Goal: Task Accomplishment & Management: Use online tool/utility

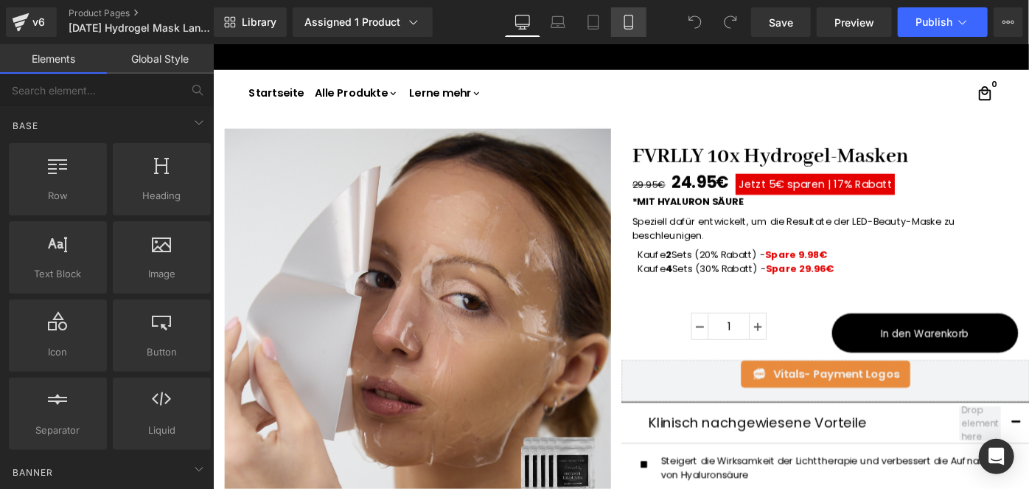
click at [628, 16] on icon at bounding box center [628, 22] width 15 height 15
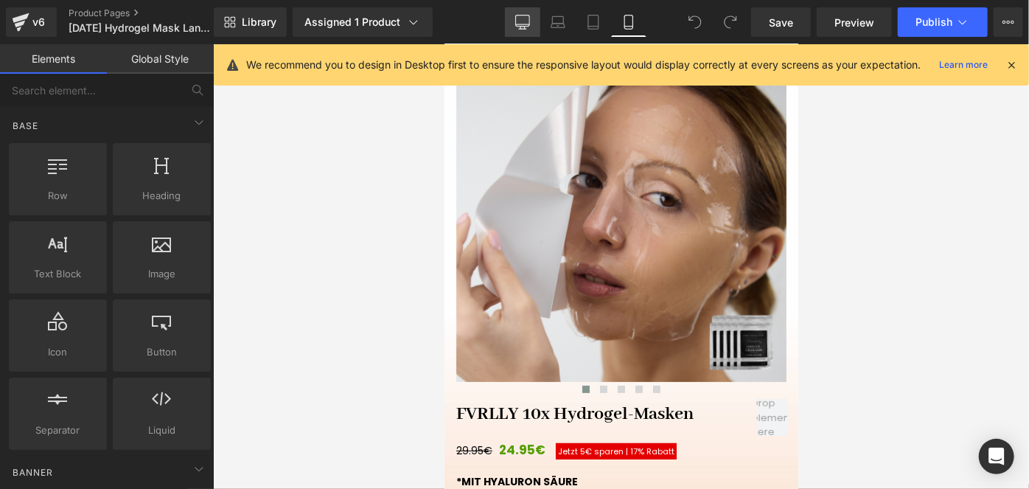
click at [519, 24] on icon at bounding box center [522, 22] width 15 height 15
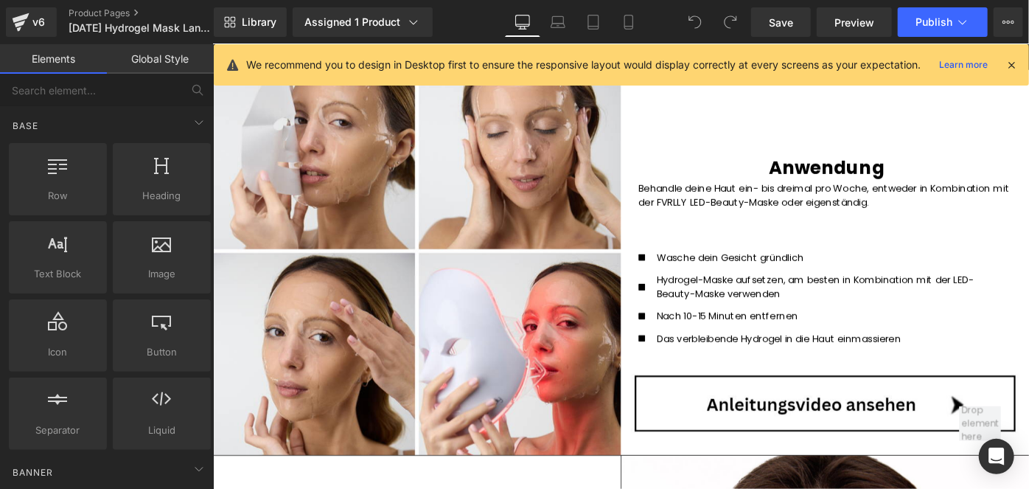
scroll to position [761, 0]
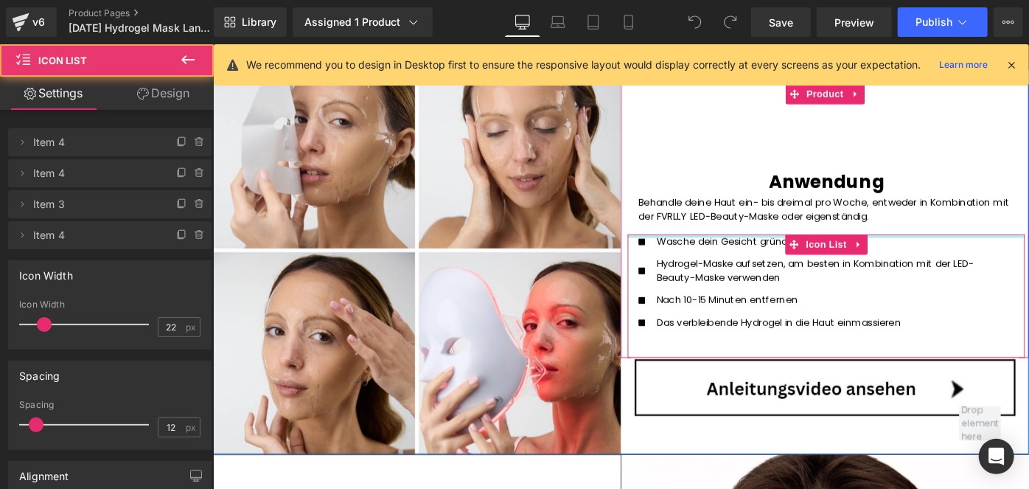
drag, startPoint x: 747, startPoint y: 236, endPoint x: 756, endPoint y: 172, distance: 63.9
click at [756, 172] on div "Anwendung Heading Behandle deine Haut ein- bis dreimal pro Woche, entweder in K…" at bounding box center [881, 236] width 446 height 299
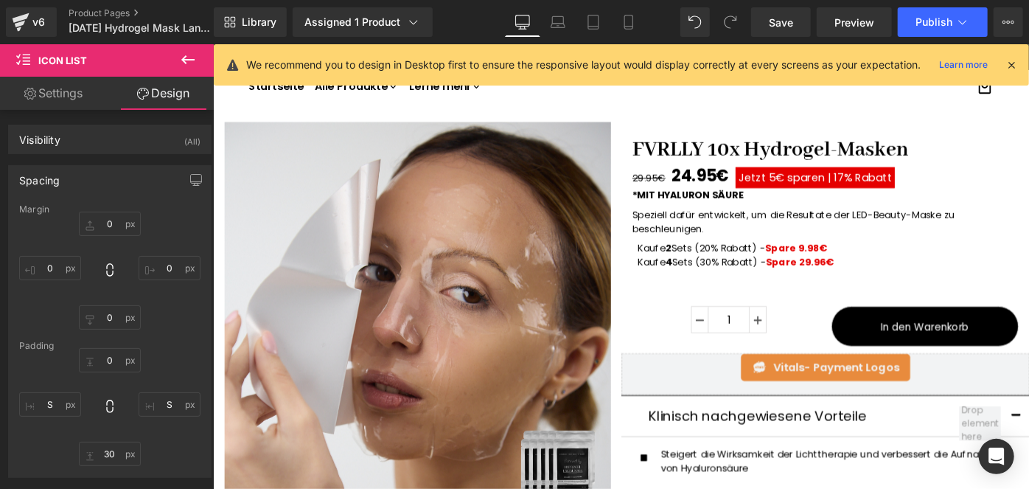
scroll to position [7, 0]
click at [736, 157] on link "FVRLLY 10x Hydrogel-Masken" at bounding box center [821, 156] width 325 height 35
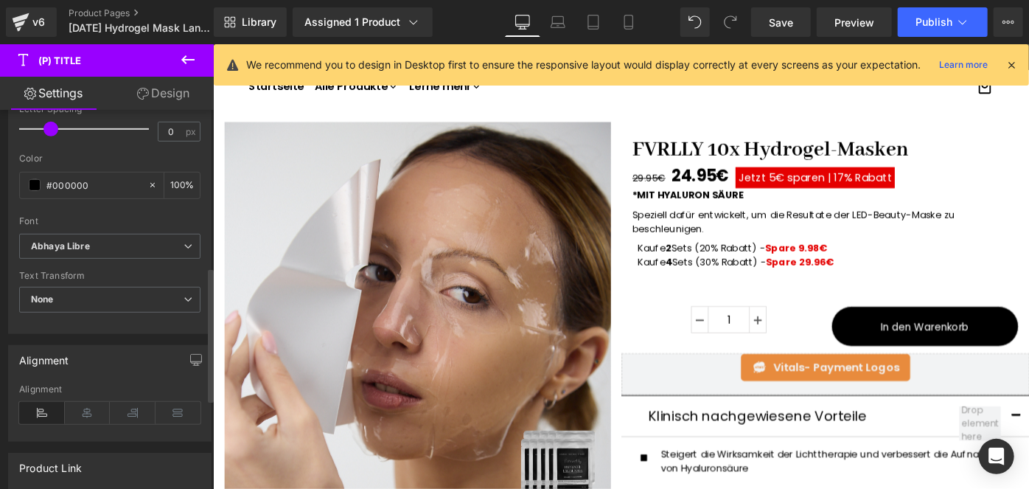
scroll to position [445, 0]
click at [102, 232] on span "Abhaya Libre" at bounding box center [109, 245] width 181 height 26
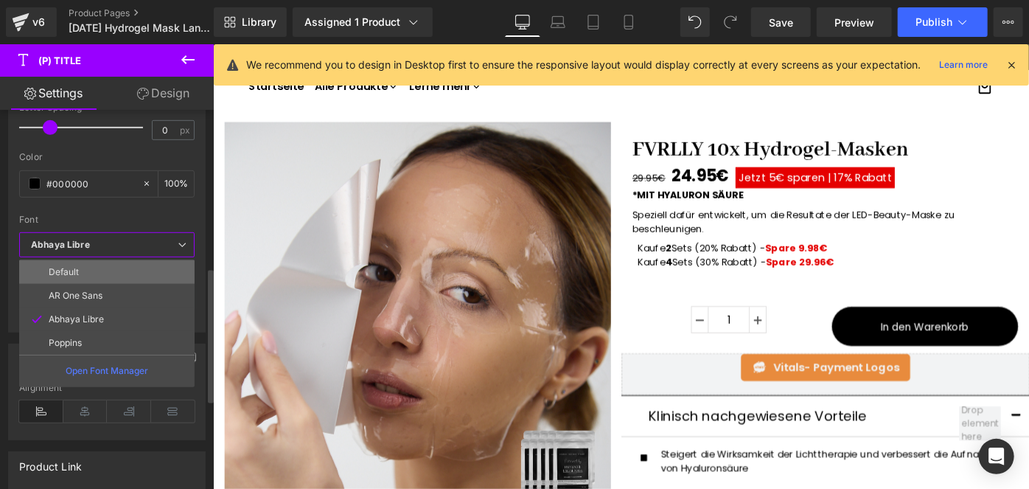
click at [70, 260] on li "Default" at bounding box center [106, 272] width 175 height 24
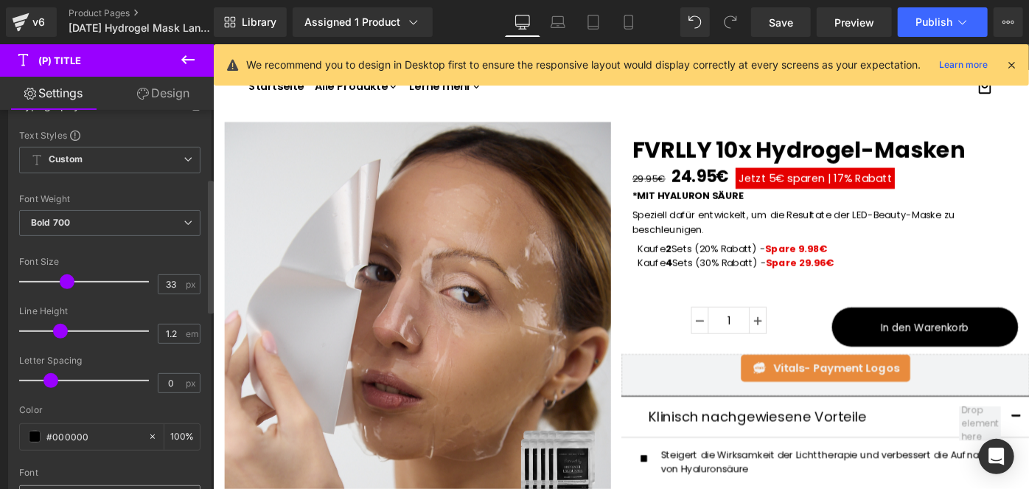
scroll to position [192, 0]
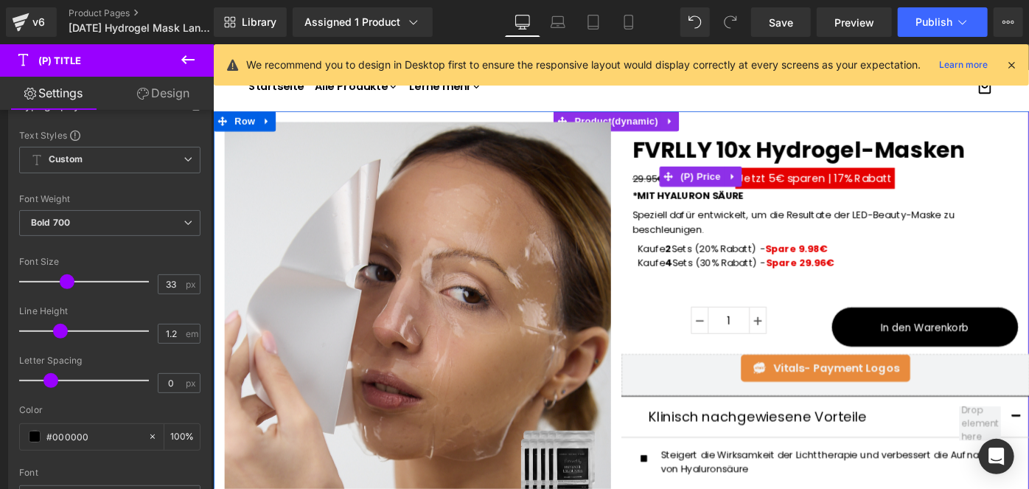
click at [822, 189] on span "Jetzt 5€ sparen |" at bounding box center [838, 189] width 102 height 17
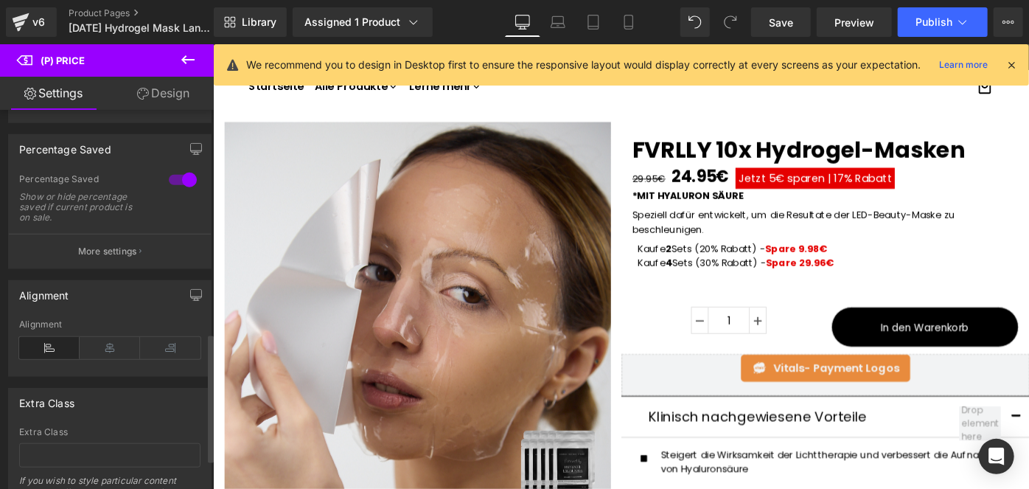
scroll to position [660, 0]
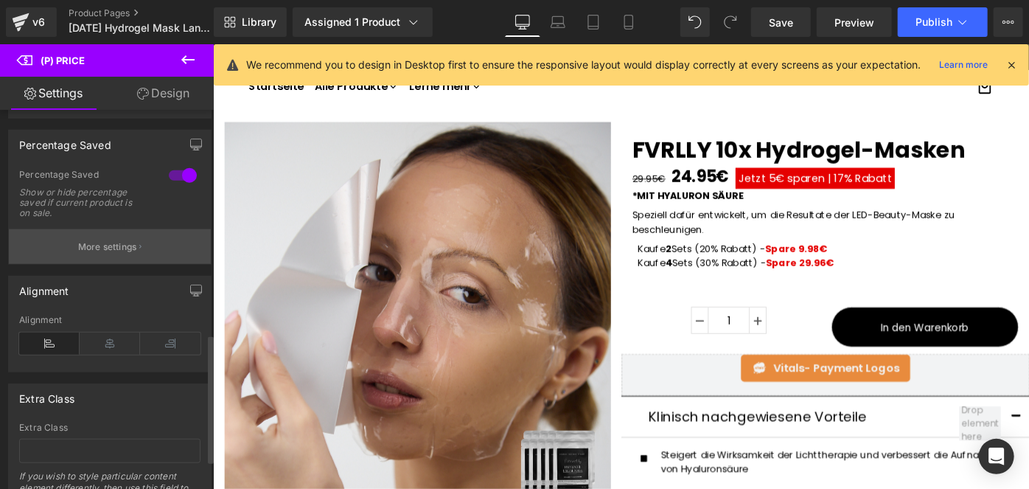
click at [125, 254] on p "More settings" at bounding box center [107, 246] width 59 height 13
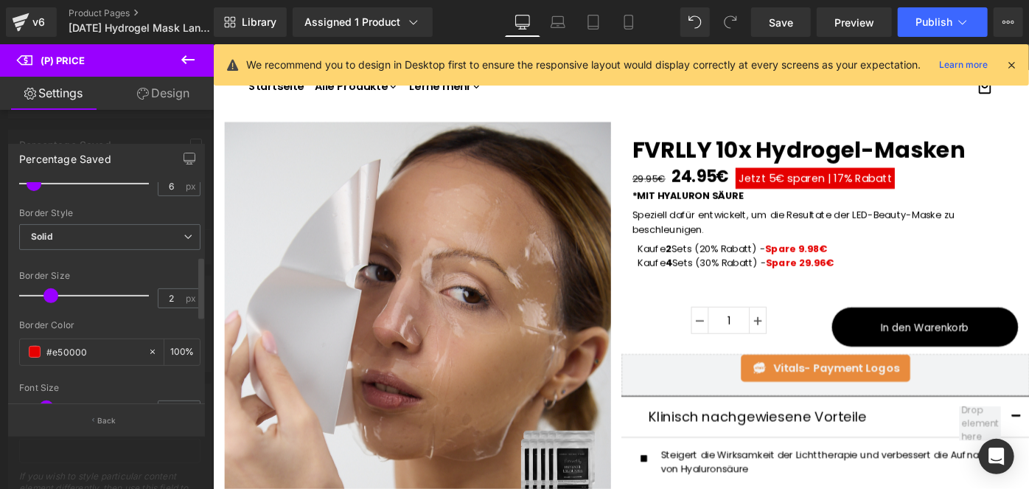
scroll to position [255, 0]
click at [94, 342] on input "#e50000" at bounding box center [93, 350] width 94 height 16
paste input "b8a89"
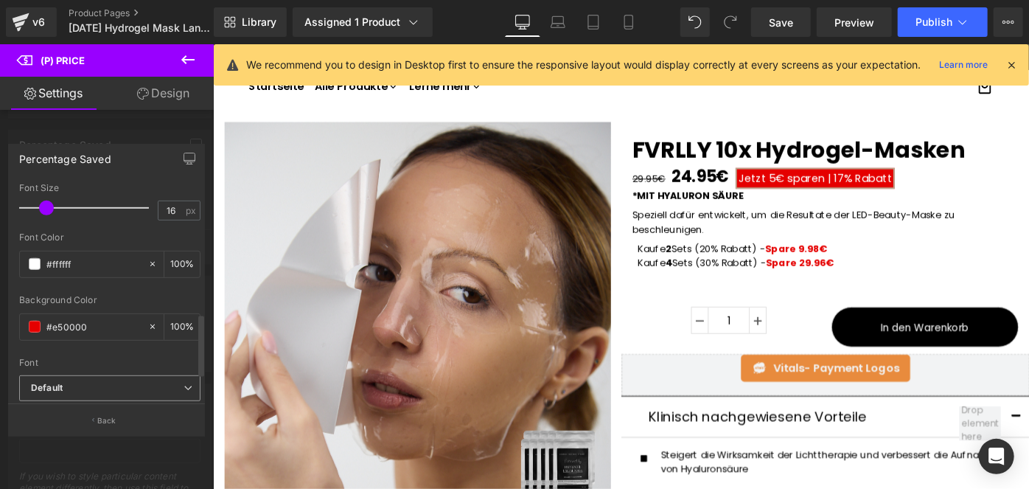
scroll to position [453, 0]
type input "#b8a890"
click at [96, 334] on div "#e50000" at bounding box center [84, 328] width 128 height 26
click at [83, 330] on input "#e50000" at bounding box center [93, 327] width 94 height 16
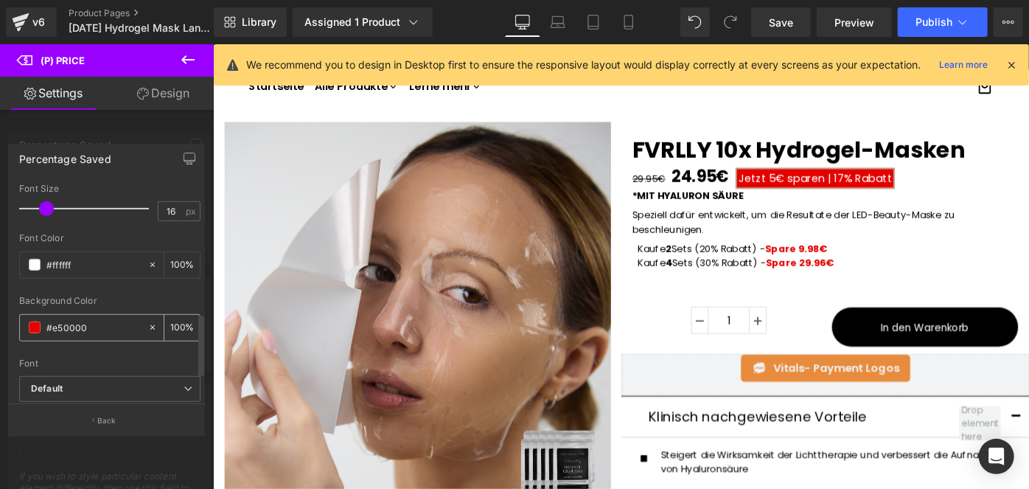
click at [83, 330] on input "#e50000" at bounding box center [93, 327] width 94 height 16
paste input "b8a89"
type input "#b8a890"
click at [187, 165] on button "button" at bounding box center [190, 158] width 24 height 28
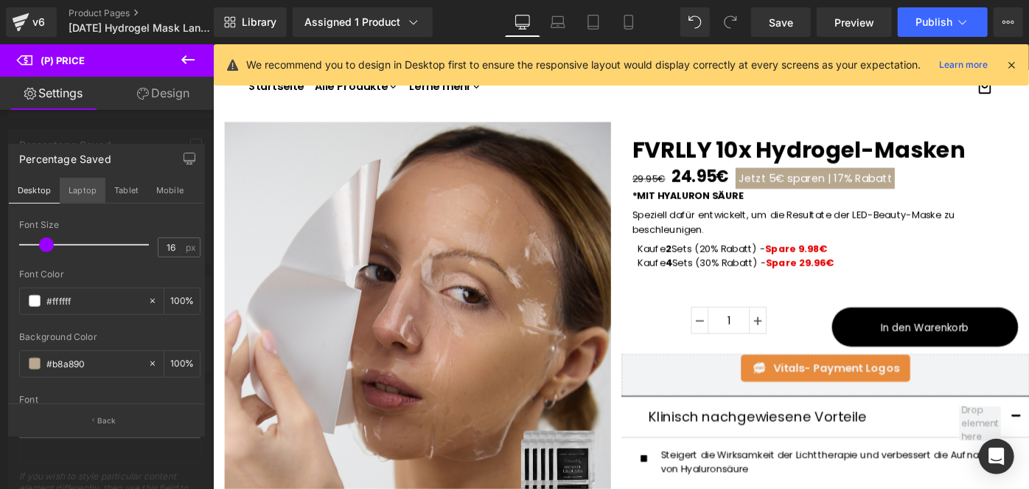
click at [80, 192] on button "Laptop" at bounding box center [83, 190] width 46 height 25
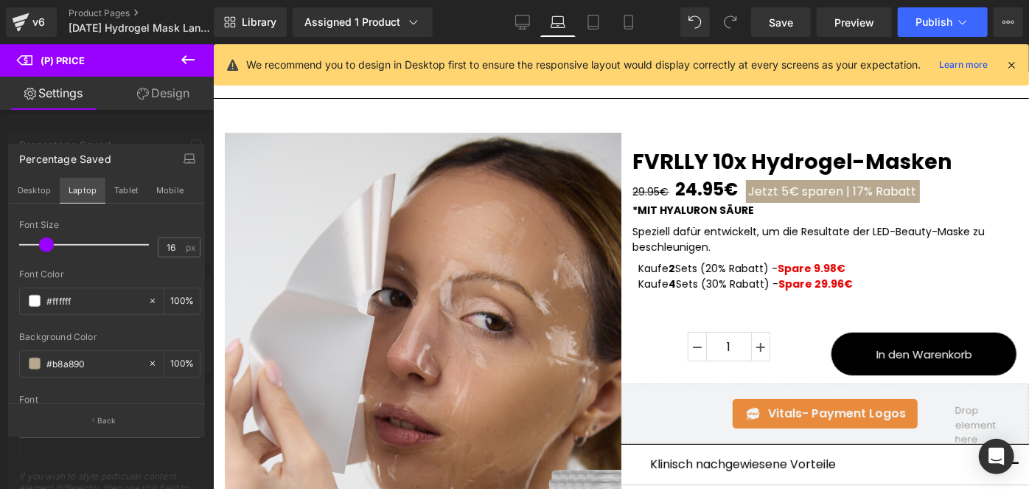
scroll to position [637, 0]
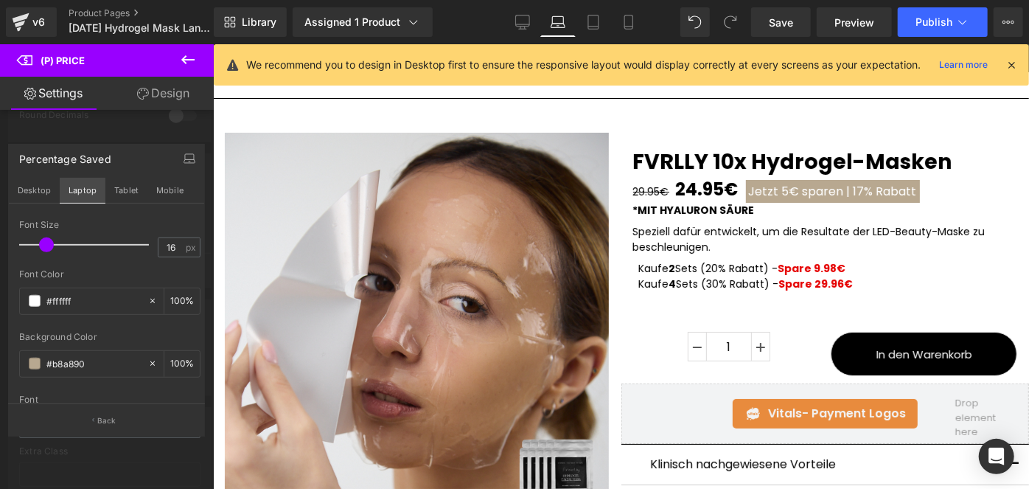
click at [74, 201] on button "Laptop" at bounding box center [83, 190] width 46 height 25
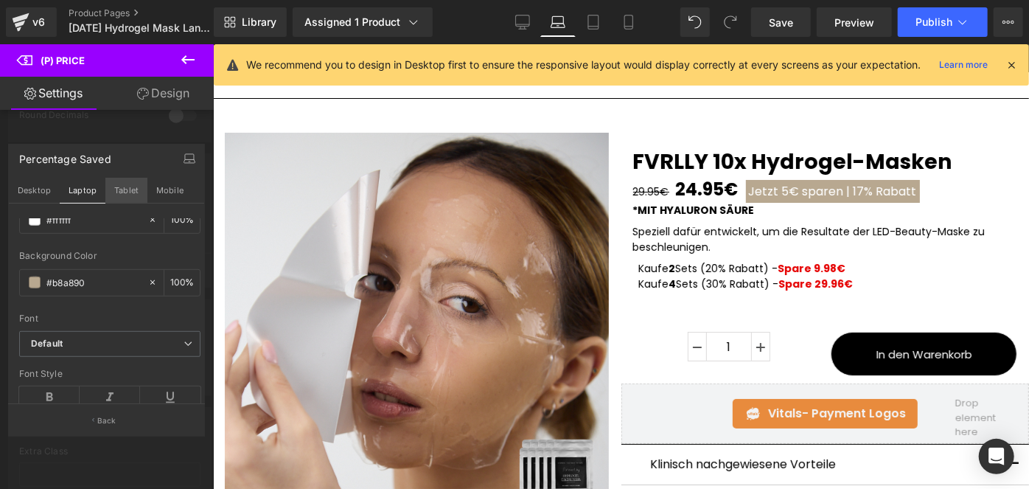
click at [119, 191] on button "Tablet" at bounding box center [126, 190] width 42 height 25
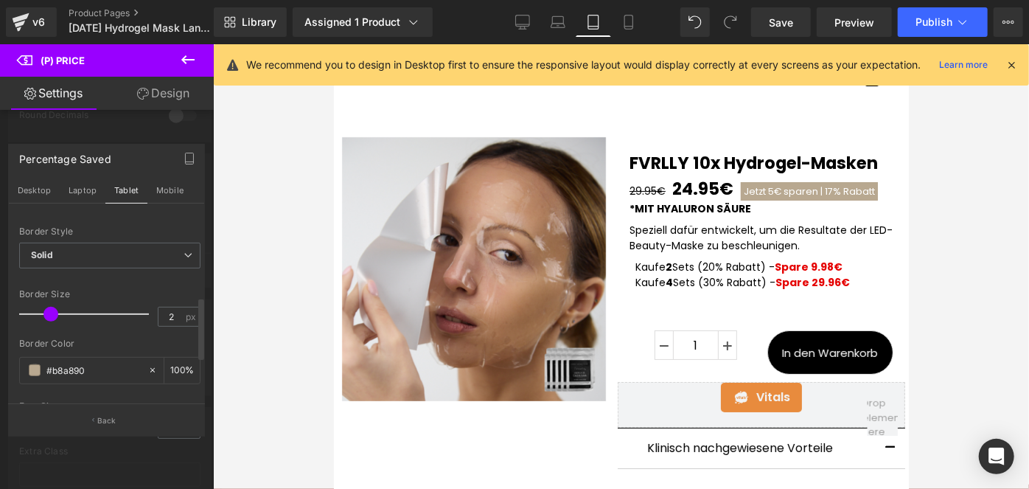
scroll to position [270, 0]
click at [155, 191] on button "Mobile" at bounding box center [169, 190] width 45 height 25
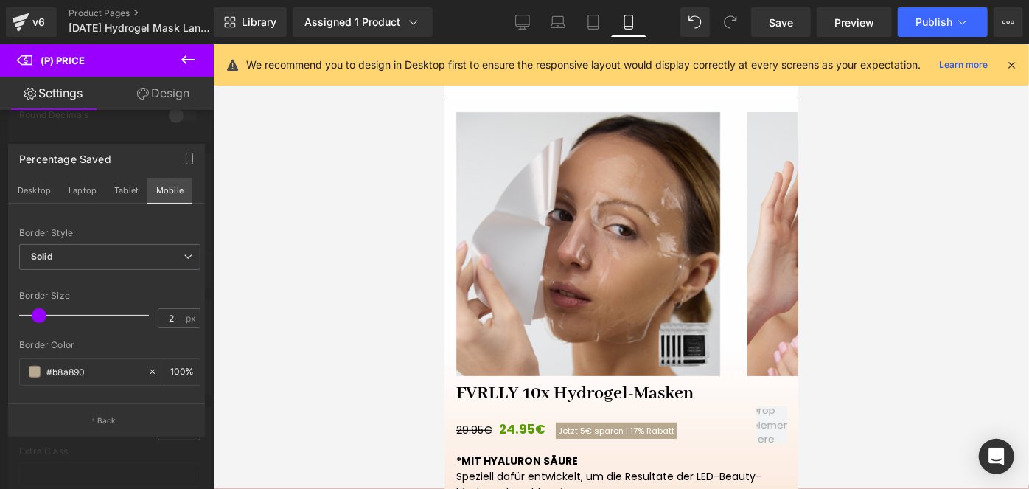
scroll to position [254, 0]
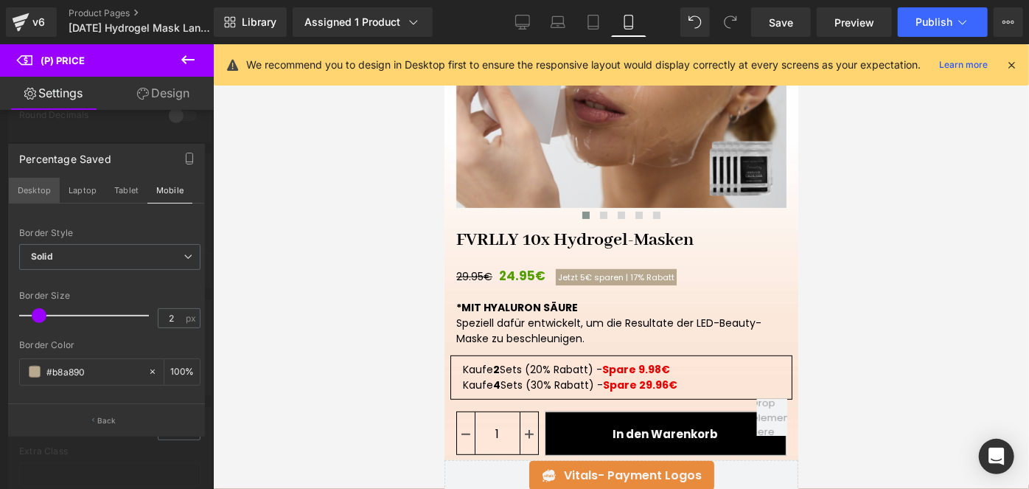
click at [35, 194] on button "Desktop" at bounding box center [34, 190] width 51 height 25
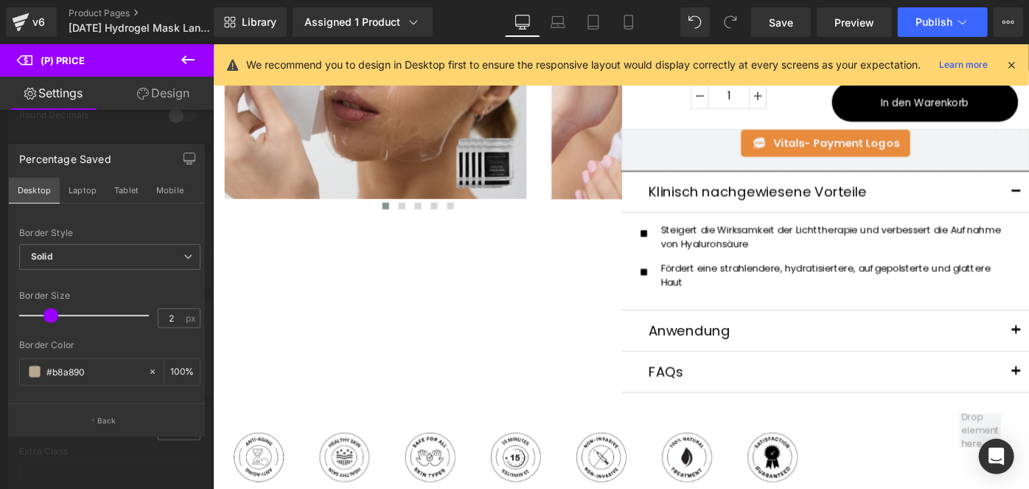
scroll to position [0, 0]
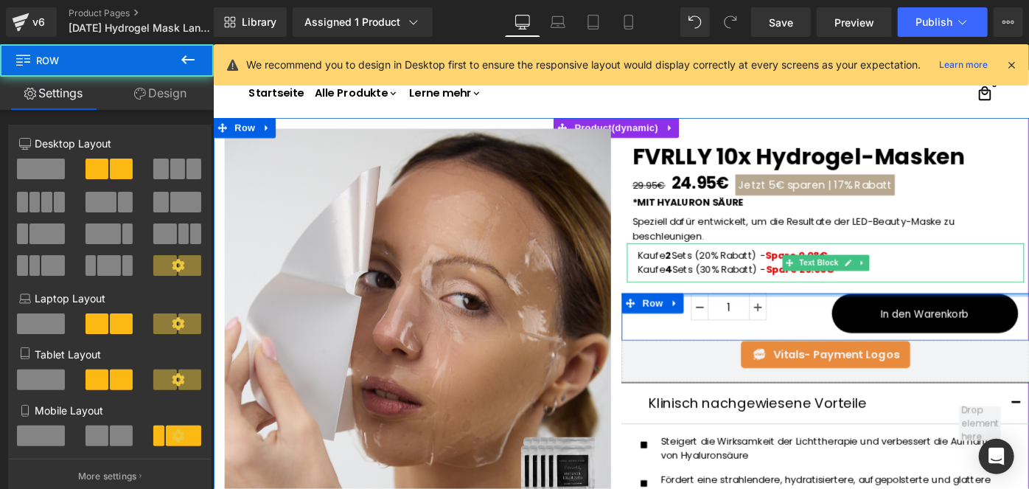
drag, startPoint x: 798, startPoint y: 316, endPoint x: 857, endPoint y: 266, distance: 77.4
click at [857, 266] on div "FVRLLY 10x Hydrogel-Masken (P) Title 29.95€ 24.95€ Jetzt 5€ sparen | 17% Rabatt…" at bounding box center [882, 401] width 446 height 554
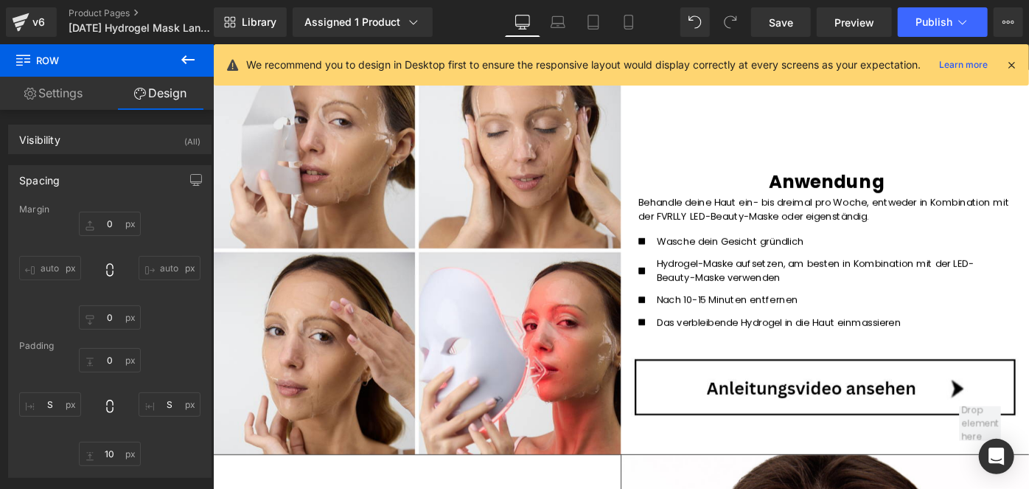
scroll to position [760, 0]
click at [770, 31] on link "Save" at bounding box center [781, 21] width 60 height 29
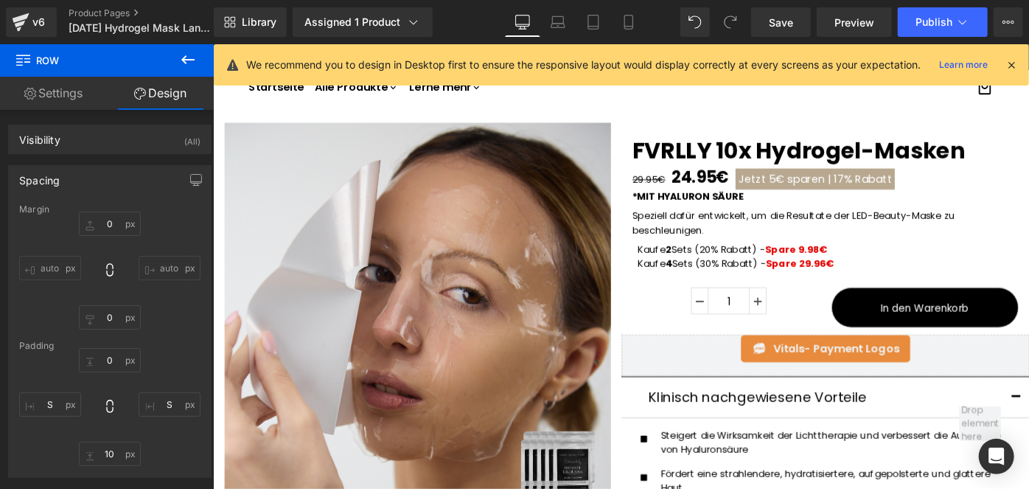
scroll to position [0, 0]
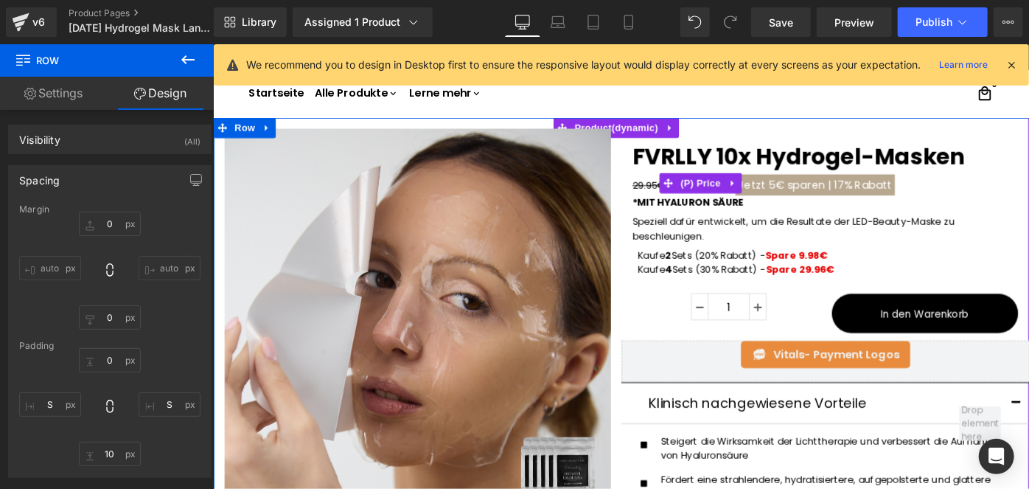
click at [809, 198] on span "Jetzt 5€ sparen |" at bounding box center [838, 197] width 102 height 17
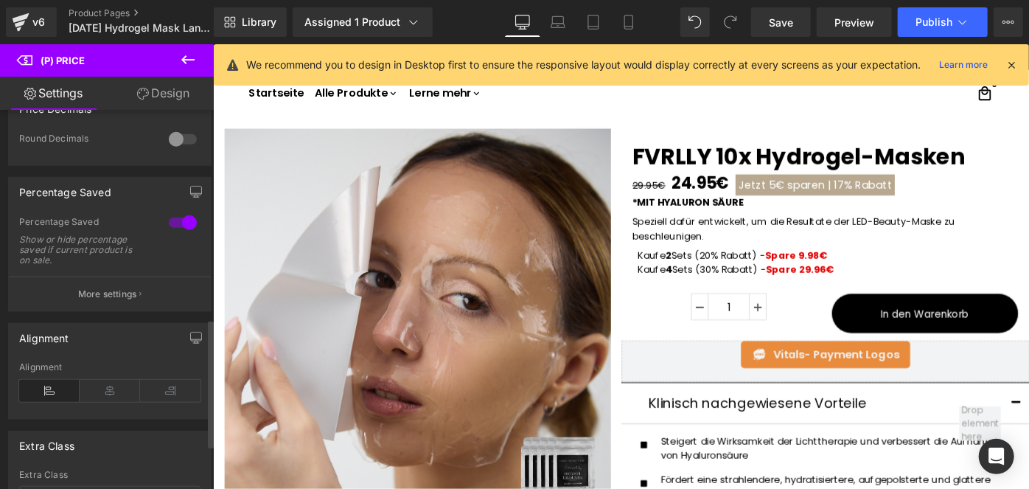
scroll to position [613, 0]
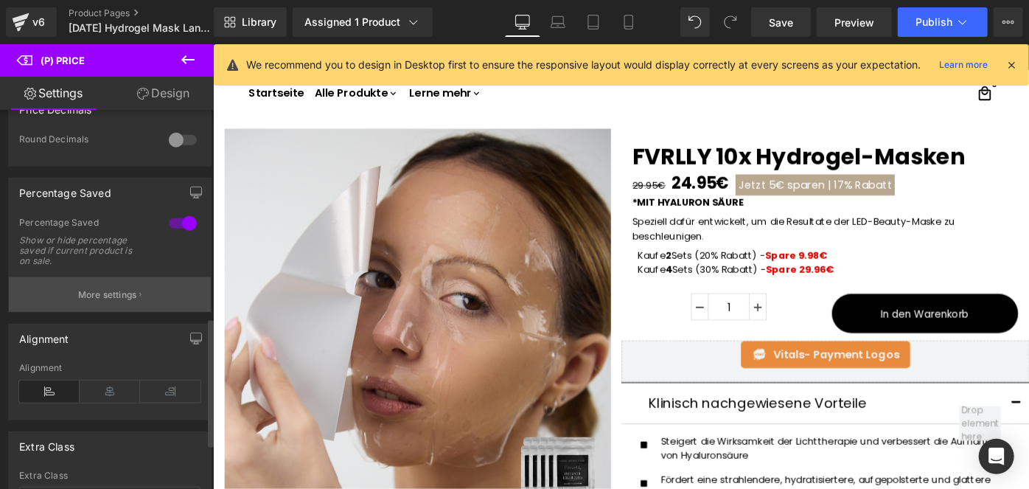
click at [86, 288] on button "More settings" at bounding box center [110, 294] width 202 height 35
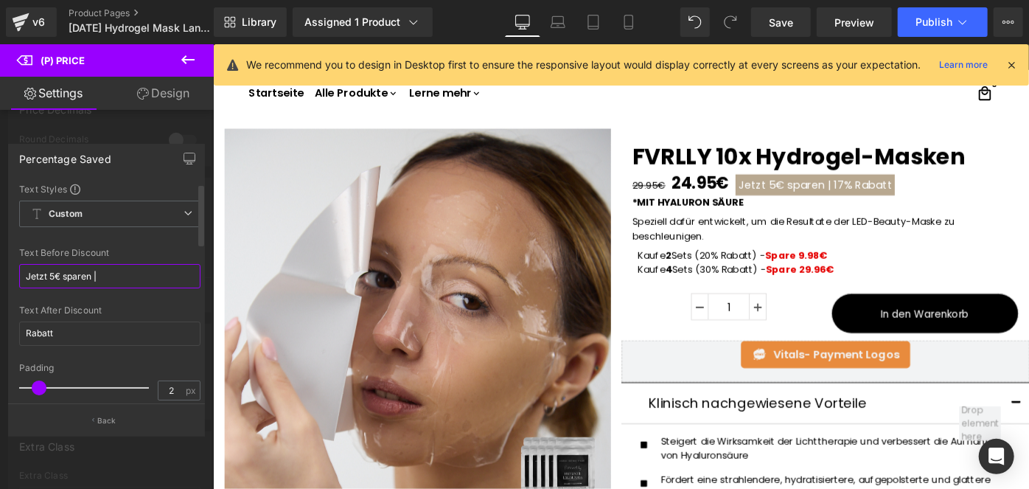
click at [112, 279] on input "Jetzt 5€ sparen |" at bounding box center [109, 276] width 181 height 24
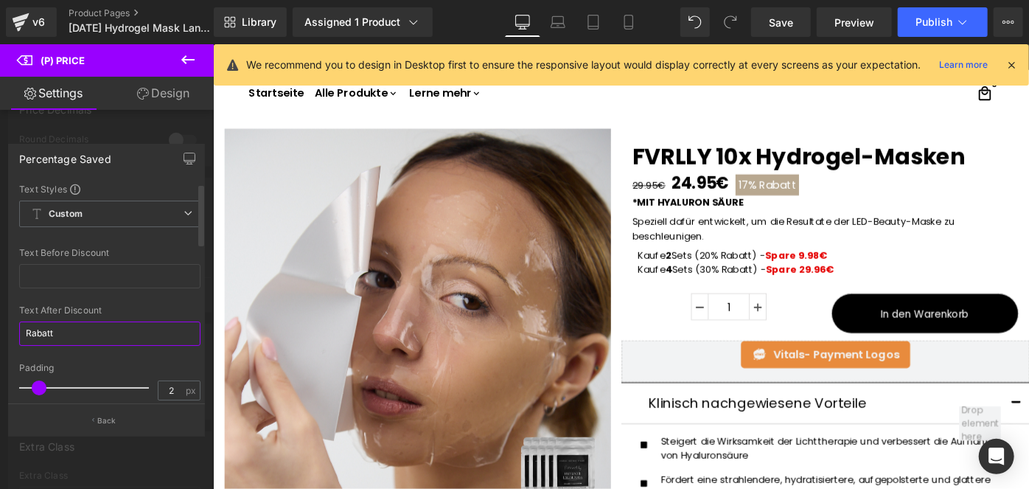
click at [93, 330] on input "Rabattㅤ" at bounding box center [109, 333] width 181 height 24
paste input "[PERSON_NAME]-Rabatt"
type input "[PERSON_NAME]-Rabatt"
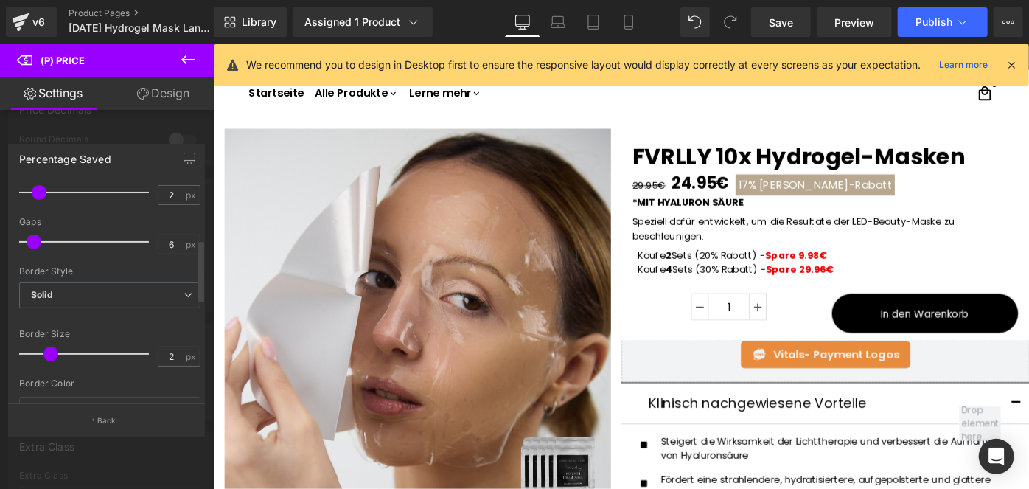
scroll to position [195, 0]
click at [171, 249] on input "6" at bounding box center [171, 245] width 26 height 18
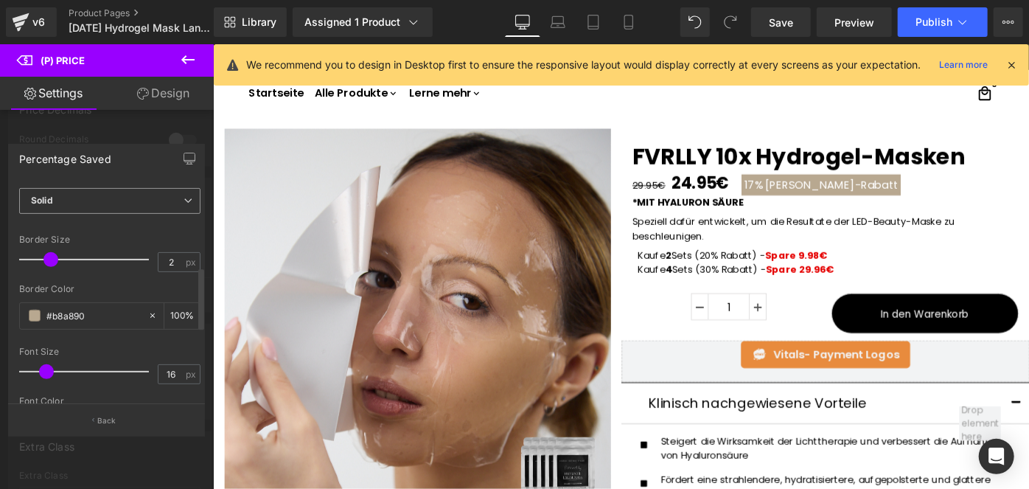
scroll to position [289, 0]
type input "15"
click at [172, 372] on input "16" at bounding box center [171, 375] width 26 height 18
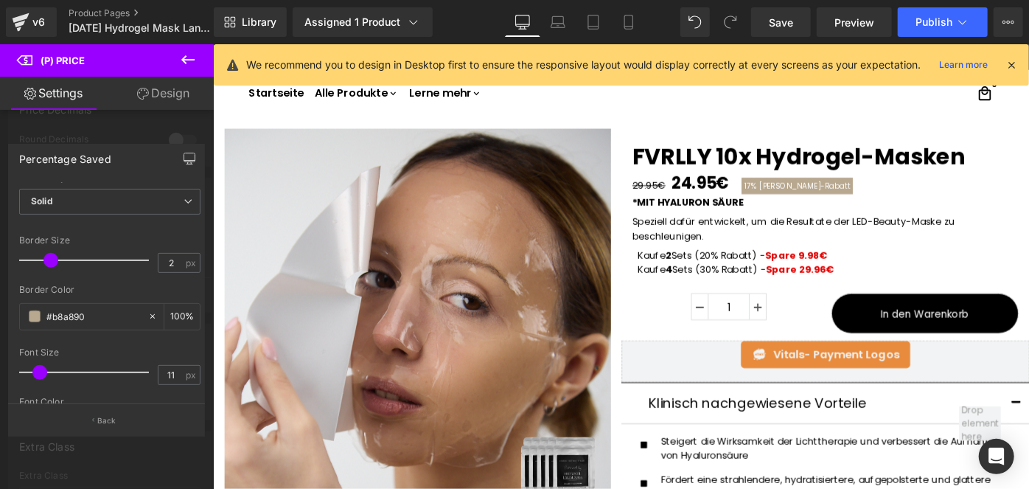
click at [180, 156] on button "button" at bounding box center [190, 158] width 24 height 28
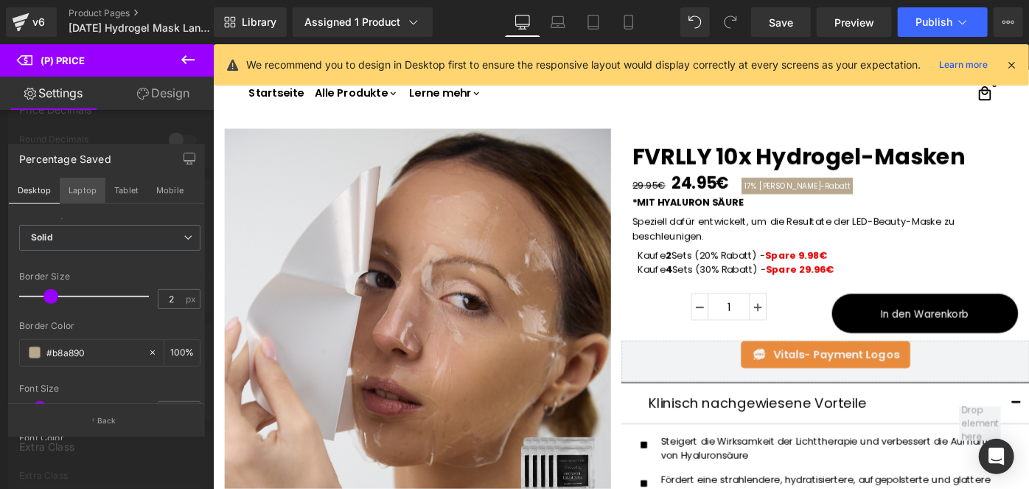
click at [74, 200] on button "Laptop" at bounding box center [83, 190] width 46 height 25
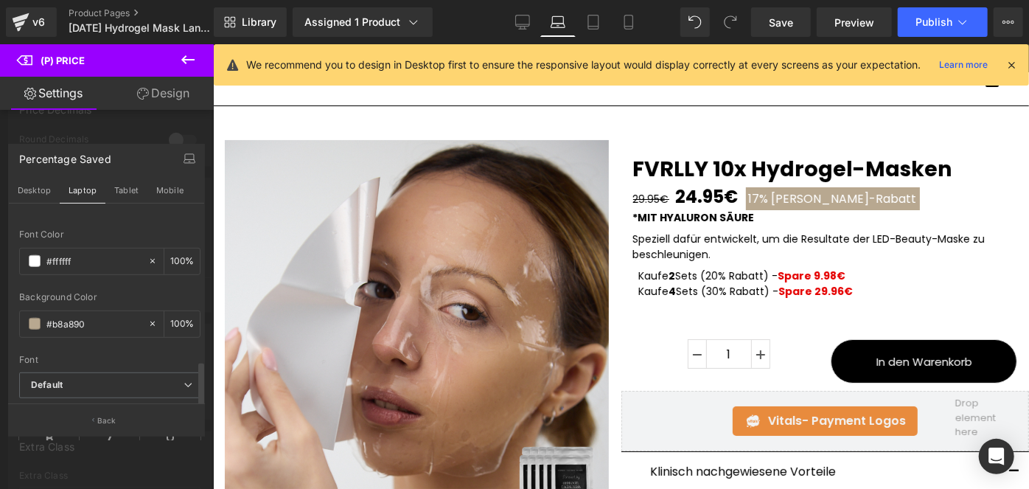
scroll to position [436, 0]
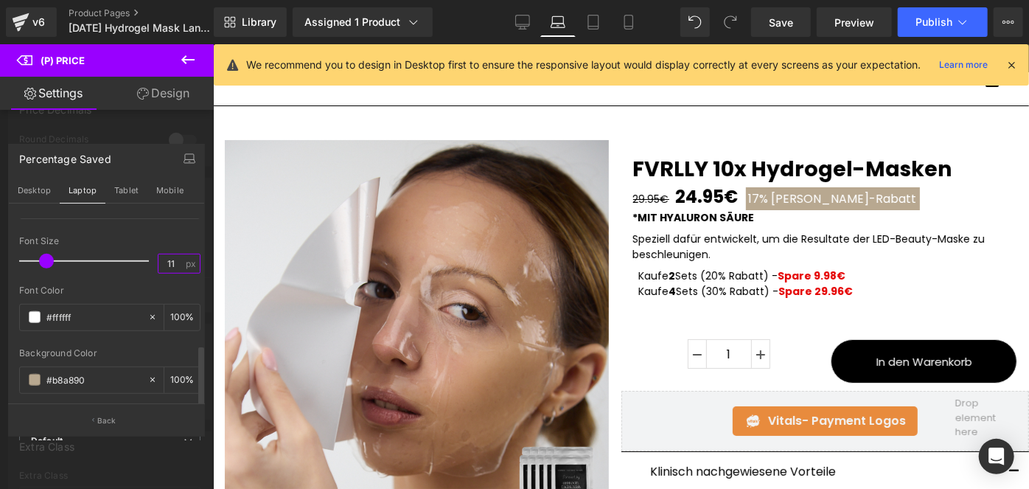
click at [167, 261] on input "11" at bounding box center [171, 263] width 26 height 18
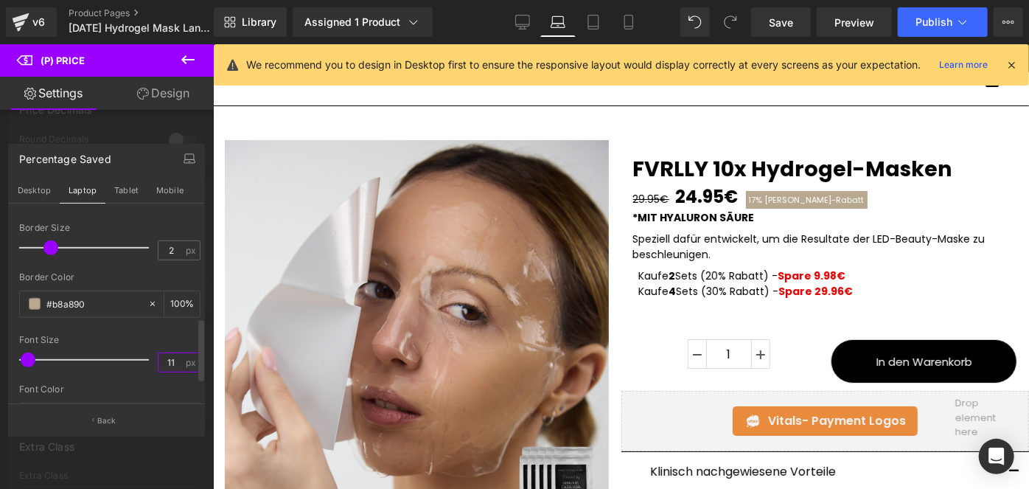
scroll to position [335, 0]
type input "11"
click at [171, 250] on input "2" at bounding box center [171, 253] width 26 height 18
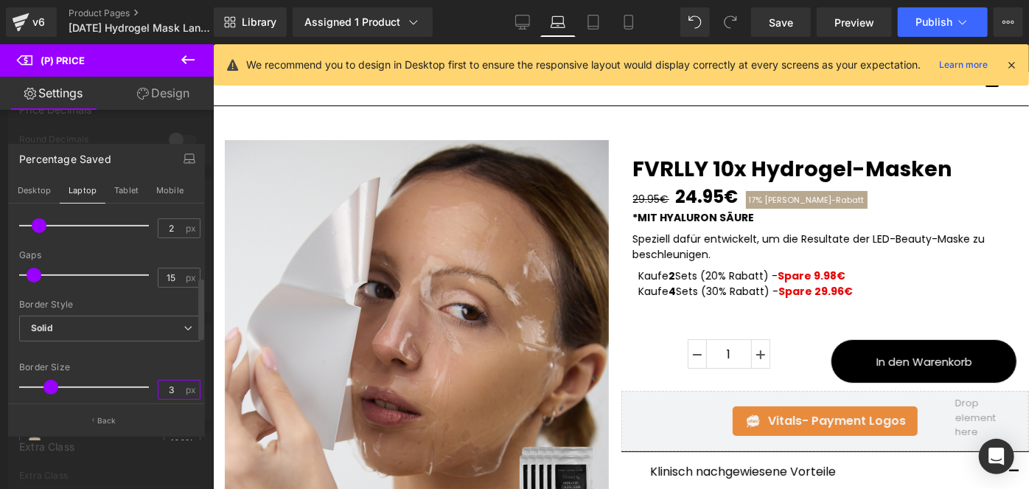
scroll to position [198, 0]
type input "3"
click at [170, 279] on input "15" at bounding box center [171, 278] width 26 height 18
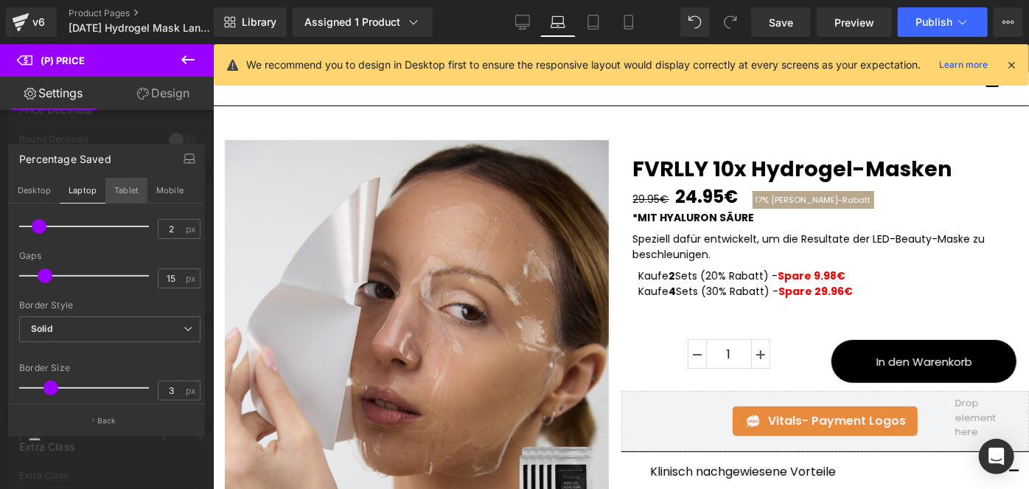
click at [124, 189] on button "Tablet" at bounding box center [126, 190] width 42 height 25
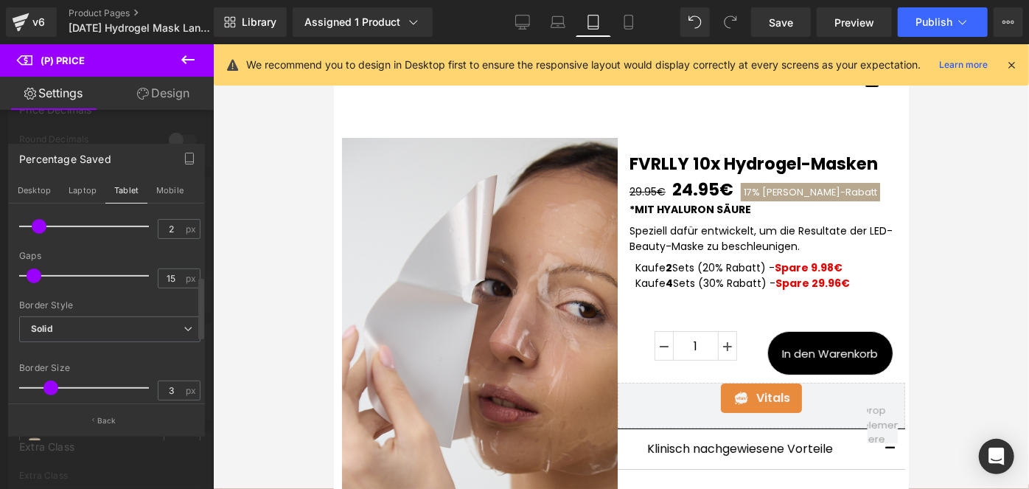
scroll to position [12, 0]
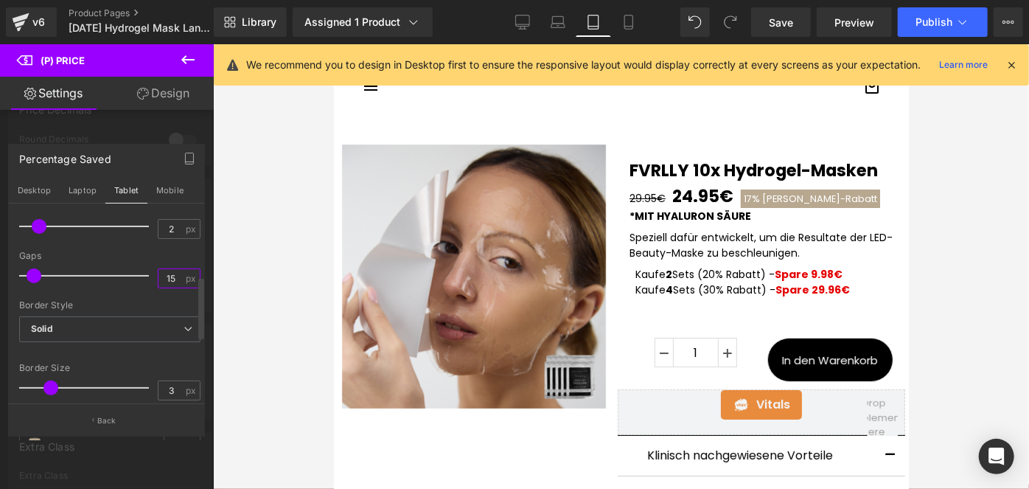
click at [164, 280] on input "15" at bounding box center [171, 278] width 26 height 18
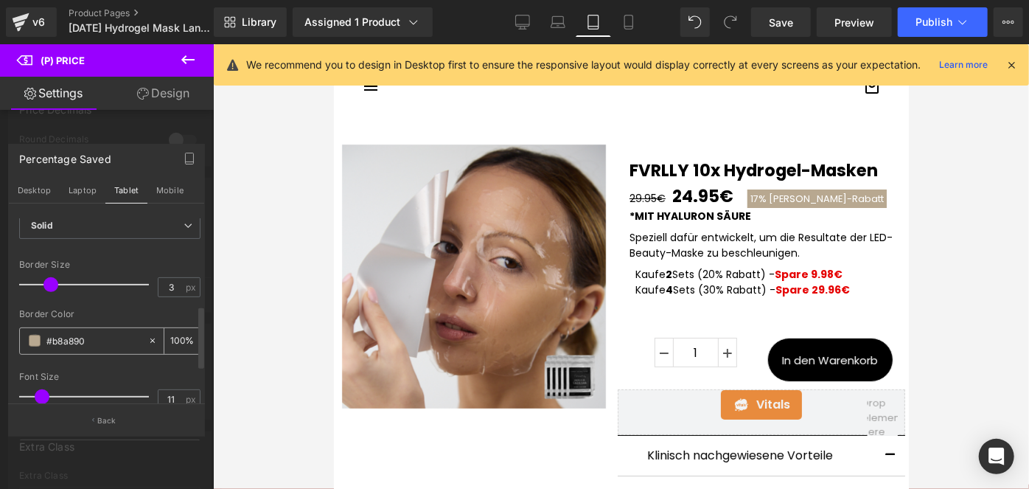
scroll to position [299, 0]
type input "15"
click at [165, 400] on input "11" at bounding box center [171, 400] width 26 height 18
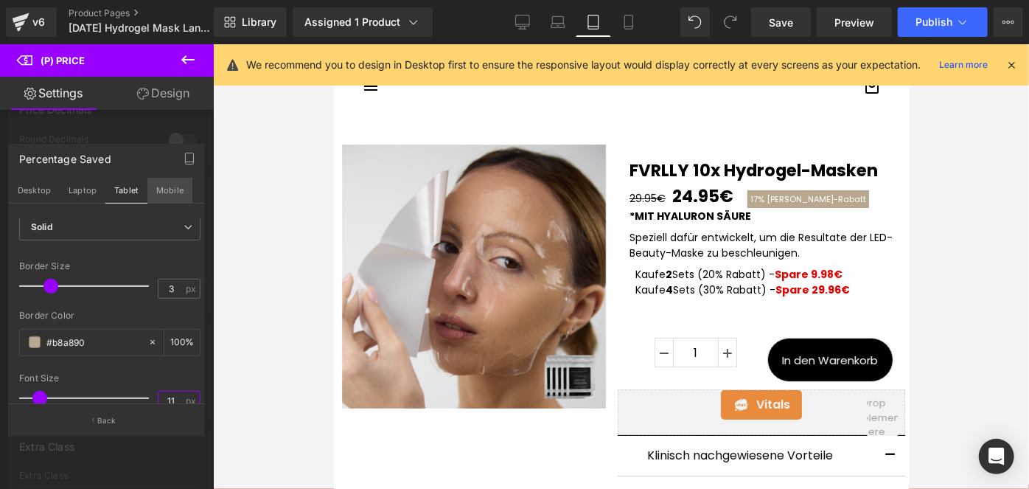
type input "11"
click at [160, 197] on button "Mobile" at bounding box center [169, 190] width 45 height 25
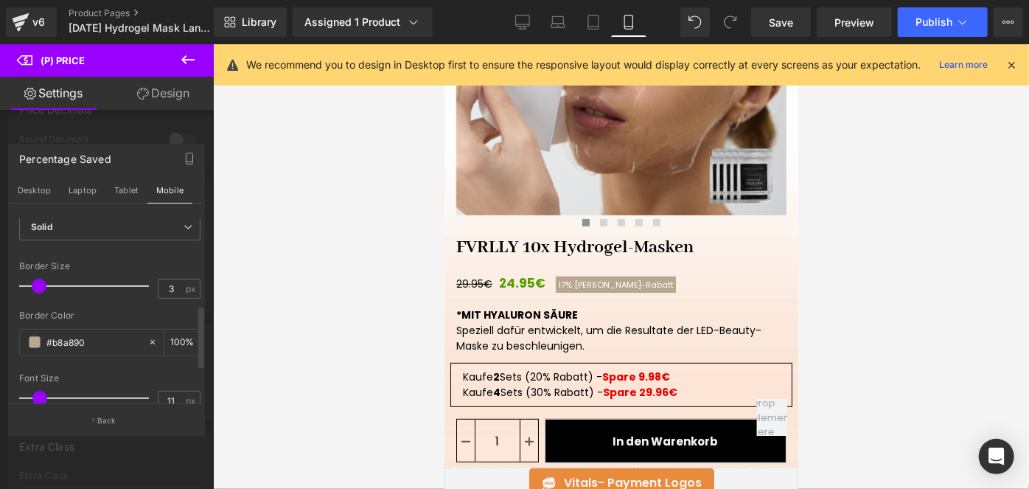
scroll to position [178, 0]
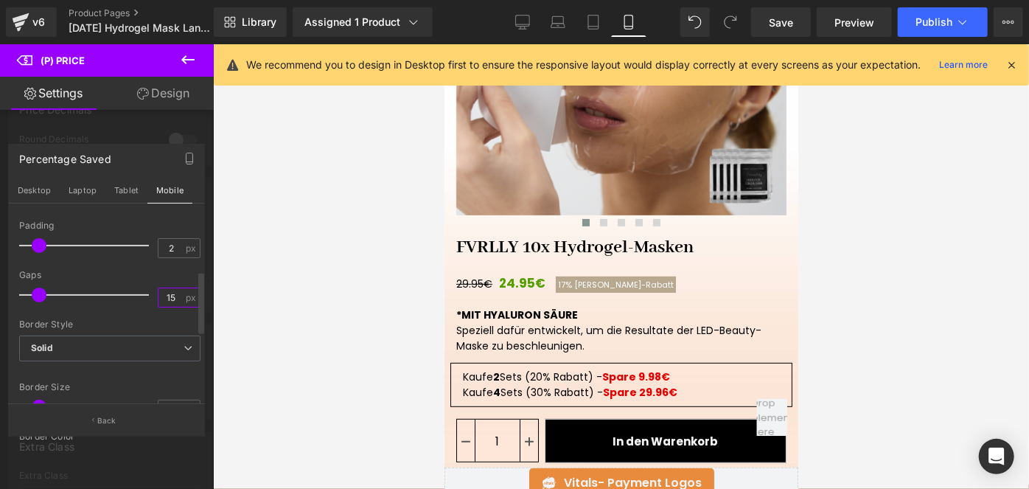
click at [173, 296] on input "15" at bounding box center [171, 297] width 26 height 18
type input "15"
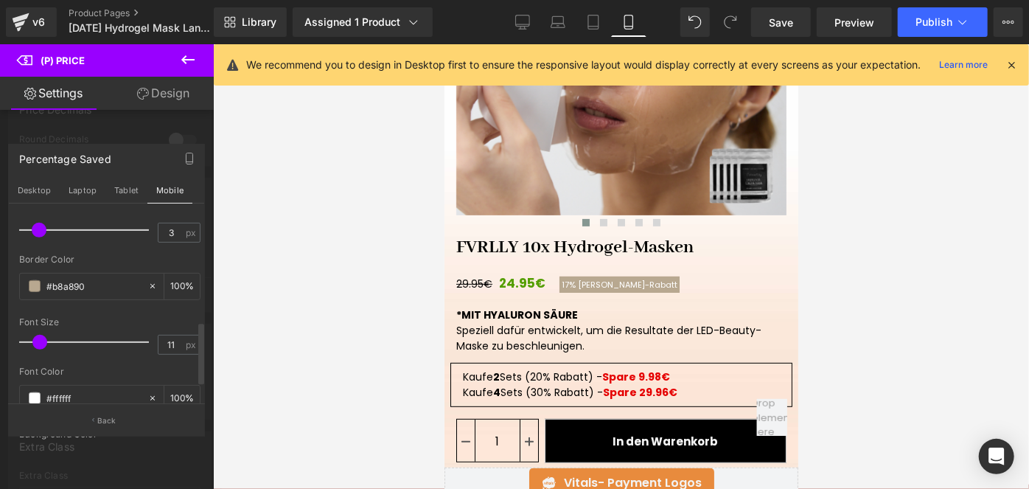
scroll to position [355, 0]
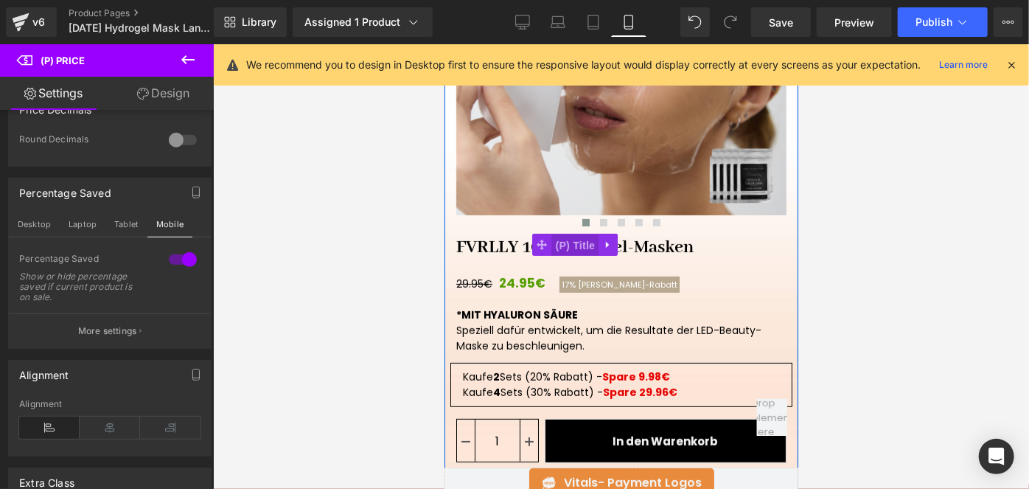
click at [569, 235] on span "(P) Title" at bounding box center [574, 245] width 47 height 22
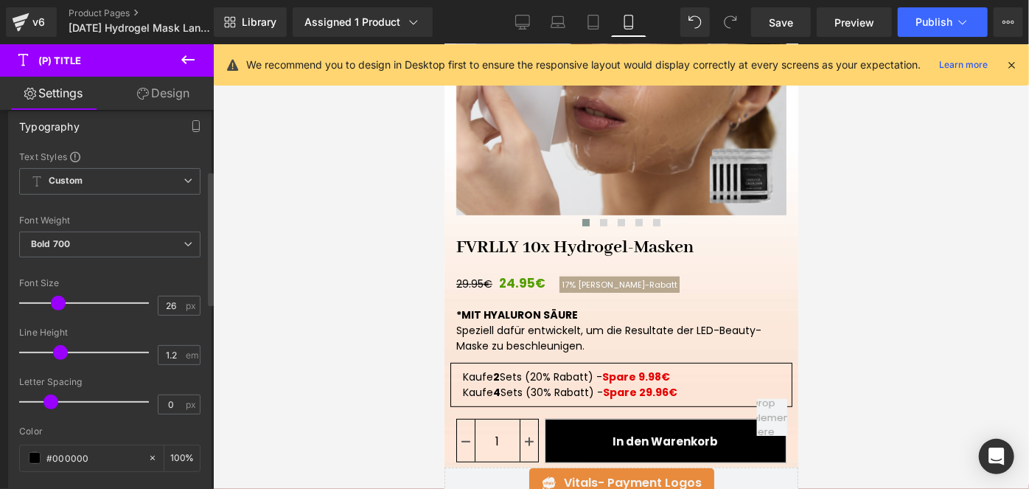
scroll to position [171, 0]
click at [522, 19] on icon at bounding box center [522, 22] width 15 height 15
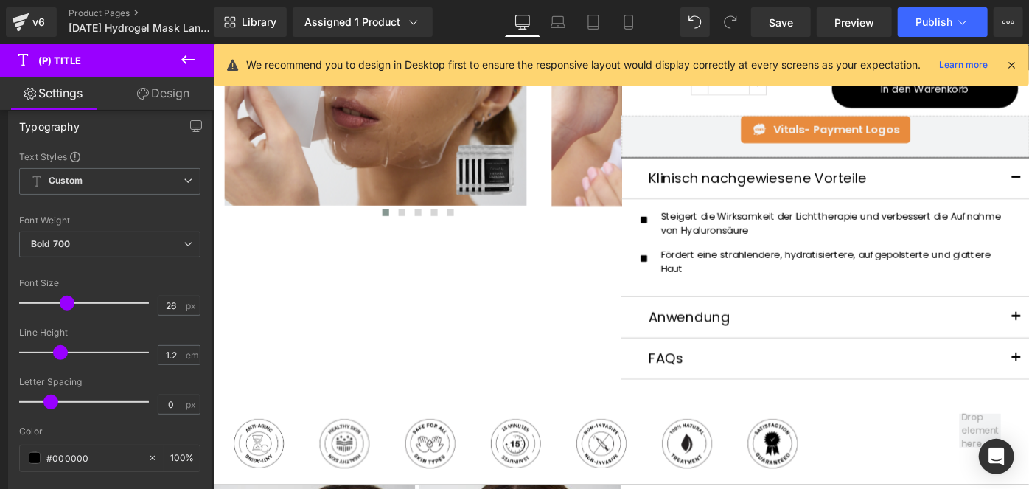
scroll to position [0, 0]
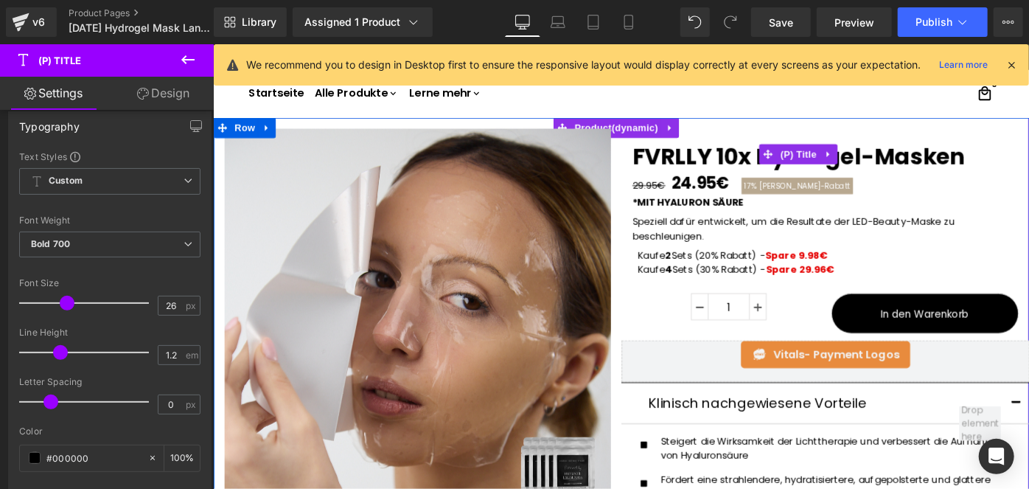
click at [681, 159] on link "FVRLLY 10x Hydrogel-Masken" at bounding box center [853, 163] width 388 height 35
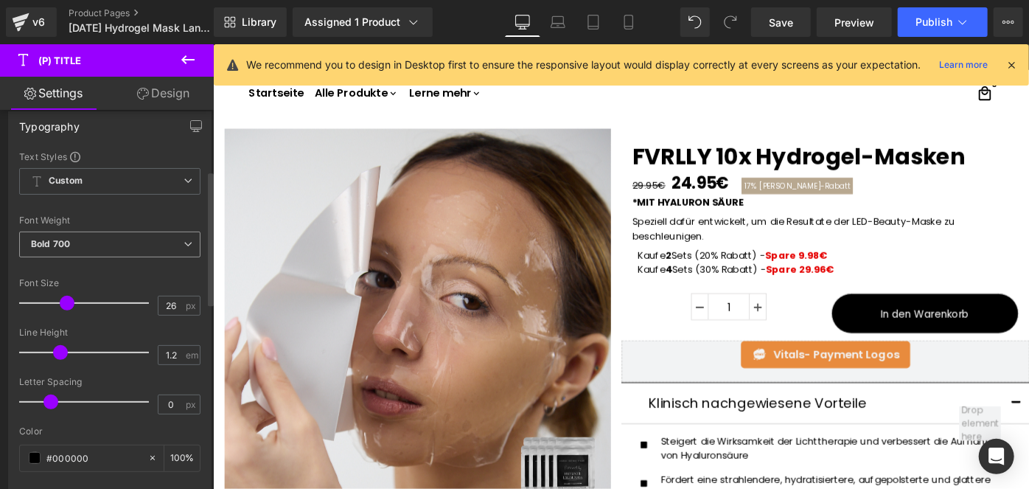
click at [53, 243] on b "Bold 700" at bounding box center [50, 243] width 39 height 11
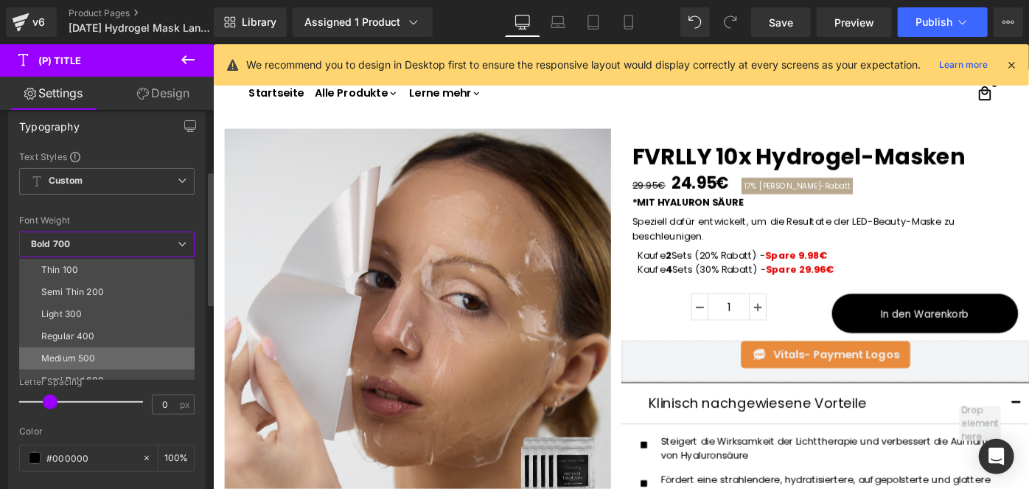
click at [60, 355] on div "Medium 500" at bounding box center [68, 358] width 54 height 10
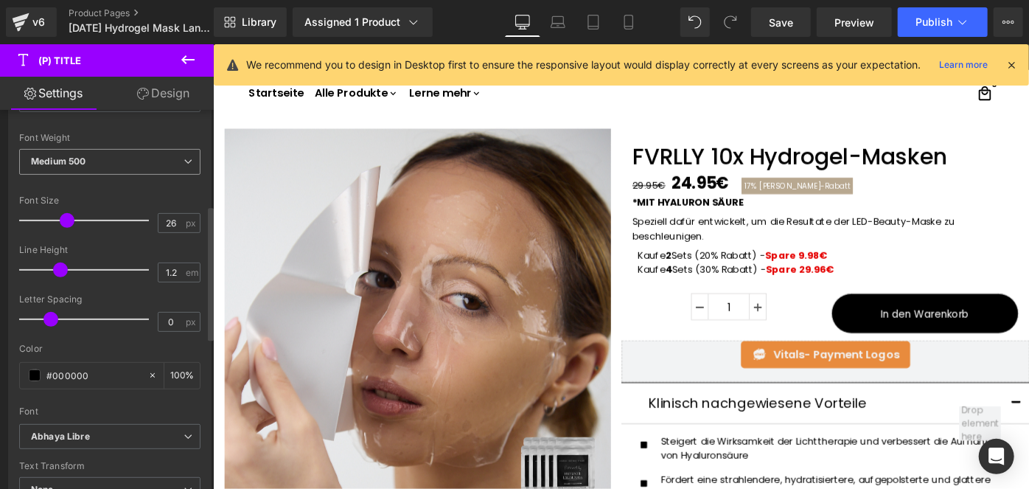
scroll to position [269, 0]
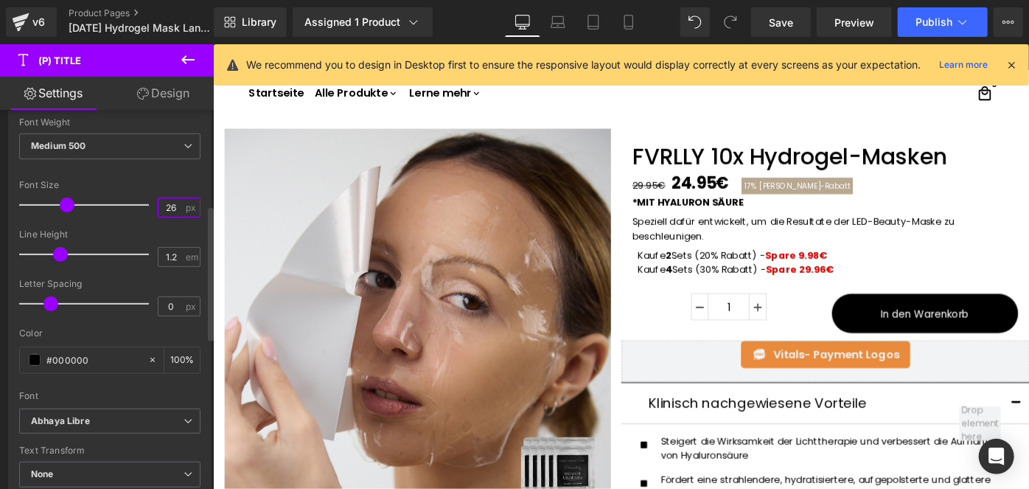
click at [172, 214] on input "26" at bounding box center [171, 207] width 26 height 18
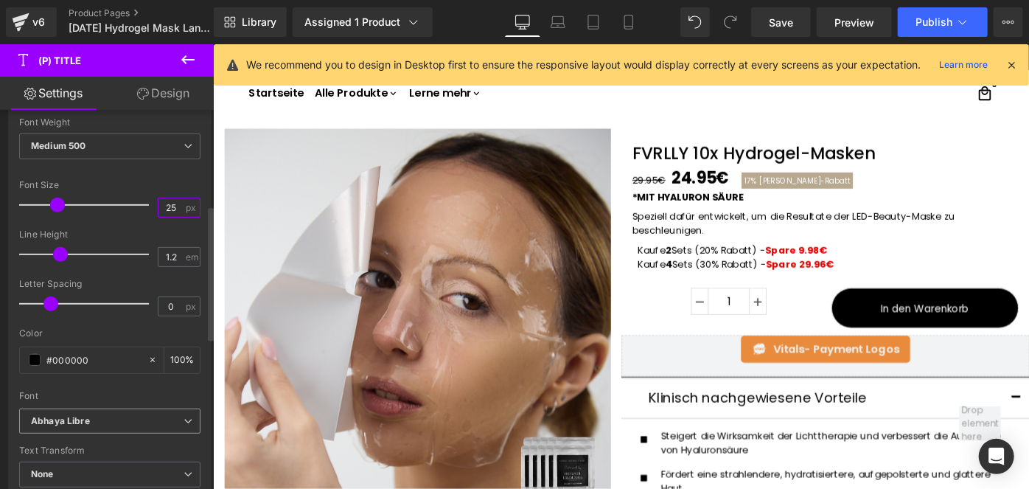
type input "25"
click at [101, 417] on b "Abhaya Libre" at bounding box center [107, 421] width 153 height 13
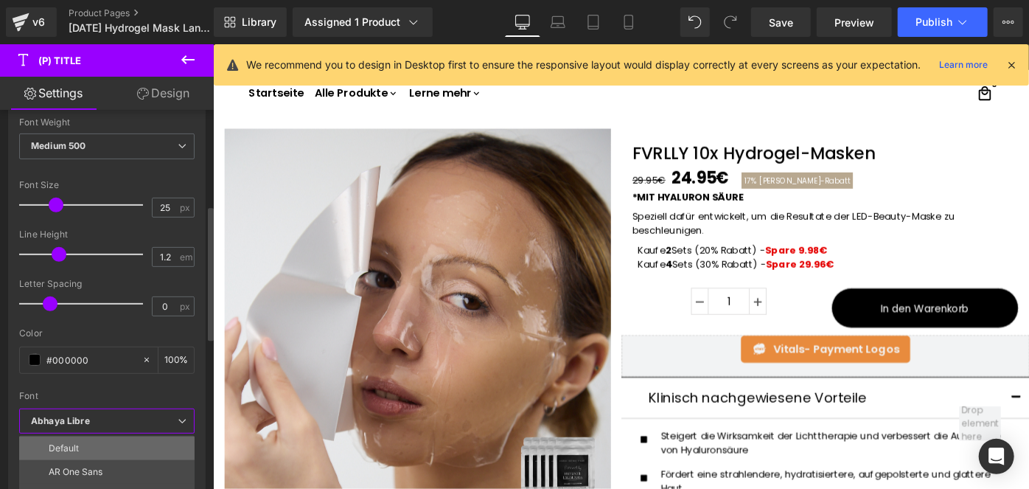
click at [75, 438] on li "Default" at bounding box center [106, 448] width 175 height 24
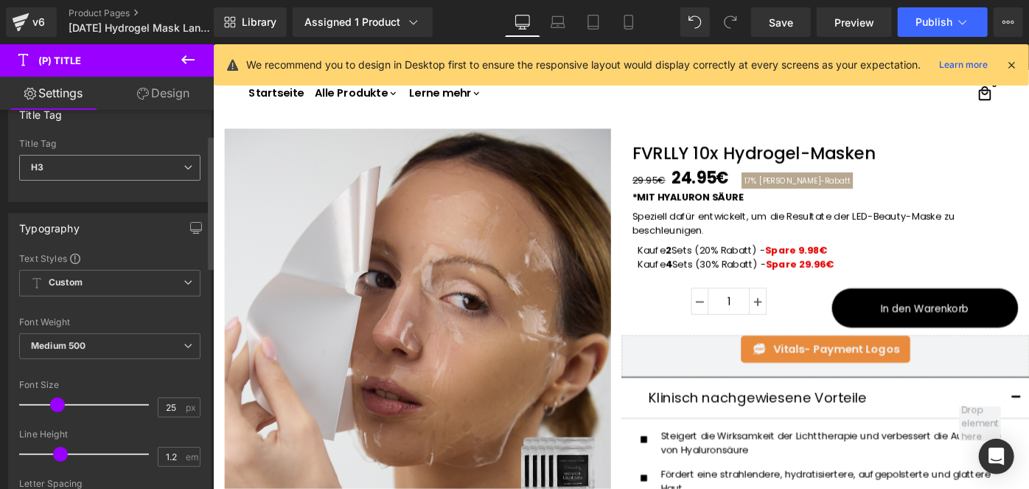
scroll to position [0, 0]
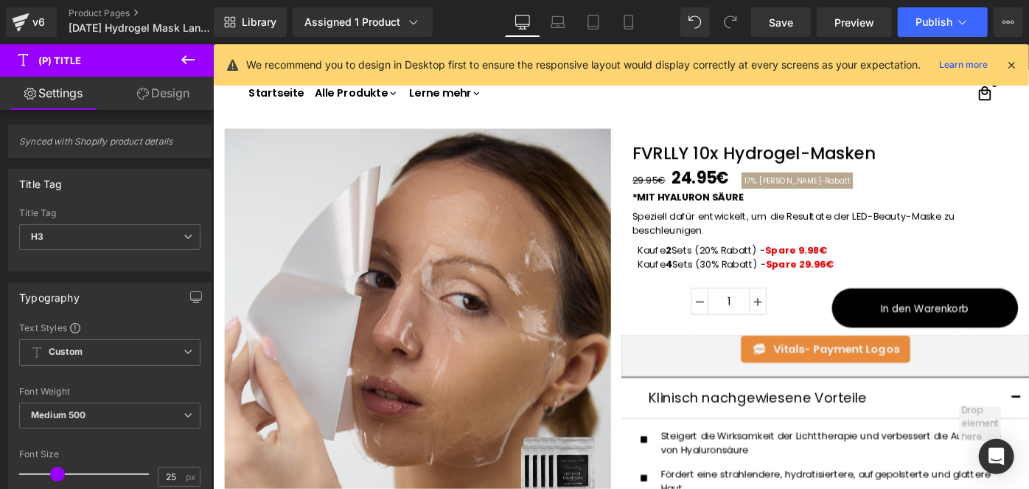
click at [164, 100] on link "Design" at bounding box center [163, 93] width 107 height 33
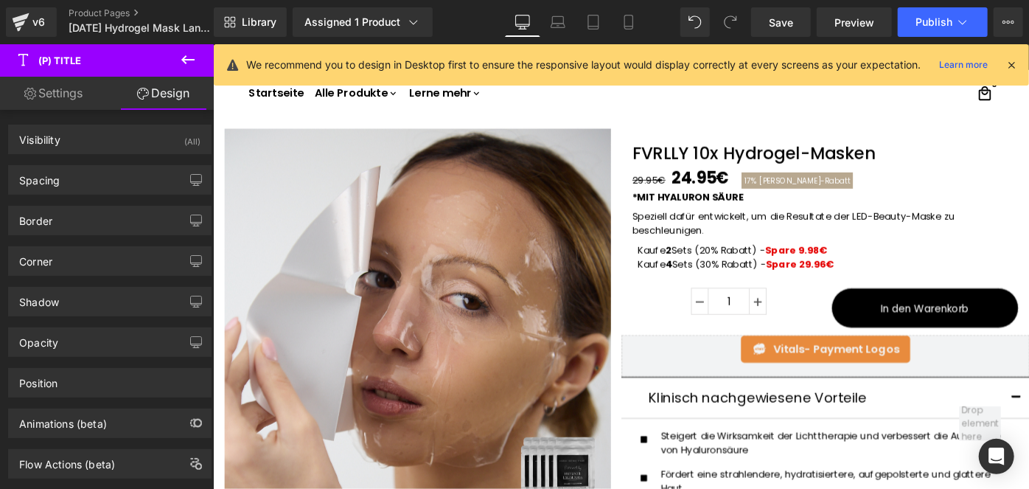
click at [69, 91] on link "Settings" at bounding box center [53, 93] width 107 height 33
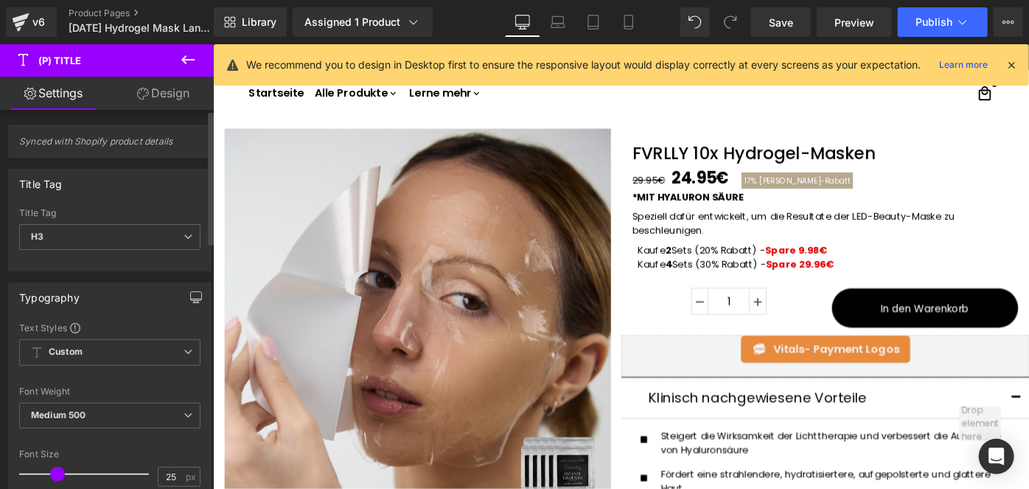
click at [192, 301] on button "button" at bounding box center [196, 297] width 24 height 28
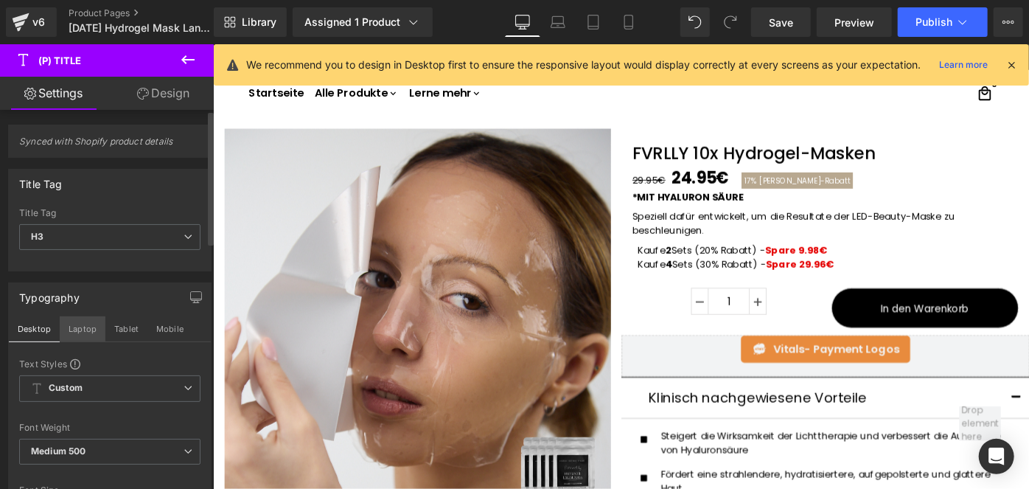
click at [81, 332] on button "Laptop" at bounding box center [83, 328] width 46 height 25
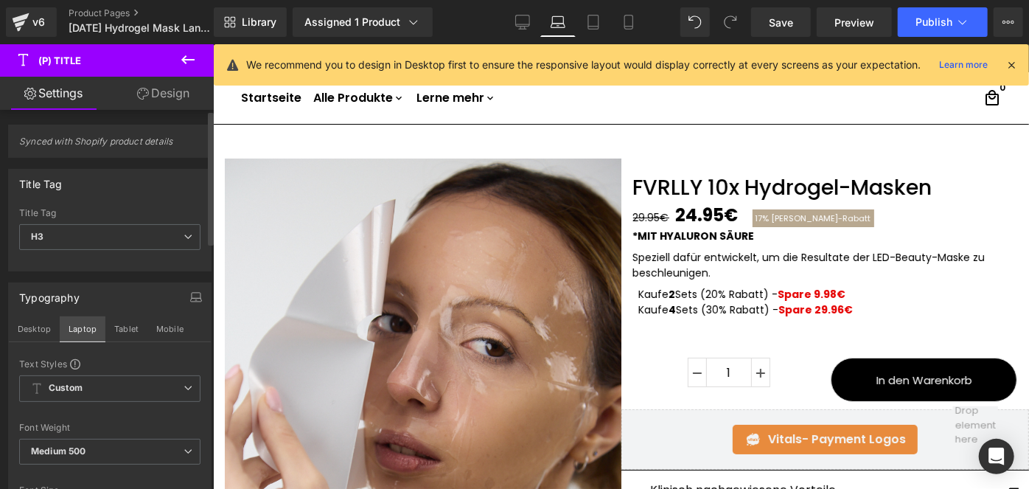
scroll to position [21, 0]
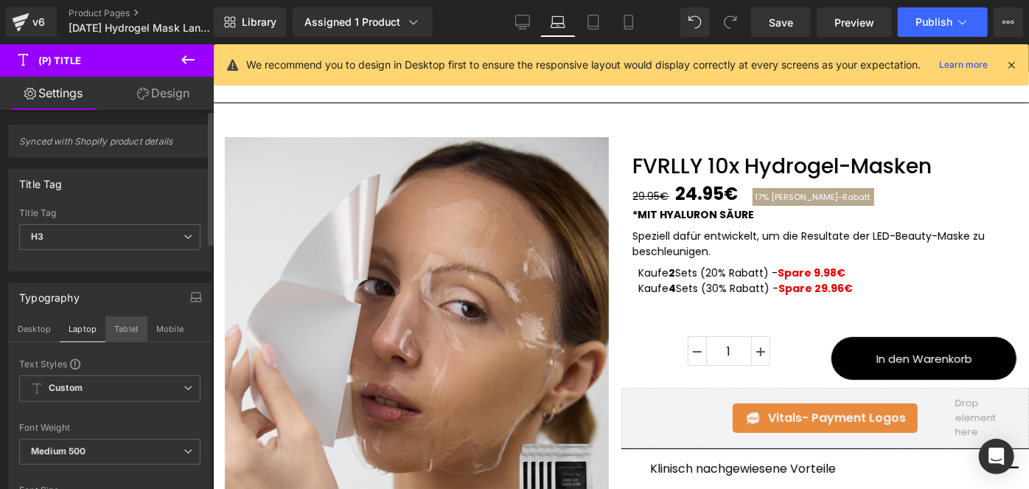
click at [123, 324] on button "Tablet" at bounding box center [126, 328] width 42 height 25
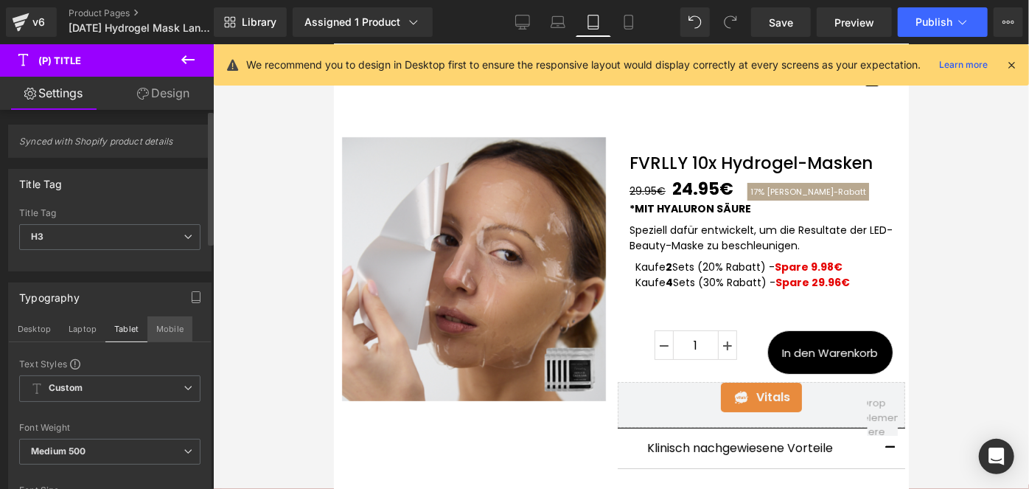
click at [153, 322] on button "Mobile" at bounding box center [169, 328] width 45 height 25
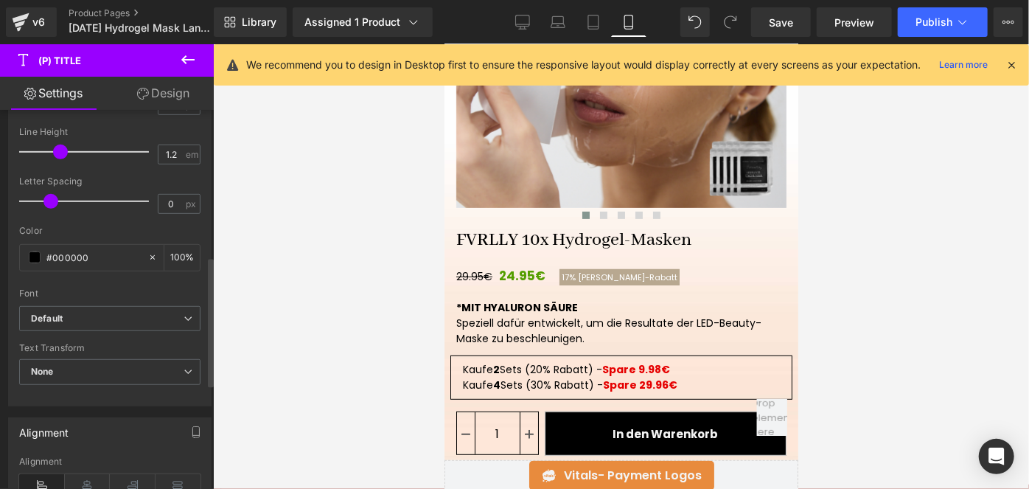
scroll to position [428, 0]
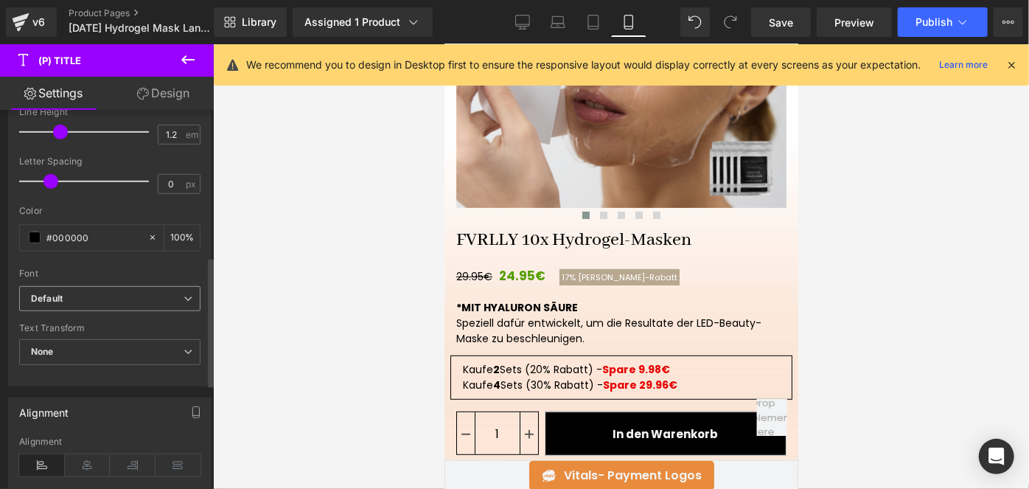
click at [91, 297] on b "Default" at bounding box center [107, 299] width 153 height 13
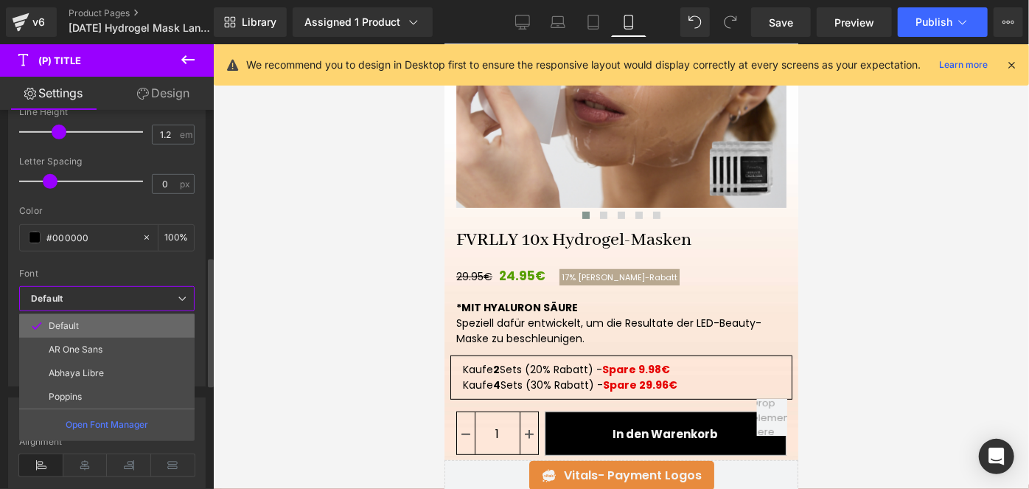
click at [80, 314] on li "Default" at bounding box center [106, 326] width 175 height 24
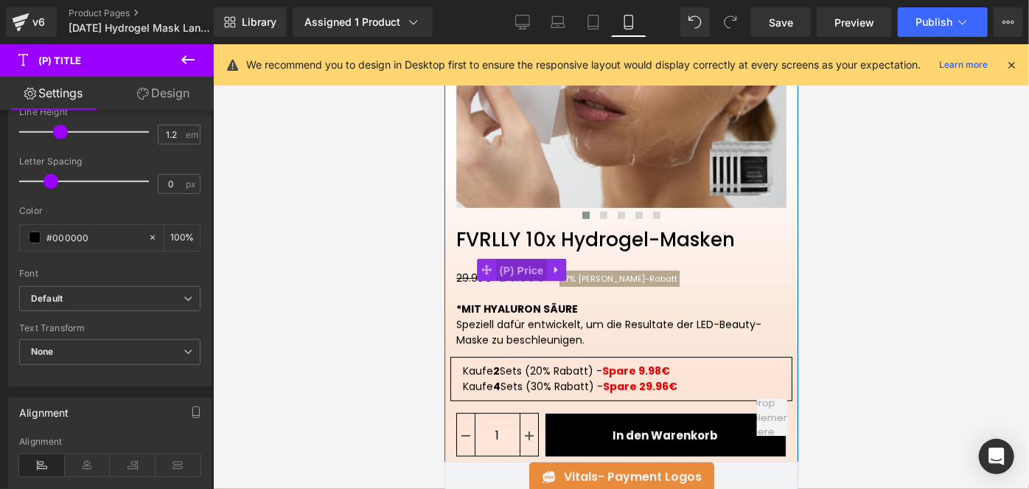
click at [519, 273] on span "(P) Price" at bounding box center [521, 270] width 52 height 22
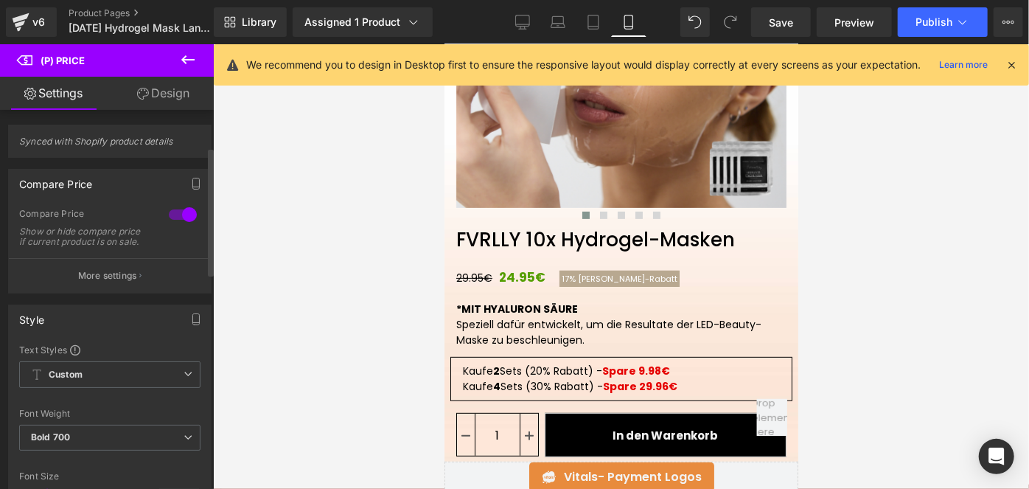
scroll to position [286, 0]
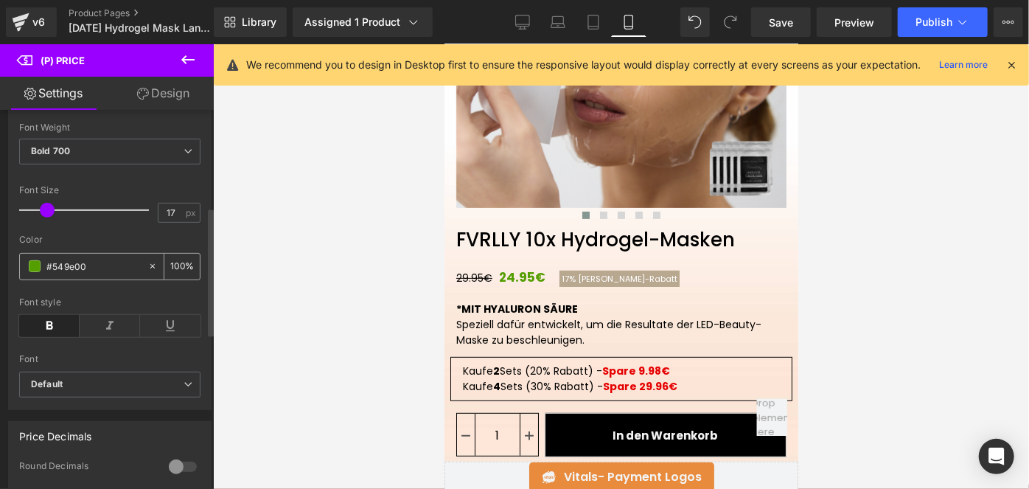
click at [29, 272] on span at bounding box center [35, 266] width 12 height 12
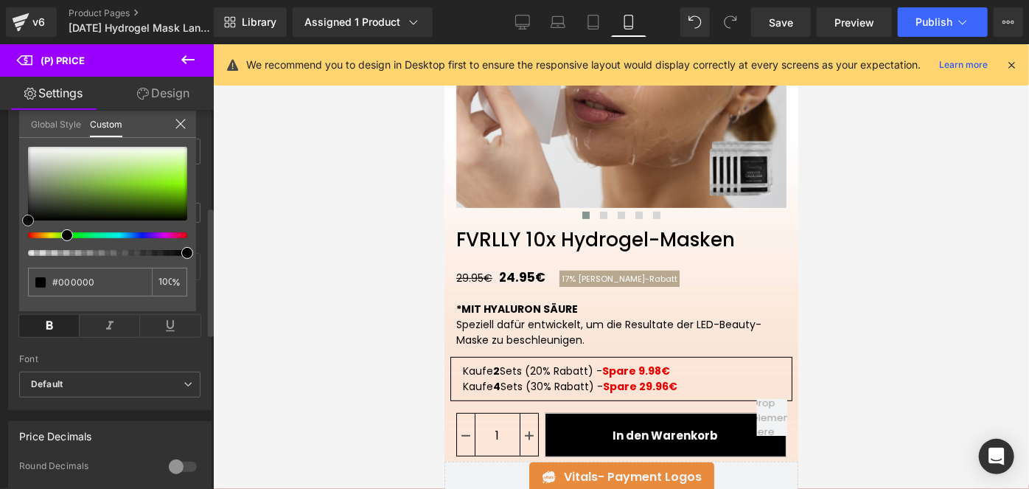
drag, startPoint x: 51, startPoint y: 212, endPoint x: 0, endPoint y: 272, distance: 79.0
click at [0, 272] on div "Style Text Styles Custom HEADING Heading 1 Heading 2 Heading 3 Heading 4 Headin…" at bounding box center [110, 208] width 220 height 402
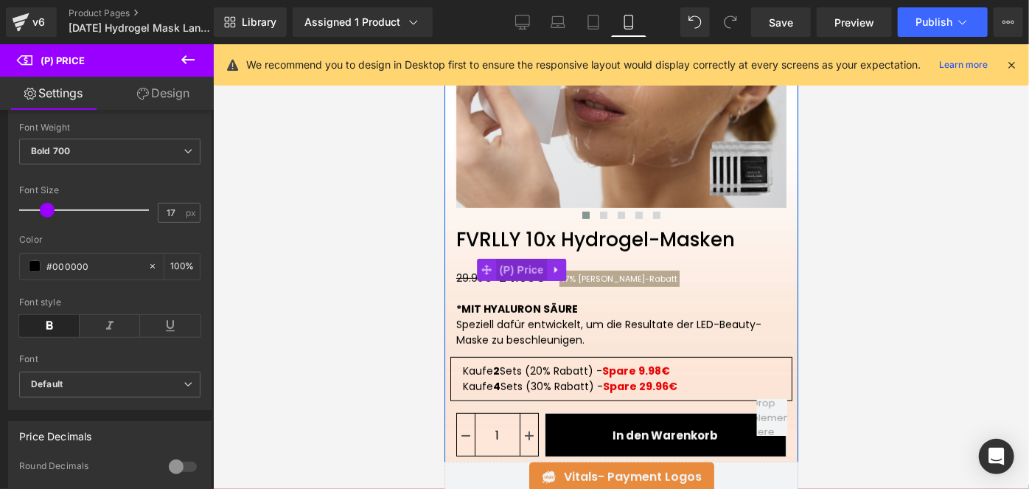
click at [520, 272] on span "(P) Price" at bounding box center [521, 269] width 52 height 22
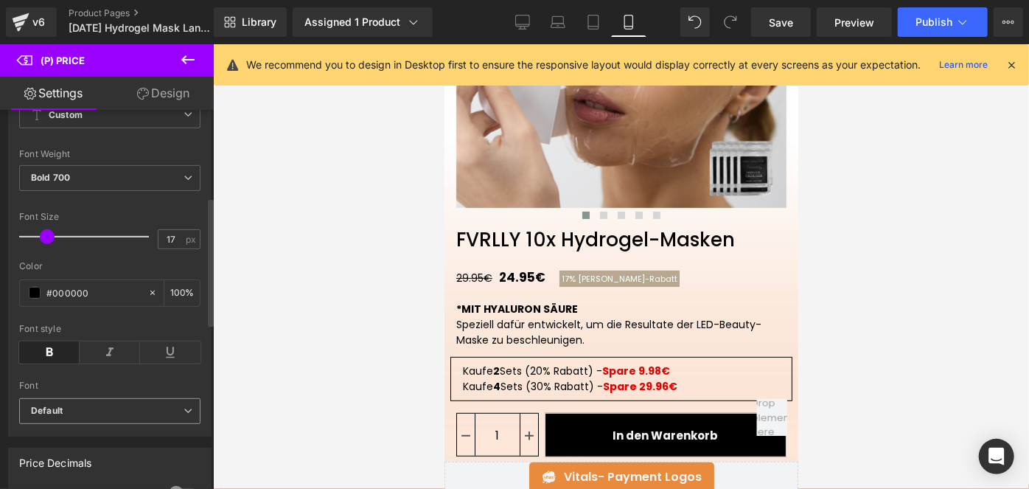
scroll to position [257, 0]
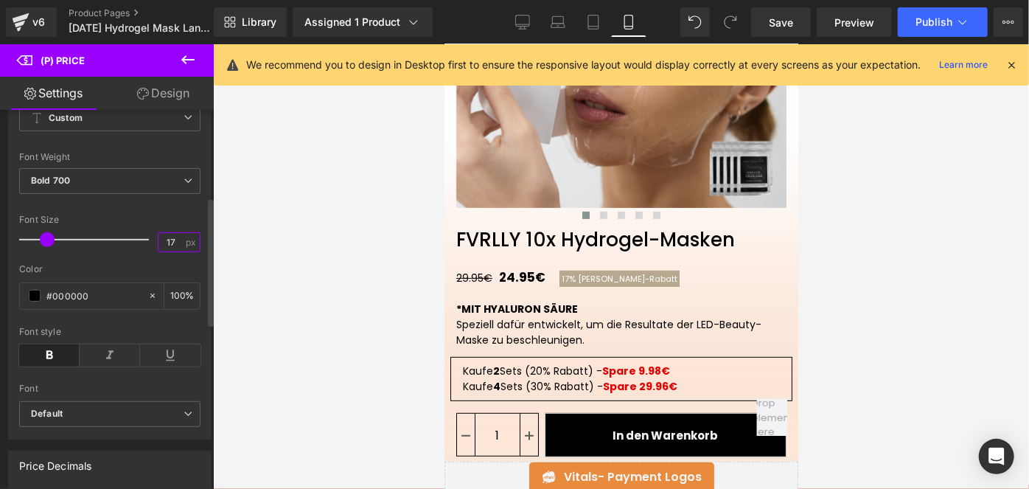
click at [161, 249] on input "17" at bounding box center [171, 242] width 26 height 18
type input "20"
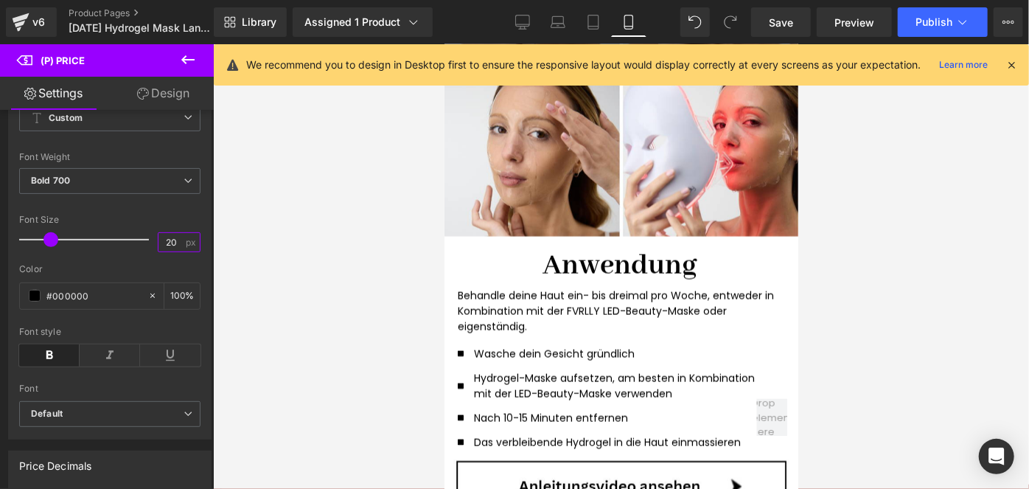
scroll to position [1384, 0]
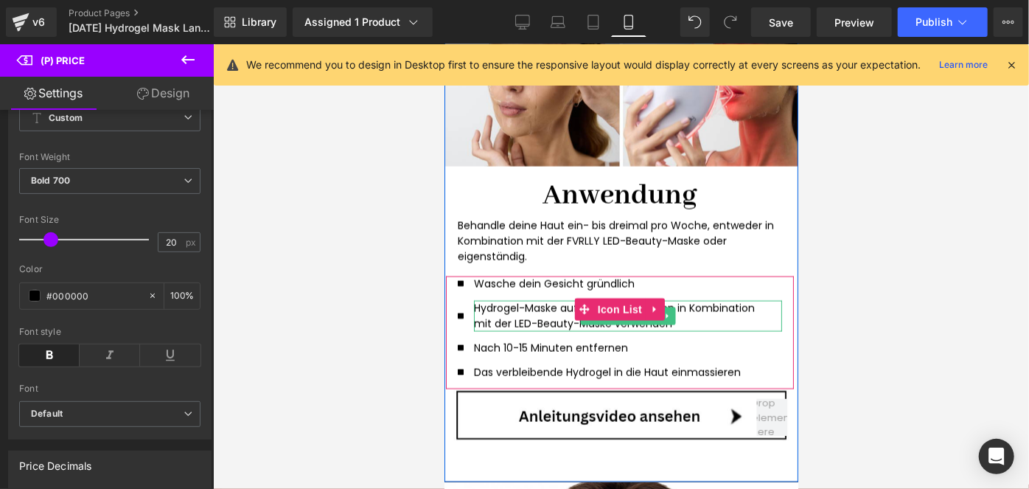
click at [699, 316] on p "Hydrogel-Maske aufsetzen, am besten in Kombination mit der LED-Beauty-Maske ver…" at bounding box center [621, 315] width 296 height 31
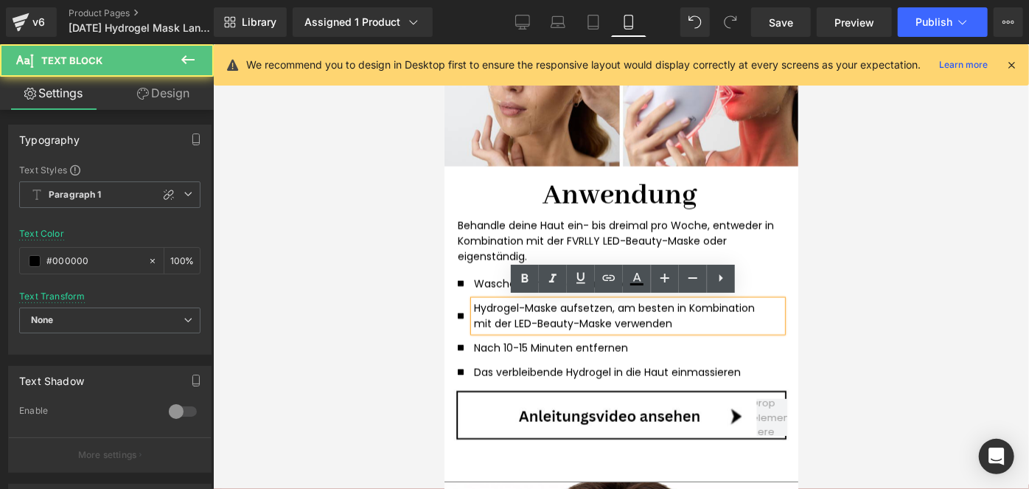
click at [700, 318] on p "Hydrogel-Maske aufsetzen, am besten in Kombination mit der LED-Beauty-Maske ver…" at bounding box center [621, 315] width 296 height 31
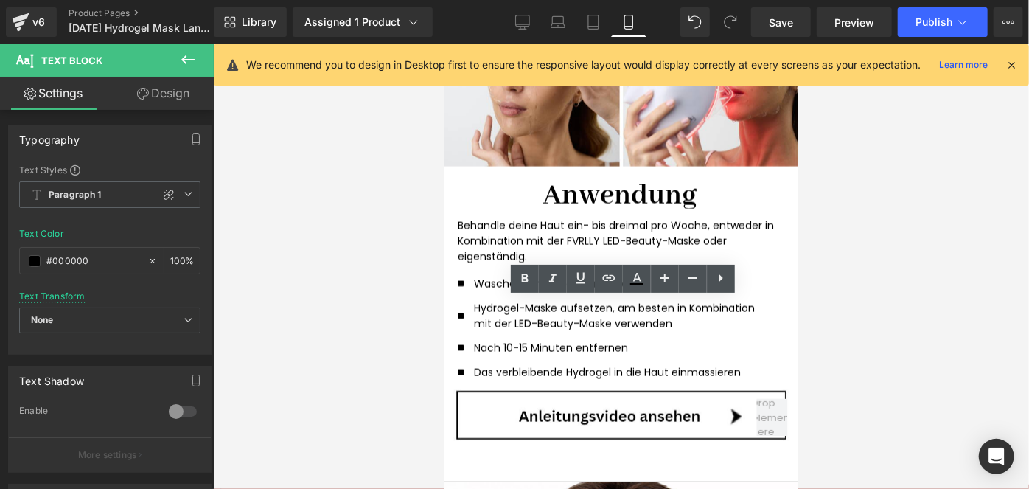
click at [879, 281] on div at bounding box center [621, 266] width 816 height 444
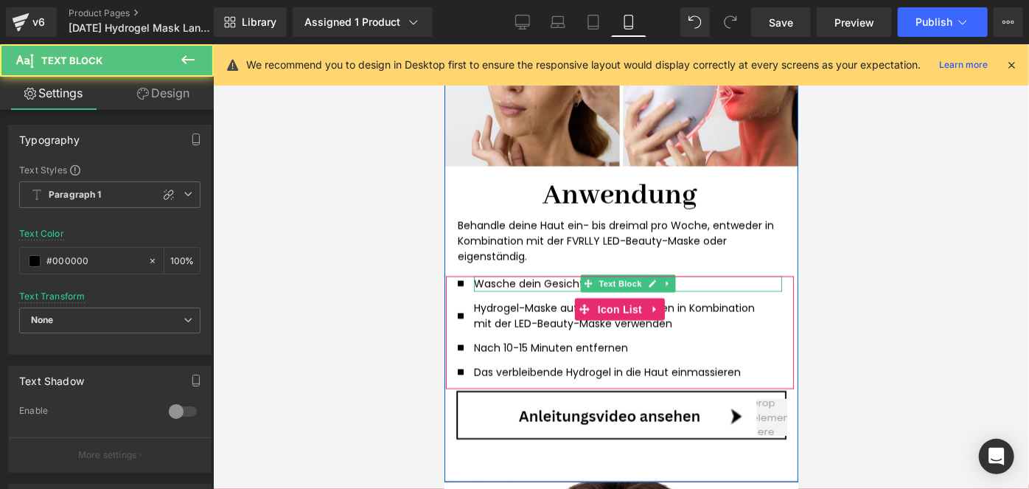
click at [544, 282] on p "Wasche dein Gesicht gründlich" at bounding box center [621, 283] width 296 height 15
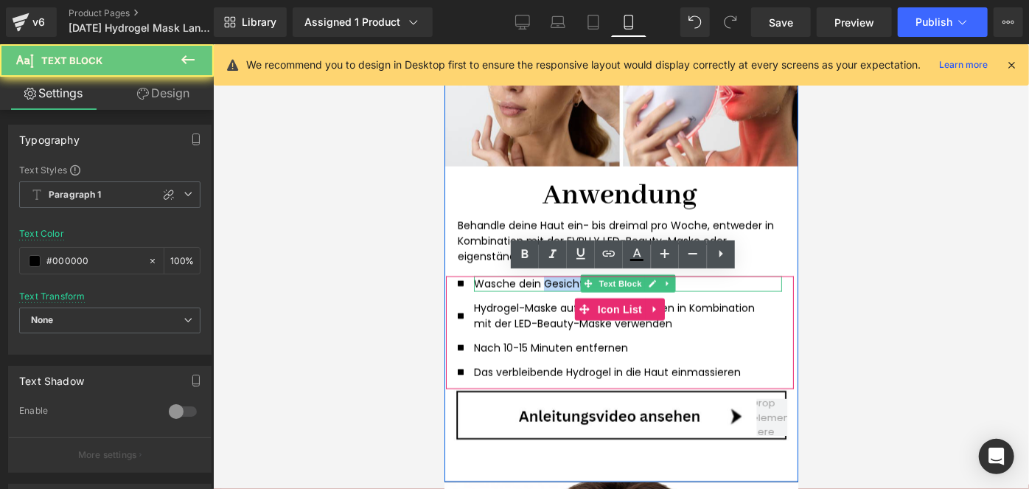
click at [544, 282] on p "Wasche dein Gesicht gründlich" at bounding box center [621, 283] width 296 height 15
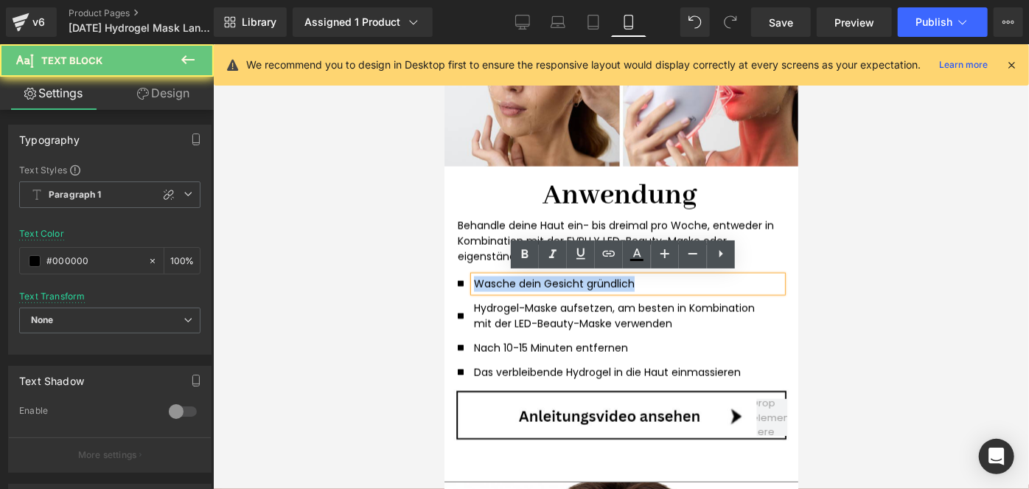
click at [544, 282] on p "Wasche dein Gesicht gründlich" at bounding box center [621, 283] width 296 height 15
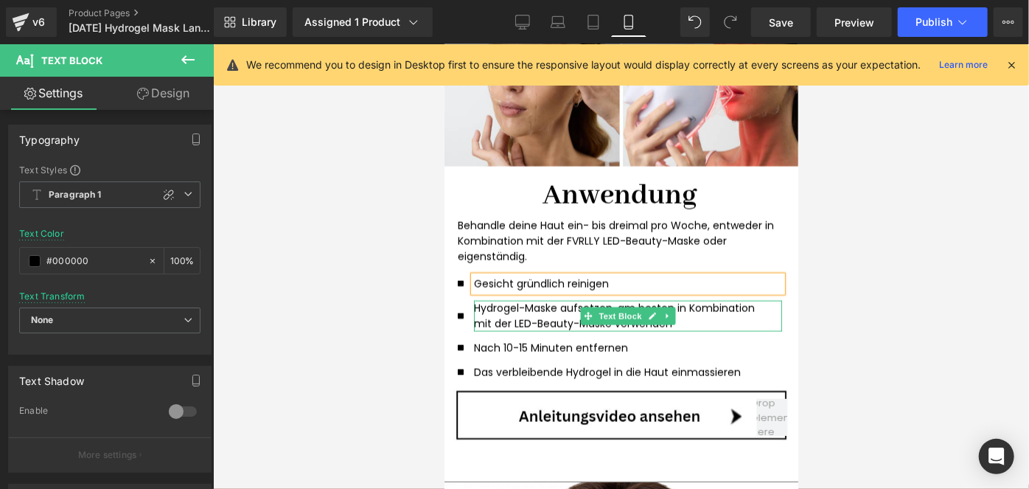
click at [703, 322] on p "Hydrogel-Maske aufsetzen, am besten in Kombination mit der LED-Beauty-Maske ver…" at bounding box center [621, 315] width 296 height 31
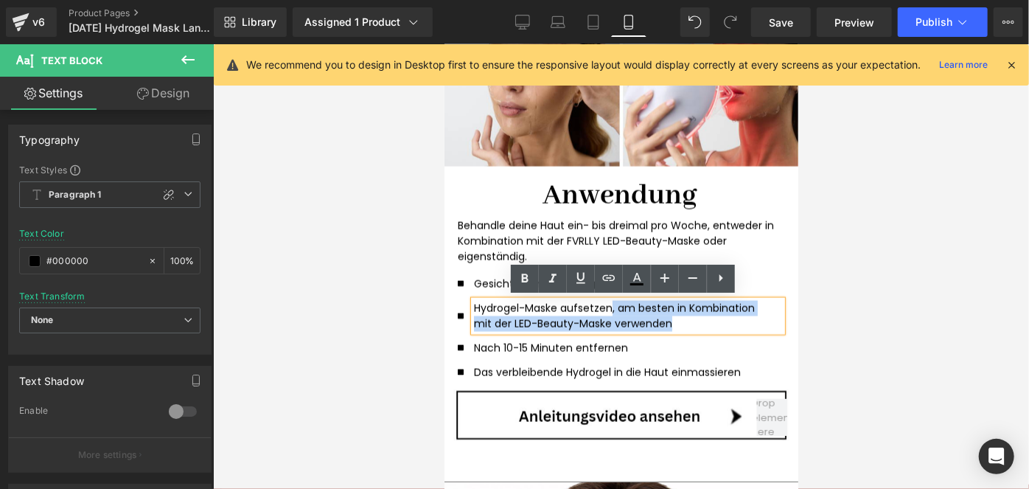
drag, startPoint x: 703, startPoint y: 321, endPoint x: 604, endPoint y: 304, distance: 100.2
click at [604, 304] on p "Hydrogel-Maske aufsetzen, am besten in Kombination mit der LED-Beauty-Maske ver…" at bounding box center [621, 315] width 296 height 31
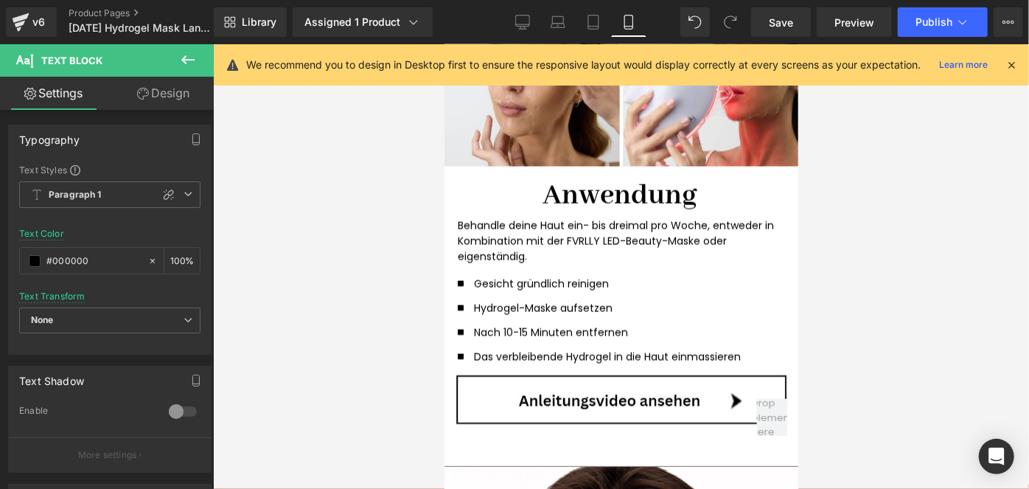
click at [889, 318] on div at bounding box center [621, 266] width 816 height 444
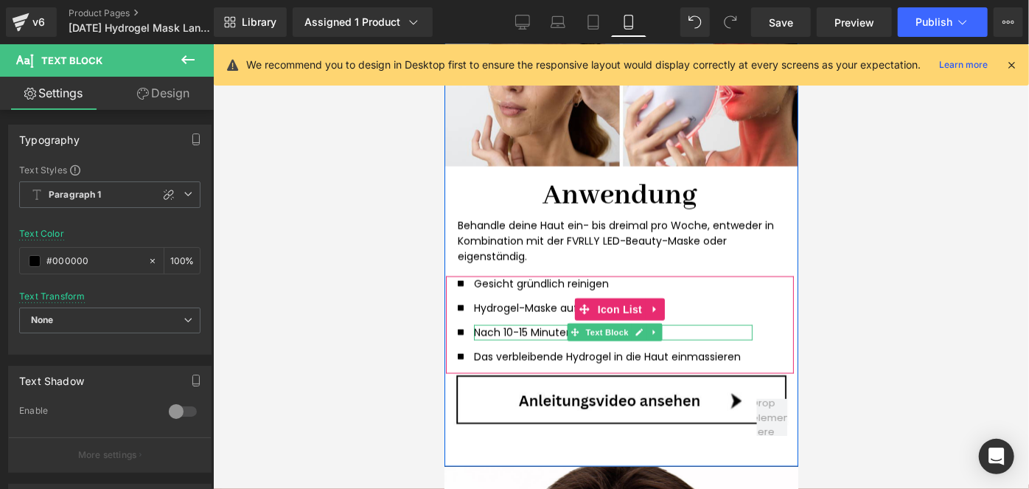
click at [711, 328] on p "Nach 10-15 Minuten entfernen" at bounding box center [606, 331] width 267 height 15
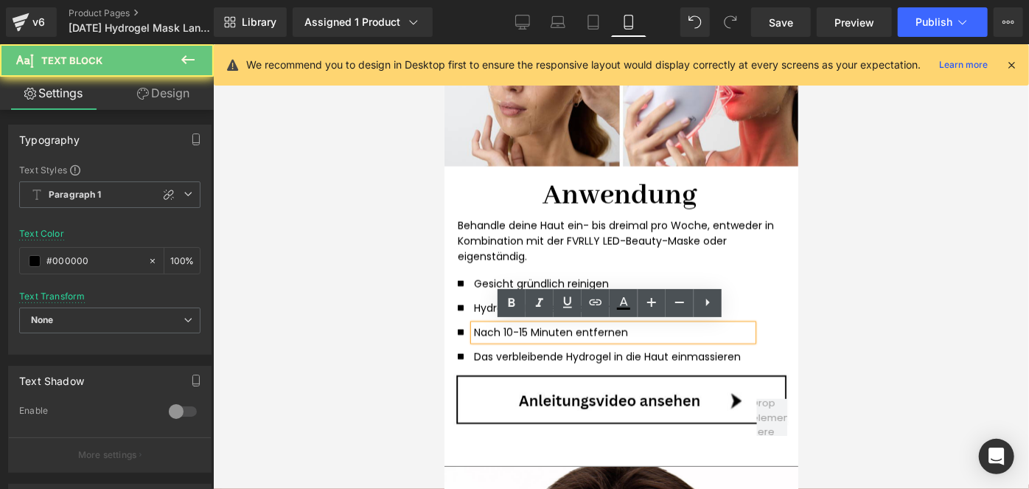
click at [711, 328] on p "Nach 10-15 Minuten entfernen" at bounding box center [606, 331] width 267 height 15
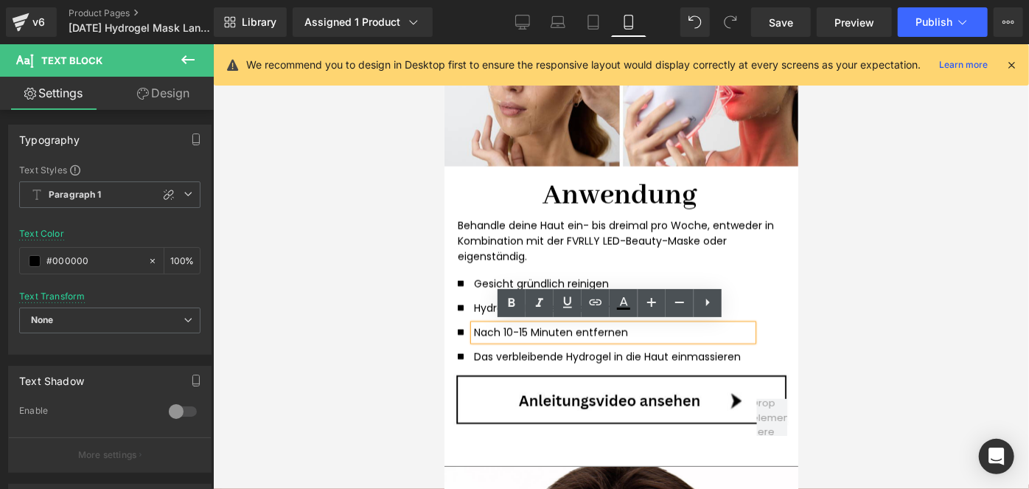
click at [711, 328] on p "Nach 10-15 Minuten entfernen" at bounding box center [606, 331] width 267 height 15
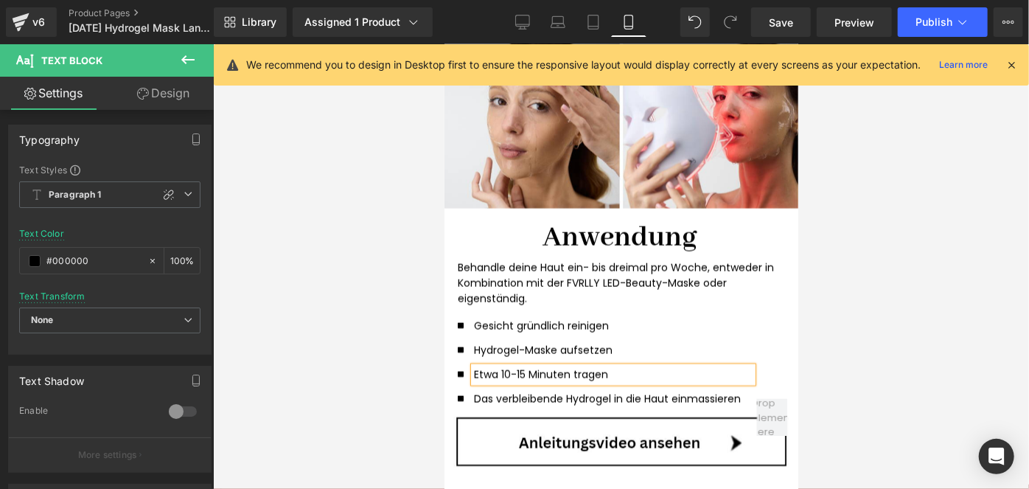
scroll to position [1341, 0]
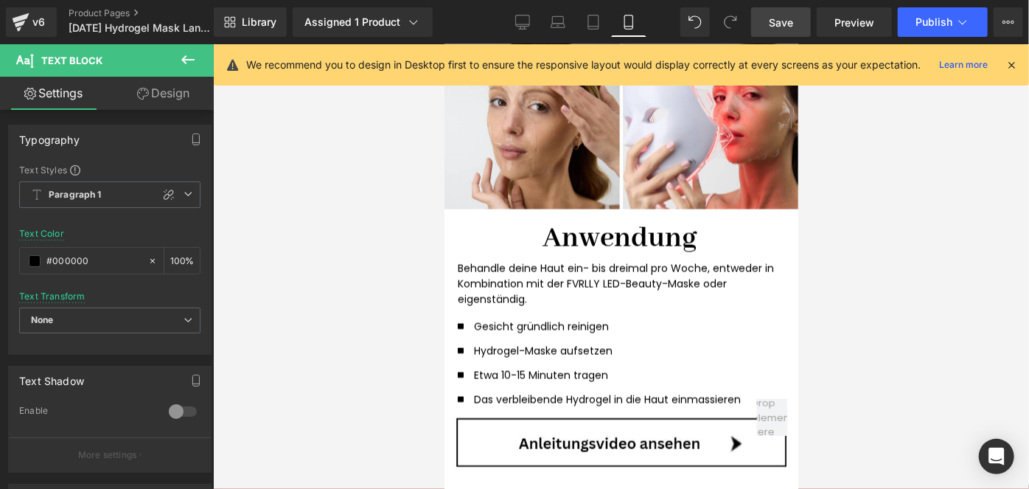
click at [768, 16] on link "Save" at bounding box center [781, 21] width 60 height 29
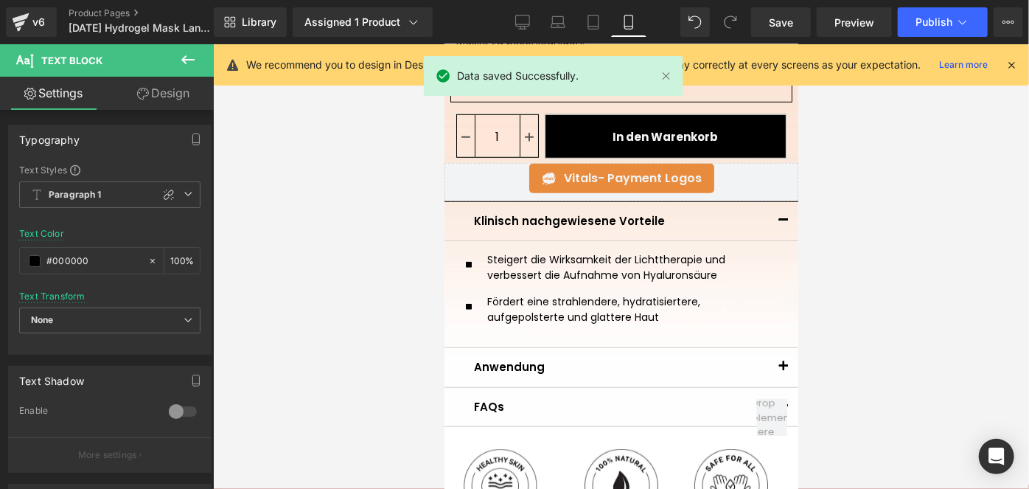
scroll to position [557, 0]
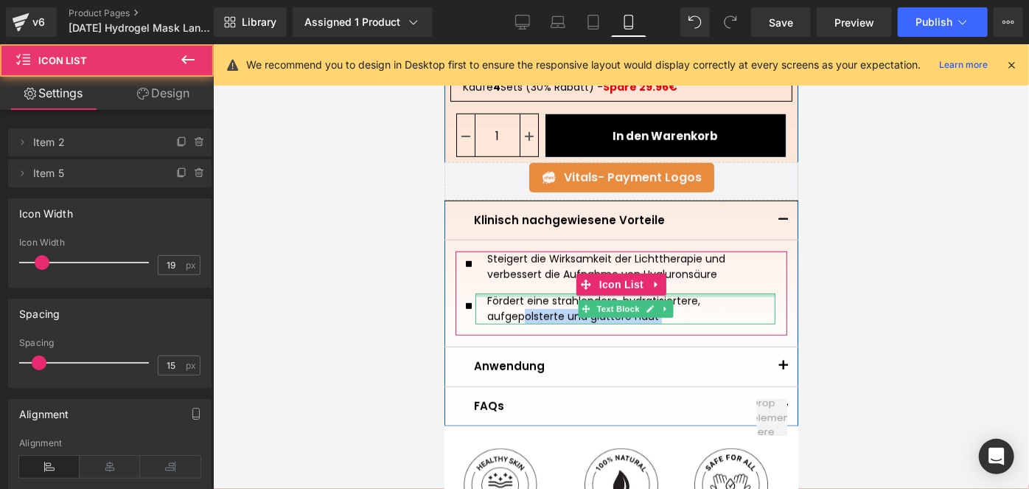
drag, startPoint x: 502, startPoint y: 327, endPoint x: 520, endPoint y: 294, distance: 37.9
click at [520, 294] on ul "Icon Steigert die Wirksamkeit der Lichttherapie und verbessert die Aufnahme von…" at bounding box center [618, 293] width 314 height 84
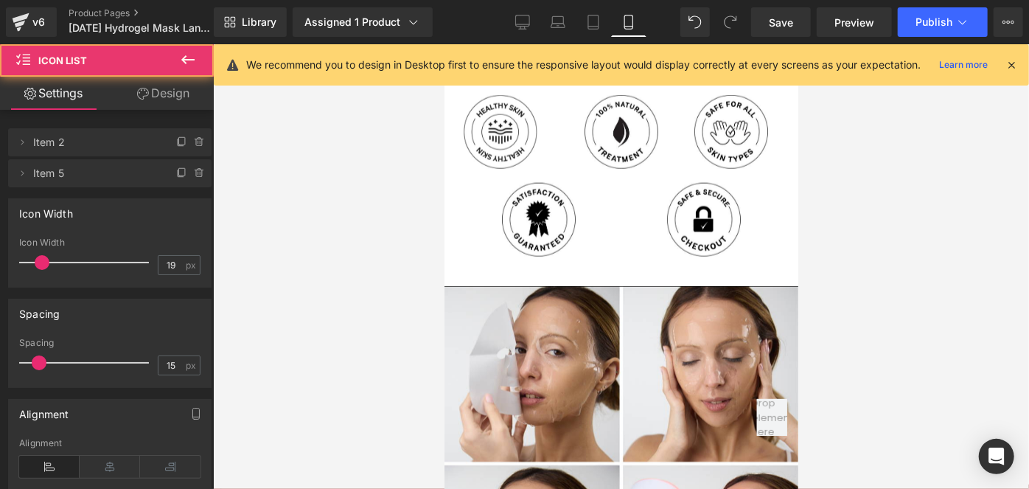
scroll to position [912, 0]
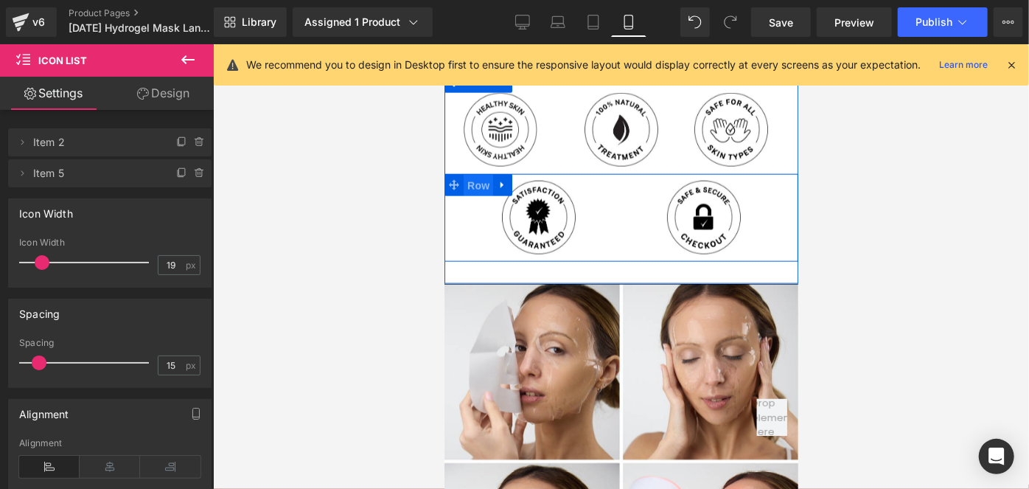
click at [470, 184] on span "Row" at bounding box center [477, 185] width 29 height 22
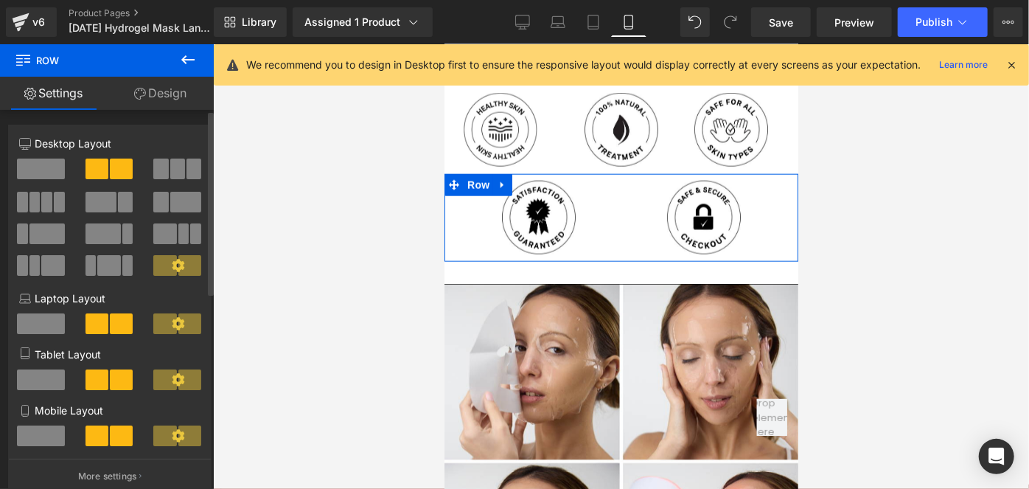
click at [188, 165] on span at bounding box center [193, 168] width 15 height 21
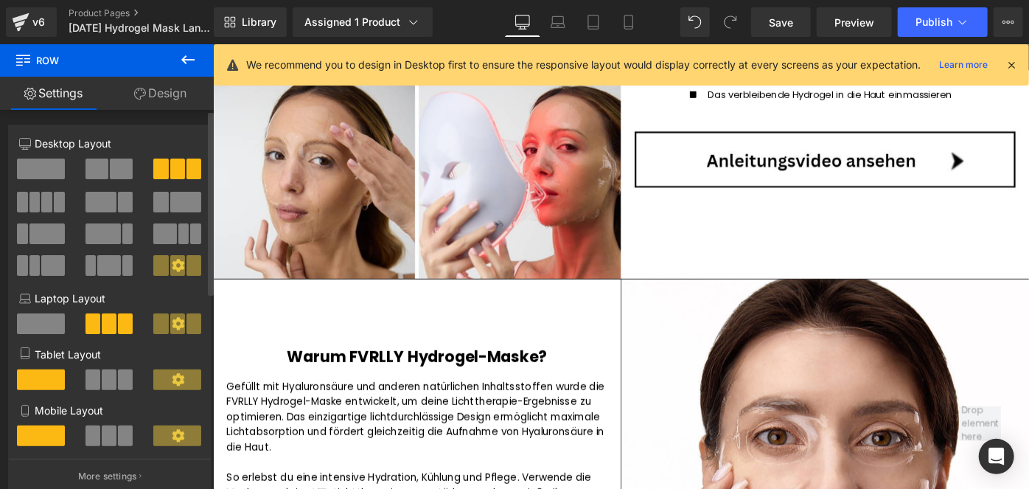
scroll to position [0, 0]
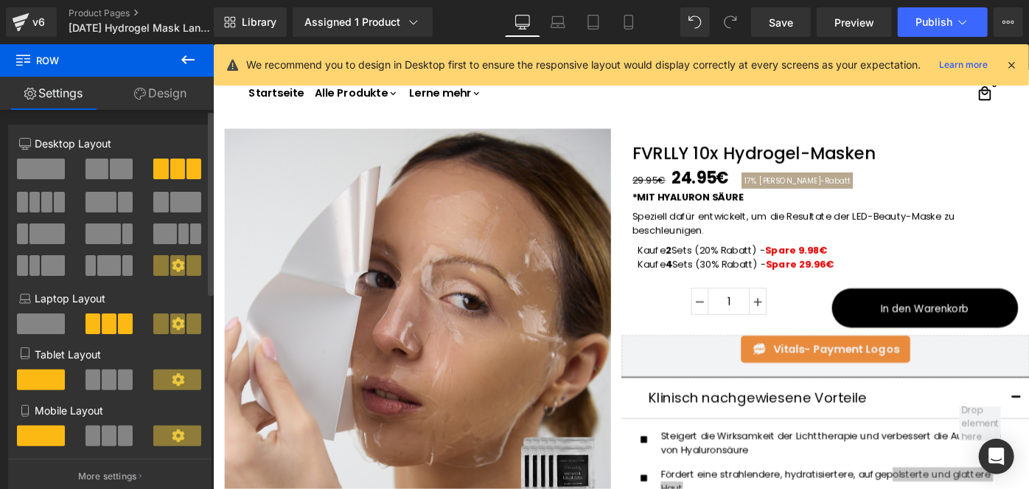
click at [105, 444] on span at bounding box center [109, 435] width 15 height 21
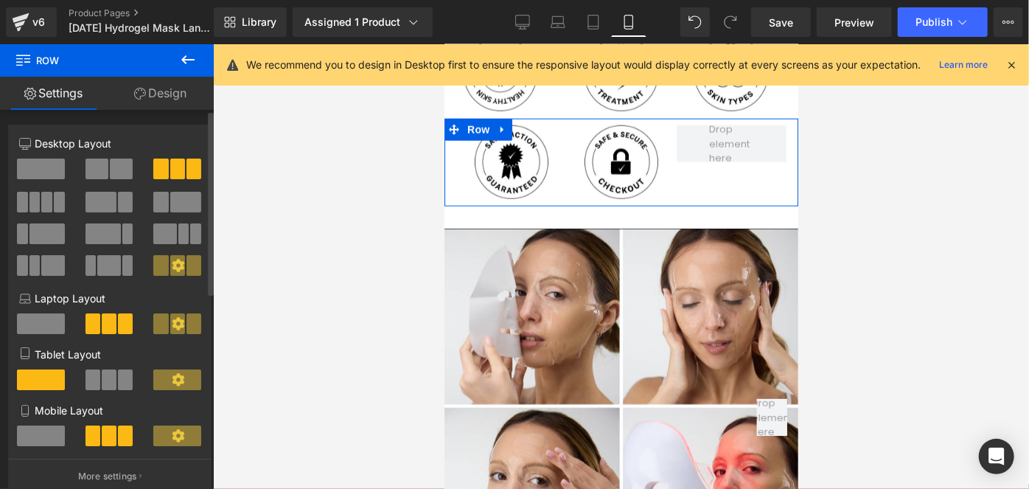
scroll to position [889, 0]
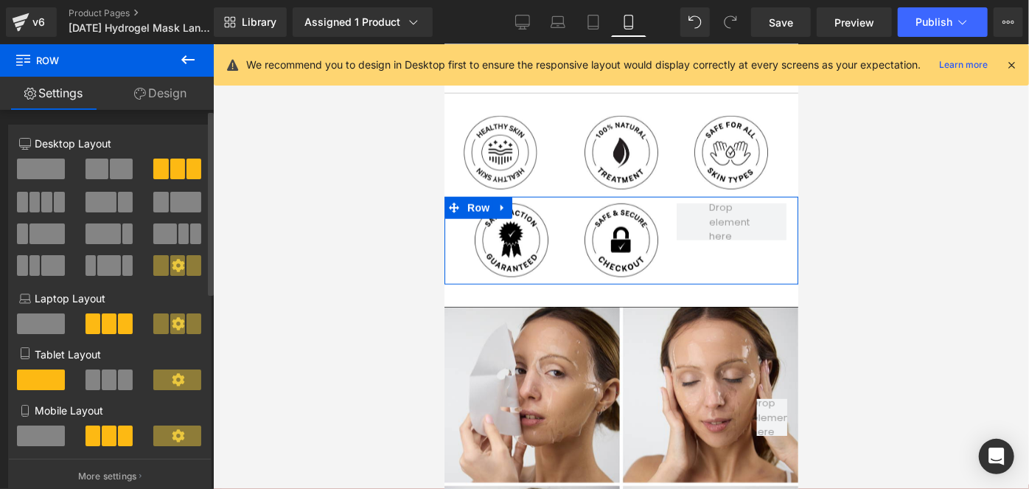
click at [123, 377] on span at bounding box center [125, 379] width 15 height 21
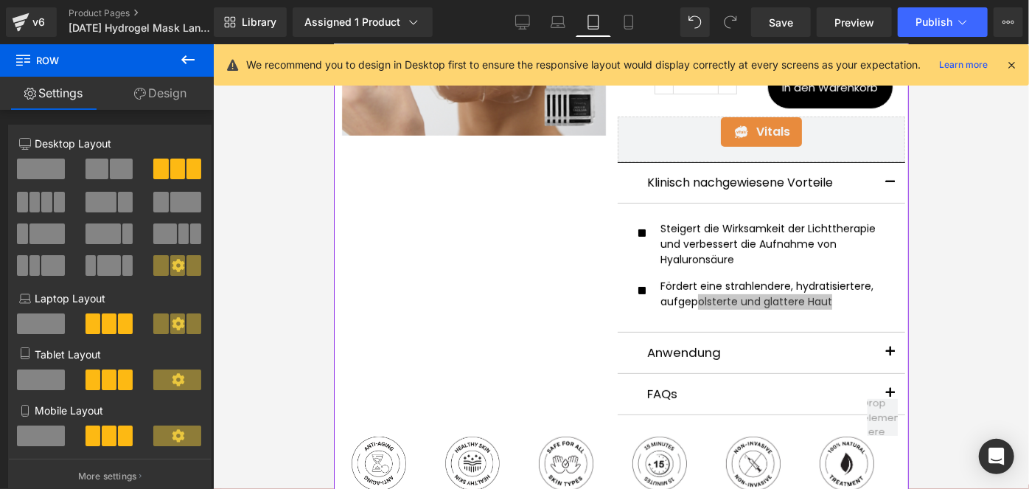
scroll to position [366, 0]
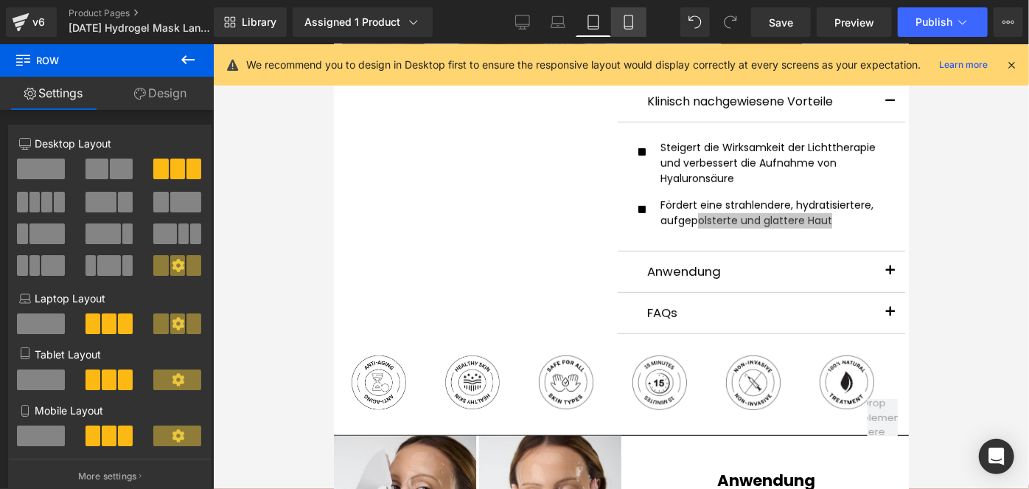
click at [617, 29] on link "Mobile" at bounding box center [628, 21] width 35 height 29
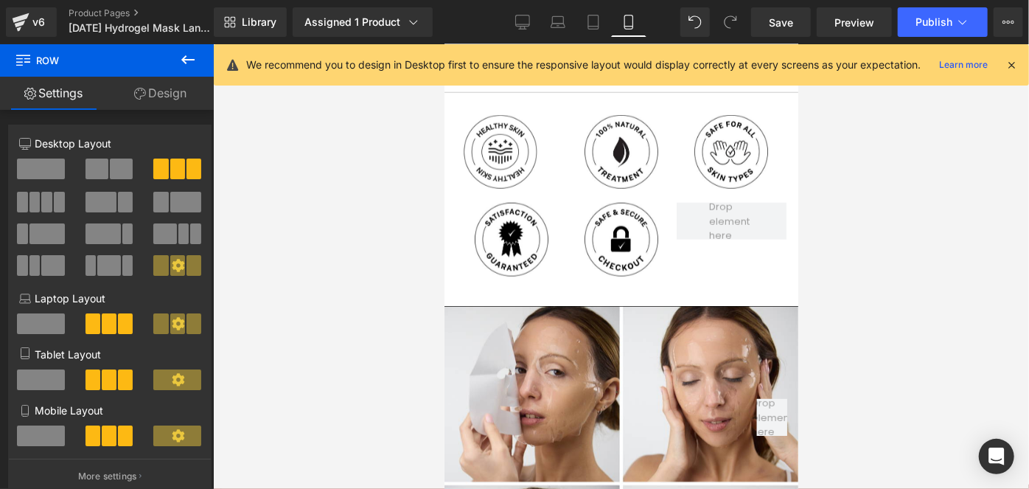
scroll to position [890, 0]
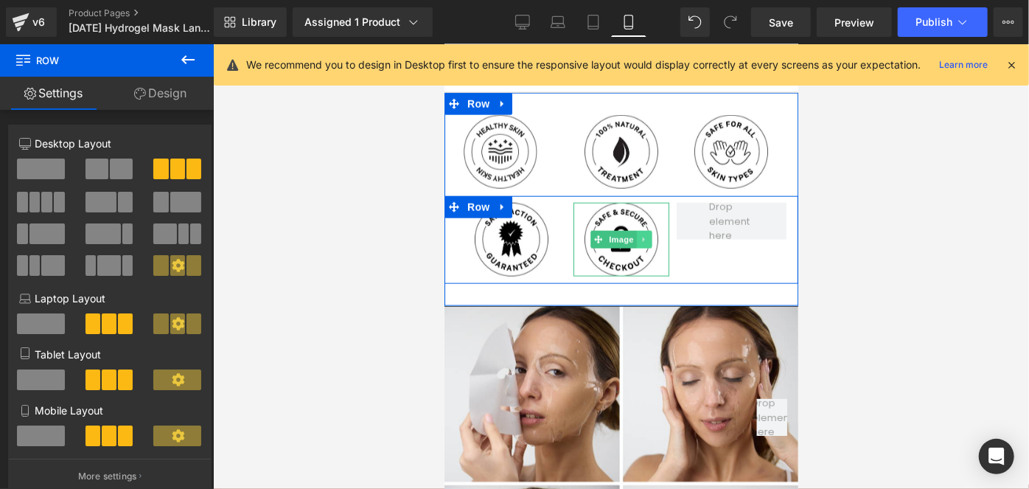
click at [646, 235] on link at bounding box center [643, 239] width 15 height 18
click at [632, 238] on icon at bounding box center [636, 239] width 8 height 8
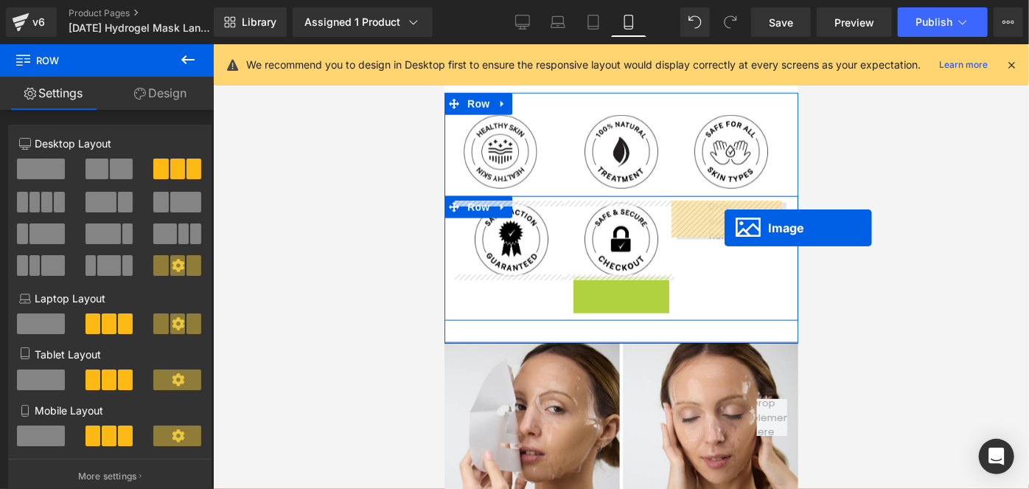
drag, startPoint x: 615, startPoint y: 310, endPoint x: 725, endPoint y: 226, distance: 139.3
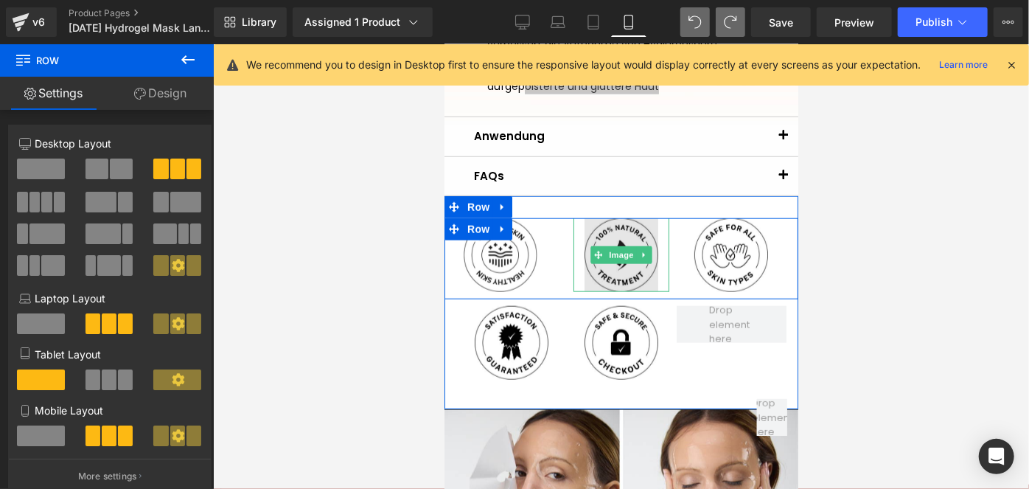
scroll to position [773, 0]
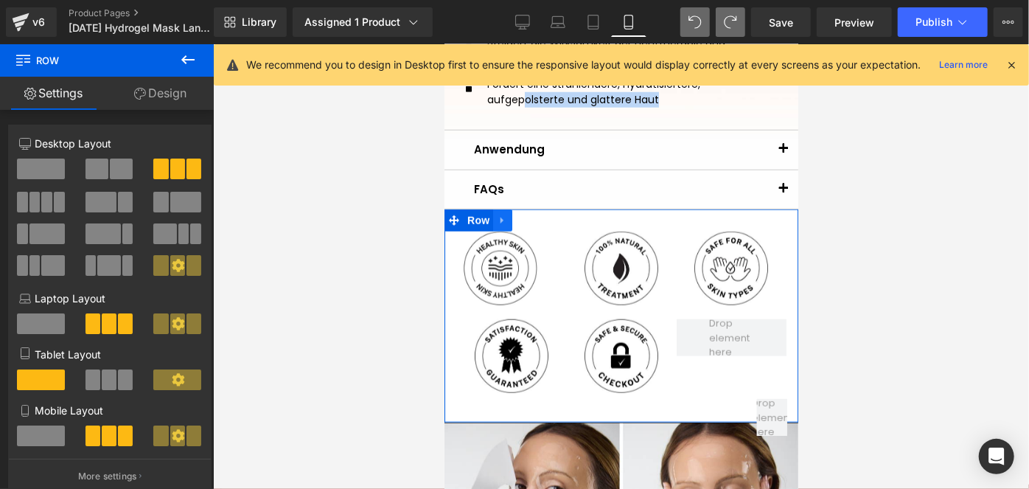
click at [505, 218] on icon at bounding box center [502, 220] width 10 height 11
click at [544, 215] on icon at bounding box center [540, 220] width 10 height 10
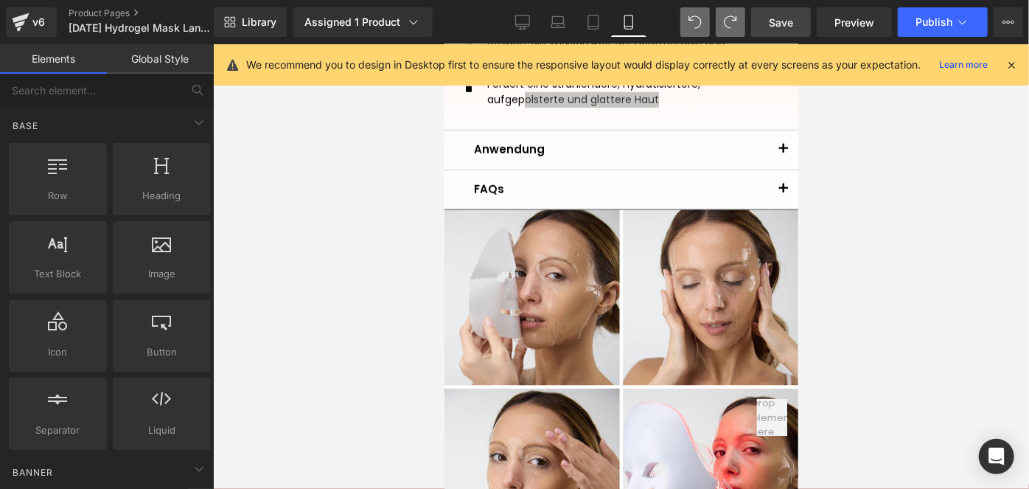
click at [764, 23] on link "Save" at bounding box center [781, 21] width 60 height 29
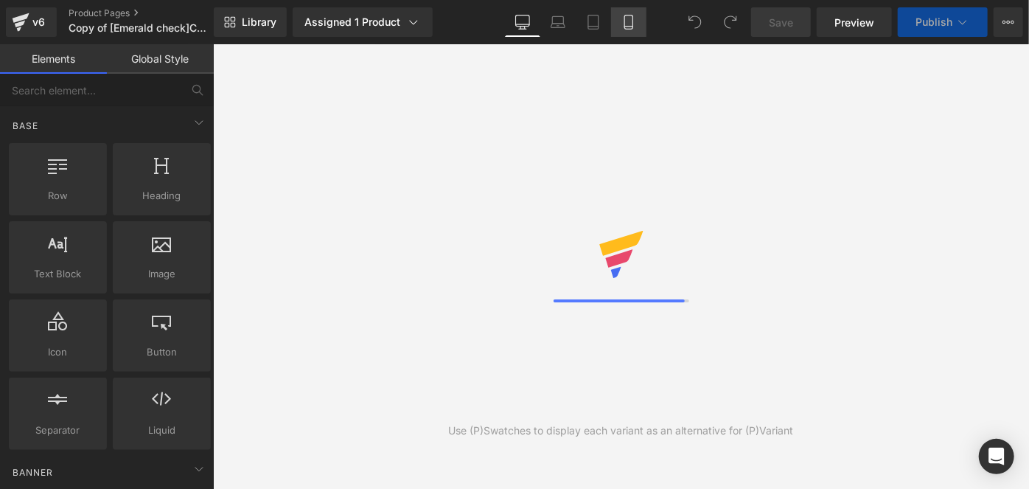
click at [625, 24] on icon at bounding box center [628, 22] width 15 height 15
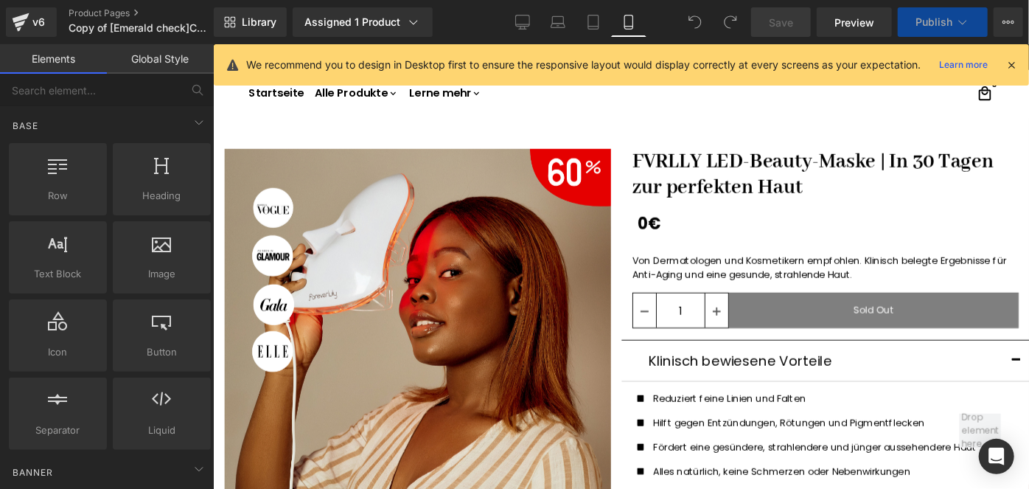
click at [625, 24] on icon at bounding box center [628, 22] width 15 height 15
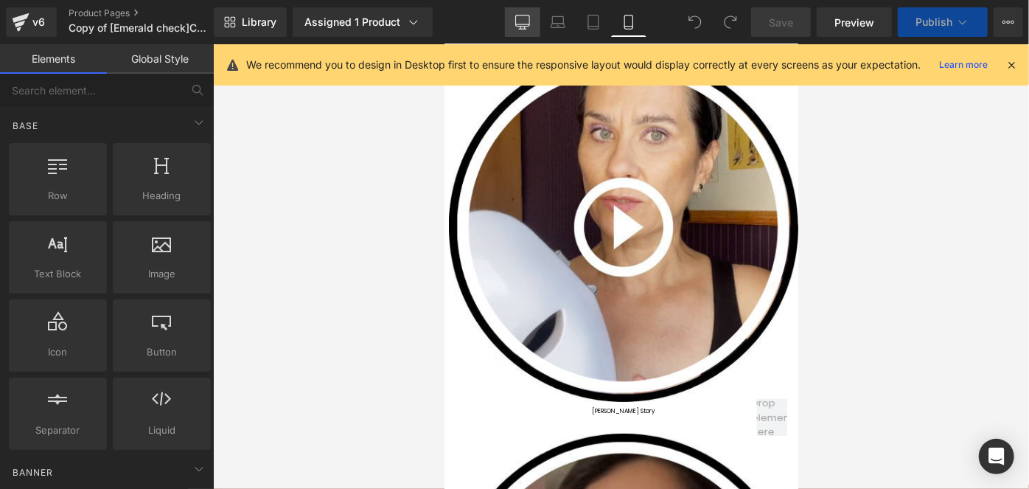
click at [521, 24] on icon at bounding box center [523, 24] width 14 height 0
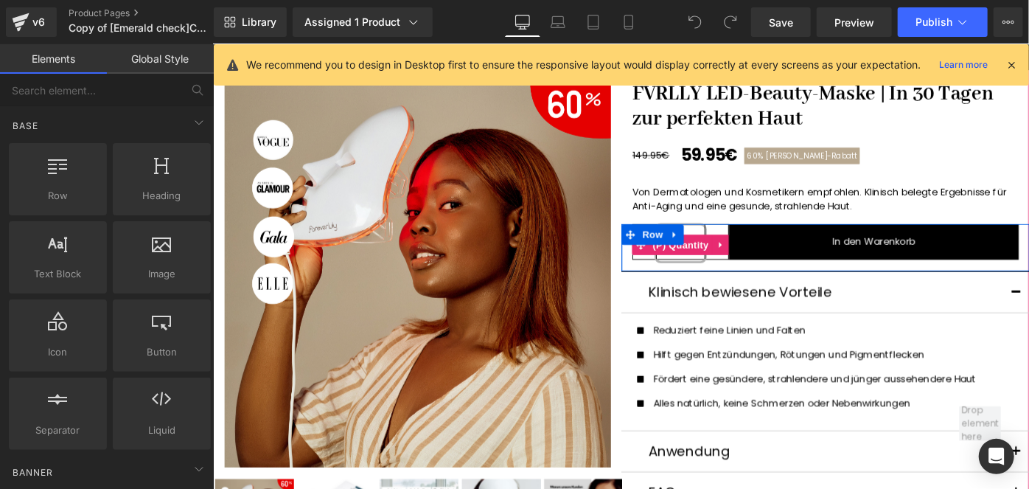
scroll to position [0, 0]
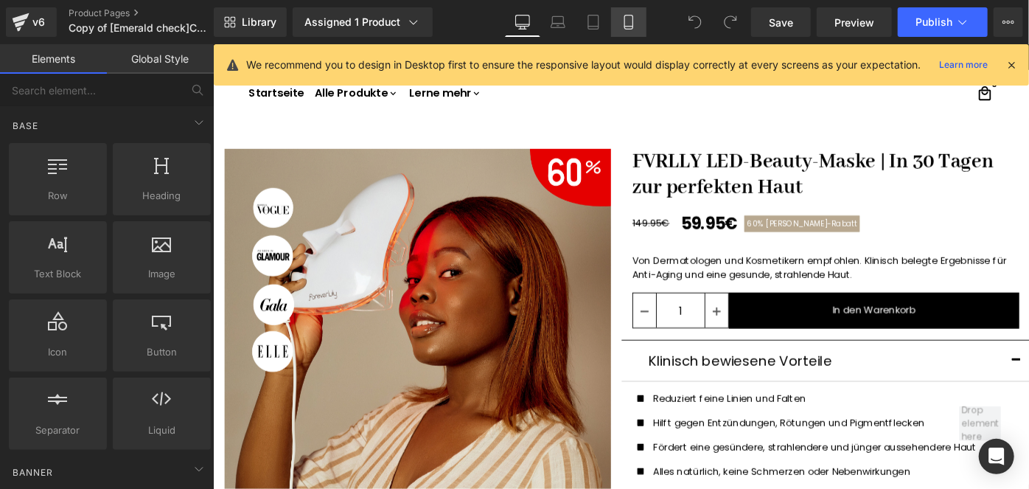
click at [624, 27] on icon at bounding box center [628, 22] width 8 height 14
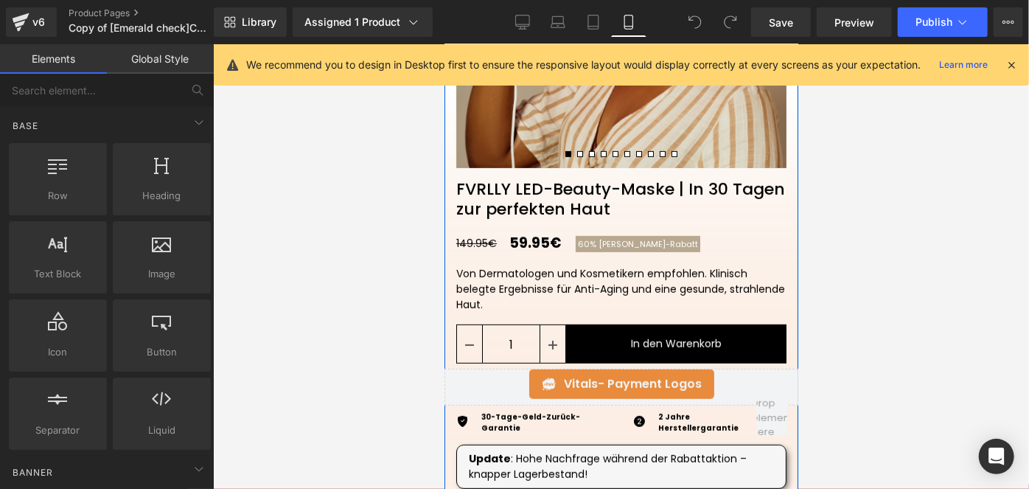
scroll to position [404, 0]
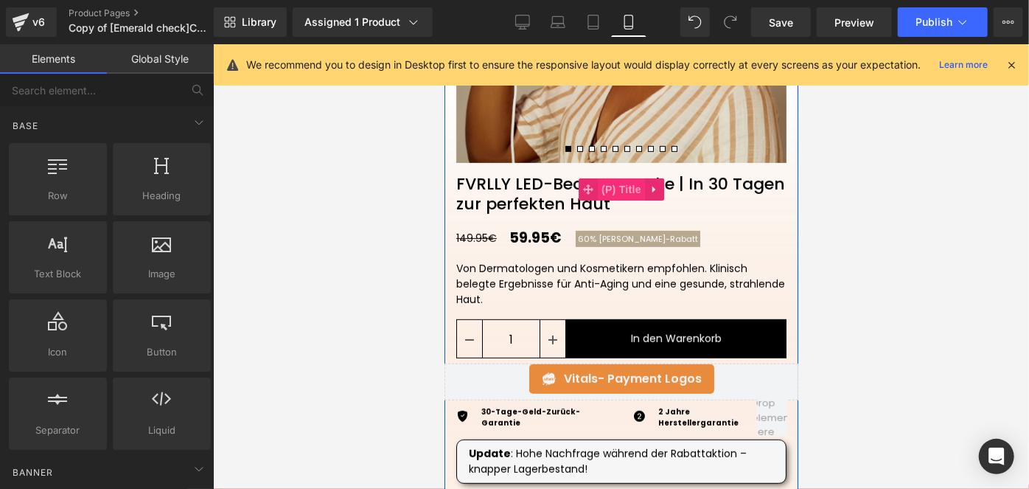
click at [597, 193] on span "(P) Title" at bounding box center [620, 189] width 47 height 22
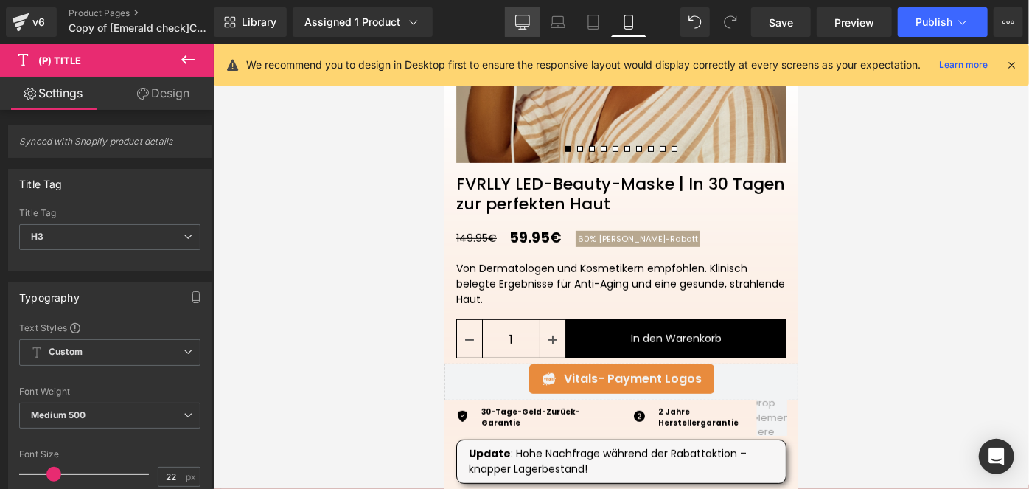
click at [523, 23] on icon at bounding box center [522, 22] width 15 height 15
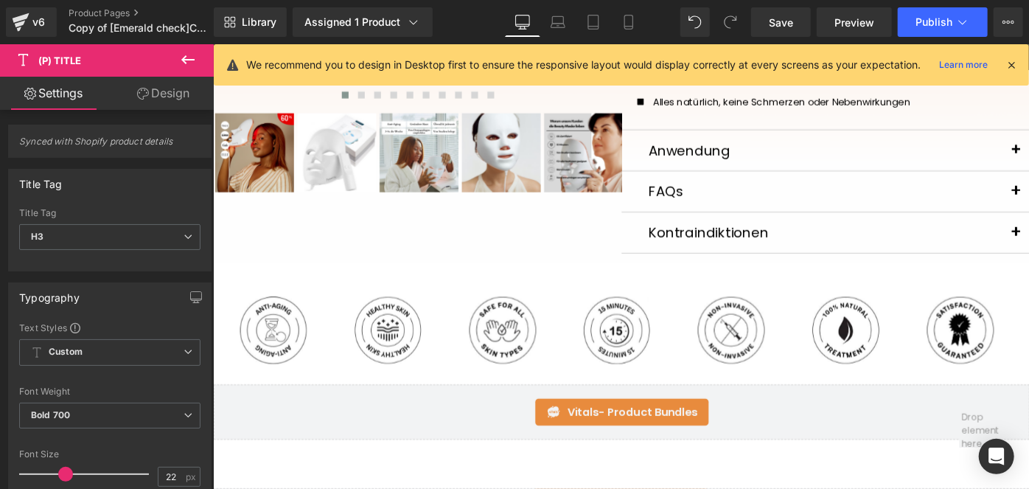
scroll to position [0, 0]
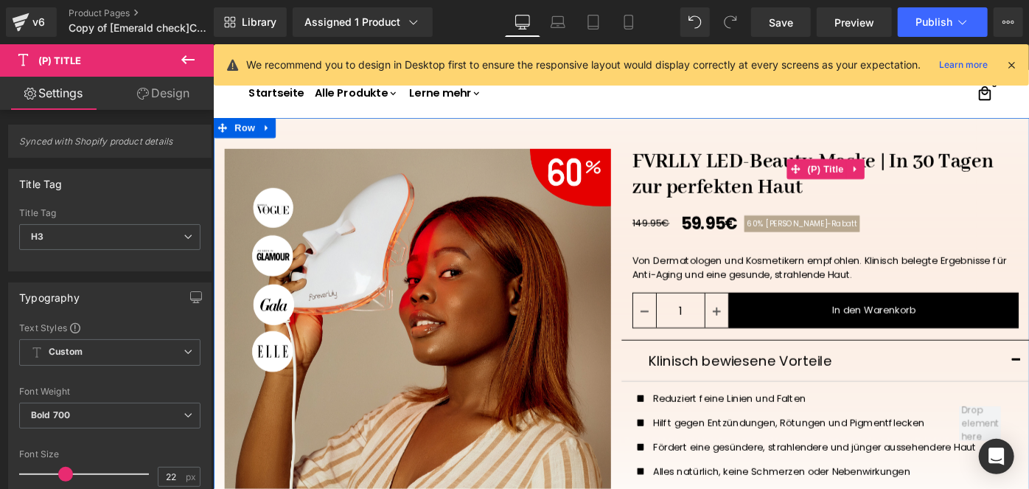
click at [711, 177] on link "FVRLLY LED-Beauty-Maske | In 30 Tagen zur perfekten Haut" at bounding box center [882, 180] width 446 height 69
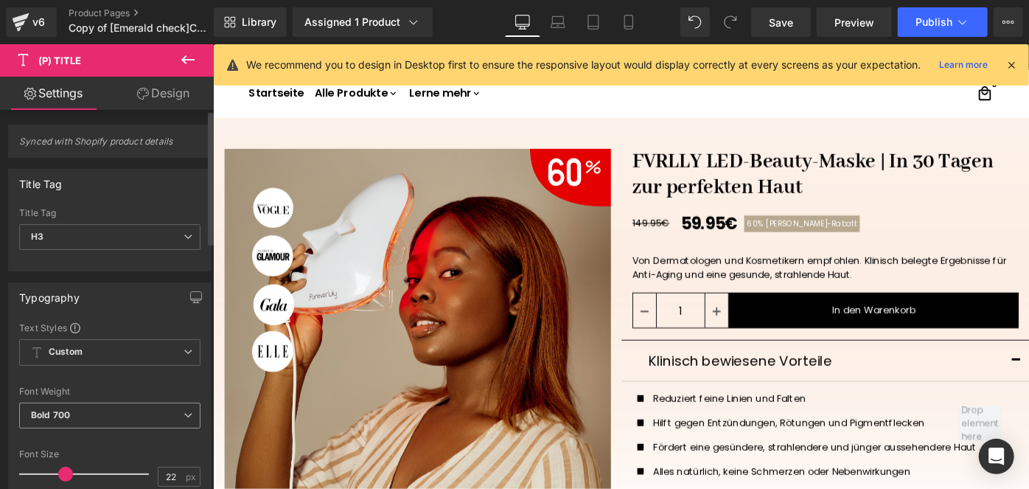
click at [77, 407] on span "Bold 700" at bounding box center [109, 415] width 181 height 26
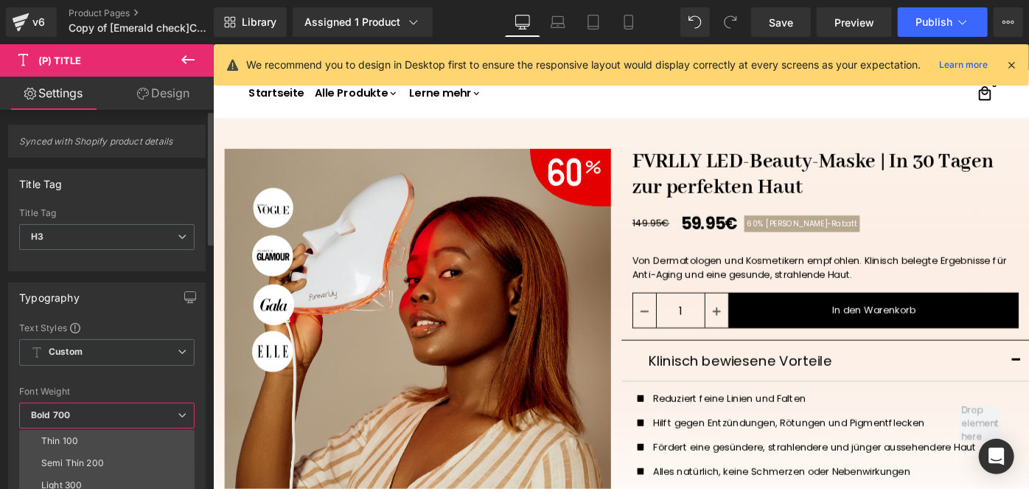
click at [119, 411] on span "Bold 700" at bounding box center [106, 415] width 175 height 26
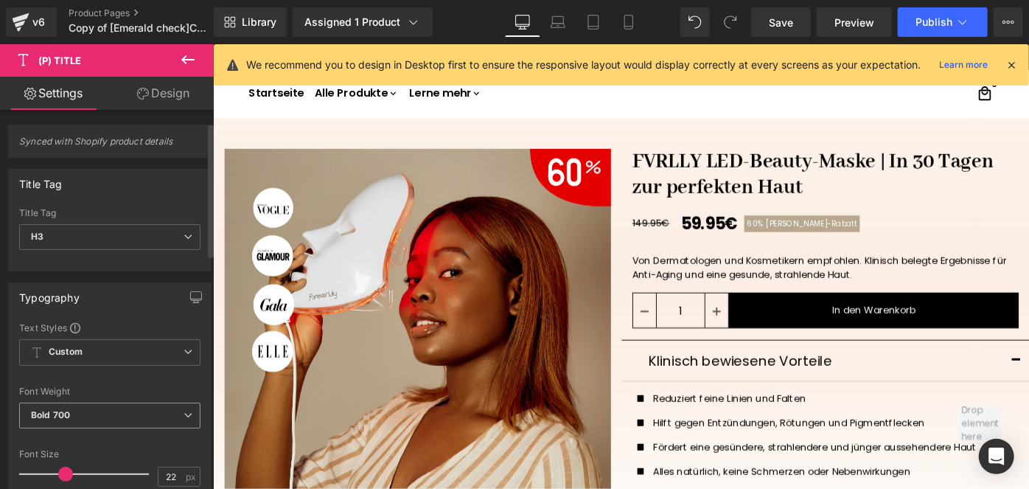
scroll to position [154, 0]
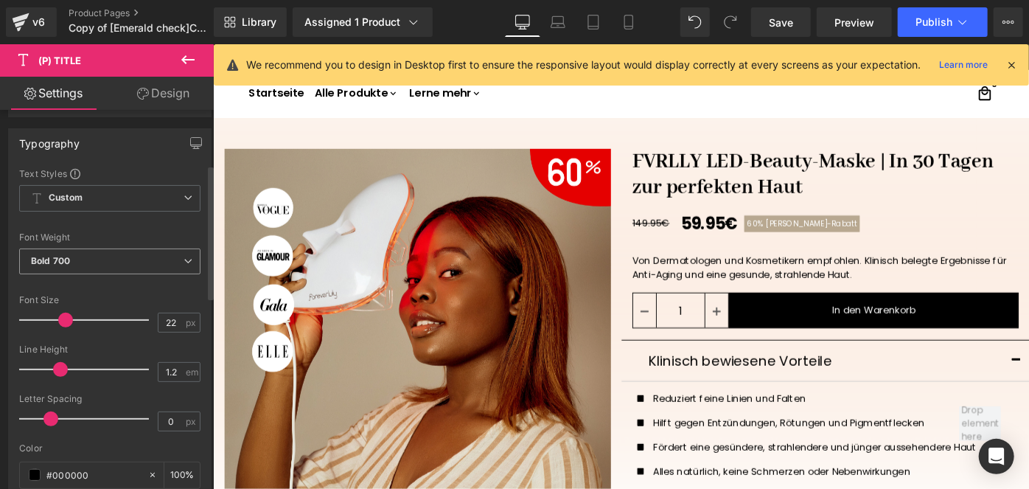
click at [69, 254] on span "Bold 700" at bounding box center [109, 261] width 181 height 26
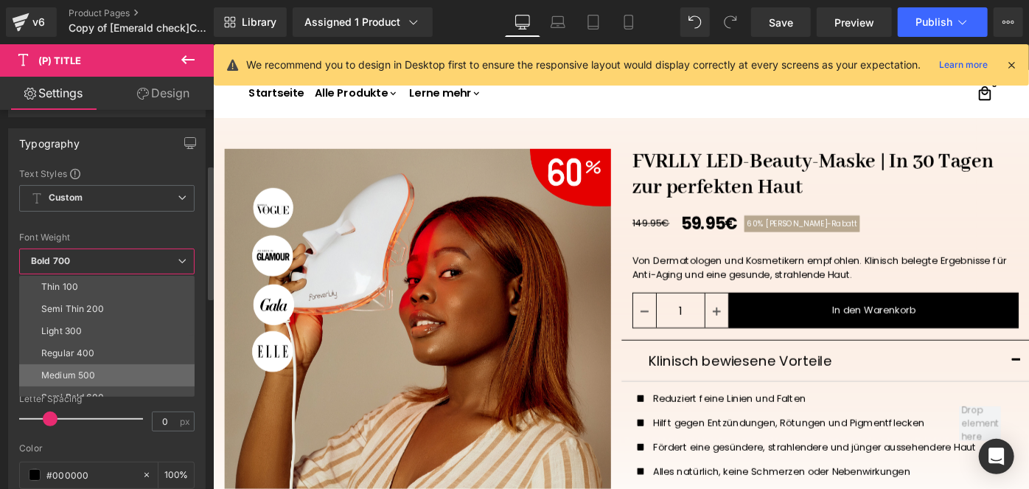
click at [88, 372] on div "Medium 500" at bounding box center [68, 375] width 54 height 10
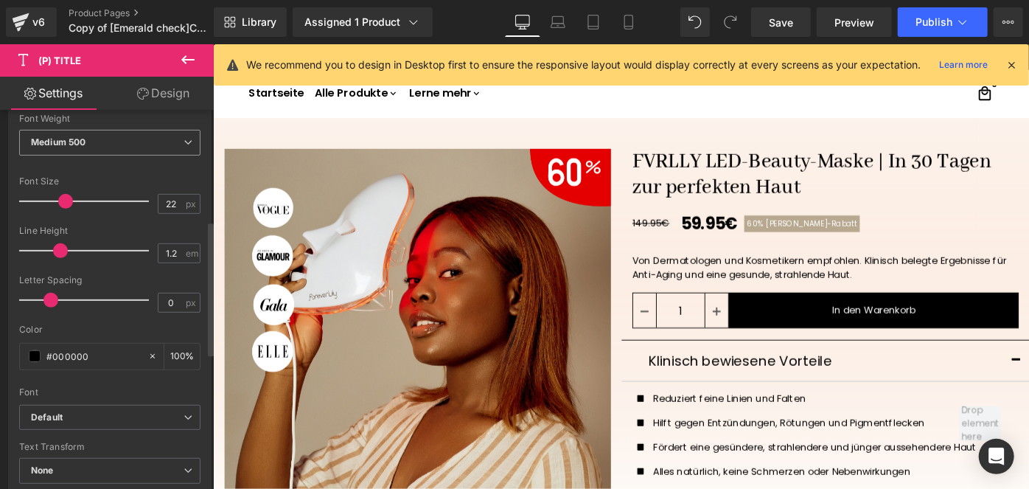
scroll to position [318, 0]
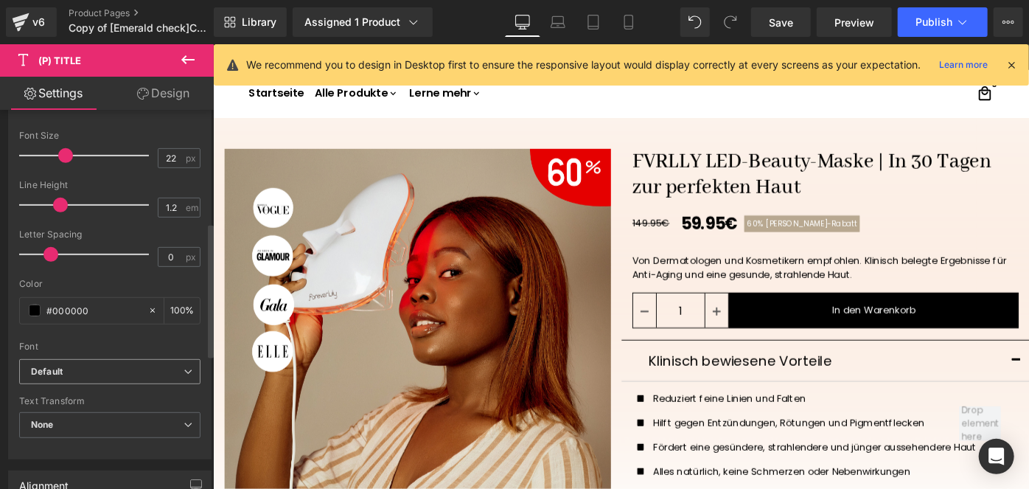
drag, startPoint x: 88, startPoint y: 372, endPoint x: 41, endPoint y: 363, distance: 48.7
click at [41, 366] on icon "Default" at bounding box center [47, 372] width 32 height 13
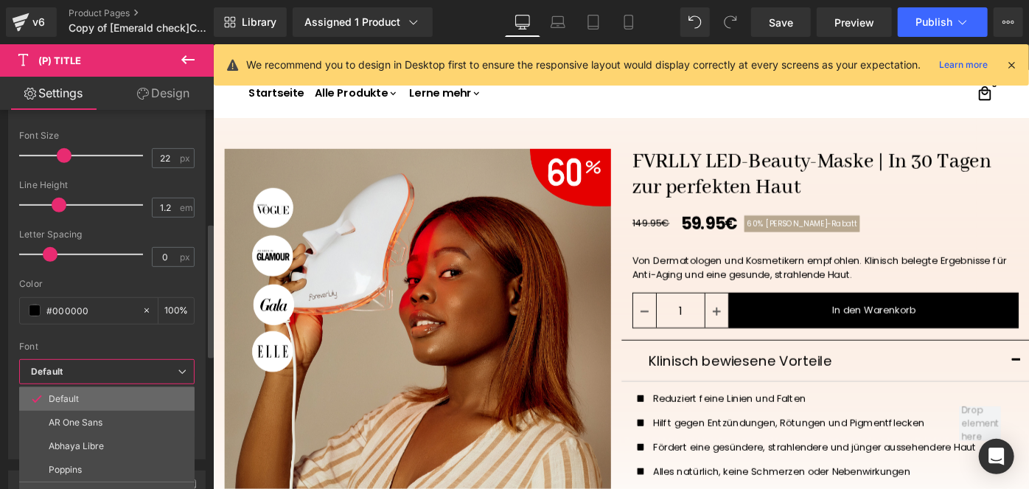
click at [84, 405] on li "Default" at bounding box center [106, 399] width 175 height 24
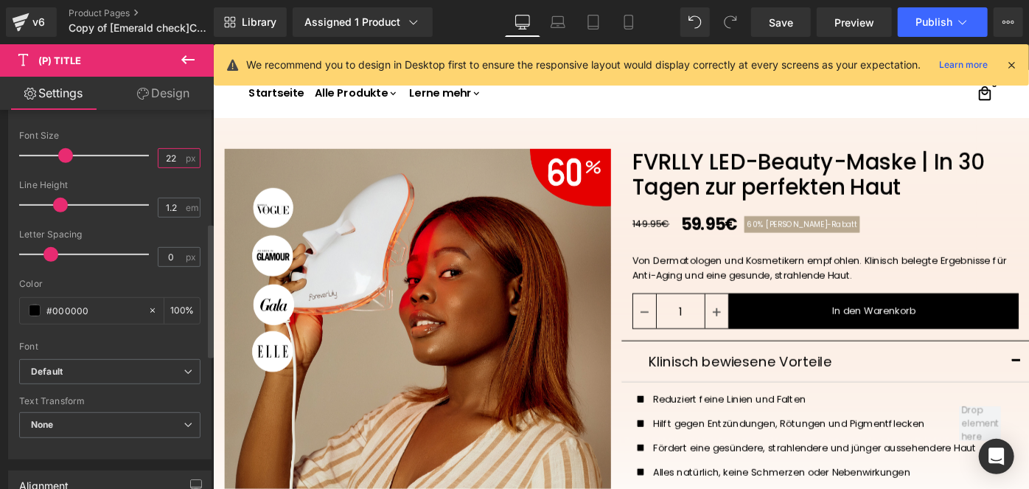
click at [171, 156] on input "22" at bounding box center [171, 158] width 26 height 18
type input "3"
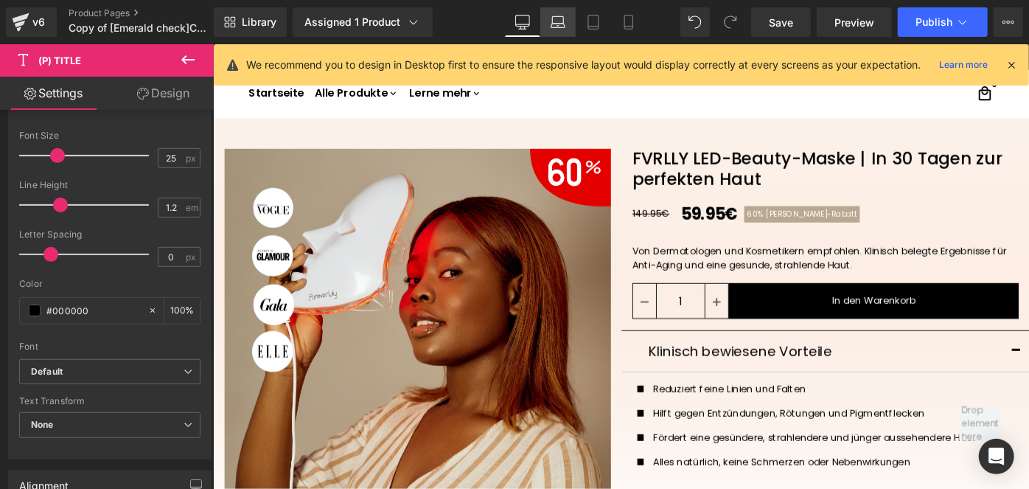
click at [562, 28] on icon at bounding box center [558, 22] width 15 height 15
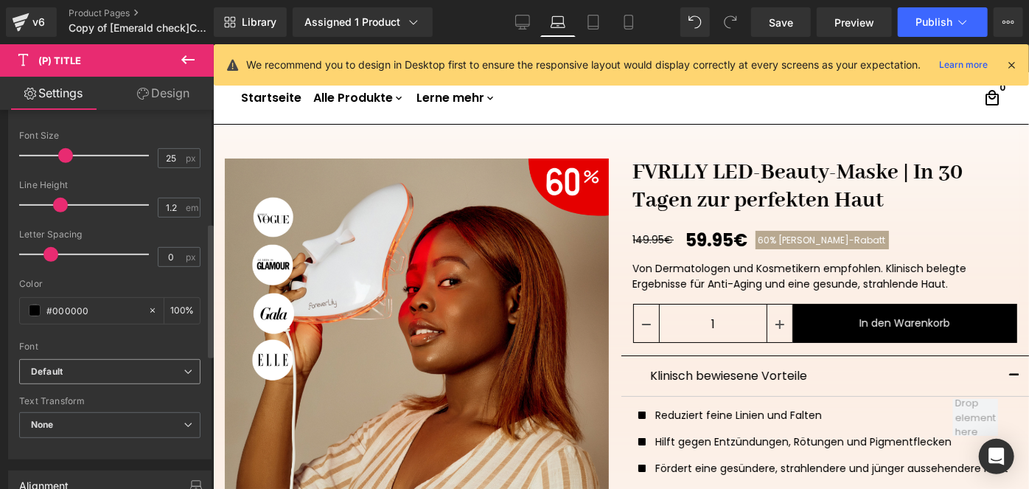
click at [72, 370] on b "Default" at bounding box center [107, 372] width 153 height 13
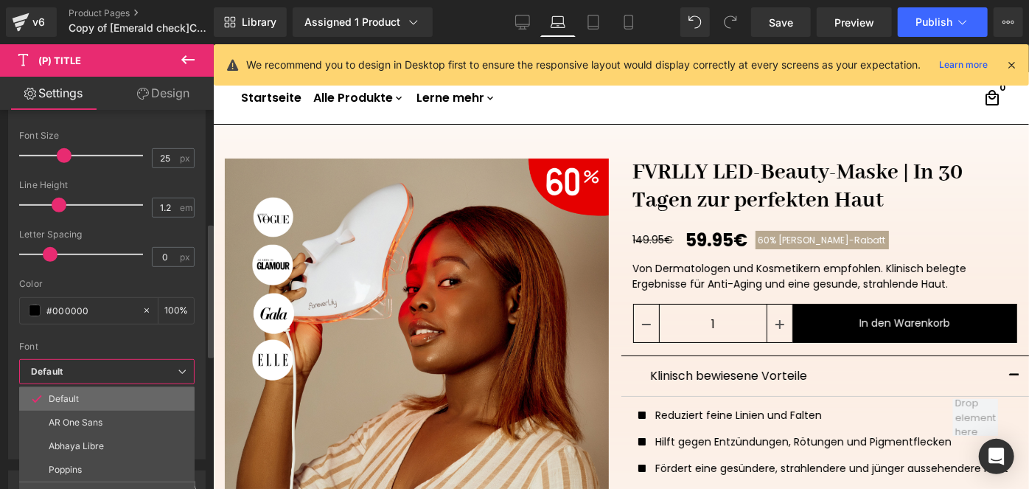
click at [63, 403] on li "Default" at bounding box center [106, 399] width 175 height 24
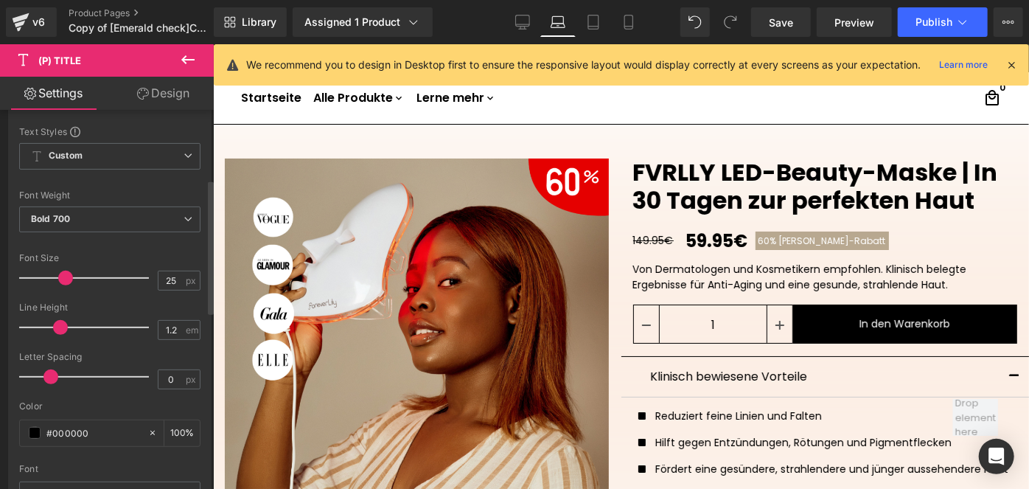
scroll to position [195, 0]
click at [124, 217] on span "Bold 700" at bounding box center [109, 221] width 181 height 26
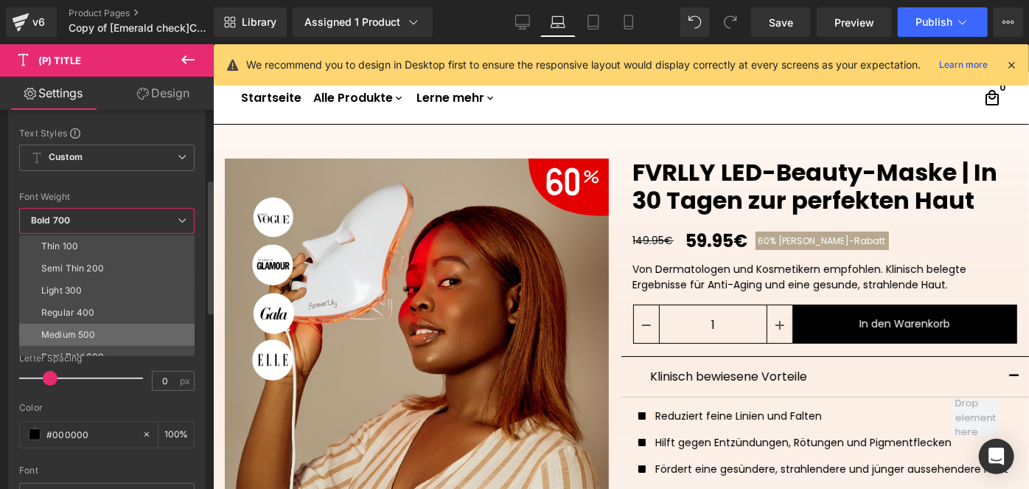
click at [80, 329] on div "Medium 500" at bounding box center [68, 334] width 54 height 10
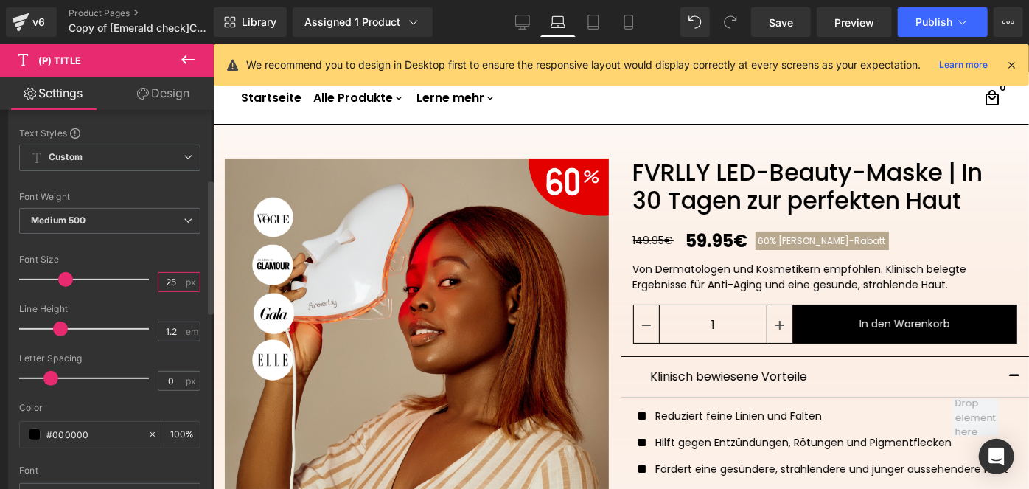
click at [169, 277] on input "25" at bounding box center [171, 282] width 26 height 18
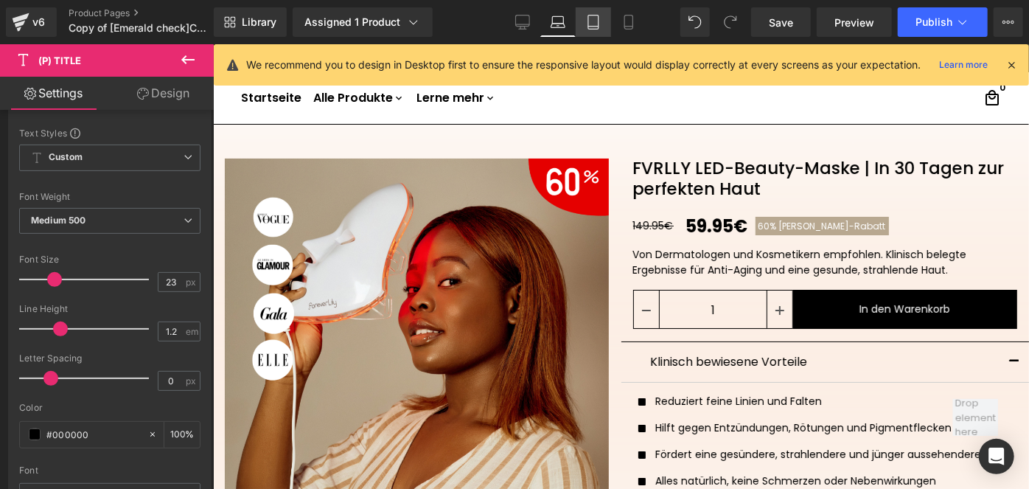
click at [585, 22] on link "Tablet" at bounding box center [593, 21] width 35 height 29
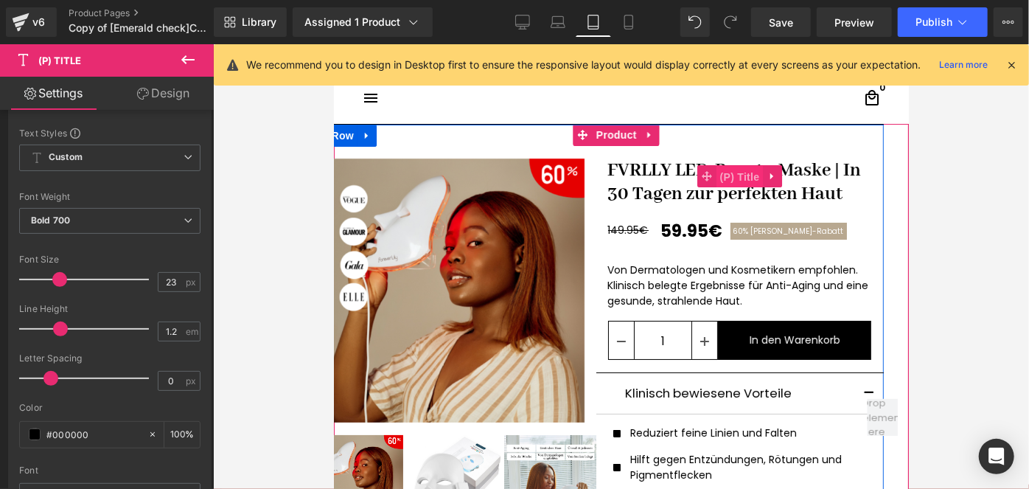
click at [716, 170] on span "(P) Title" at bounding box center [739, 176] width 47 height 22
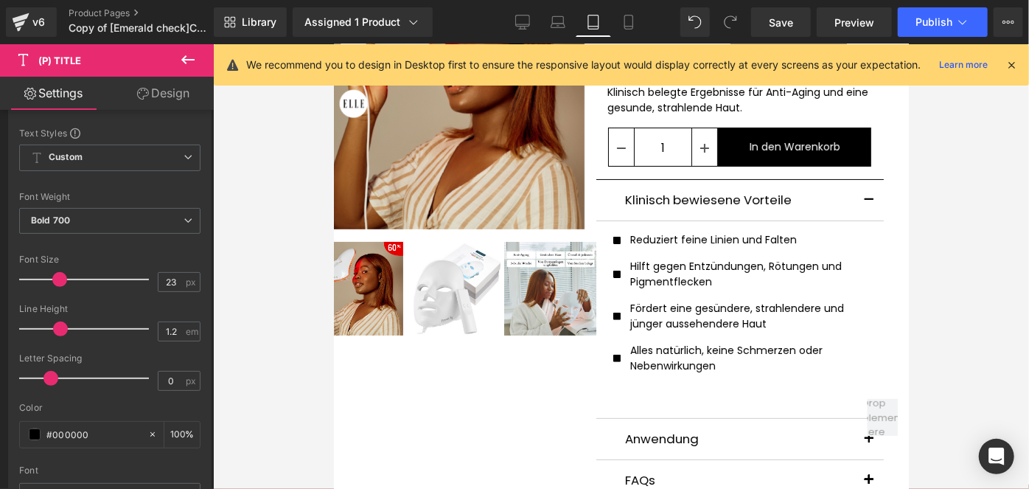
scroll to position [192, 0]
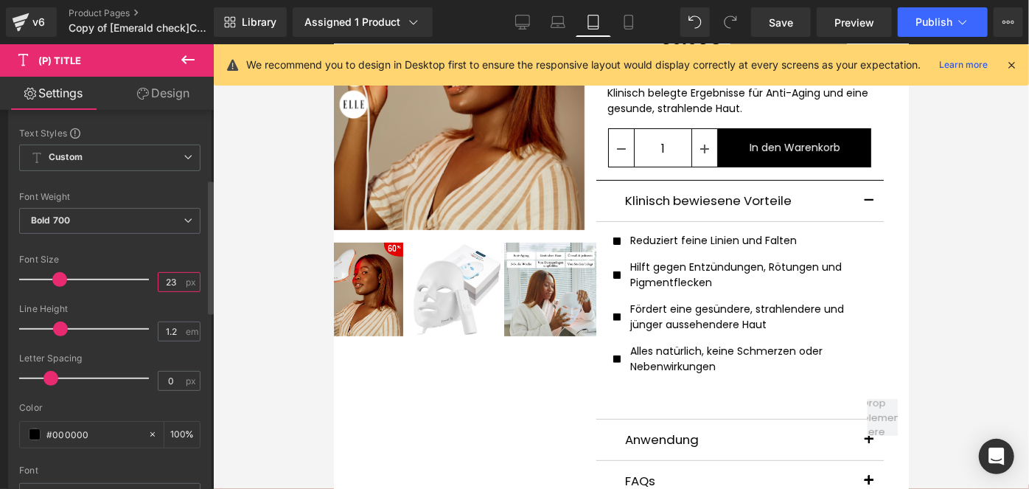
click at [175, 281] on input "23" at bounding box center [171, 282] width 26 height 18
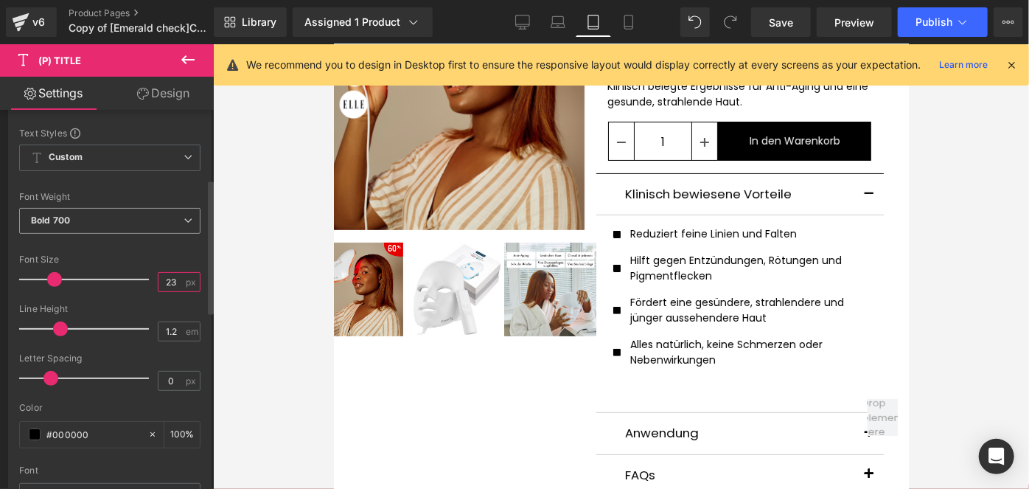
type input "23"
click at [128, 222] on span "Bold 700" at bounding box center [109, 221] width 181 height 26
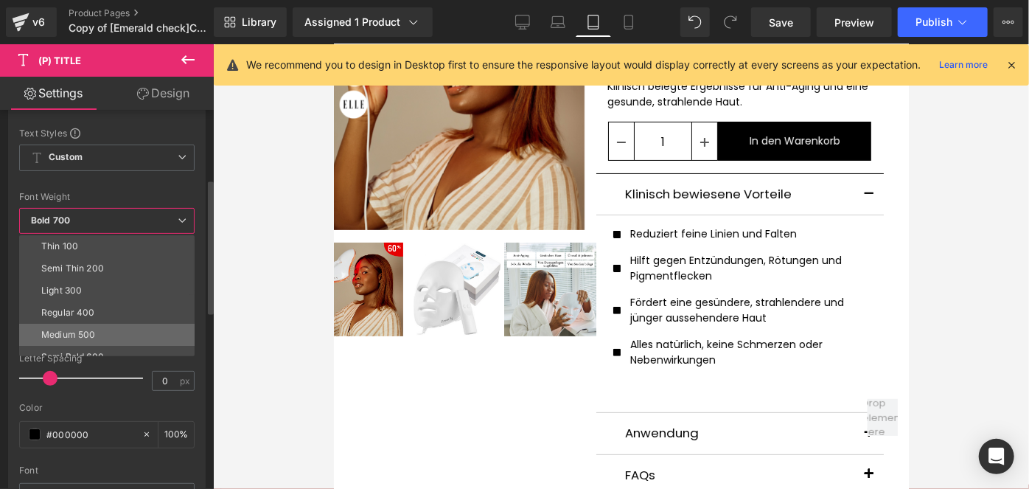
click at [74, 325] on li "Medium 500" at bounding box center [110, 335] width 182 height 22
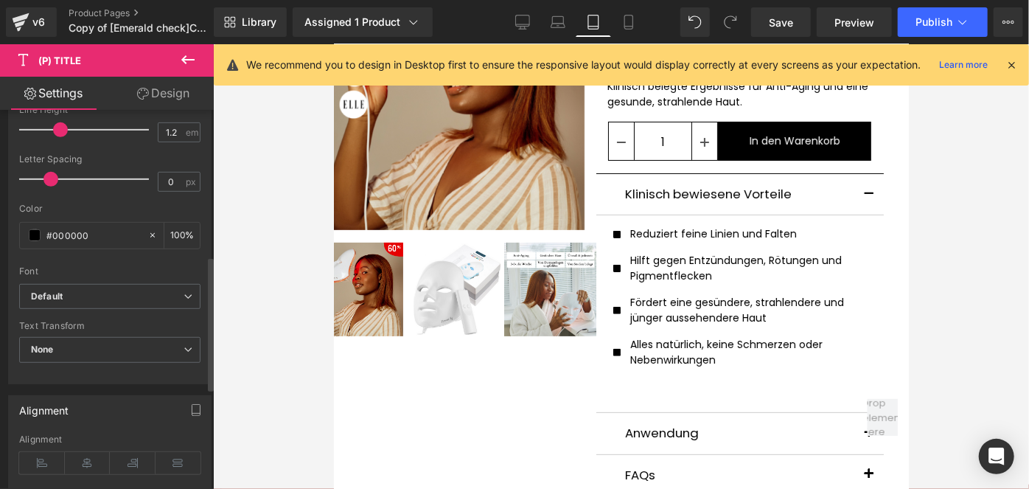
scroll to position [413, 0]
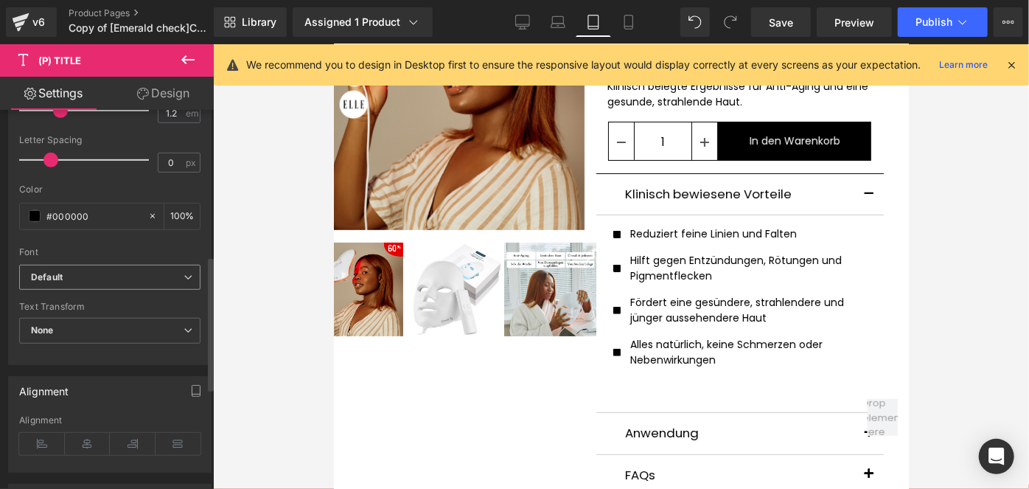
click at [54, 277] on icon "Default" at bounding box center [47, 277] width 32 height 13
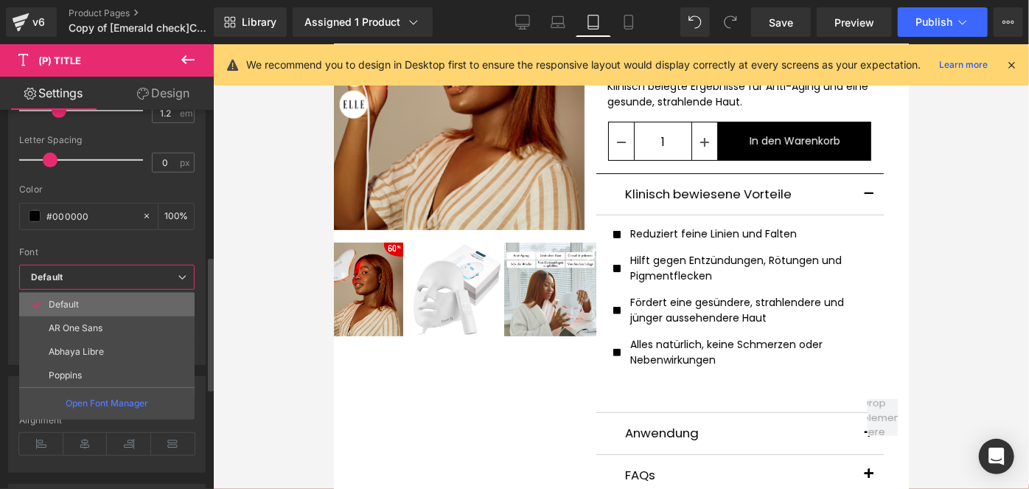
click at [78, 307] on li "Default" at bounding box center [106, 305] width 175 height 24
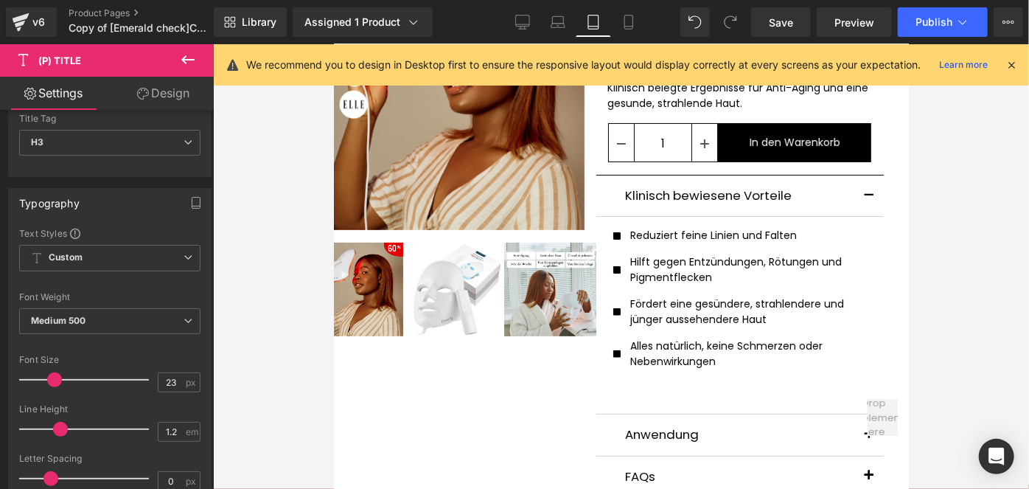
scroll to position [0, 0]
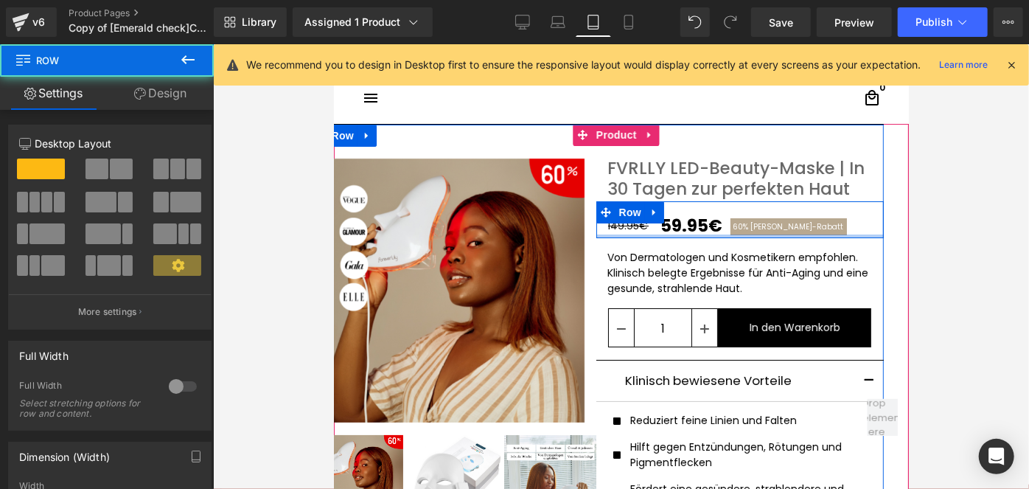
drag, startPoint x: 664, startPoint y: 243, endPoint x: 695, endPoint y: 184, distance: 66.0
click at [695, 184] on div "FVRLLY LED-Beauty-Maske | In 30 Tagen zur perfekten Haut (P) Title 149.95€ 59.9…" at bounding box center [739, 437] width 287 height 582
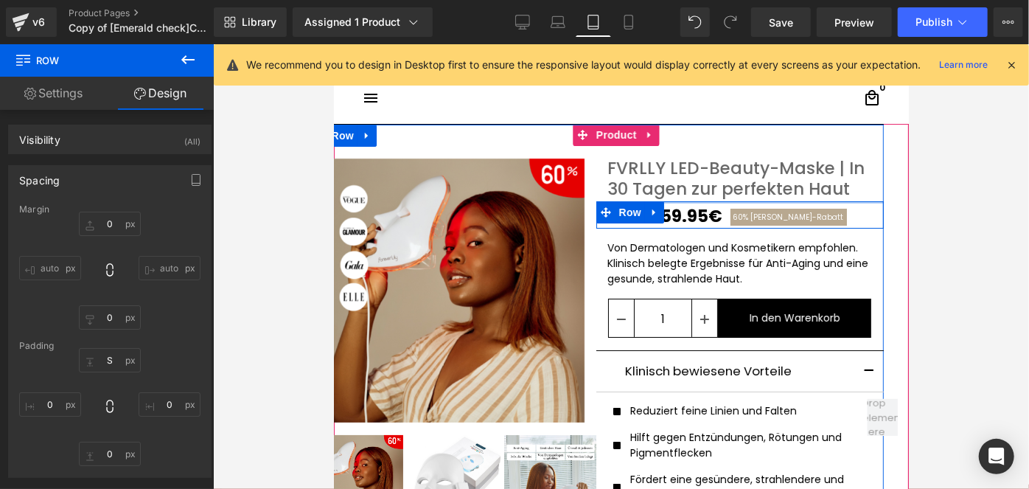
drag, startPoint x: 693, startPoint y: 203, endPoint x: 716, endPoint y: 181, distance: 32.3
click at [716, 181] on div "FVRLLY LED-Beauty-Maske | In 30 Tagen zur perfekten Haut (P) Title 149.95€ 59.9…" at bounding box center [739, 432] width 287 height 572
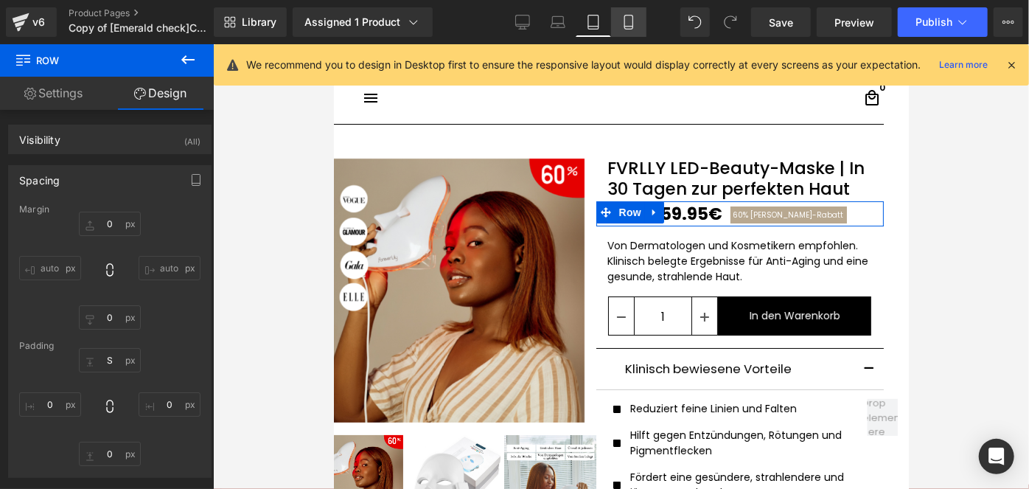
click at [629, 32] on link "Mobile" at bounding box center [628, 21] width 35 height 29
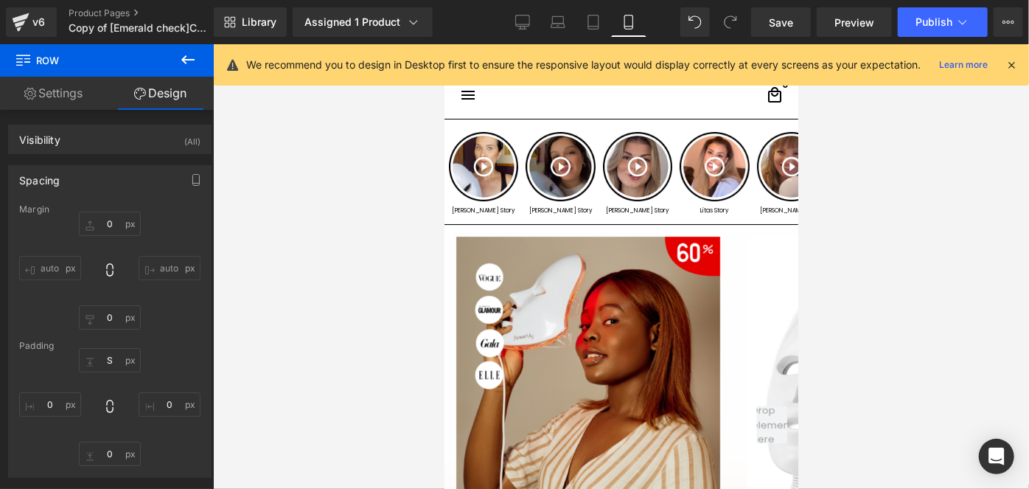
scroll to position [358, 0]
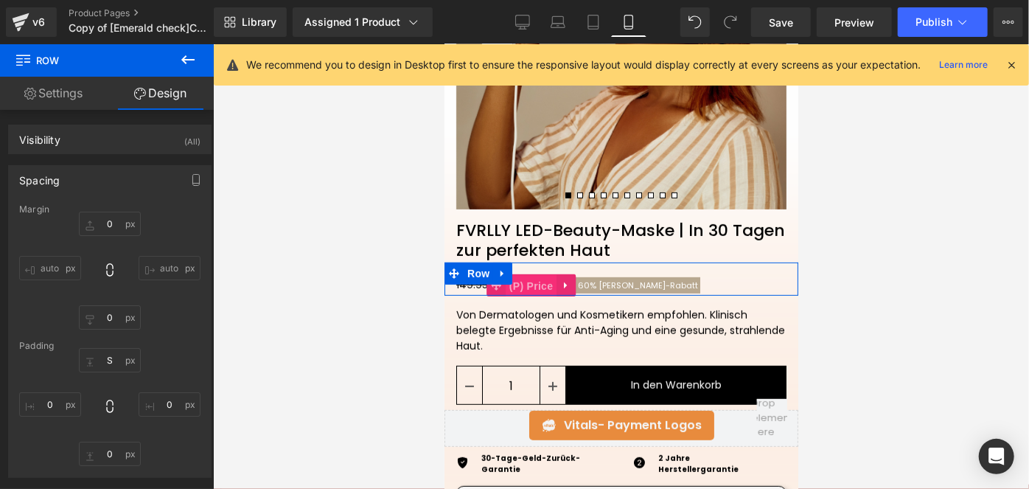
click at [532, 285] on span "(P) Price" at bounding box center [531, 285] width 52 height 22
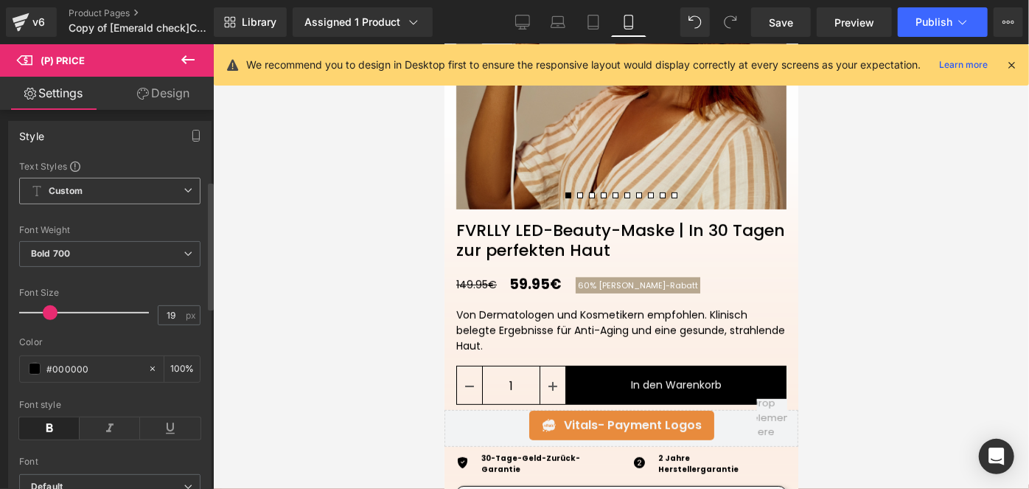
scroll to position [220, 0]
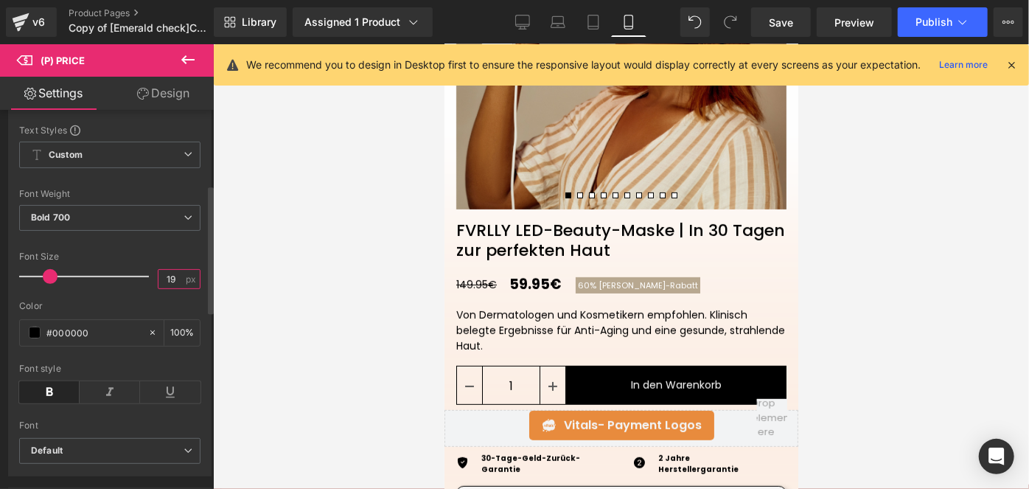
click at [167, 288] on input "19" at bounding box center [171, 279] width 26 height 18
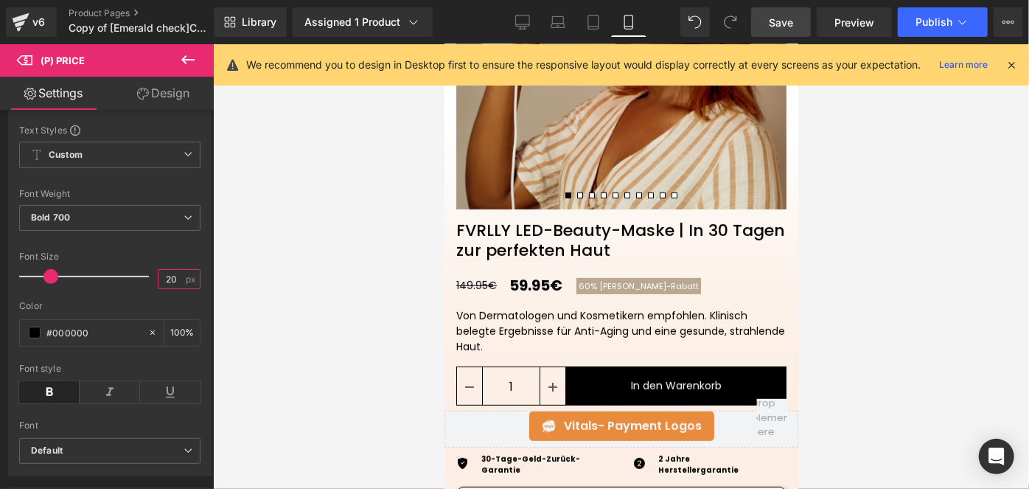
type input "20"
click at [771, 16] on span "Save" at bounding box center [781, 22] width 24 height 15
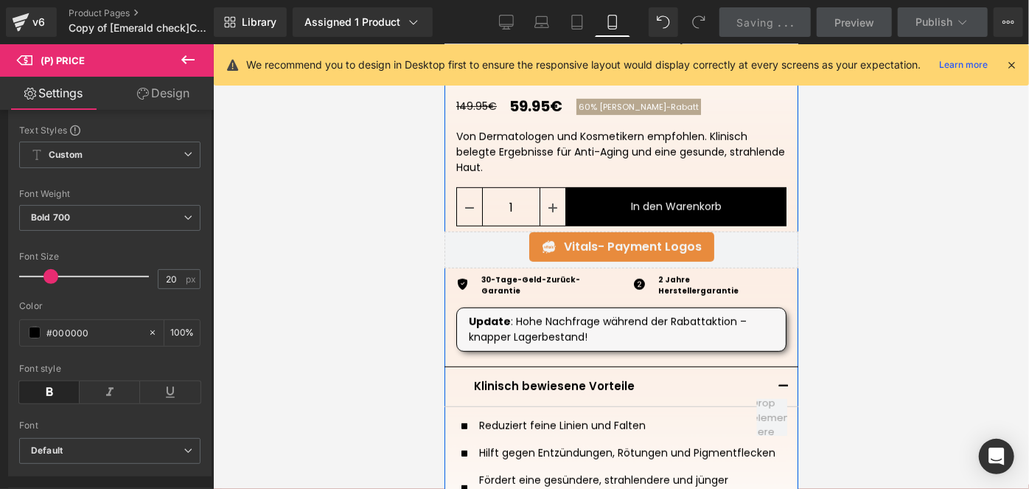
scroll to position [539, 0]
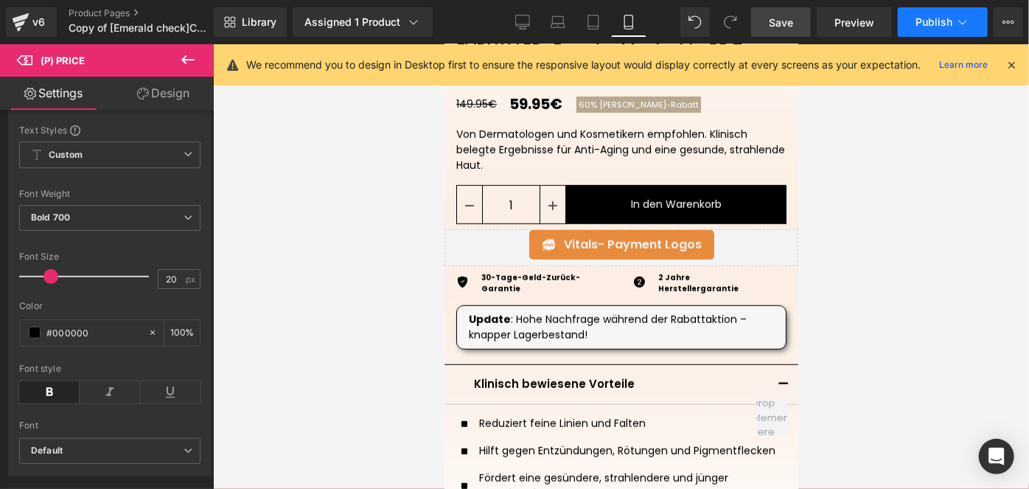
click at [917, 30] on button "Publish" at bounding box center [943, 21] width 90 height 29
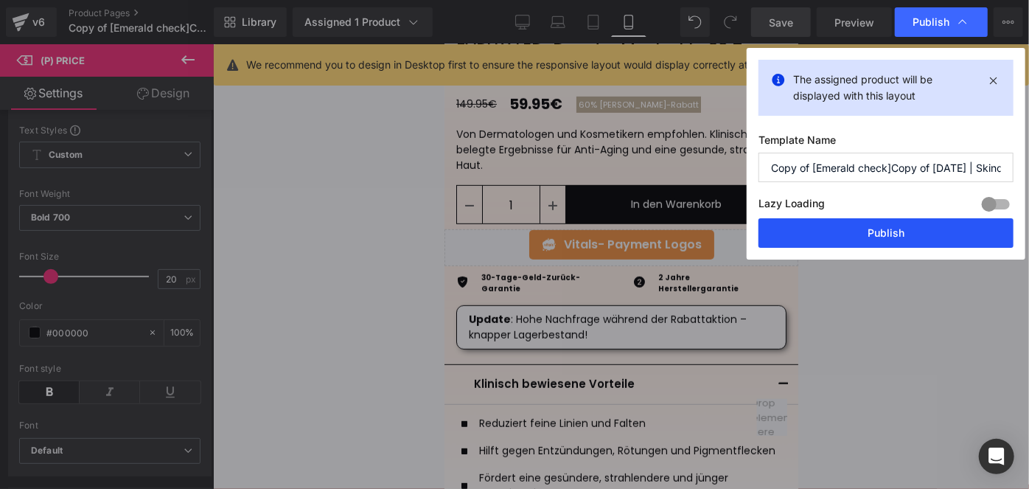
click at [804, 226] on button "Publish" at bounding box center [885, 232] width 255 height 29
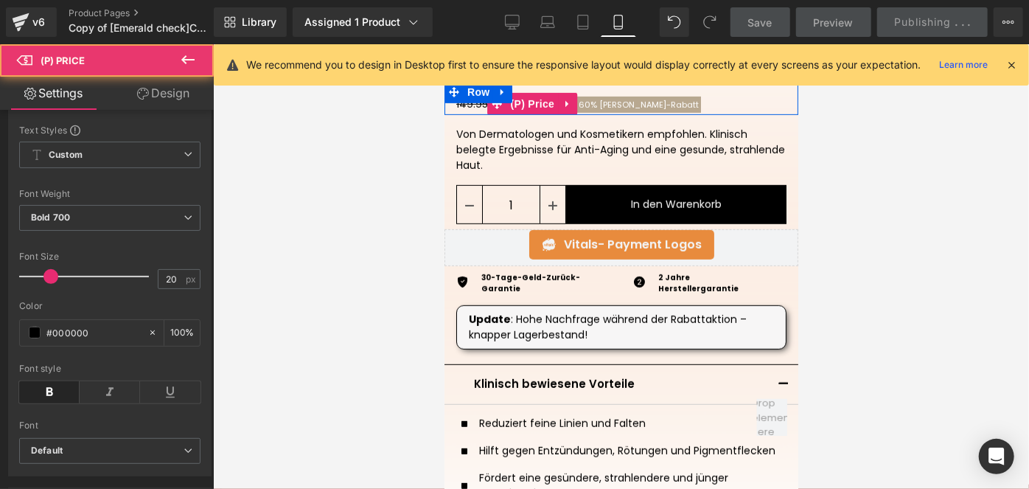
click at [609, 106] on span "[PERSON_NAME]-Rabatt" at bounding box center [649, 104] width 100 height 12
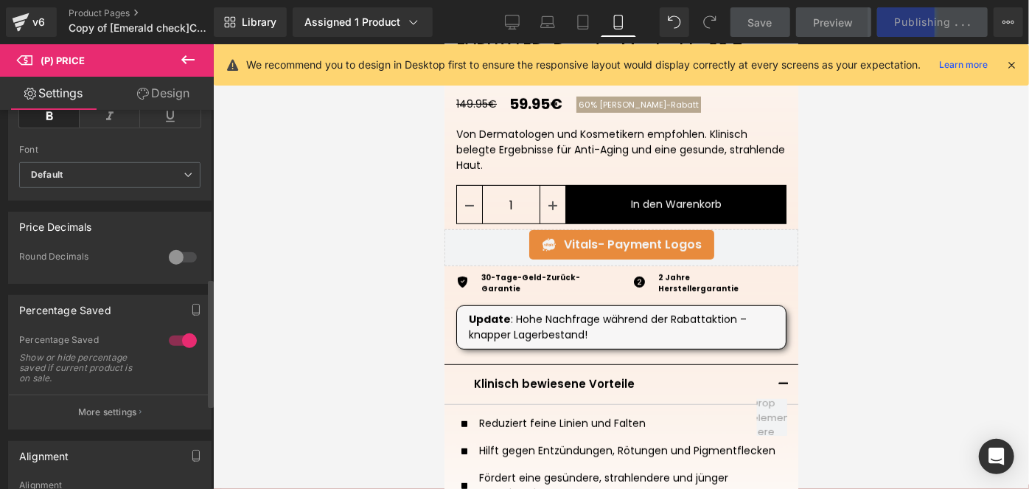
scroll to position [496, 0]
click at [78, 418] on p "More settings" at bounding box center [107, 411] width 59 height 13
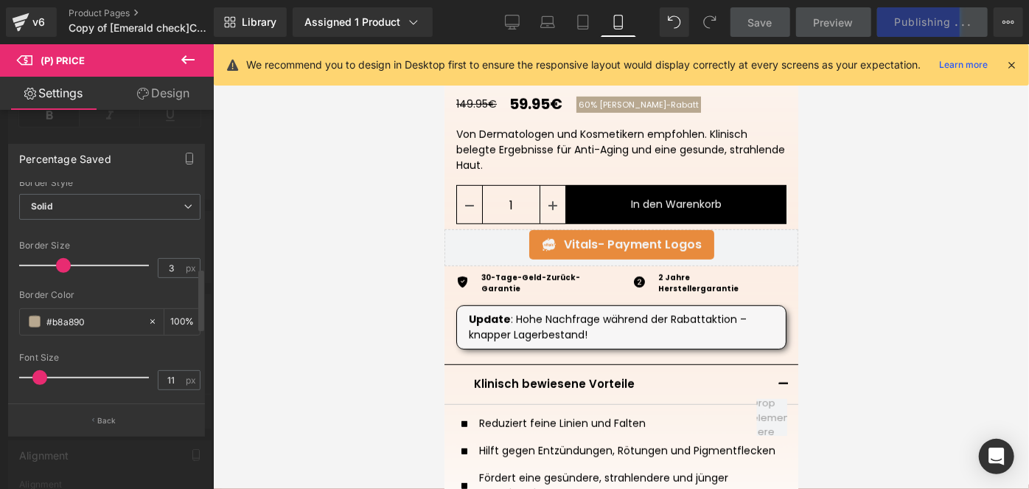
scroll to position [300, 0]
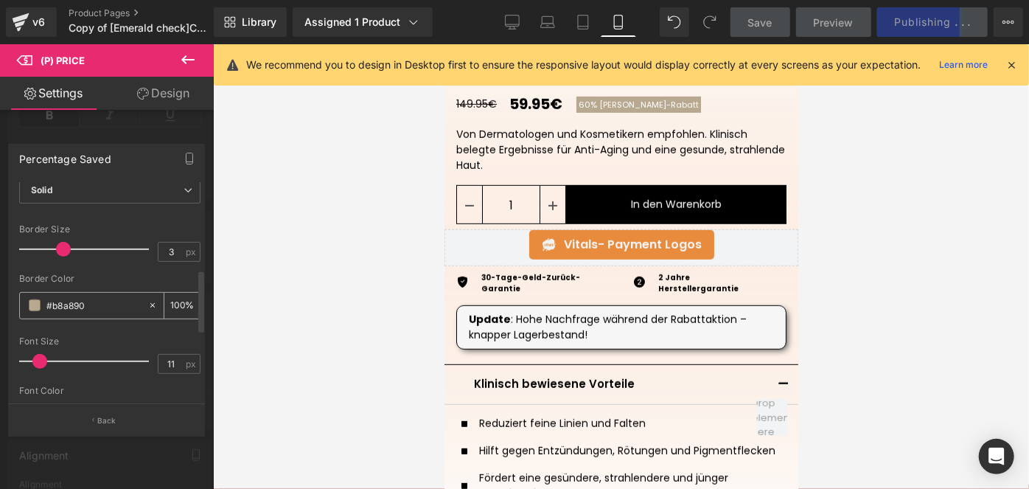
click at [78, 297] on input "#b8a890" at bounding box center [93, 305] width 94 height 16
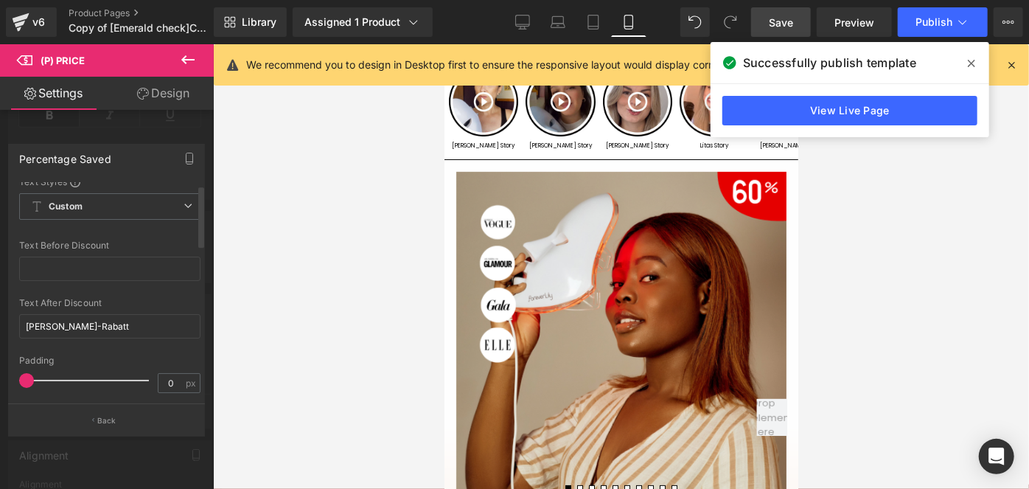
scroll to position [6, 0]
click at [72, 326] on input "[PERSON_NAME]-Rabatt" at bounding box center [109, 327] width 181 height 24
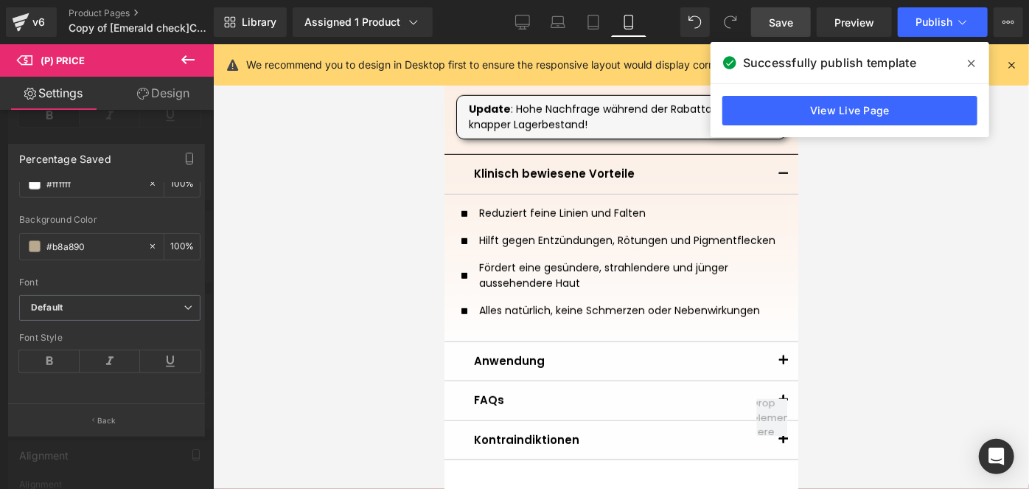
scroll to position [751, 0]
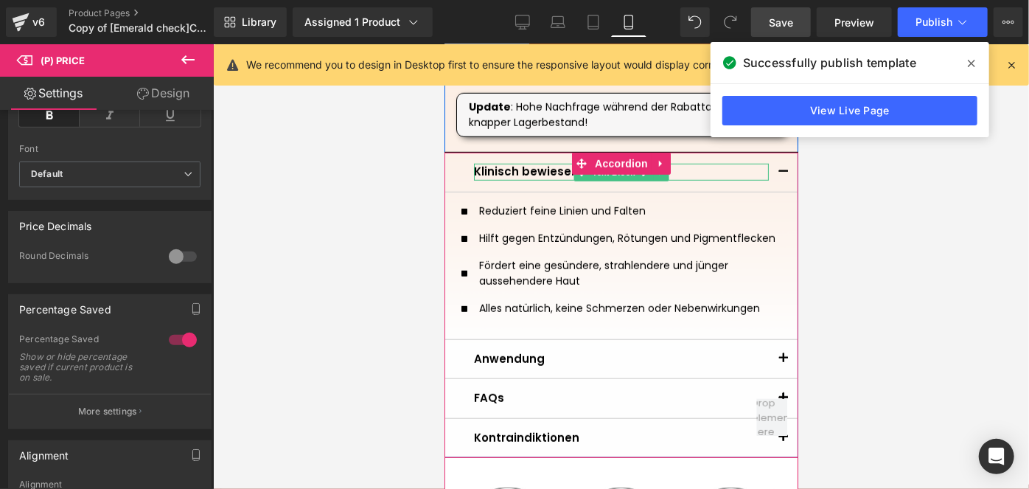
click at [493, 172] on p "Klinisch bewiesene Vorteile" at bounding box center [620, 171] width 295 height 17
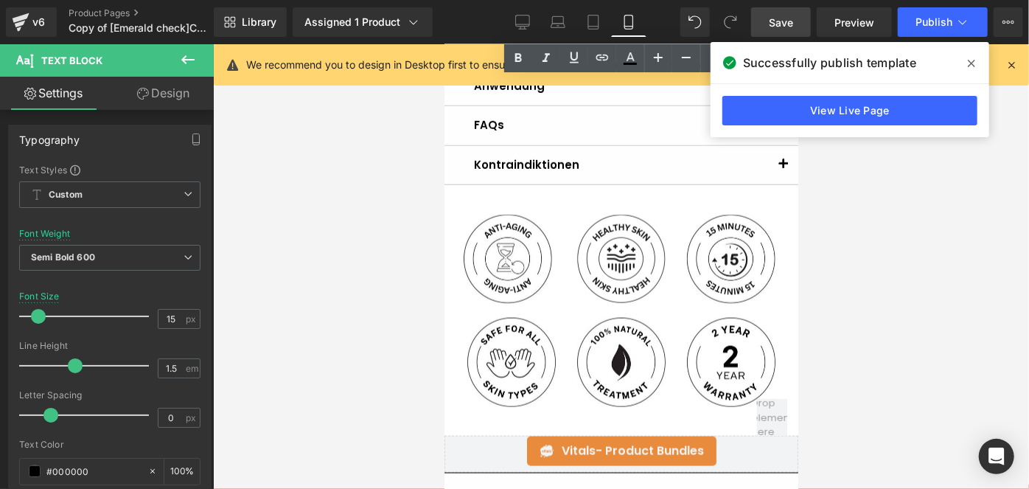
scroll to position [1022, 0]
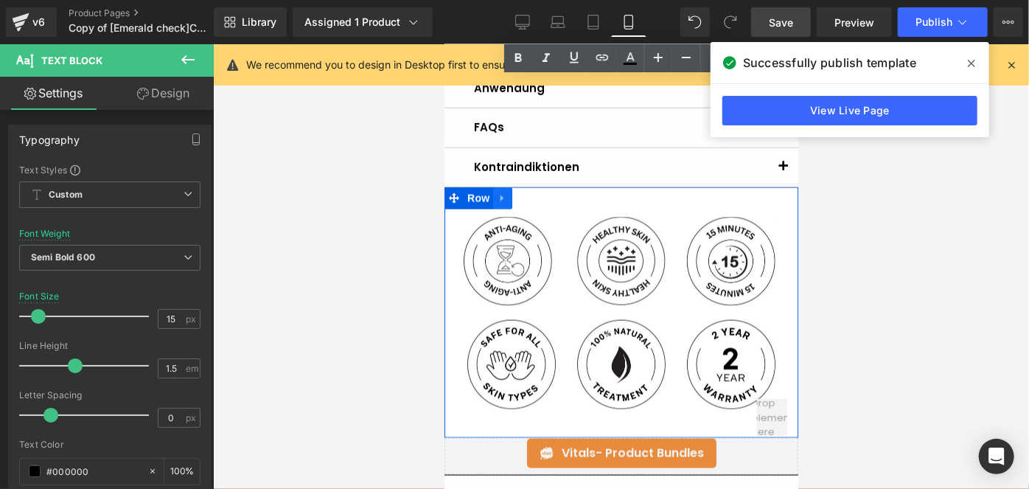
click at [505, 192] on icon at bounding box center [502, 197] width 10 height 11
click at [501, 194] on icon at bounding box center [502, 197] width 10 height 11
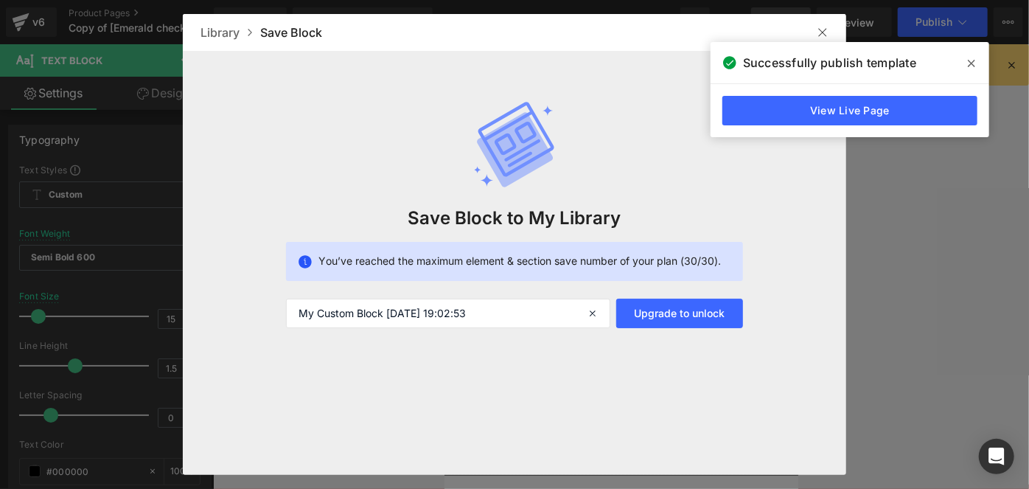
click at [826, 29] on img at bounding box center [823, 33] width 12 height 12
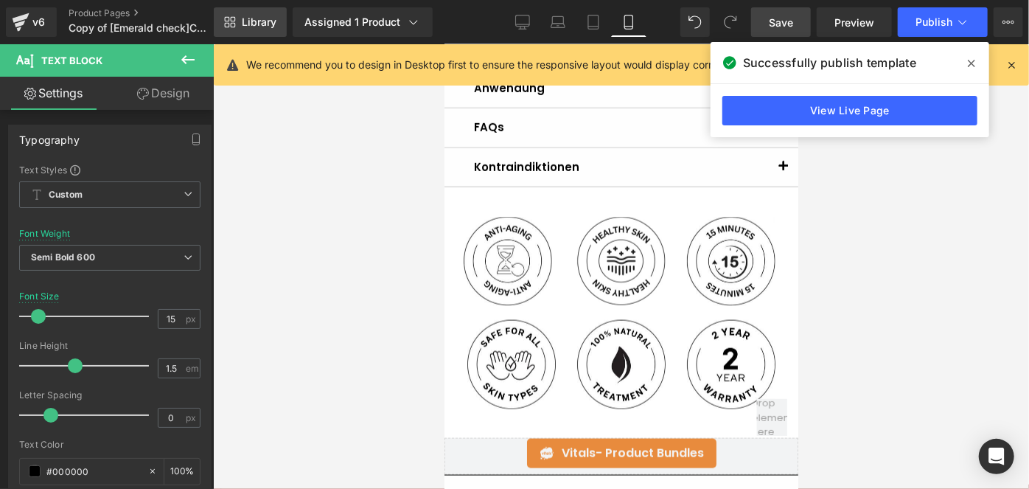
click at [264, 21] on span "Library" at bounding box center [259, 21] width 35 height 13
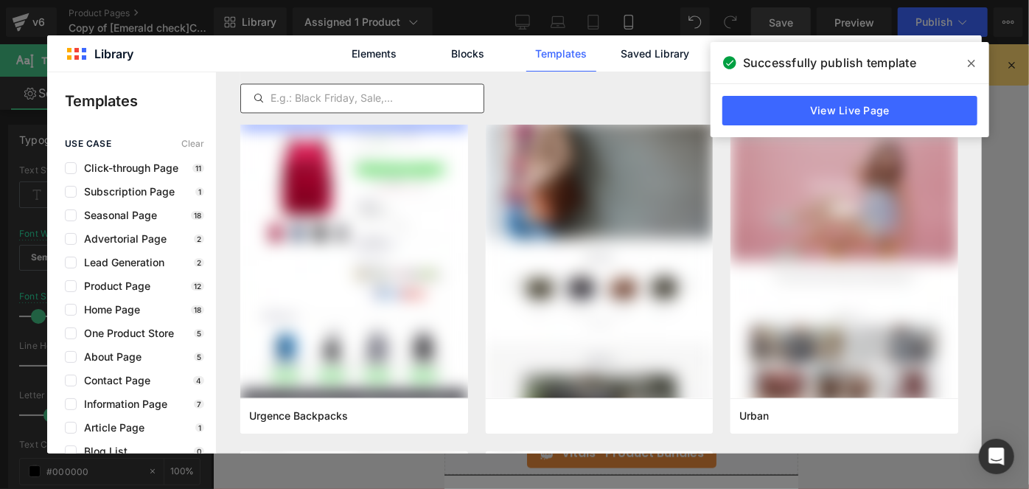
scroll to position [10122, 0]
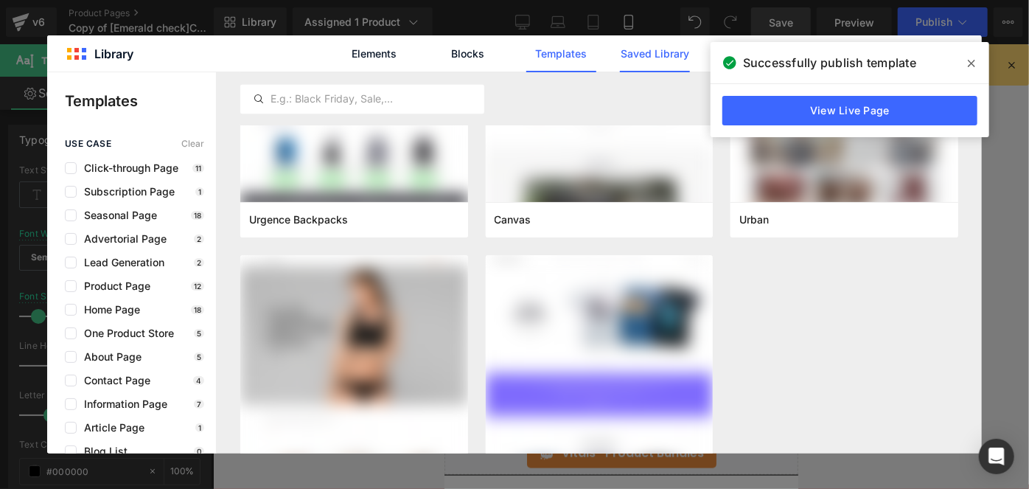
click at [626, 53] on link "Saved Library" at bounding box center [655, 53] width 70 height 37
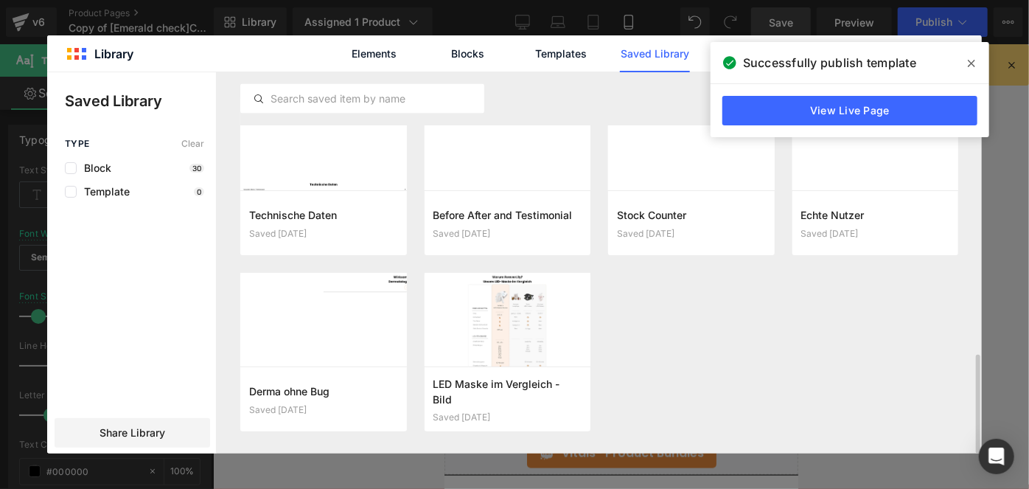
scroll to position [1085, 0]
click at [377, 395] on button "button" at bounding box center [386, 399] width 24 height 24
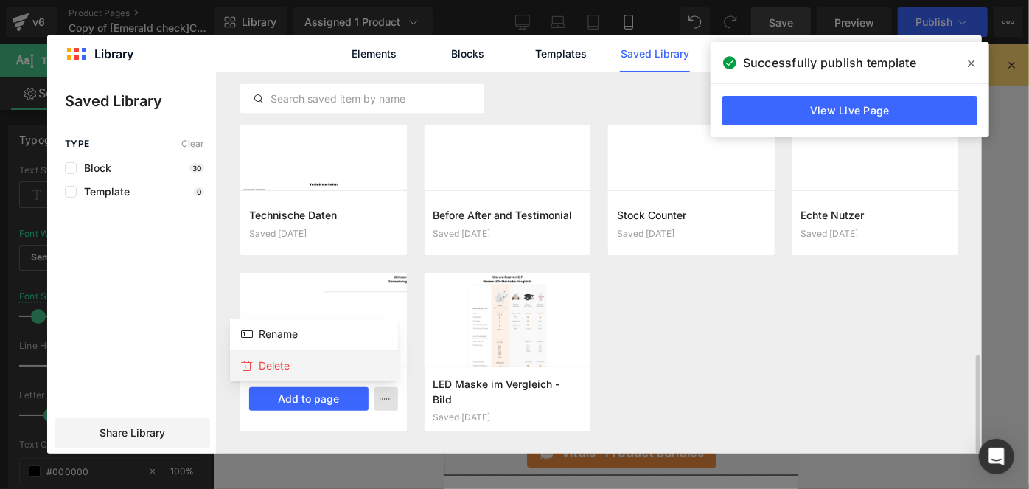
click at [332, 368] on div "Delete" at bounding box center [314, 365] width 168 height 31
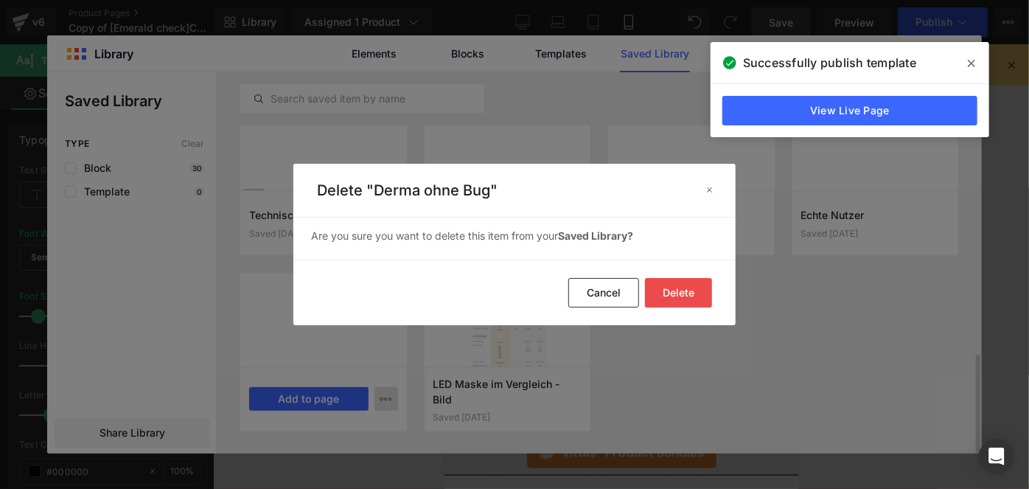
click at [699, 286] on button "Delete" at bounding box center [678, 292] width 67 height 29
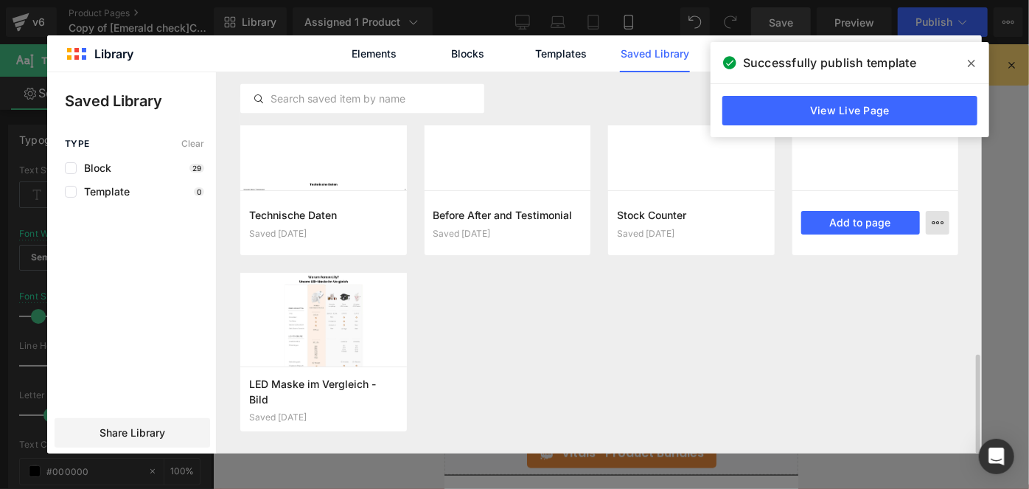
click at [942, 221] on icon "button" at bounding box center [938, 223] width 12 height 12
click at [818, 286] on p "Delete" at bounding box center [826, 286] width 31 height 13
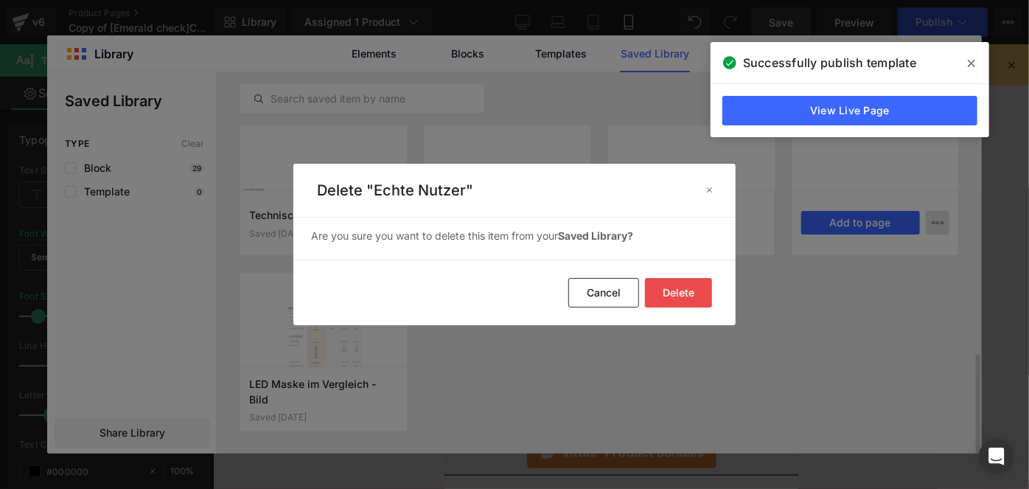
click at [696, 290] on button "Delete" at bounding box center [678, 292] width 67 height 29
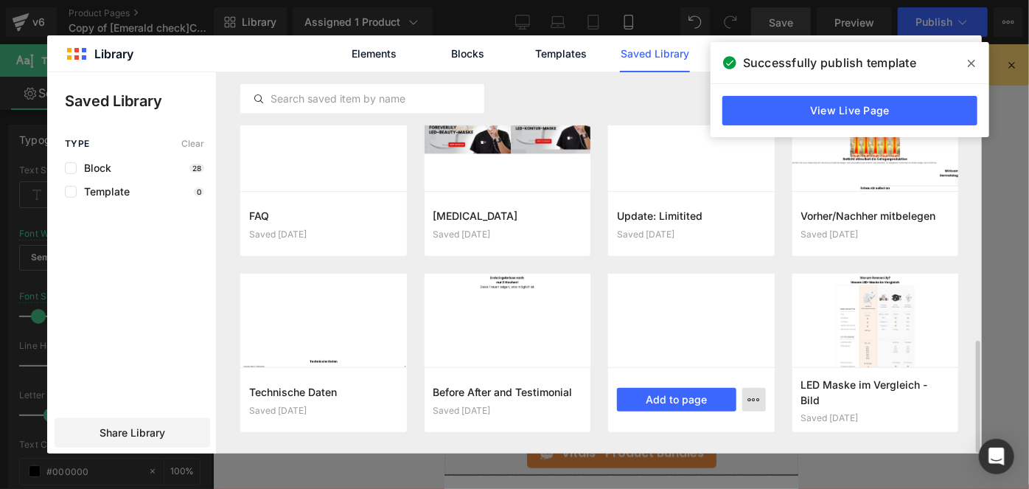
click at [753, 402] on icon "button" at bounding box center [754, 400] width 12 height 12
click at [677, 371] on div "Delete" at bounding box center [682, 366] width 168 height 31
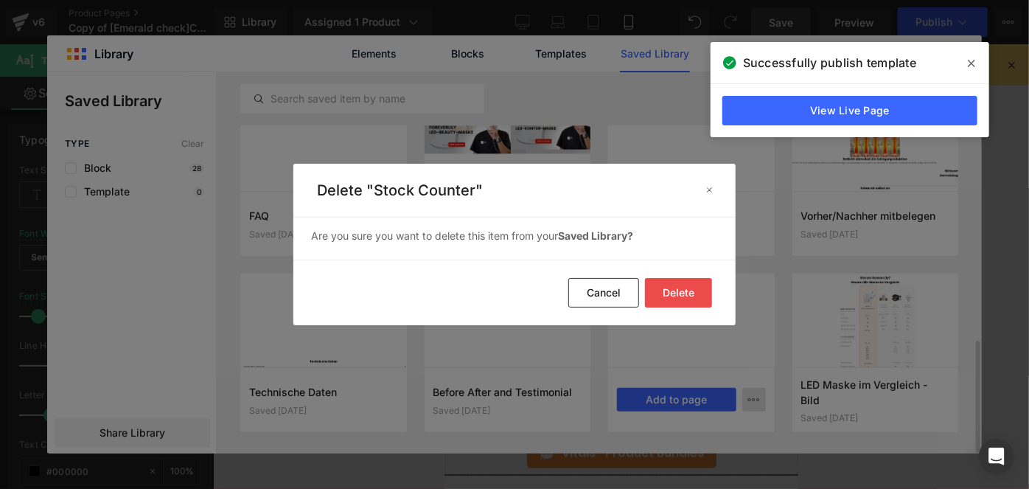
click at [664, 293] on button "Delete" at bounding box center [678, 292] width 67 height 29
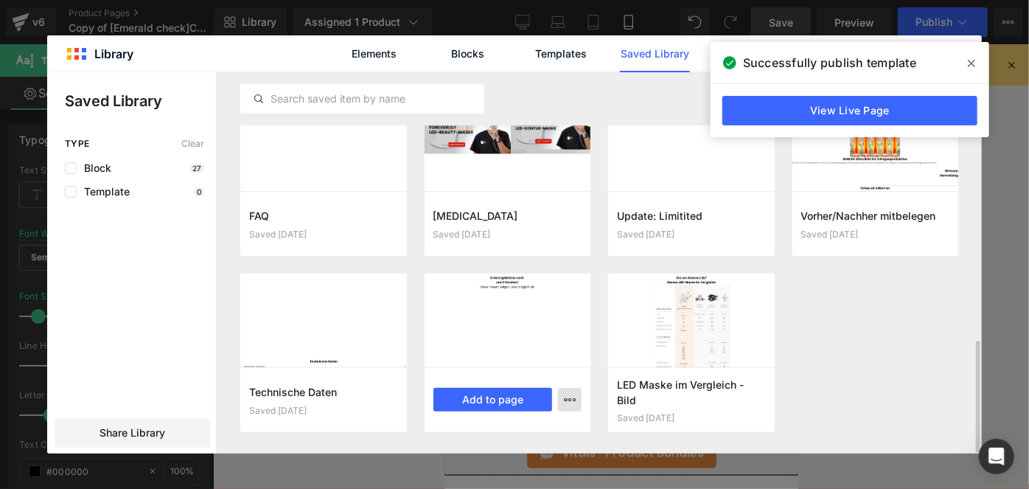
click at [576, 394] on button "button" at bounding box center [570, 400] width 24 height 24
click at [503, 364] on div "Delete" at bounding box center [498, 366] width 168 height 31
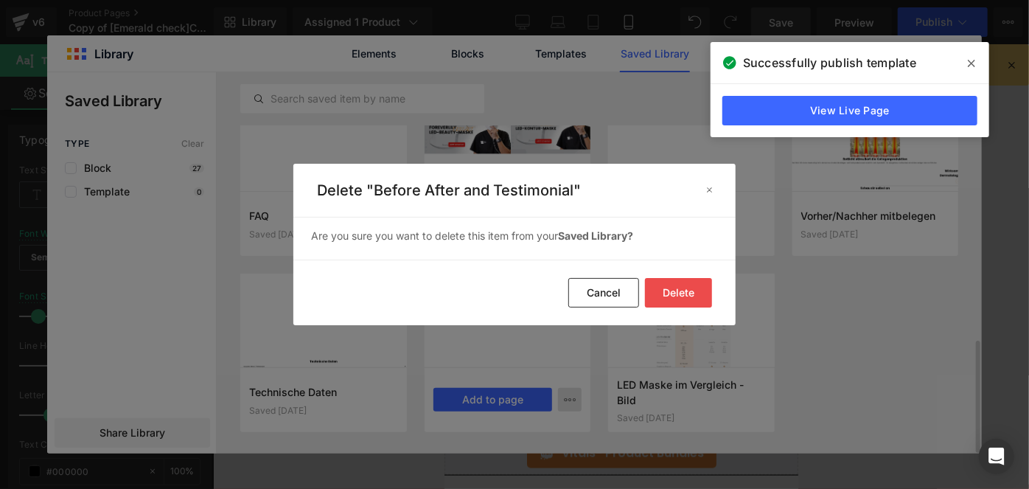
click at [687, 295] on button "Delete" at bounding box center [678, 292] width 67 height 29
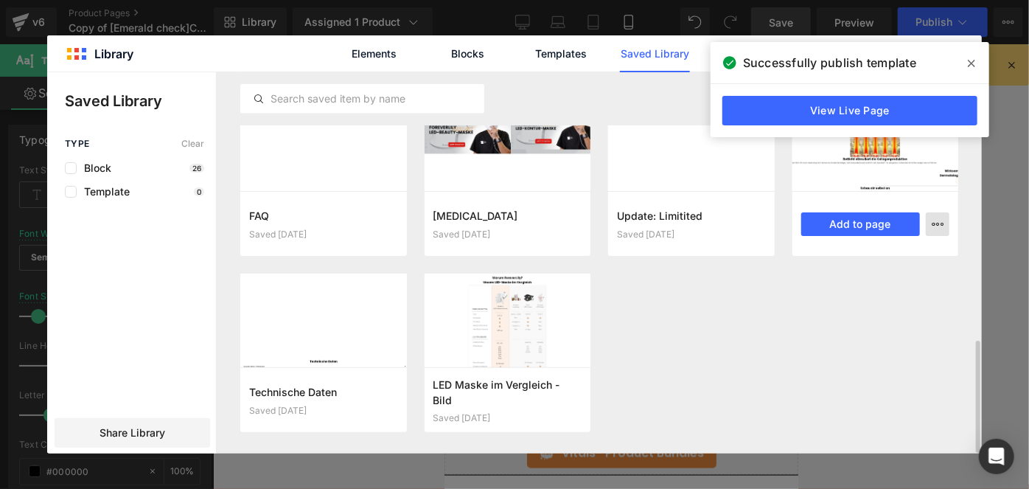
click at [938, 223] on icon "button" at bounding box center [938, 224] width 12 height 12
click at [804, 293] on icon at bounding box center [799, 288] width 12 height 12
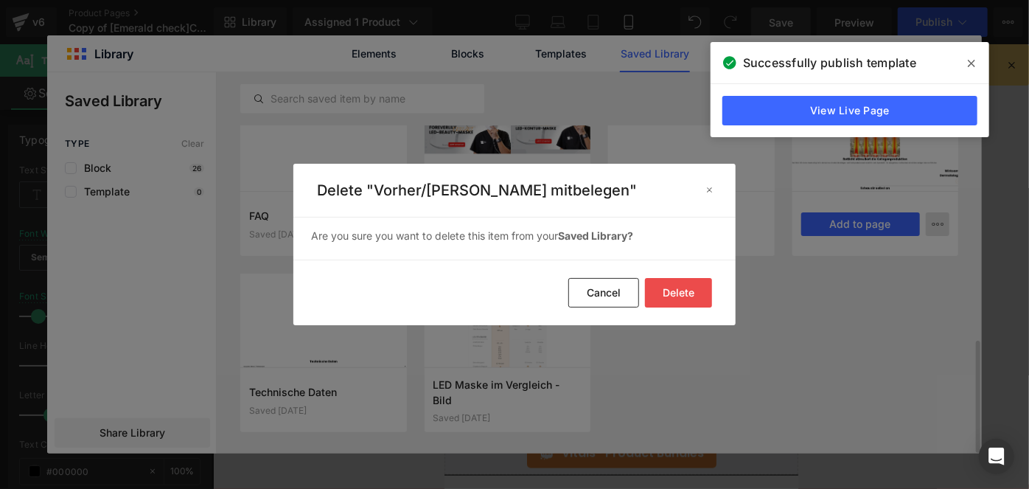
click at [690, 291] on button "Delete" at bounding box center [678, 292] width 67 height 29
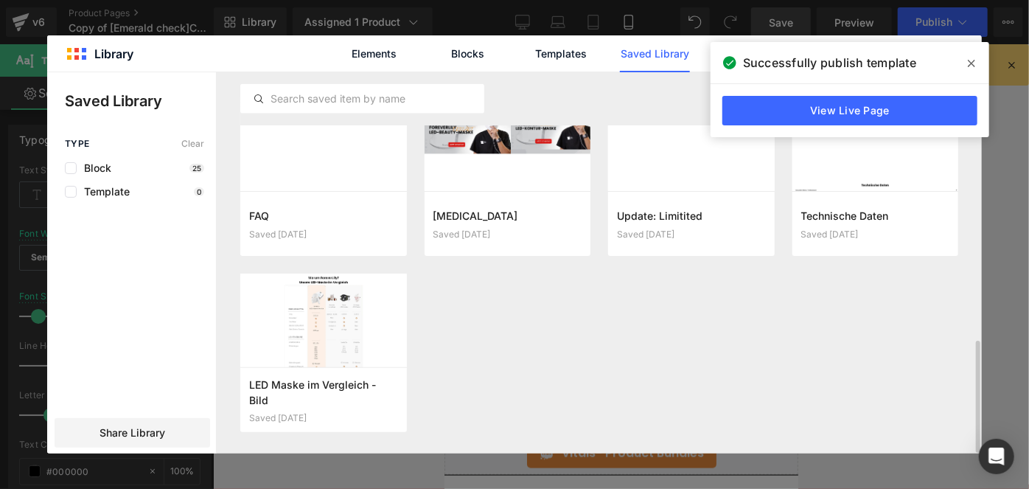
click at [960, 61] on span at bounding box center [972, 64] width 24 height 24
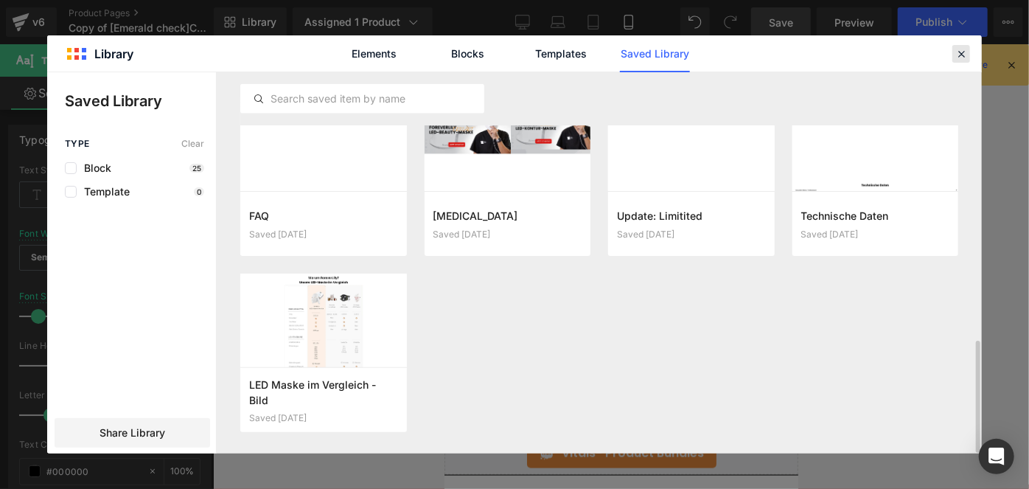
click at [959, 57] on icon at bounding box center [961, 53] width 13 height 13
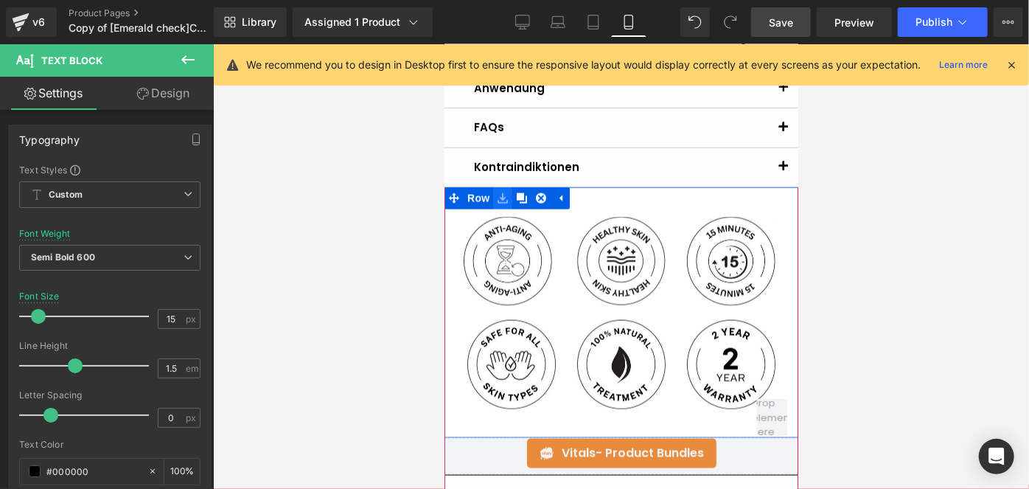
click at [503, 198] on icon at bounding box center [502, 197] width 10 height 11
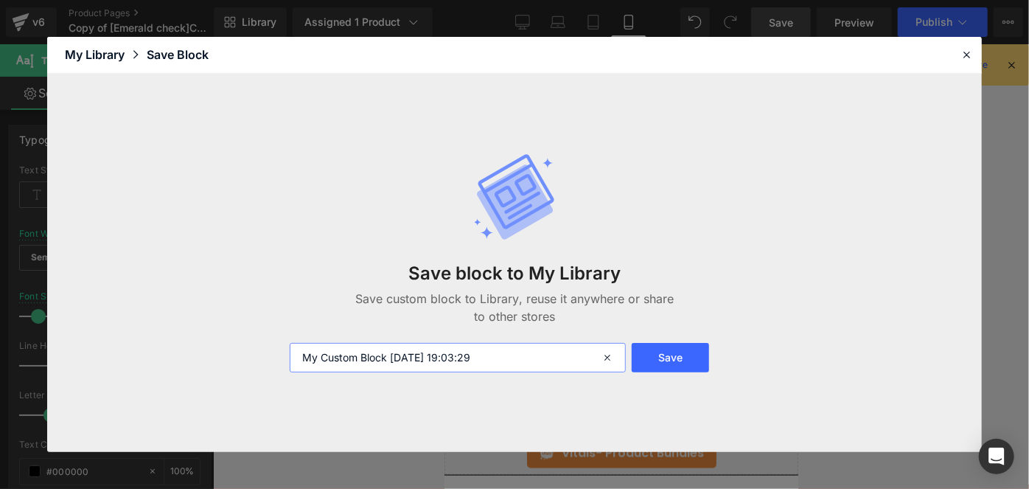
click at [405, 357] on input "My Custom Block 2025-09-10 19:03:29" at bounding box center [458, 357] width 336 height 29
type input "Symbole"
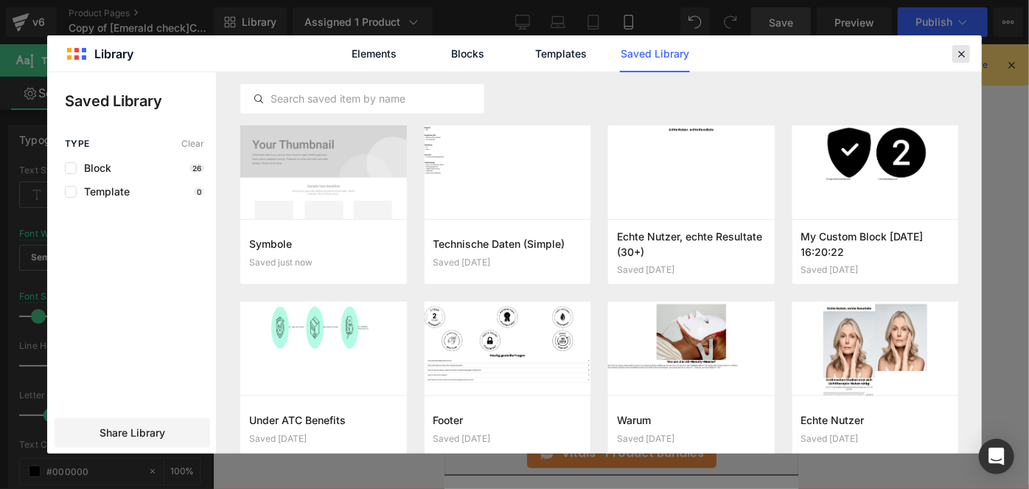
click at [963, 49] on icon at bounding box center [961, 53] width 13 height 13
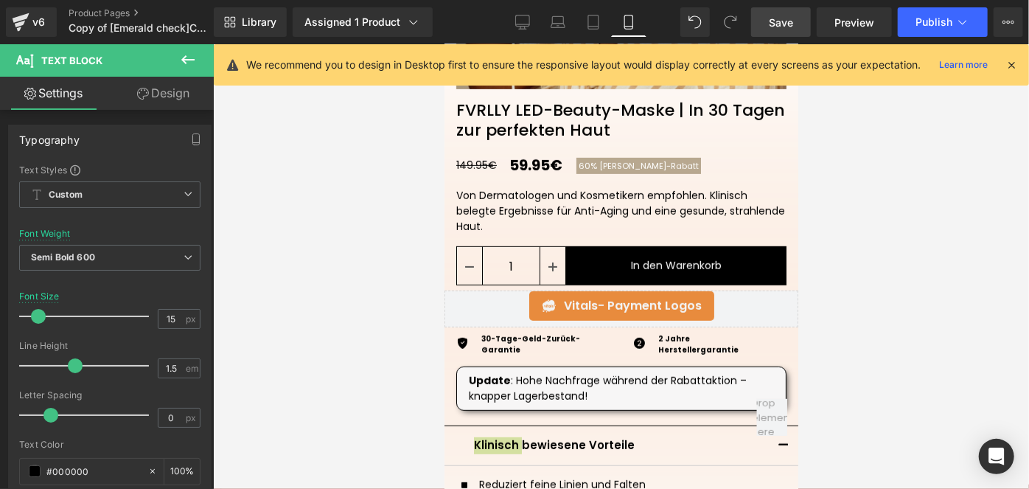
scroll to position [470, 0]
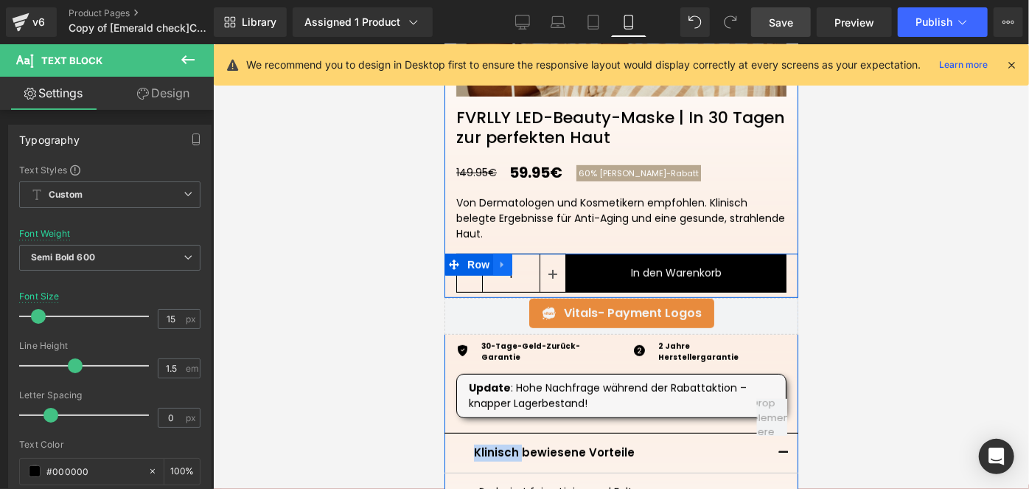
click at [497, 259] on icon at bounding box center [502, 264] width 10 height 11
click at [497, 265] on icon at bounding box center [502, 264] width 10 height 10
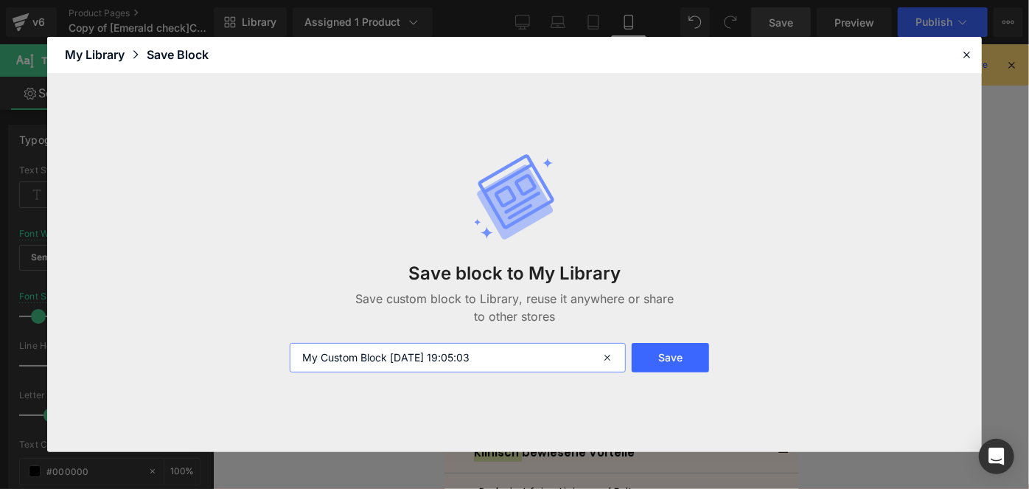
click at [474, 362] on input "My Custom Block 2025-09-10 19:05:03" at bounding box center [458, 357] width 336 height 29
type input "ATC"
click at [677, 370] on button "Save" at bounding box center [671, 357] width 78 height 29
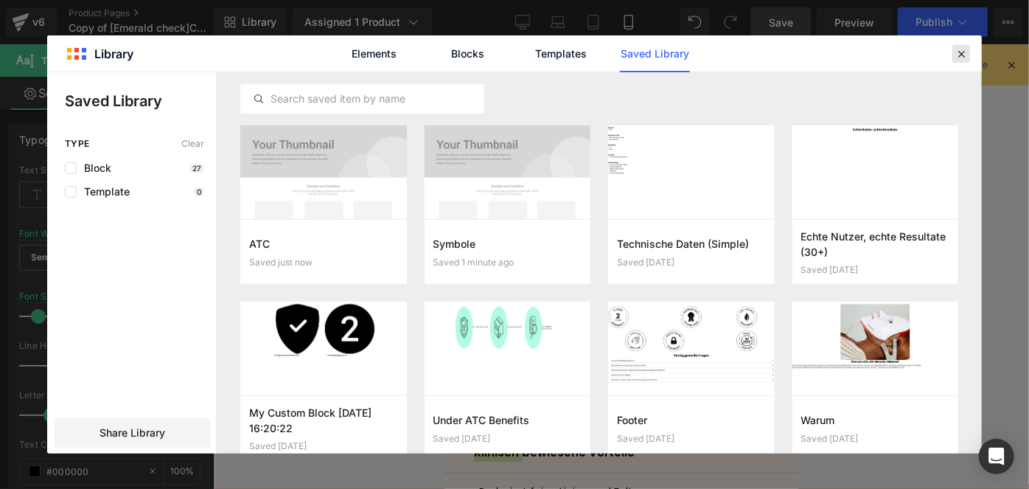
click at [958, 47] on icon at bounding box center [961, 53] width 13 height 13
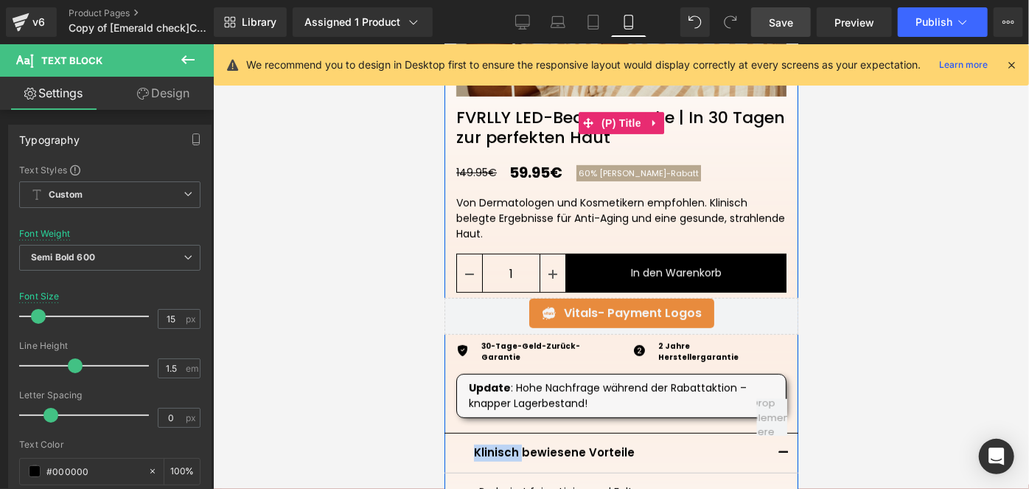
click at [551, 129] on link "FVRLLY LED-Beauty-Maske | In 30 Tagen zur perfekten Haut" at bounding box center [621, 121] width 354 height 51
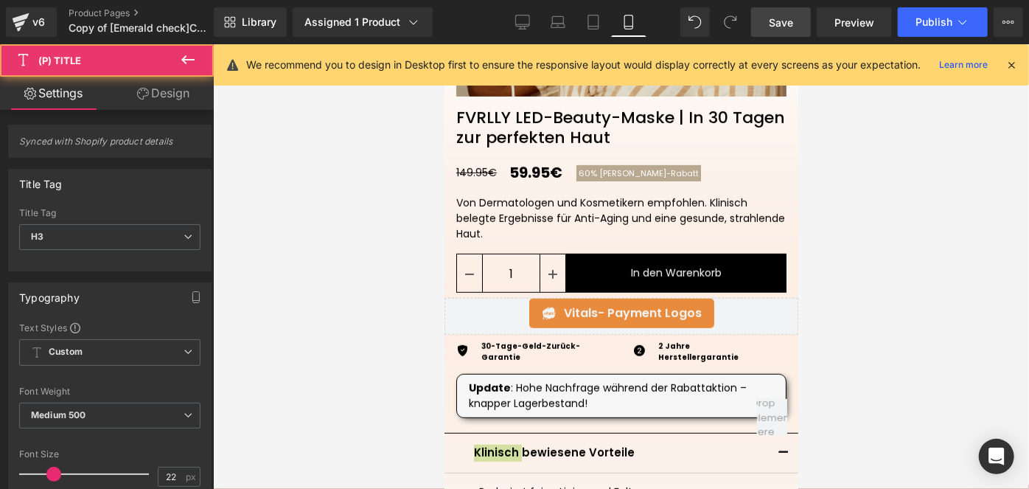
click at [137, 100] on link "Design" at bounding box center [163, 93] width 107 height 33
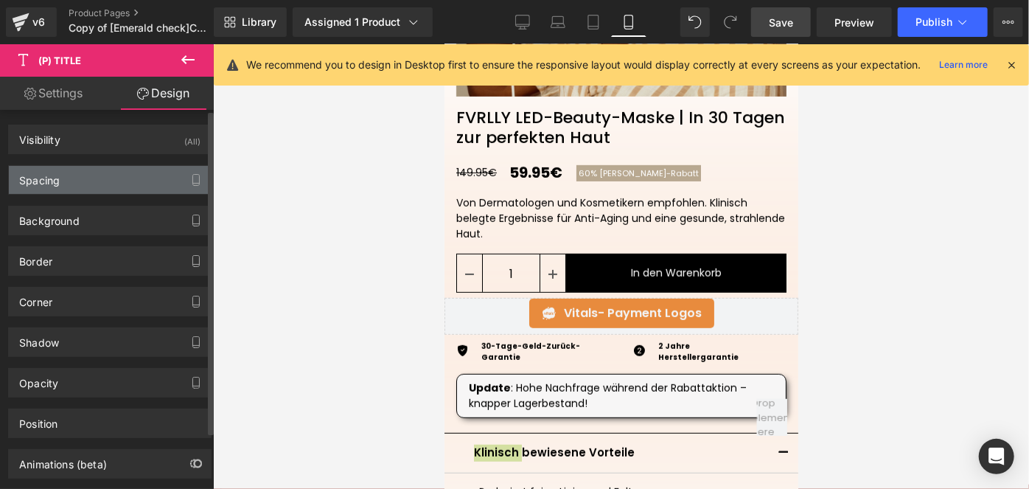
click at [69, 174] on div "Spacing" at bounding box center [110, 180] width 202 height 28
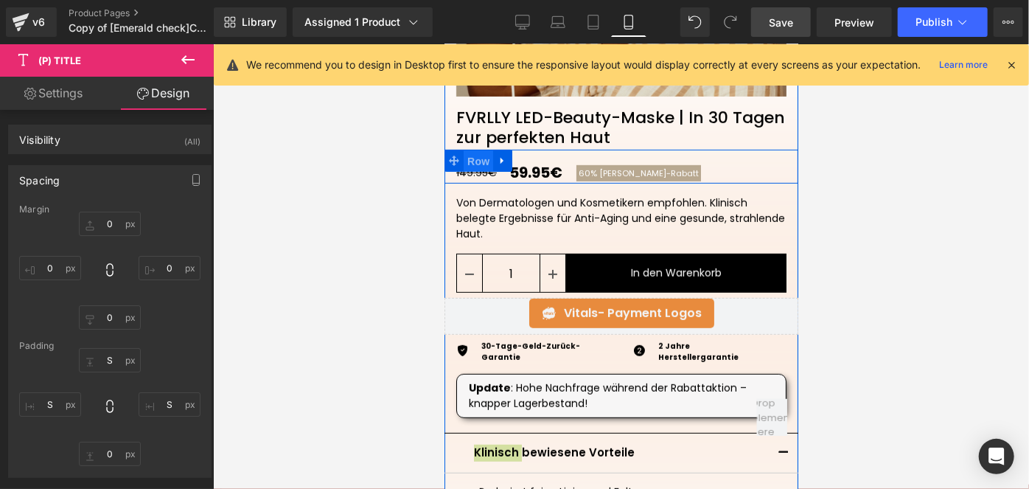
click at [470, 161] on span "Row" at bounding box center [477, 161] width 29 height 22
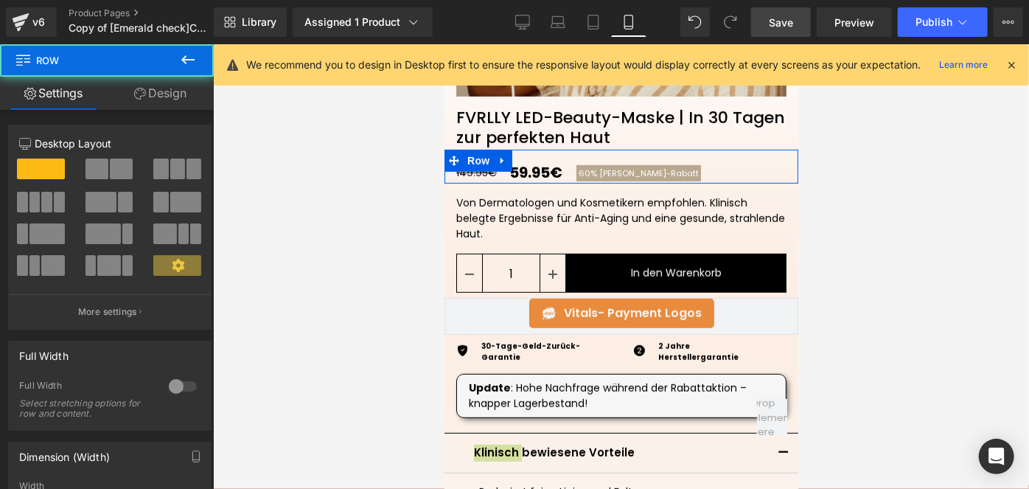
click at [177, 91] on link "Design" at bounding box center [160, 93] width 107 height 33
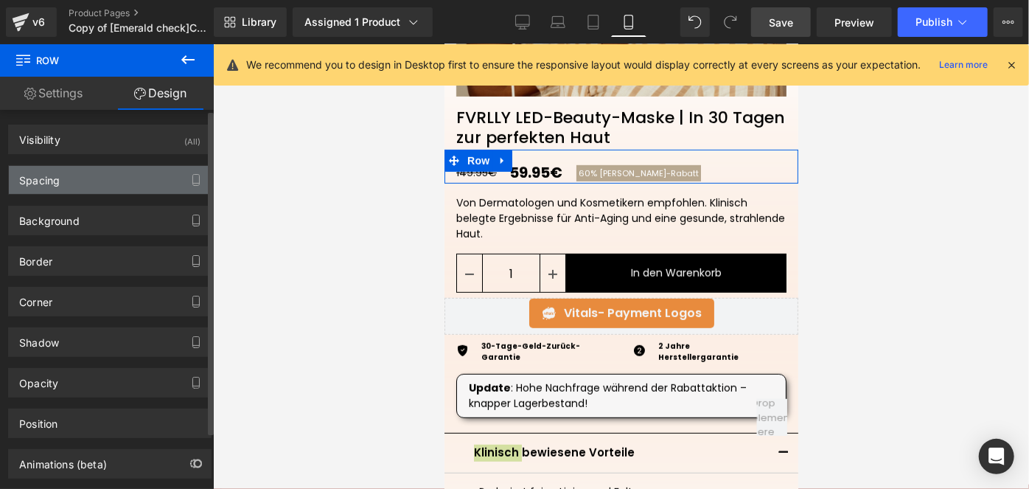
click at [101, 172] on div "Spacing" at bounding box center [110, 180] width 202 height 28
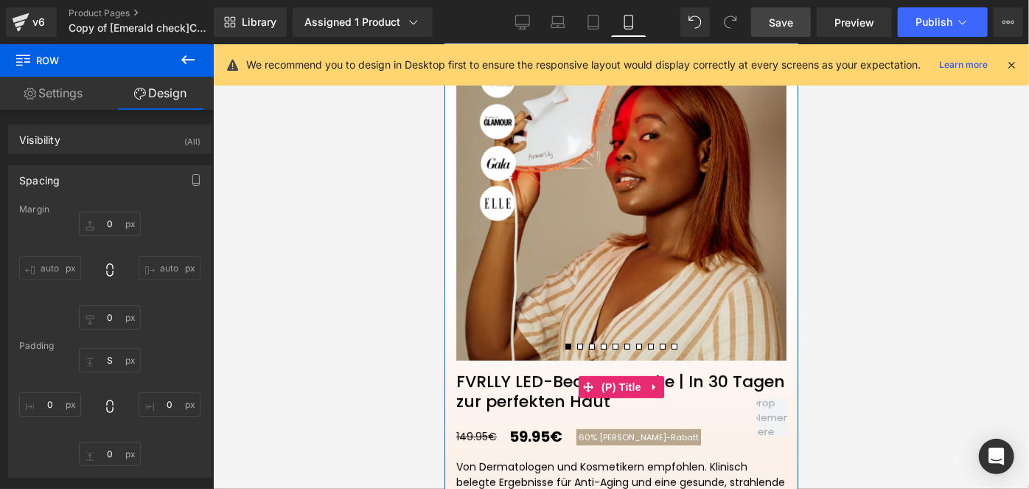
scroll to position [206, 0]
click at [575, 178] on div "‹ ›" at bounding box center [621, 189] width 354 height 342
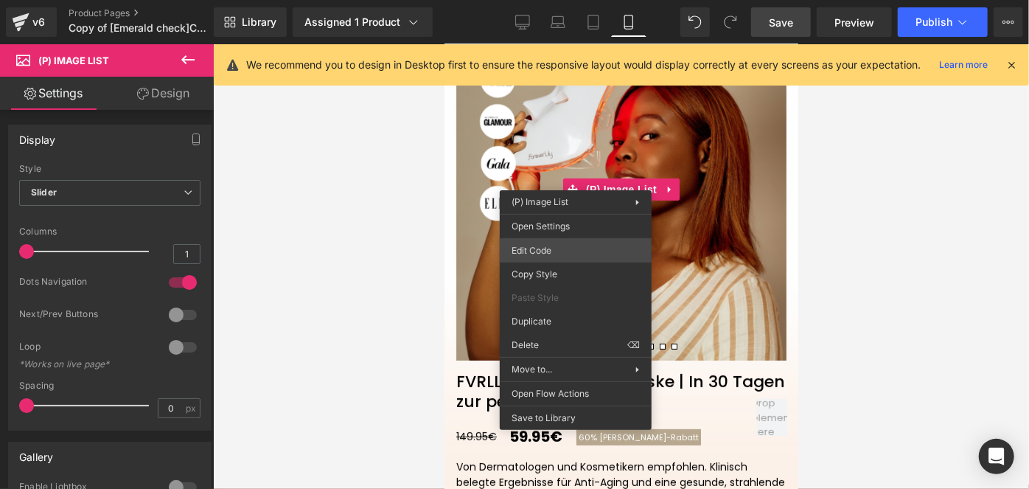
click at [547, 0] on div "Row You are previewing how the will restyle your page. You can not edit Element…" at bounding box center [514, 0] width 1029 height 0
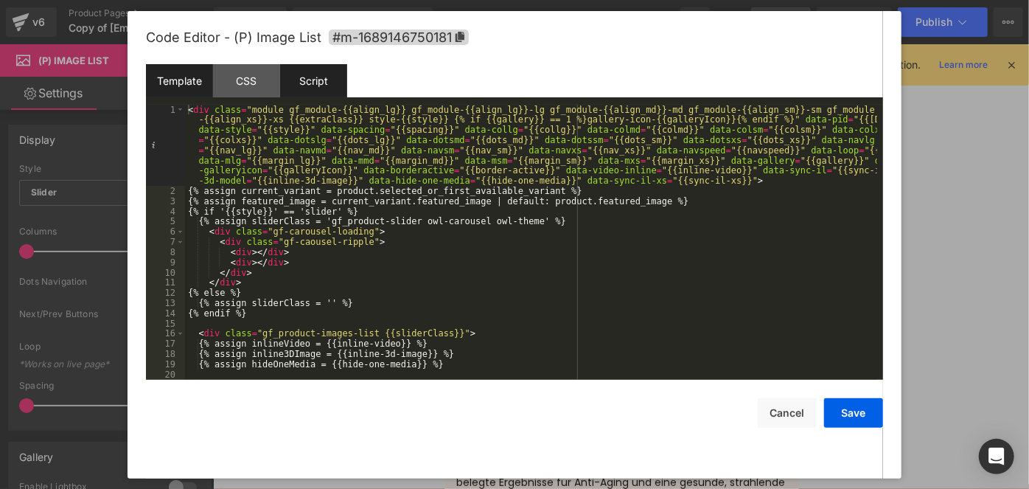
click at [328, 80] on div "Script" at bounding box center [313, 80] width 67 height 33
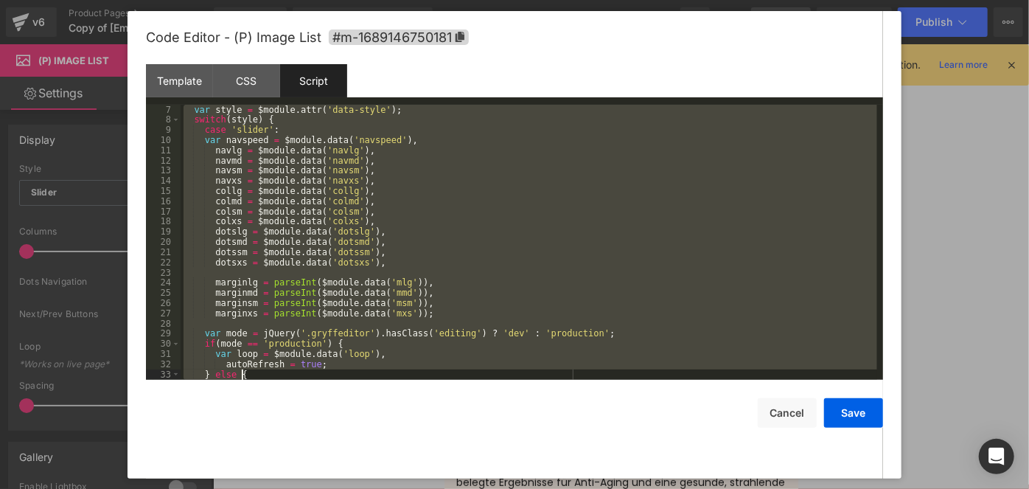
scroll to position [529, 0]
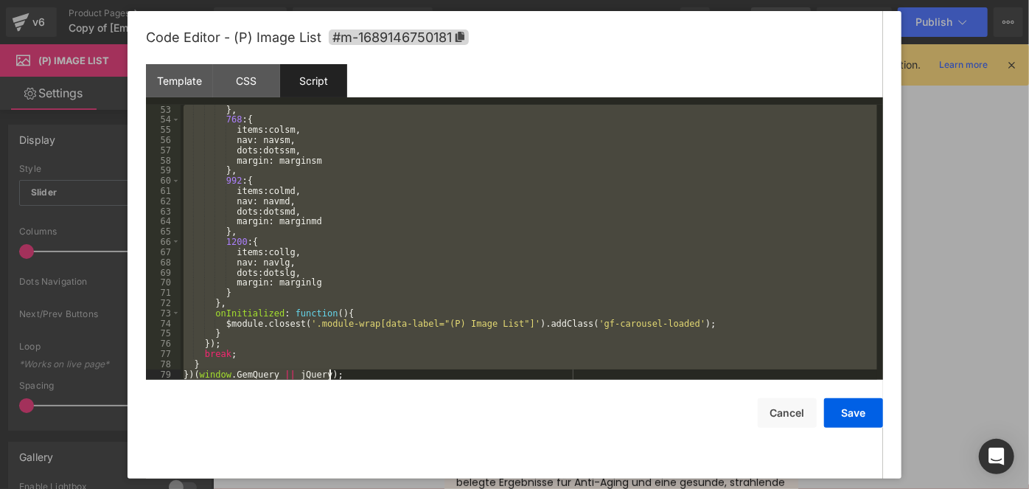
drag, startPoint x: 181, startPoint y: 105, endPoint x: 341, endPoint y: 520, distance: 444.5
click at [341, 488] on html "Row You are previewing how the will restyle your page. You can not edit Element…" at bounding box center [514, 244] width 1029 height 489
click at [223, 73] on div "CSS" at bounding box center [246, 80] width 67 height 33
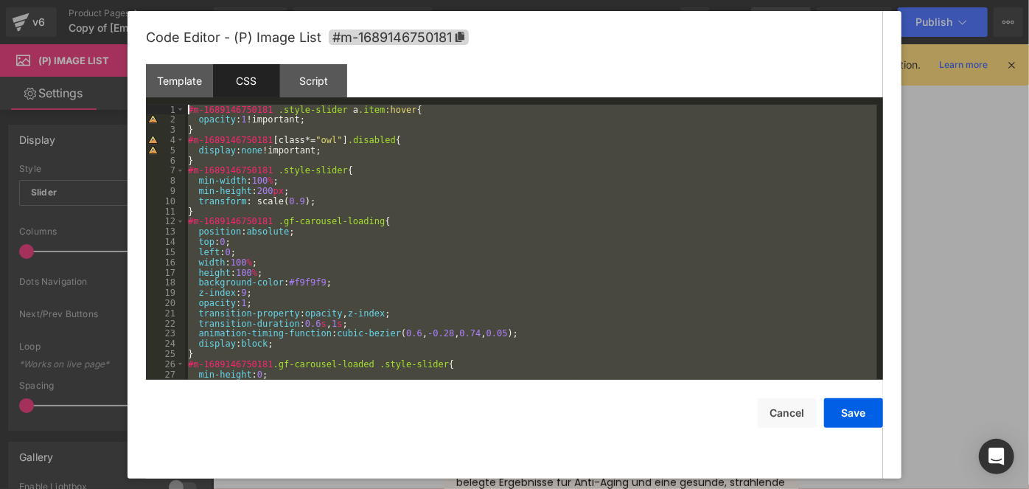
scroll to position [0, 0]
drag, startPoint x: 204, startPoint y: 374, endPoint x: 145, endPoint y: 27, distance: 352.2
click at [145, 27] on div "Code Editor - (P) Image List #m-1689146750181 Template CSS Script Data 1 2 3 4 …" at bounding box center [515, 244] width 774 height 467
click at [778, 406] on button "Cancel" at bounding box center [787, 412] width 59 height 29
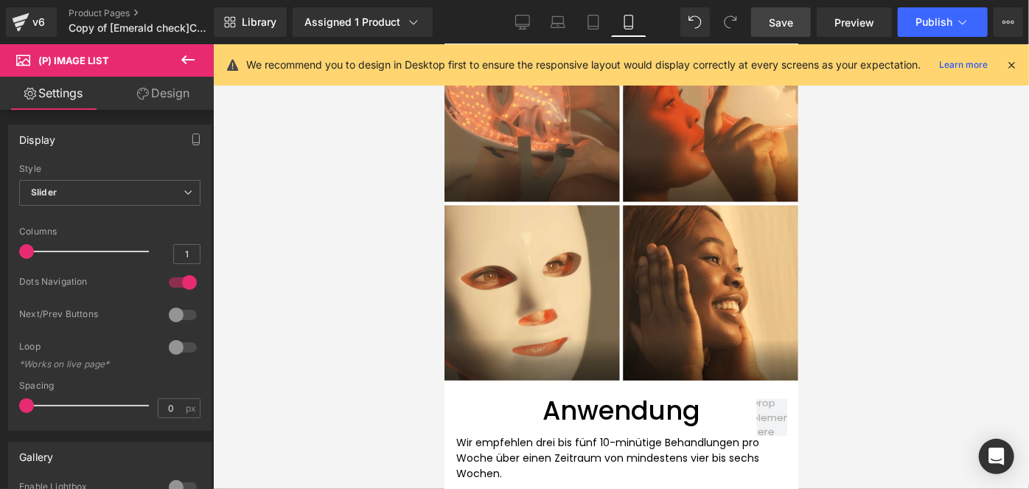
scroll to position [2920, 0]
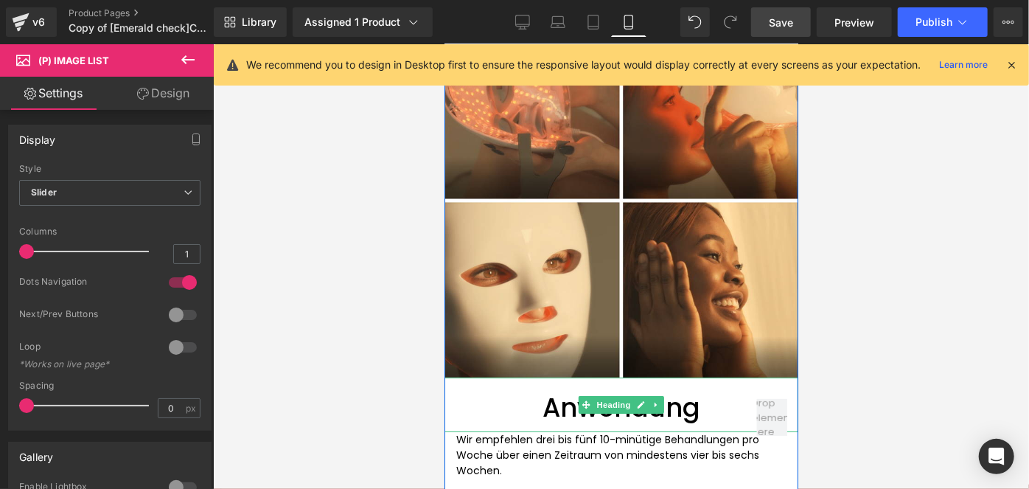
click at [559, 408] on h1 "Anwendung" at bounding box center [621, 406] width 330 height 31
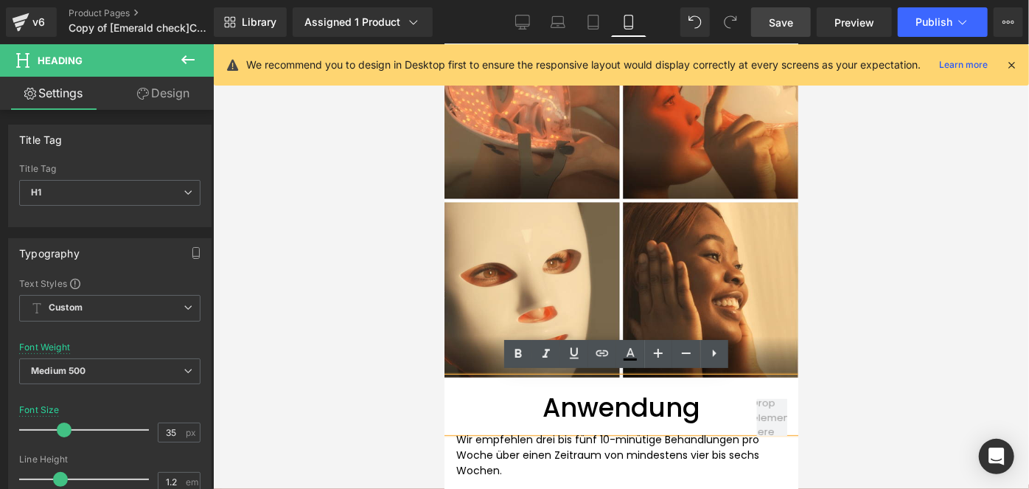
click at [168, 86] on link "Design" at bounding box center [163, 93] width 107 height 33
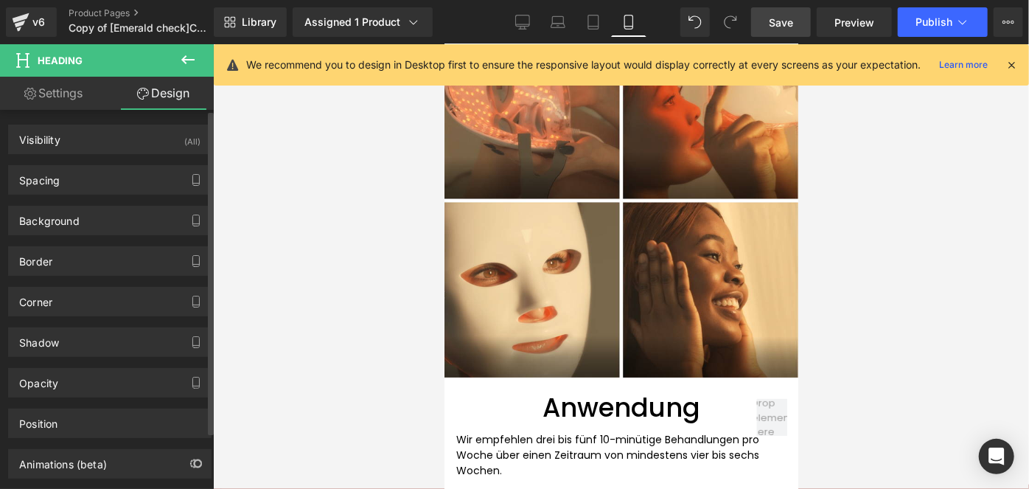
click at [66, 197] on div "Background Color & Image color Color % Image Replace Image Upload image or Brow…" at bounding box center [110, 215] width 220 height 41
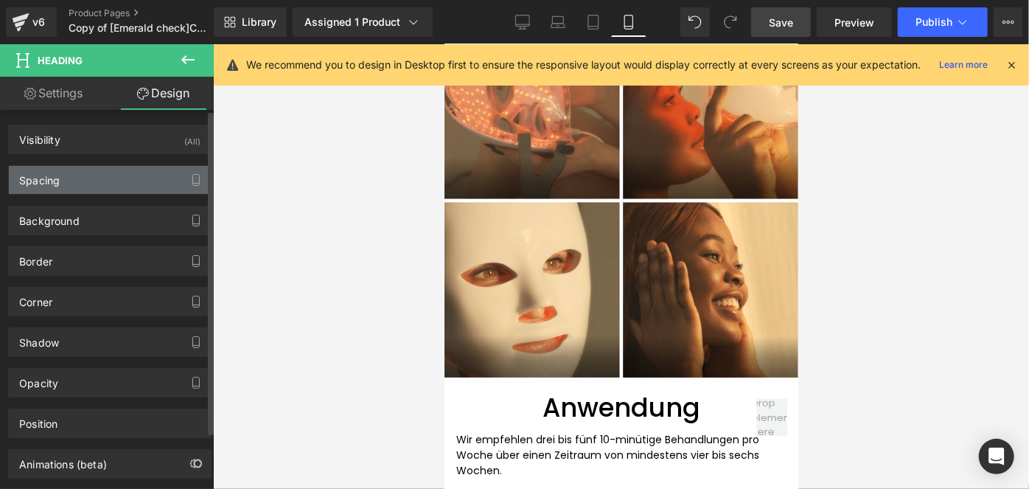
click at [111, 183] on div "Spacing" at bounding box center [110, 180] width 202 height 28
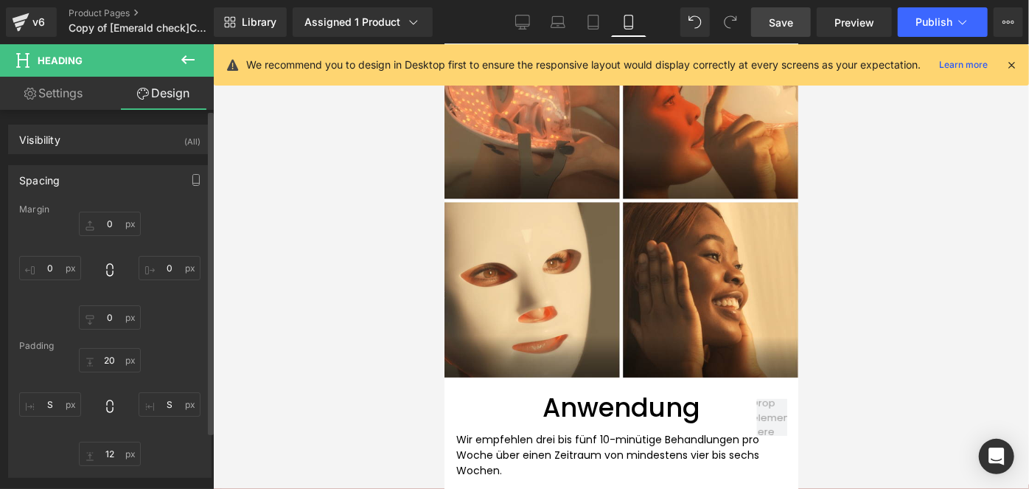
click at [164, 176] on div "Spacing" at bounding box center [110, 180] width 202 height 28
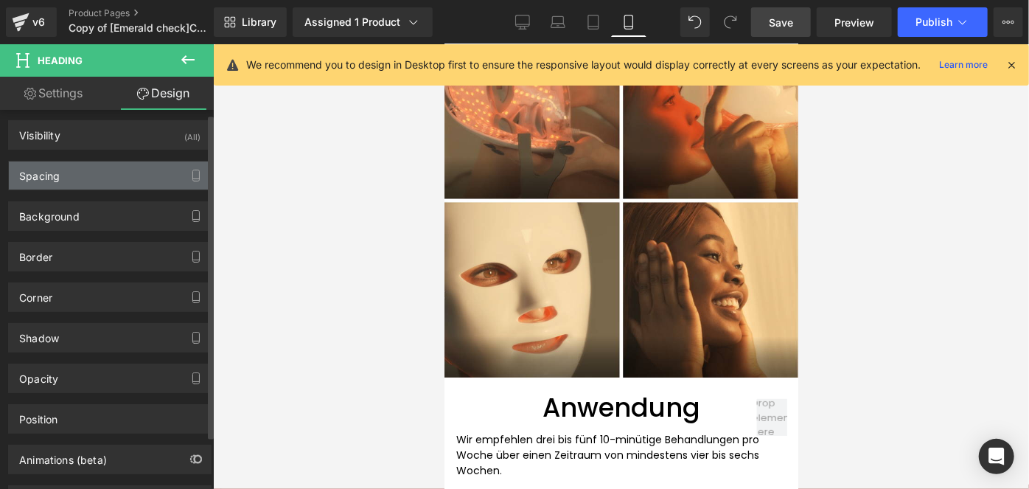
scroll to position [4, 0]
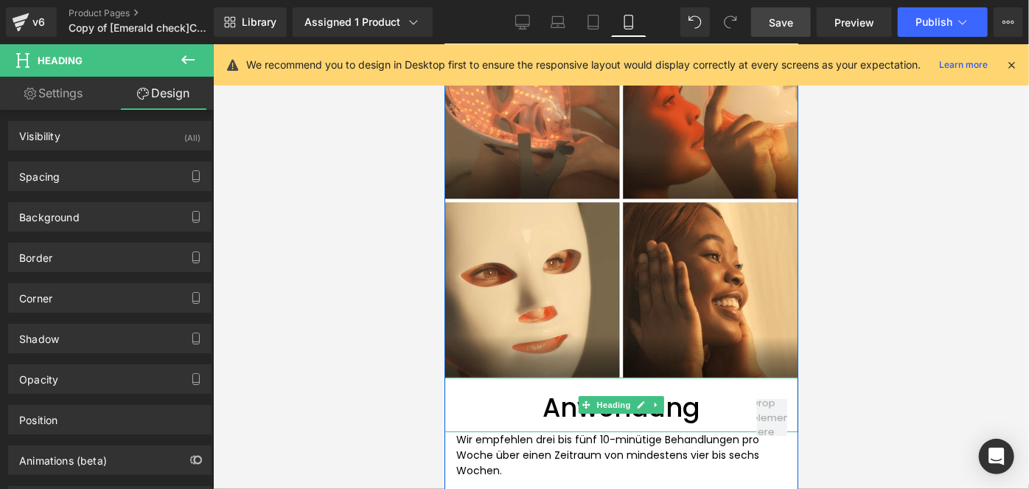
click at [503, 400] on h1 "Anwendung" at bounding box center [621, 406] width 330 height 31
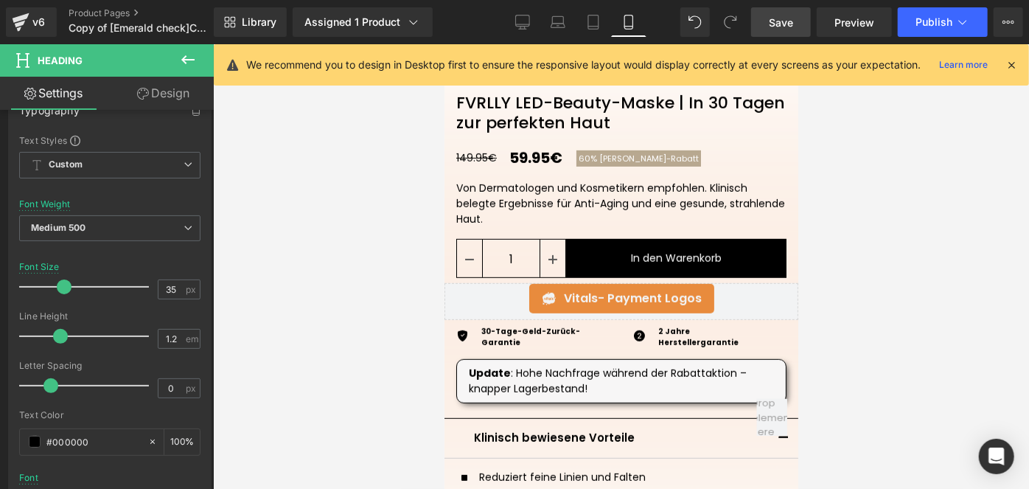
scroll to position [456, 0]
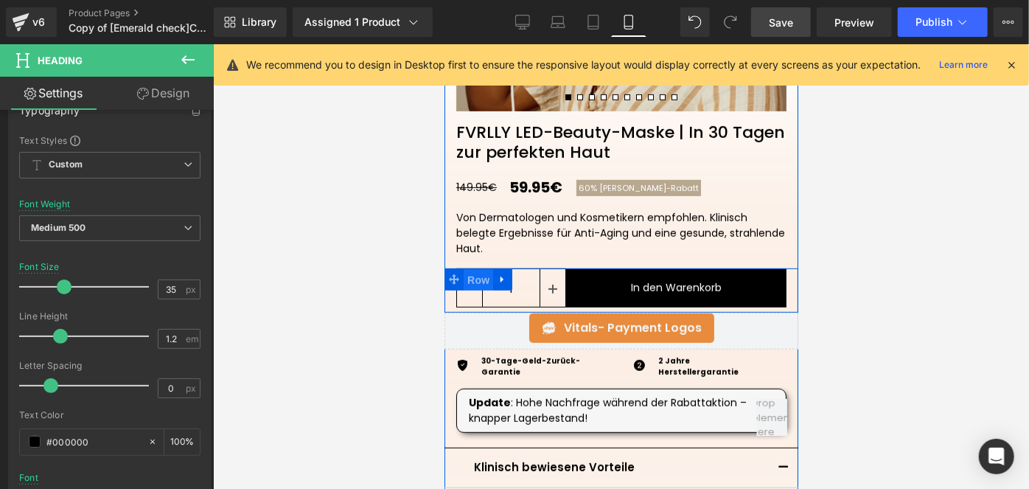
click at [475, 277] on span "Row" at bounding box center [477, 279] width 29 height 22
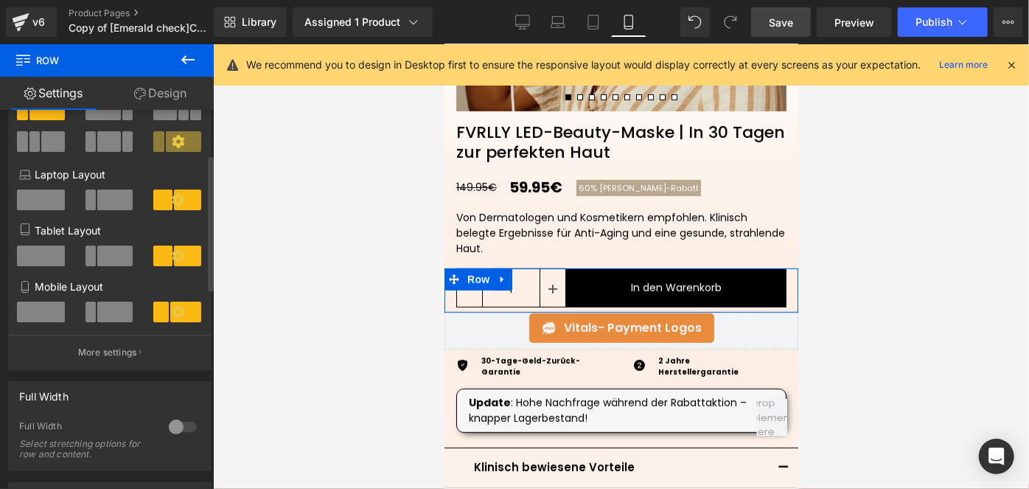
scroll to position [123, 0]
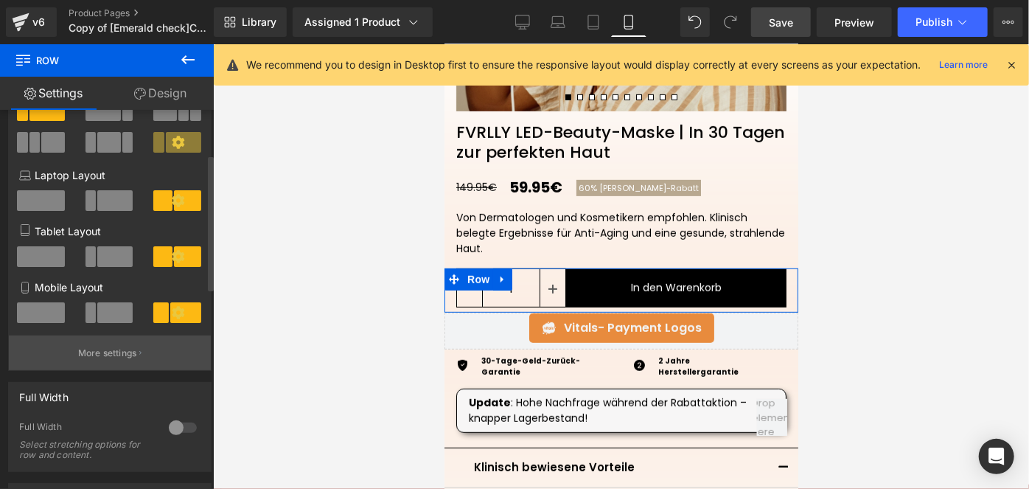
click at [116, 368] on button "More settings" at bounding box center [110, 352] width 202 height 35
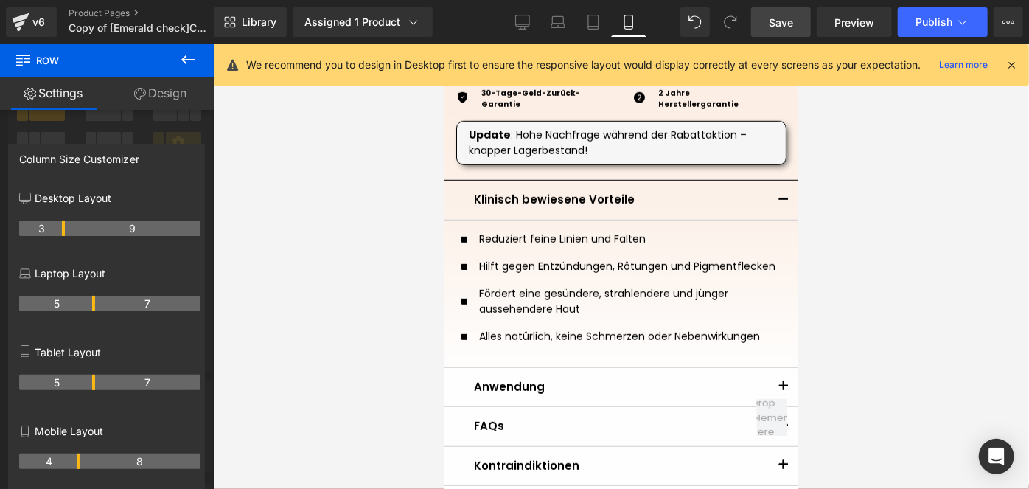
scroll to position [724, 0]
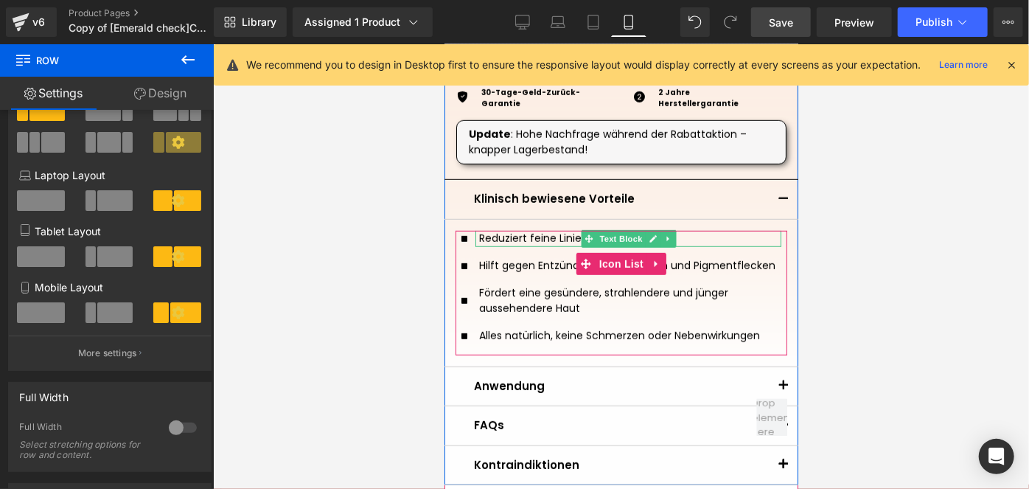
click at [489, 234] on div "Reduziert feine Linien und Falten" at bounding box center [629, 237] width 302 height 15
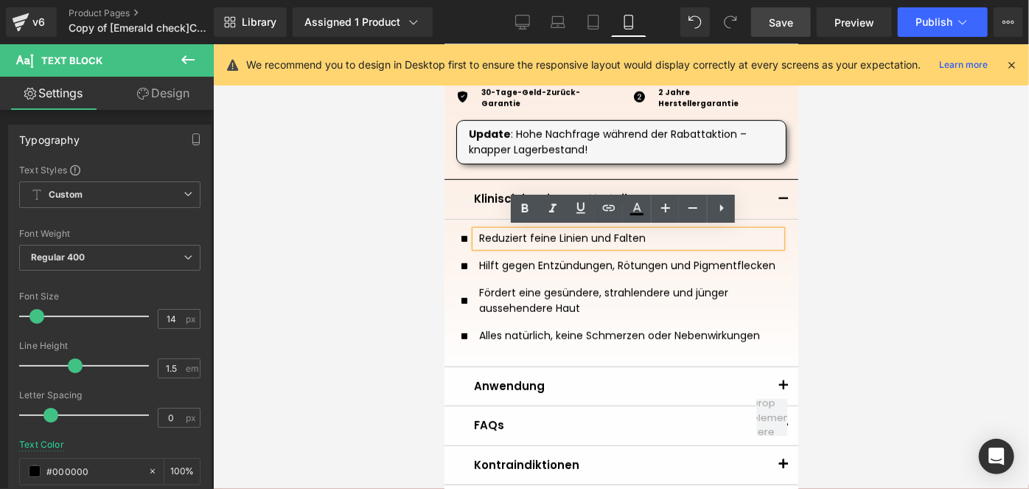
click at [189, 102] on link "Design" at bounding box center [163, 93] width 107 height 33
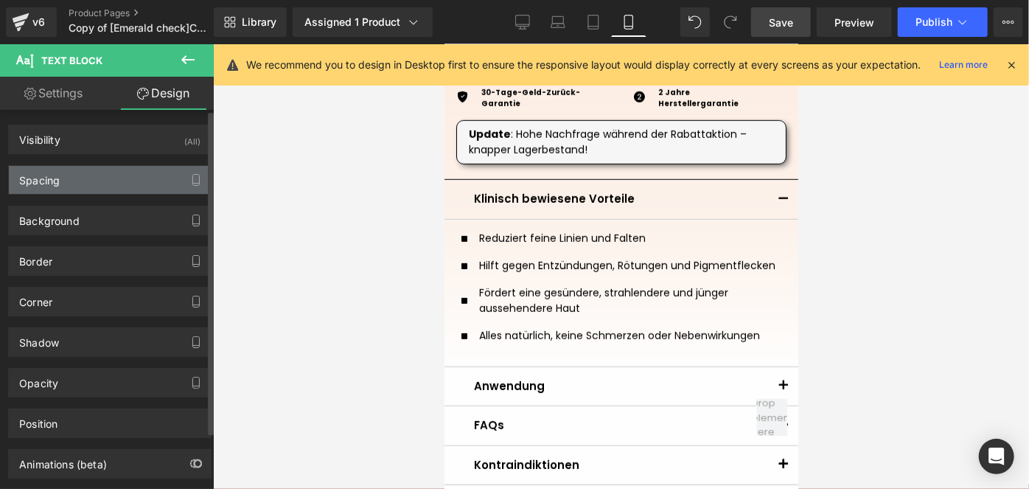
click at [98, 186] on div "Spacing" at bounding box center [110, 180] width 202 height 28
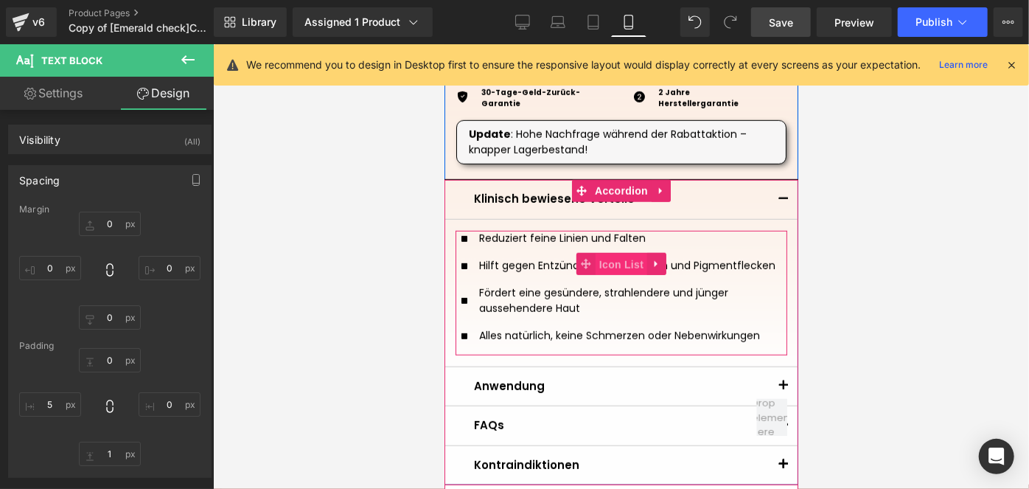
click at [613, 257] on span "Icon List" at bounding box center [621, 264] width 52 height 22
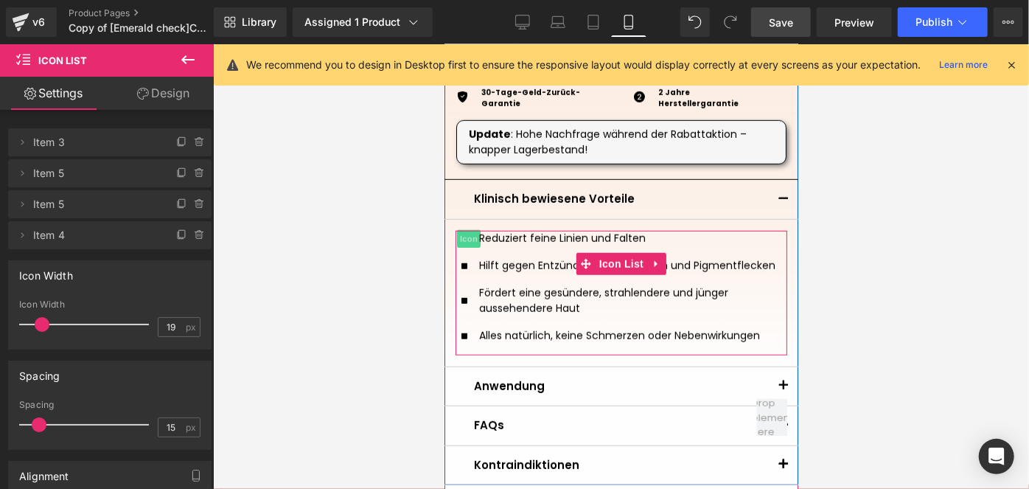
click at [460, 238] on span "Icon" at bounding box center [468, 238] width 24 height 18
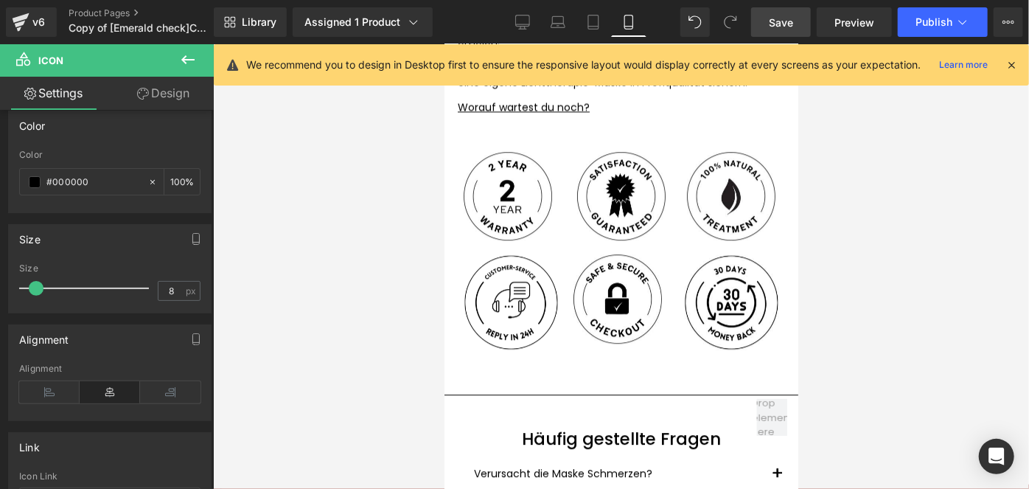
scroll to position [4973, 0]
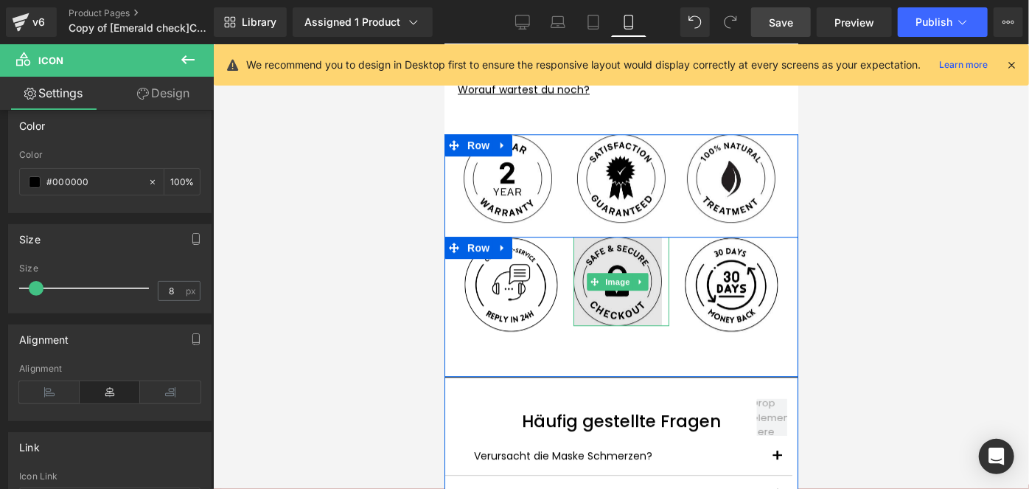
click at [606, 310] on img at bounding box center [617, 280] width 88 height 89
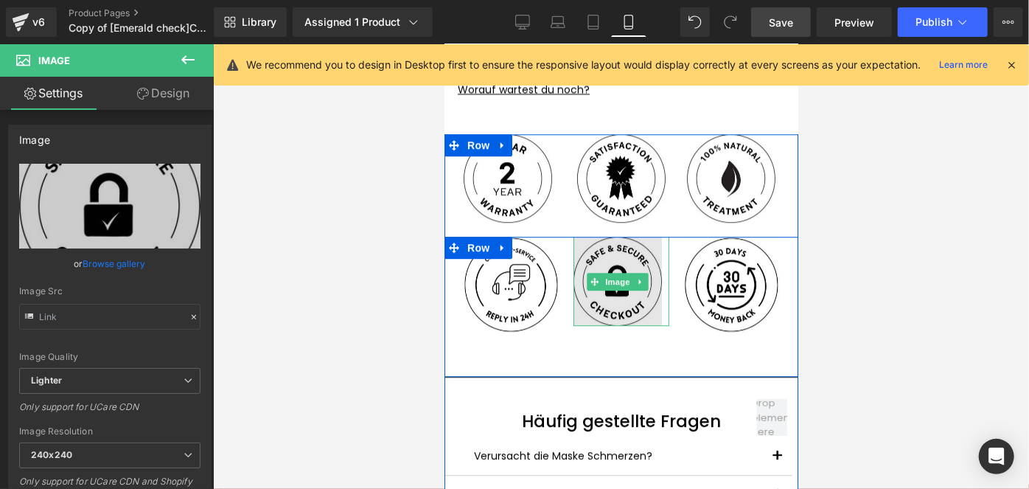
click at [596, 304] on img at bounding box center [617, 280] width 88 height 89
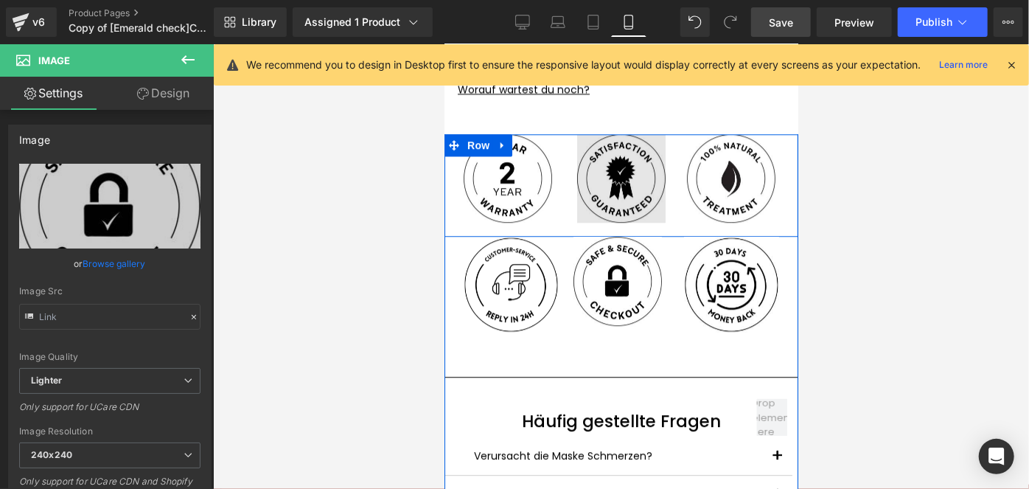
click at [610, 201] on img at bounding box center [620, 177] width 88 height 89
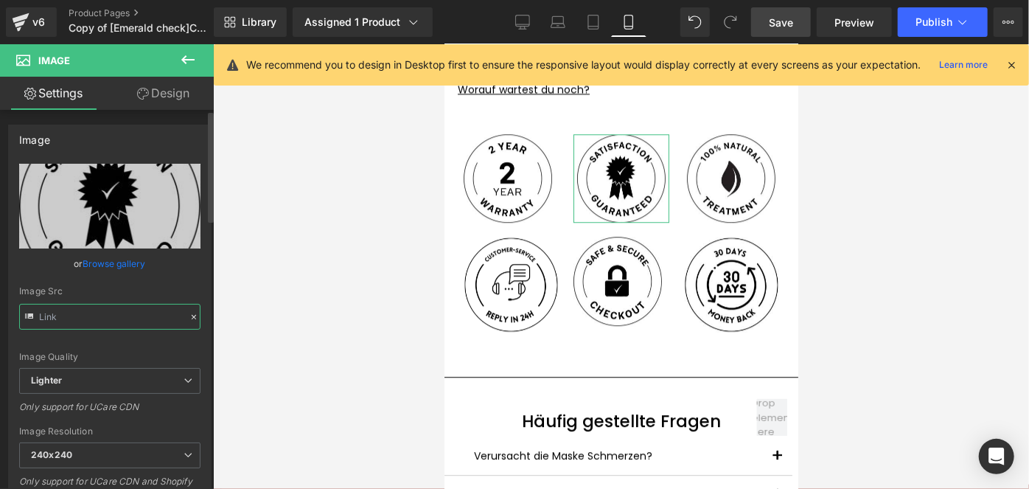
click at [103, 316] on input "text" at bounding box center [109, 317] width 181 height 26
type input "https://ucarecdn.com/011b53ea-c977-4fa0-892c-45462a450c02/-/format/auto/-/previ…"
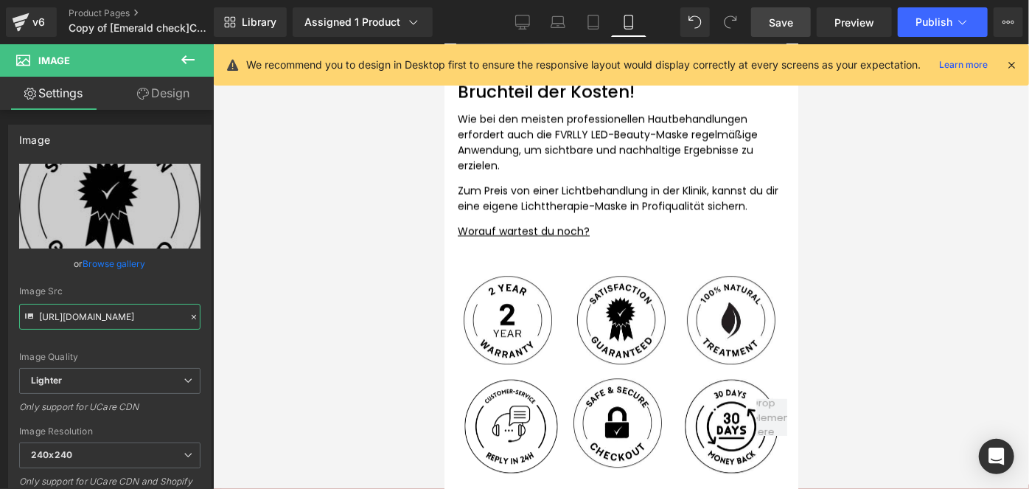
scroll to position [4844, 0]
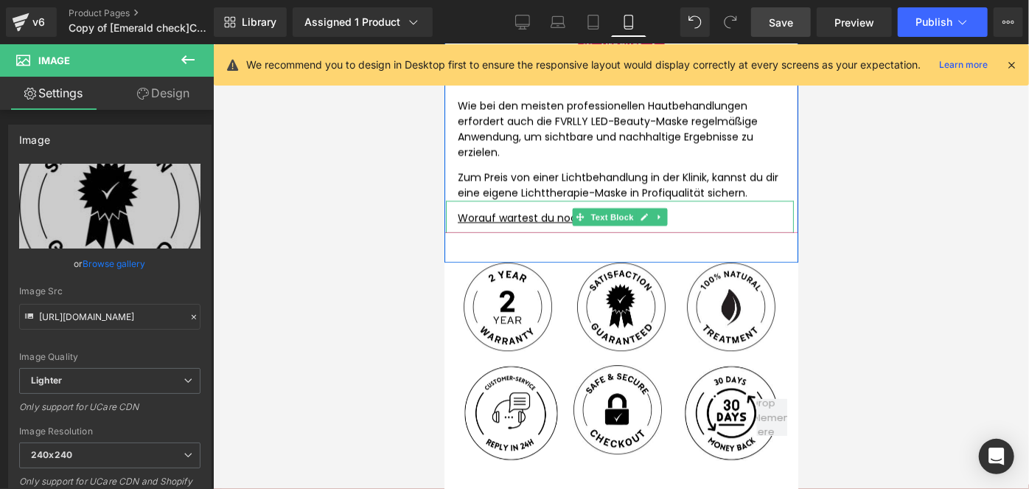
click at [498, 203] on div "Worauf wartest du noch?" at bounding box center [619, 216] width 348 height 32
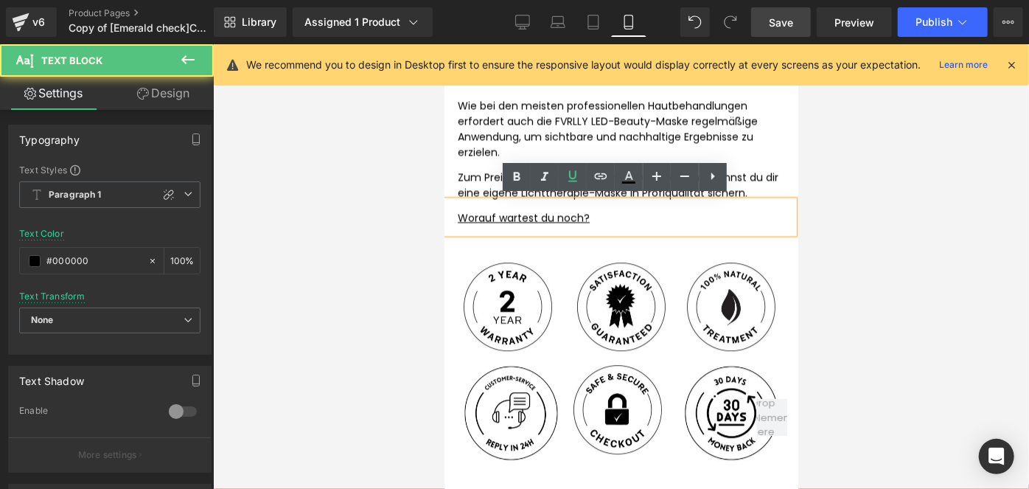
click at [193, 97] on link "Design" at bounding box center [163, 93] width 107 height 33
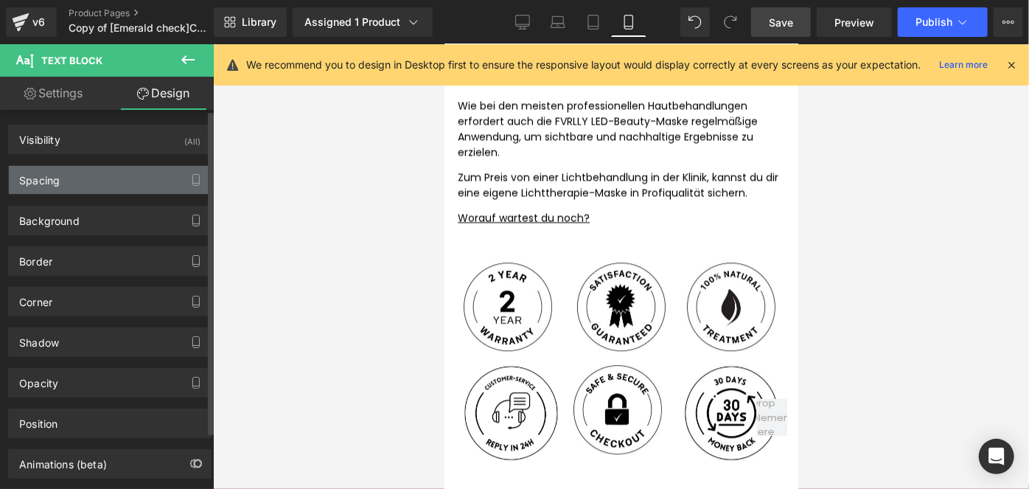
click at [114, 175] on div "Spacing" at bounding box center [110, 180] width 202 height 28
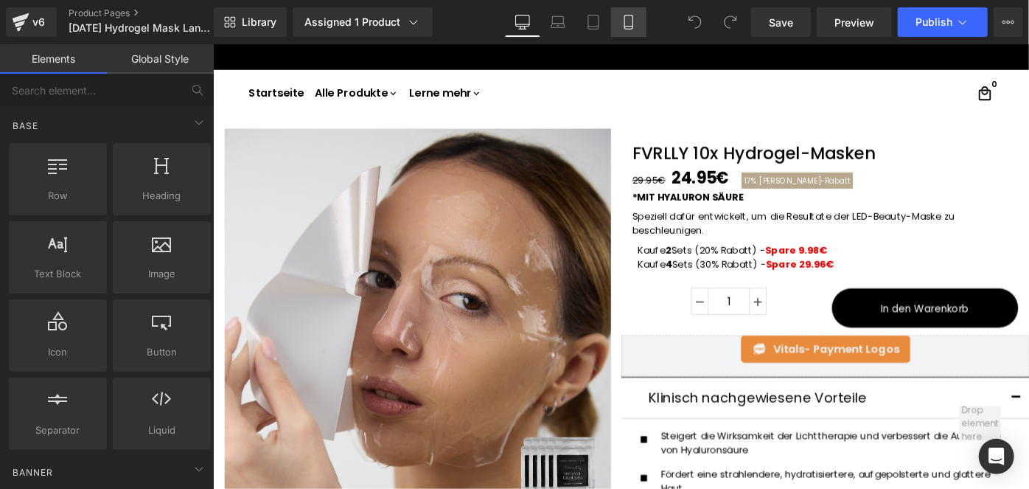
click at [630, 25] on icon at bounding box center [628, 22] width 15 height 15
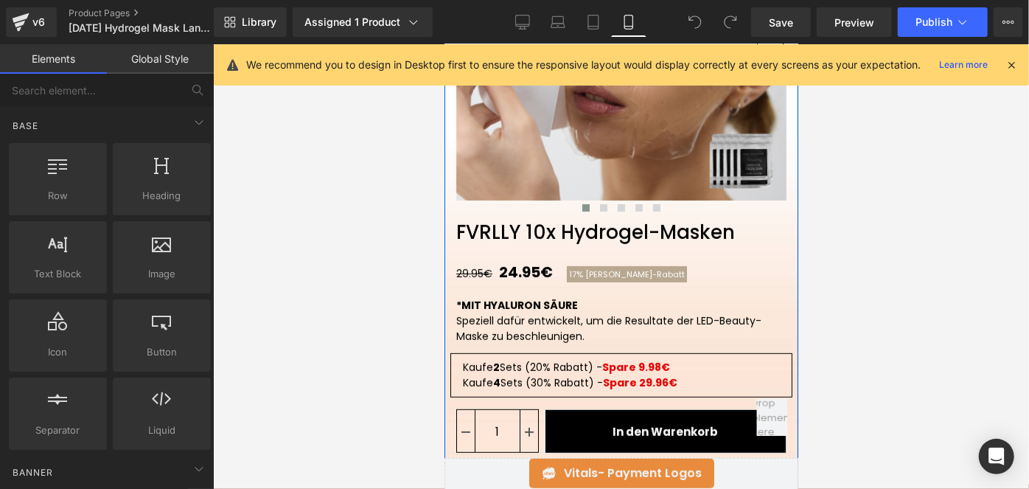
scroll to position [304, 0]
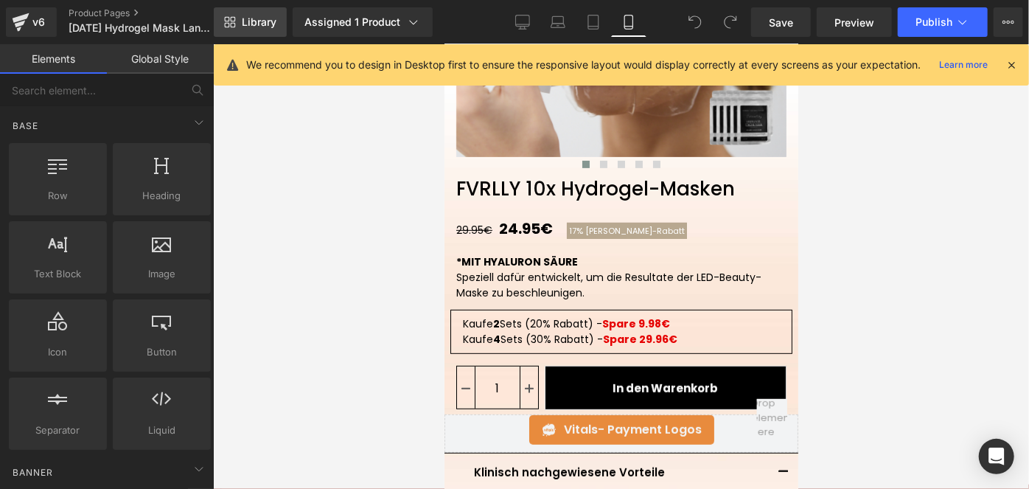
click at [237, 34] on link "Library" at bounding box center [250, 21] width 73 height 29
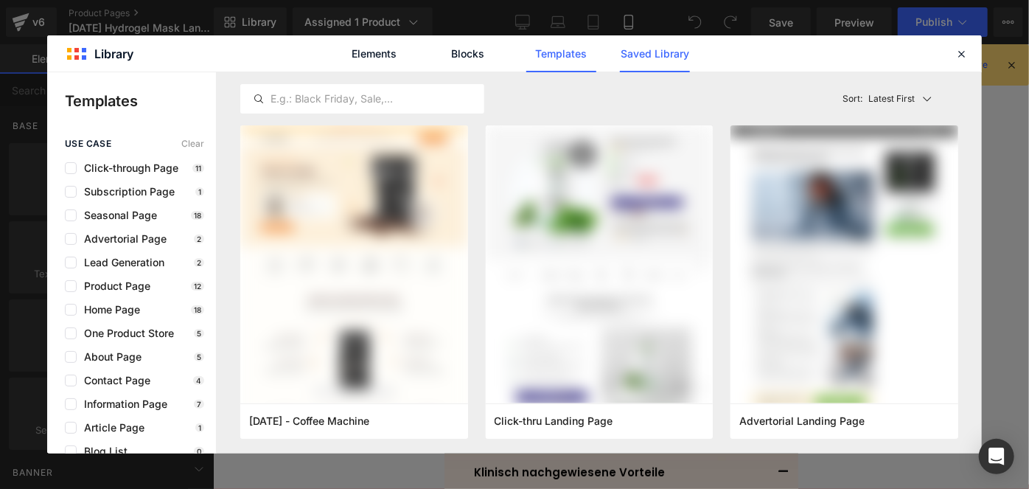
click at [650, 52] on link "Saved Library" at bounding box center [655, 53] width 70 height 37
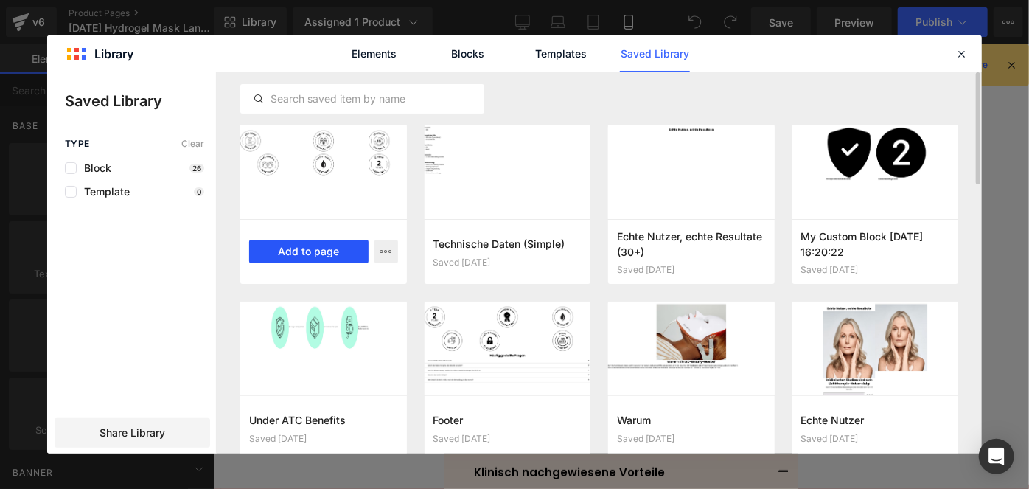
click at [330, 251] on button "Add to page" at bounding box center [308, 252] width 119 height 24
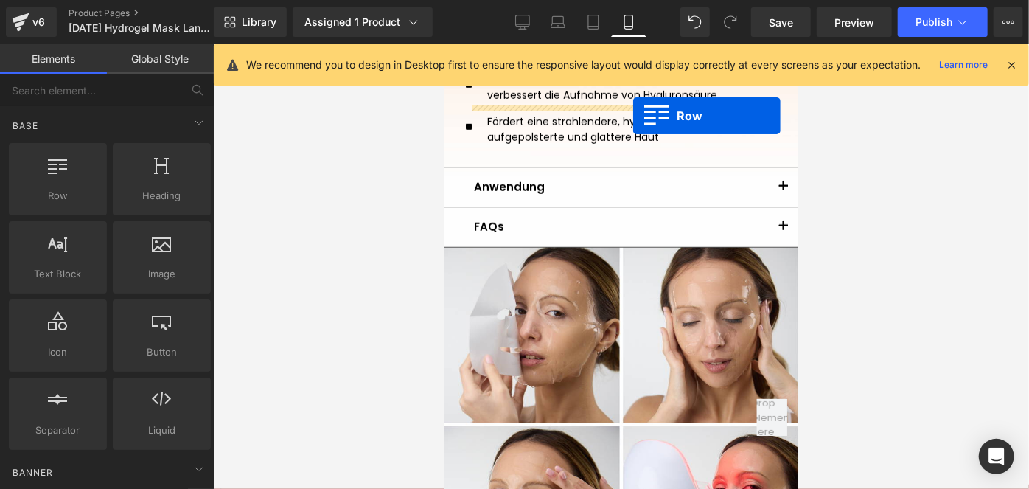
scroll to position [678, 0]
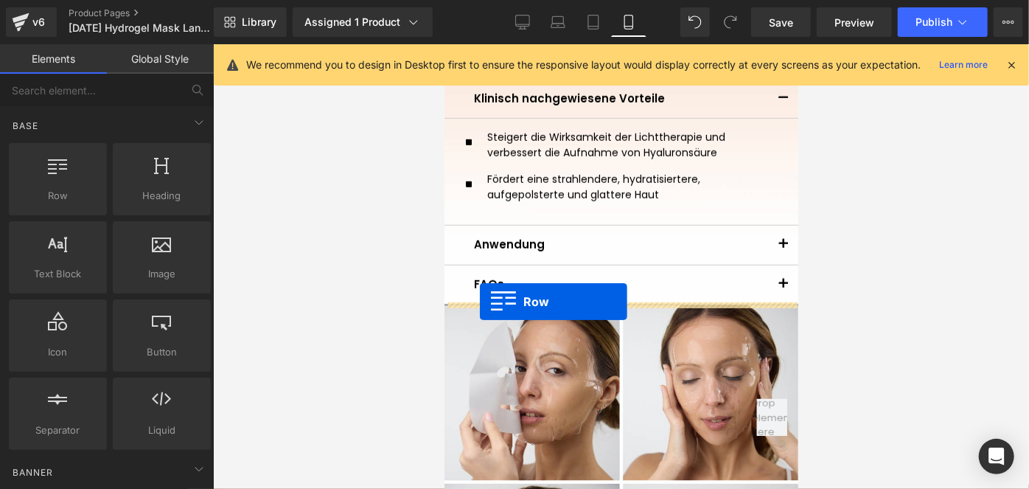
drag, startPoint x: 470, startPoint y: 128, endPoint x: 479, endPoint y: 301, distance: 173.4
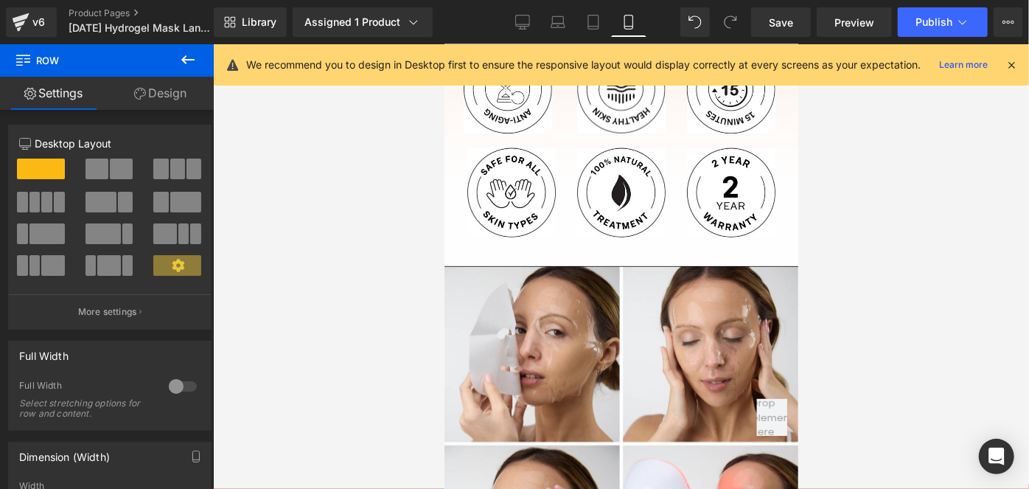
scroll to position [730, 0]
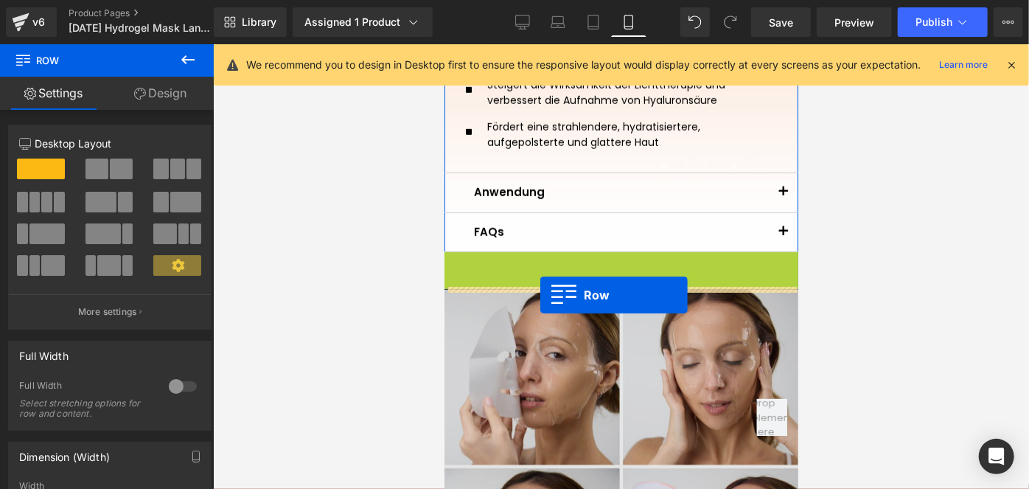
drag, startPoint x: 473, startPoint y: 262, endPoint x: 540, endPoint y: 294, distance: 73.8
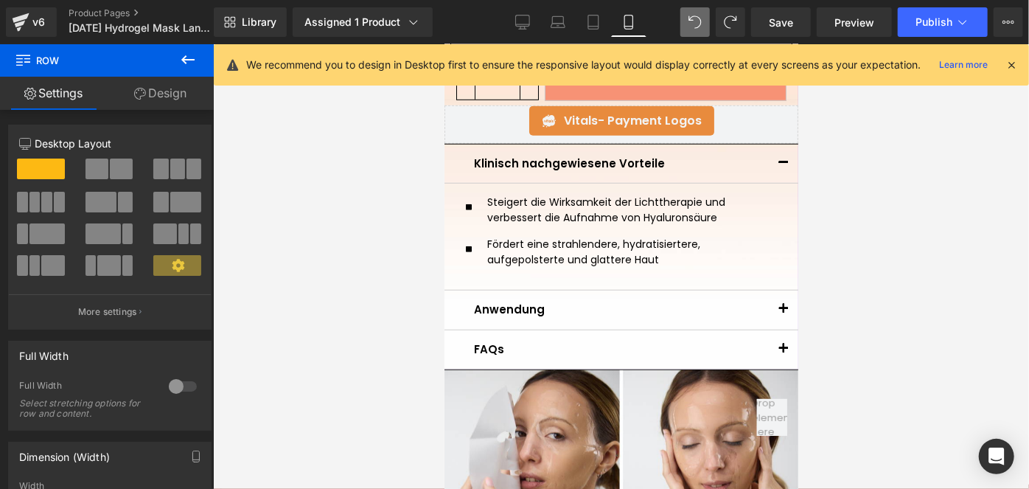
scroll to position [616, 0]
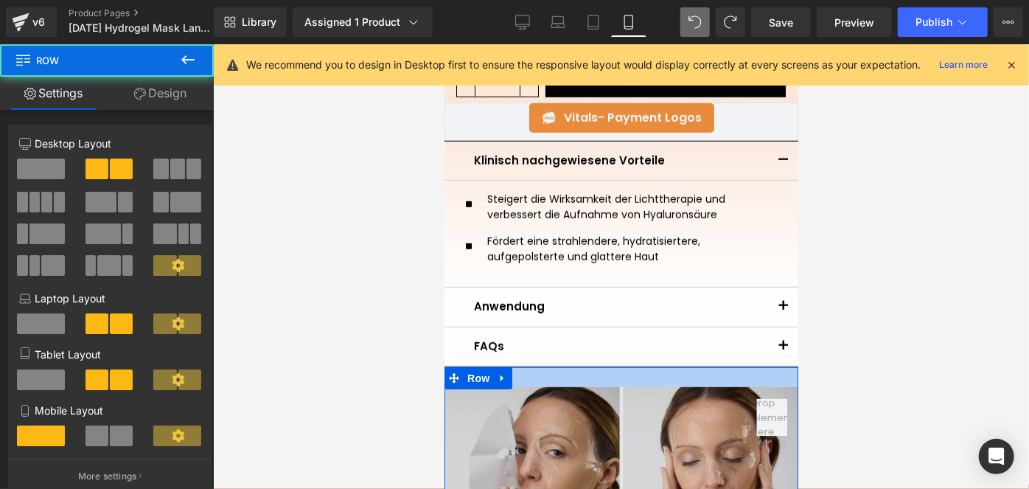
drag, startPoint x: 520, startPoint y: 364, endPoint x: 526, endPoint y: 384, distance: 20.8
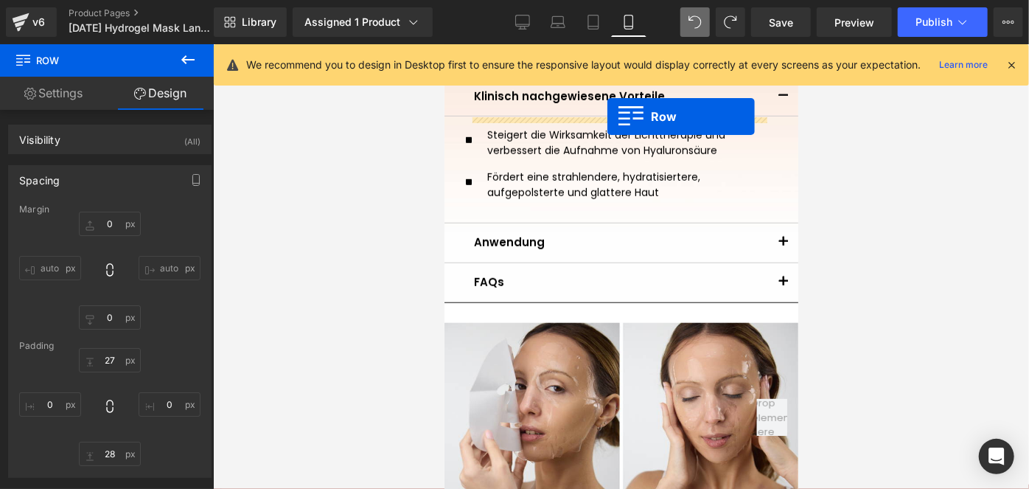
scroll to position [666, 0]
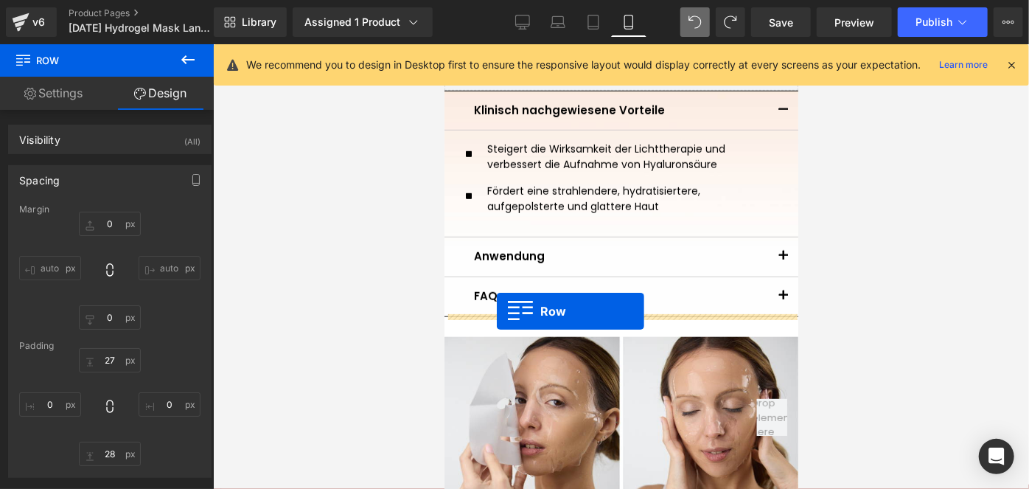
drag, startPoint x: 475, startPoint y: 261, endPoint x: 496, endPoint y: 310, distance: 53.8
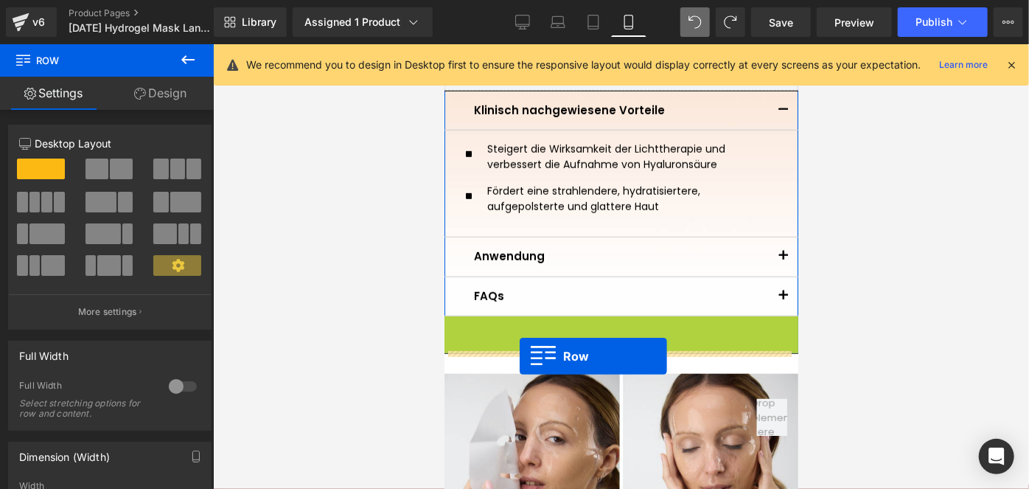
drag, startPoint x: 479, startPoint y: 331, endPoint x: 519, endPoint y: 355, distance: 46.6
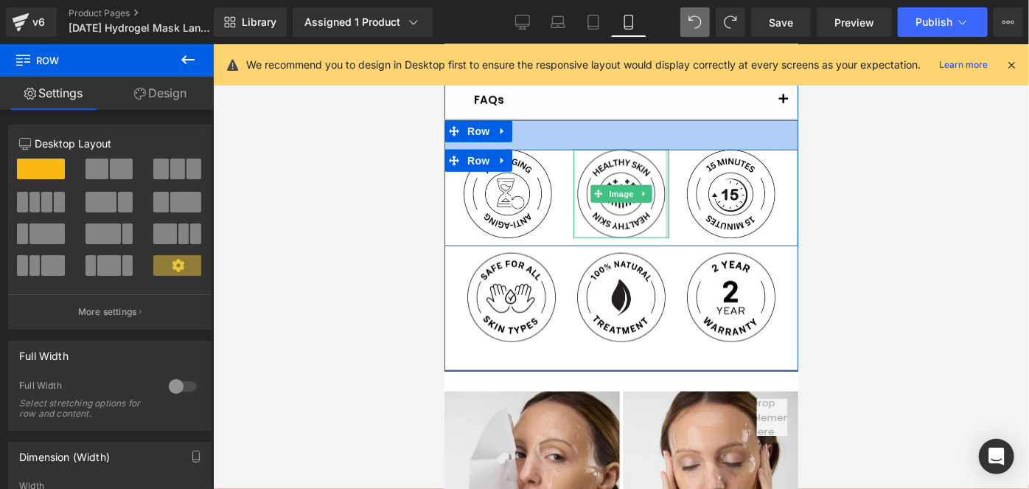
scroll to position [880, 0]
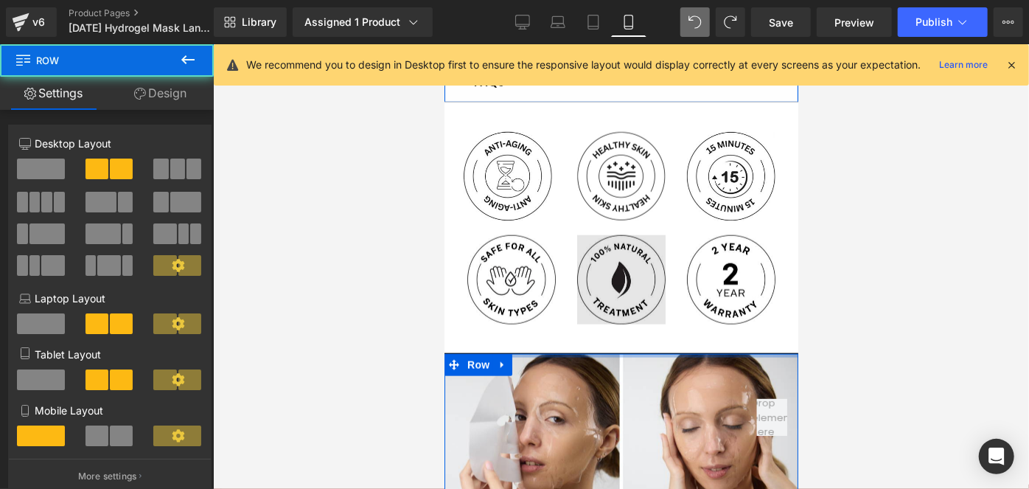
drag, startPoint x: 527, startPoint y: 359, endPoint x: 588, endPoint y: 234, distance: 138.8
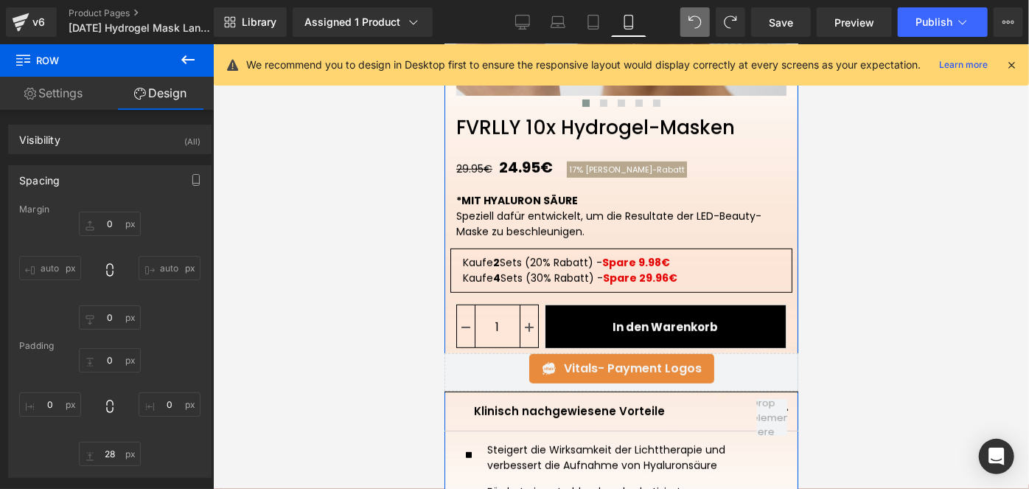
scroll to position [374, 0]
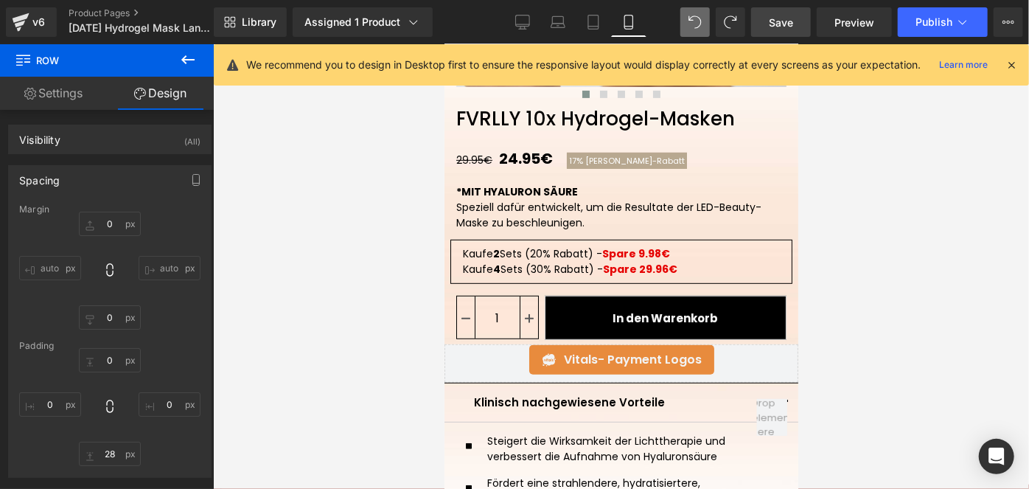
click at [783, 23] on span "Save" at bounding box center [781, 22] width 24 height 15
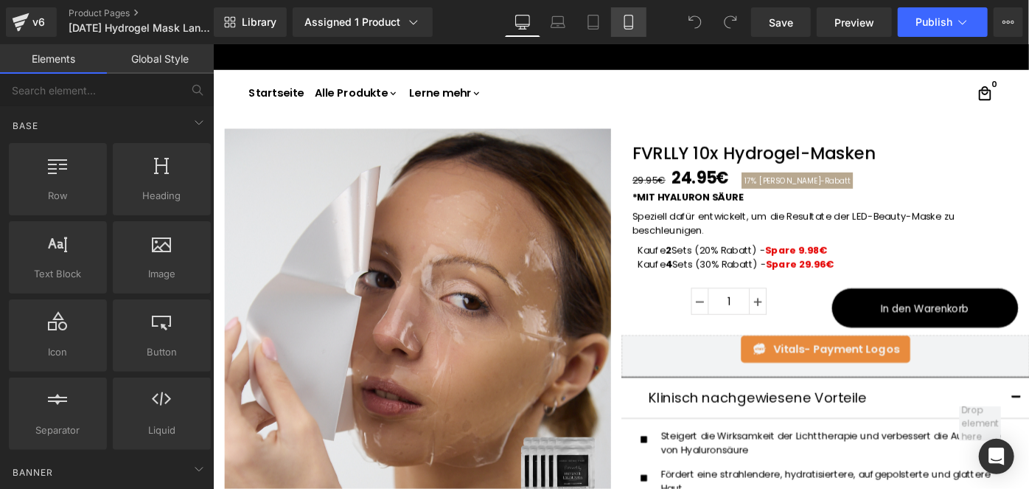
click at [630, 28] on icon at bounding box center [628, 22] width 15 height 15
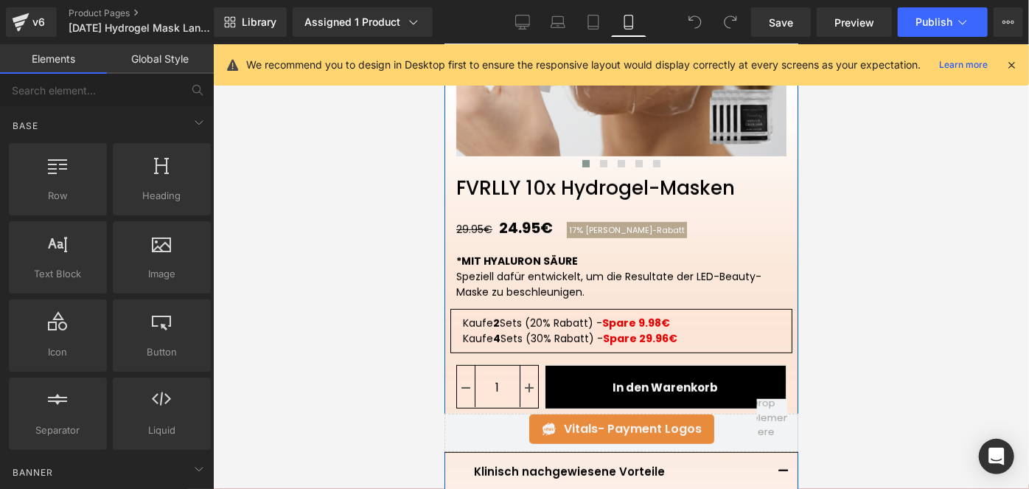
scroll to position [405, 0]
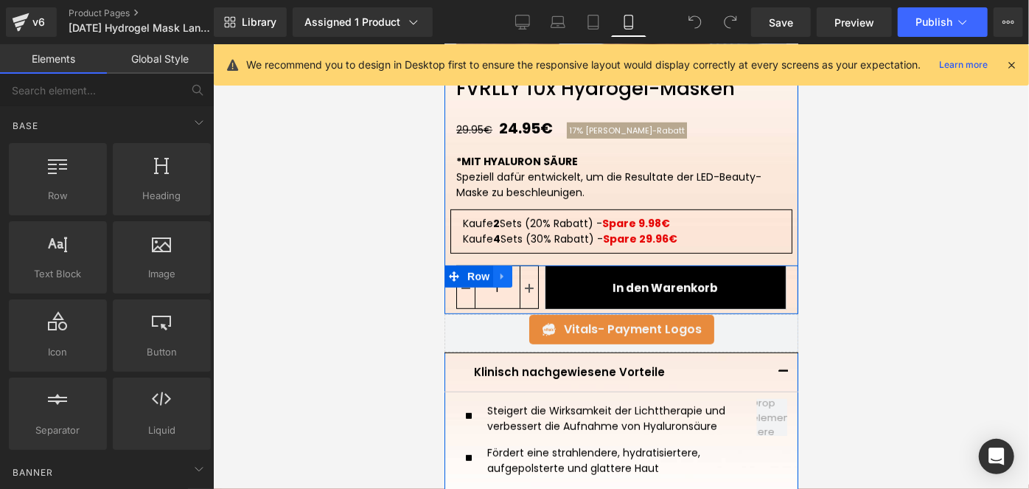
click at [497, 271] on icon at bounding box center [502, 275] width 10 height 11
click at [535, 276] on icon at bounding box center [540, 275] width 10 height 11
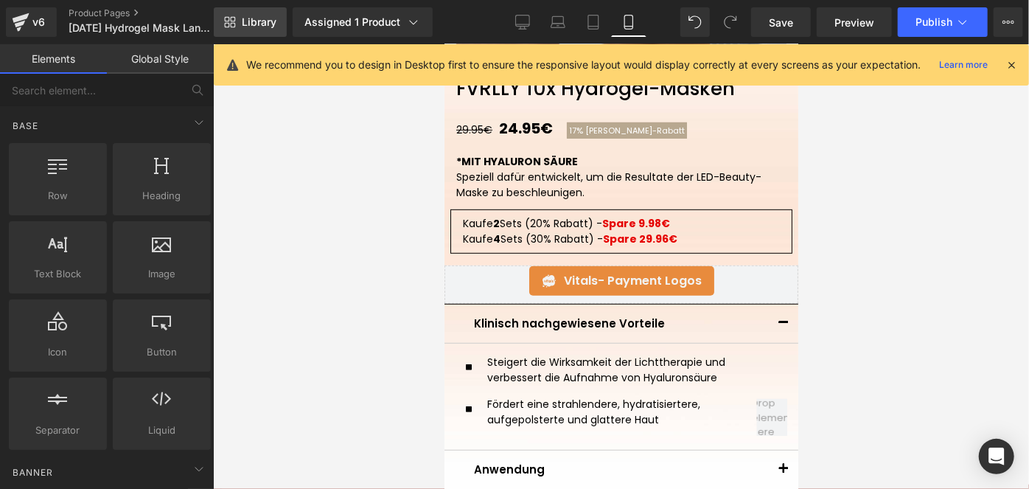
click at [245, 23] on span "Library" at bounding box center [259, 21] width 35 height 13
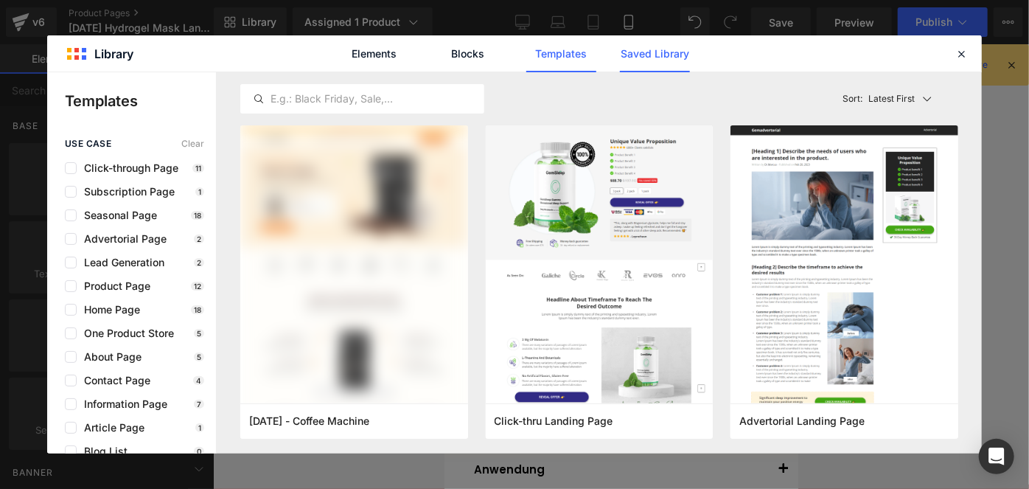
click at [666, 58] on link "Saved Library" at bounding box center [655, 53] width 70 height 37
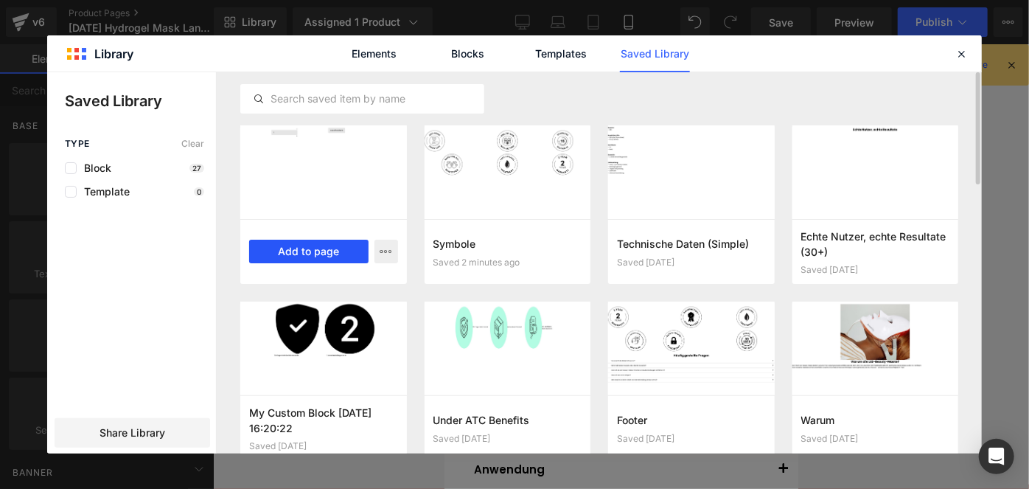
click at [338, 244] on button "Add to page" at bounding box center [308, 252] width 119 height 24
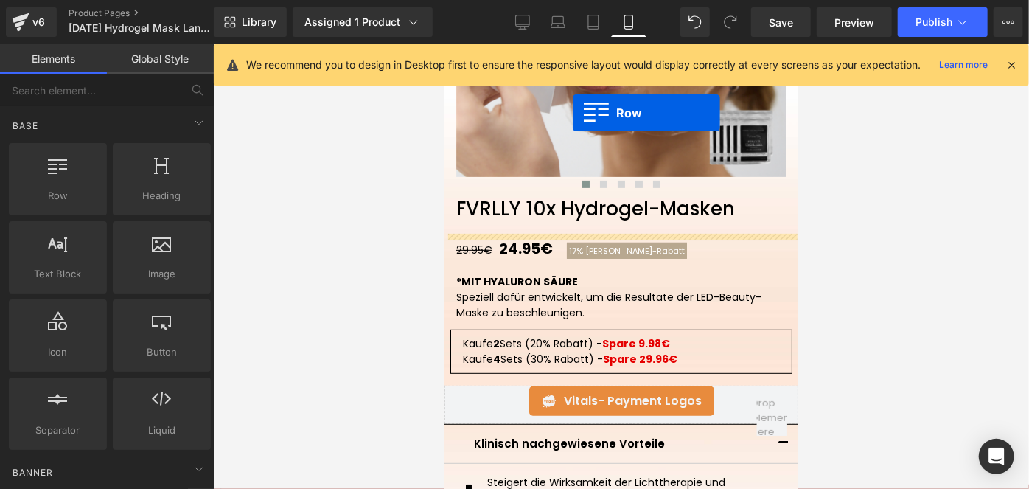
scroll to position [242, 0]
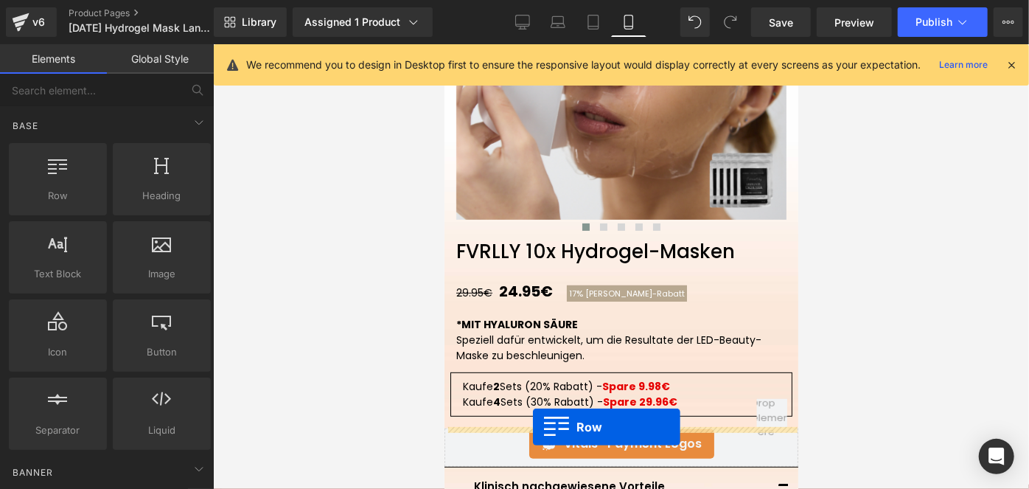
drag, startPoint x: 479, startPoint y: 129, endPoint x: 532, endPoint y: 425, distance: 301.0
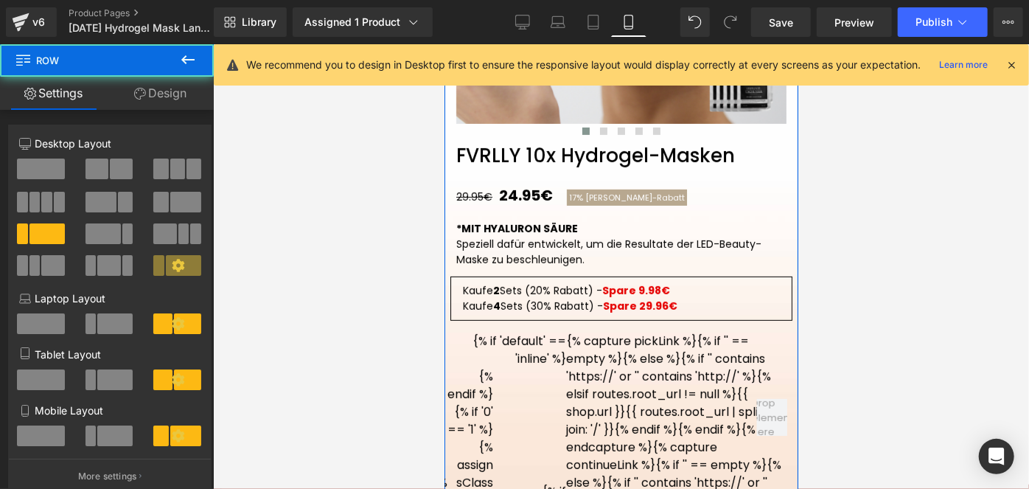
scroll to position [344, 0]
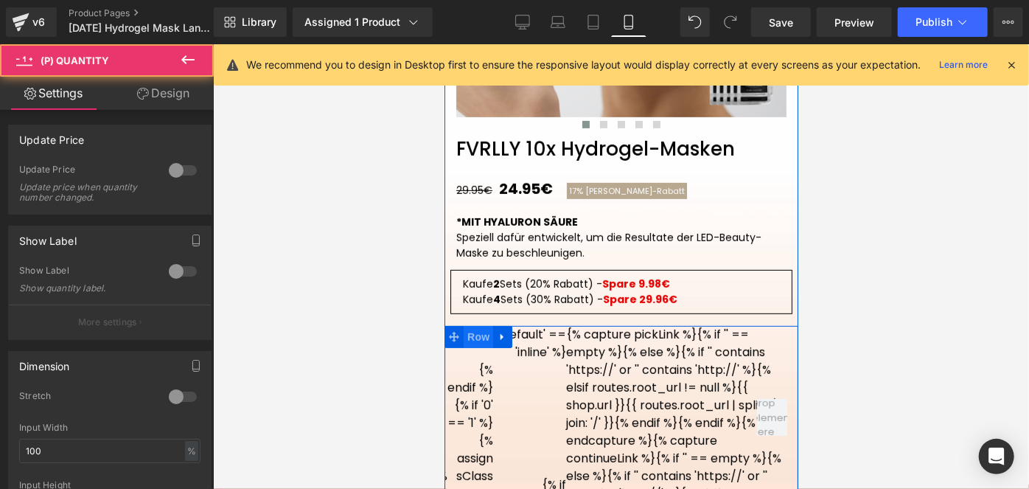
click at [478, 340] on span "Row" at bounding box center [477, 336] width 29 height 22
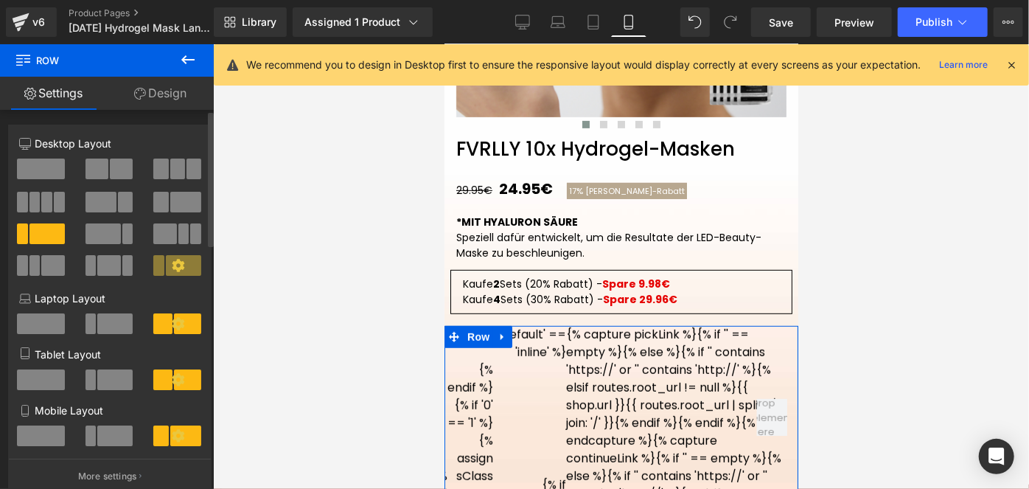
click at [122, 439] on span at bounding box center [114, 435] width 35 height 21
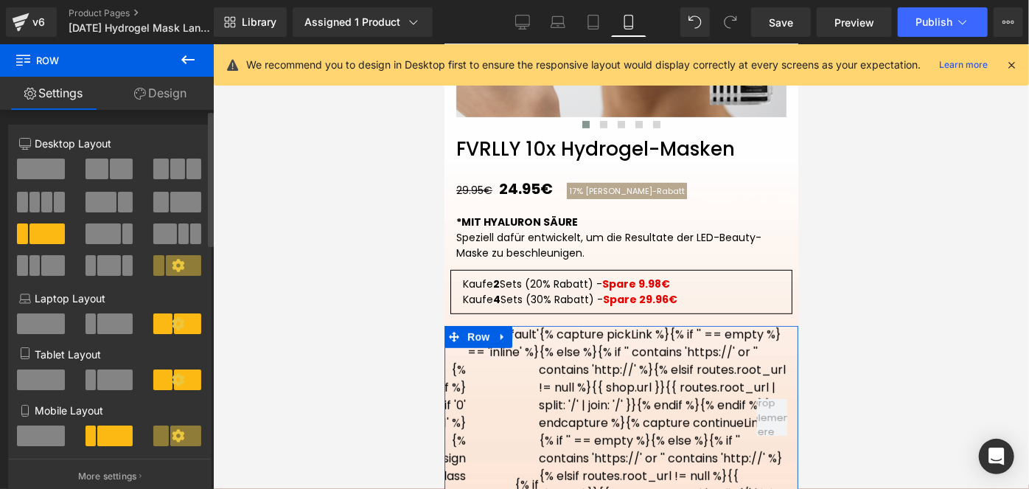
click at [172, 438] on icon at bounding box center [178, 435] width 13 height 13
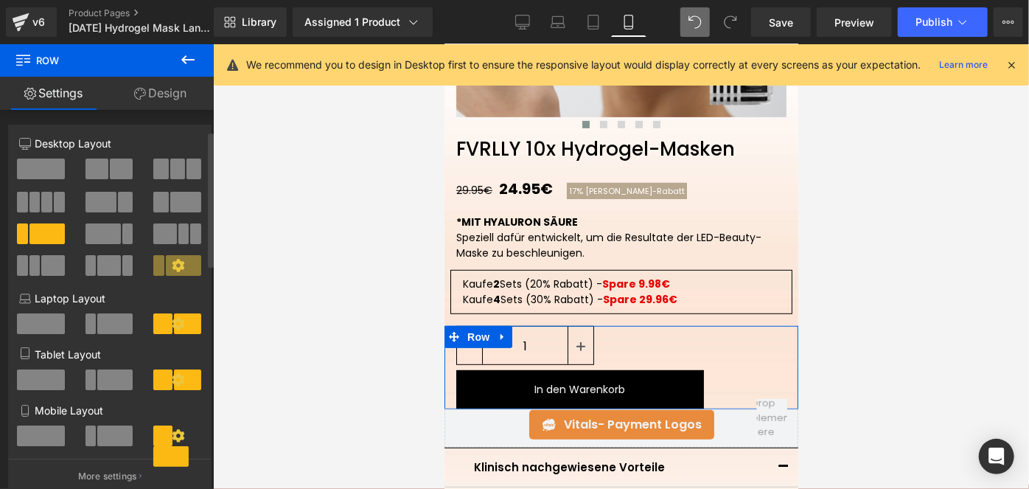
scroll to position [57, 0]
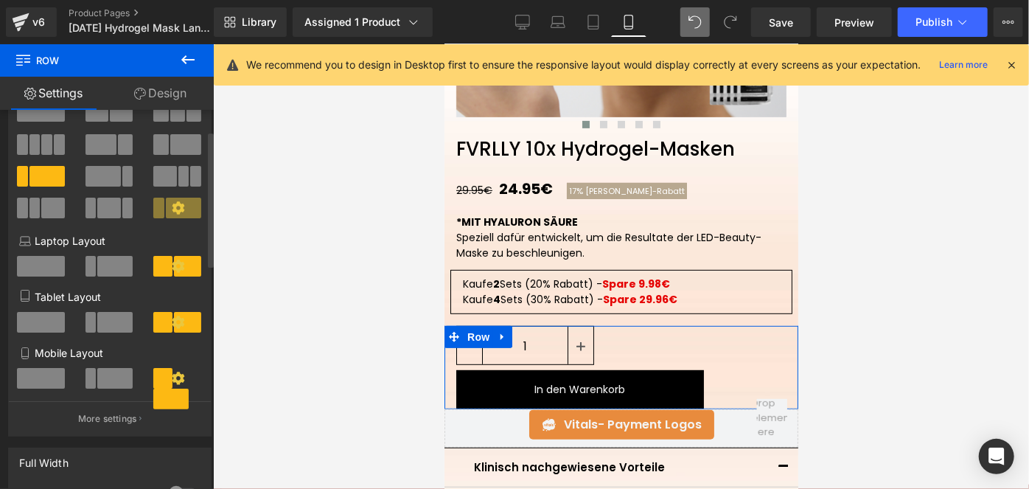
click at [115, 382] on span at bounding box center [114, 378] width 35 height 21
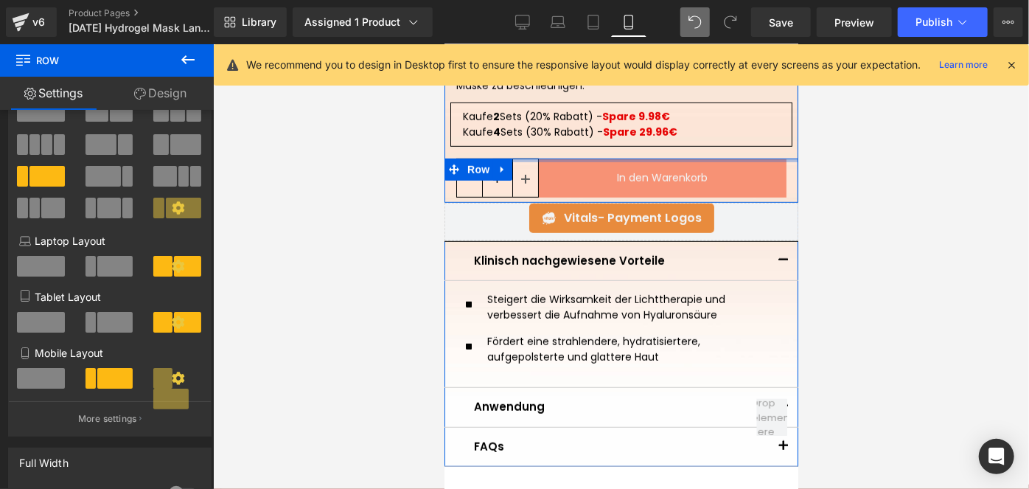
scroll to position [517, 0]
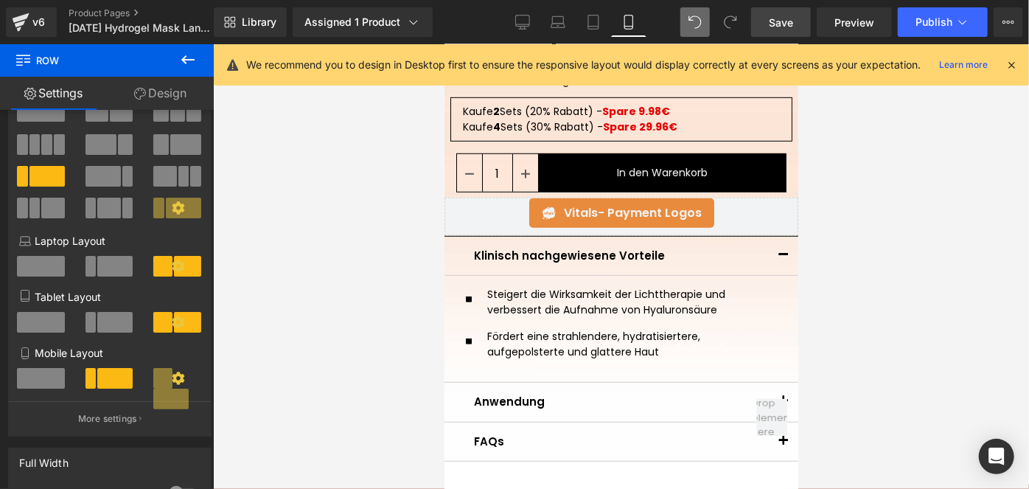
click at [773, 28] on span "Save" at bounding box center [781, 22] width 24 height 15
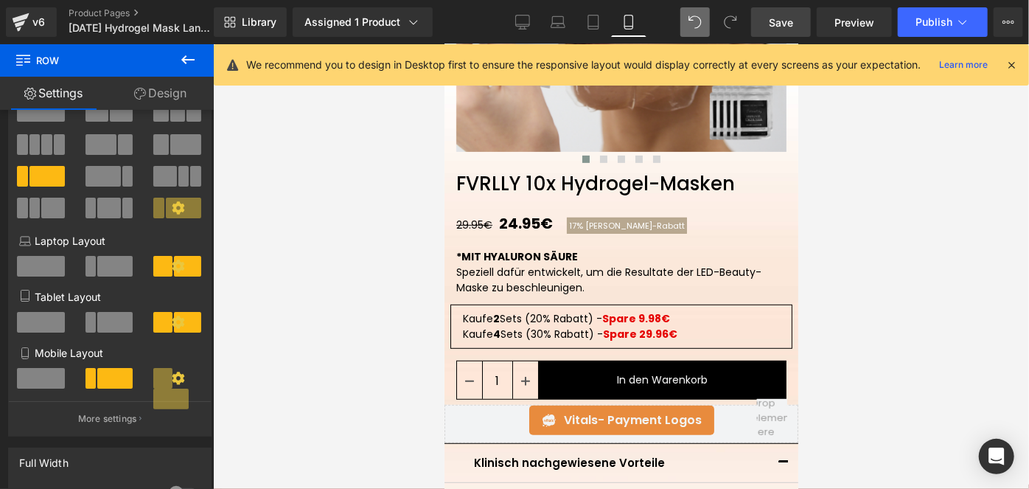
scroll to position [302, 0]
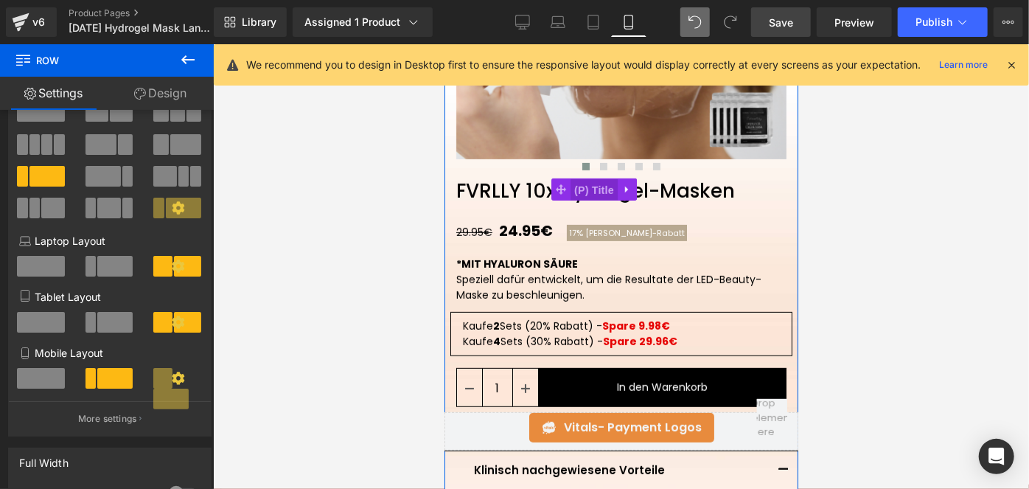
click at [594, 186] on span "(P) Title" at bounding box center [593, 189] width 47 height 22
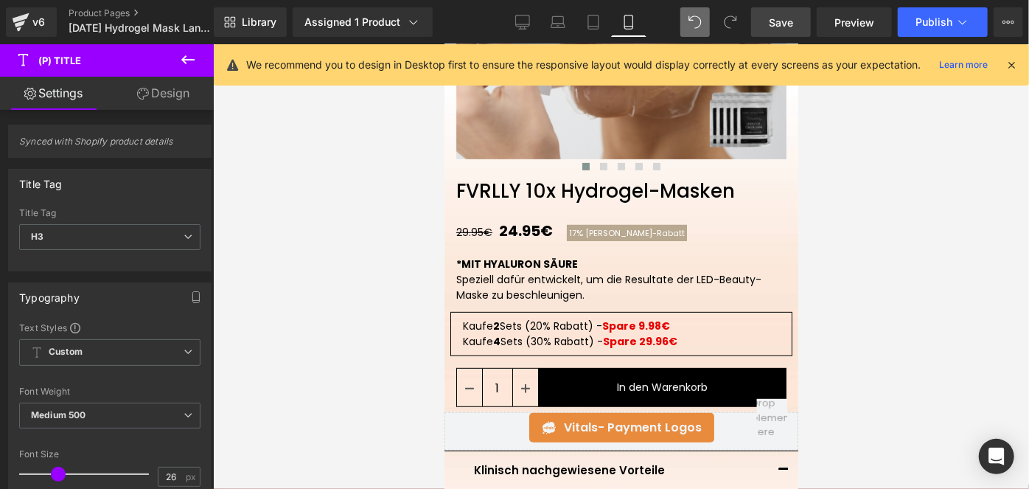
click at [180, 96] on link "Design" at bounding box center [163, 93] width 107 height 33
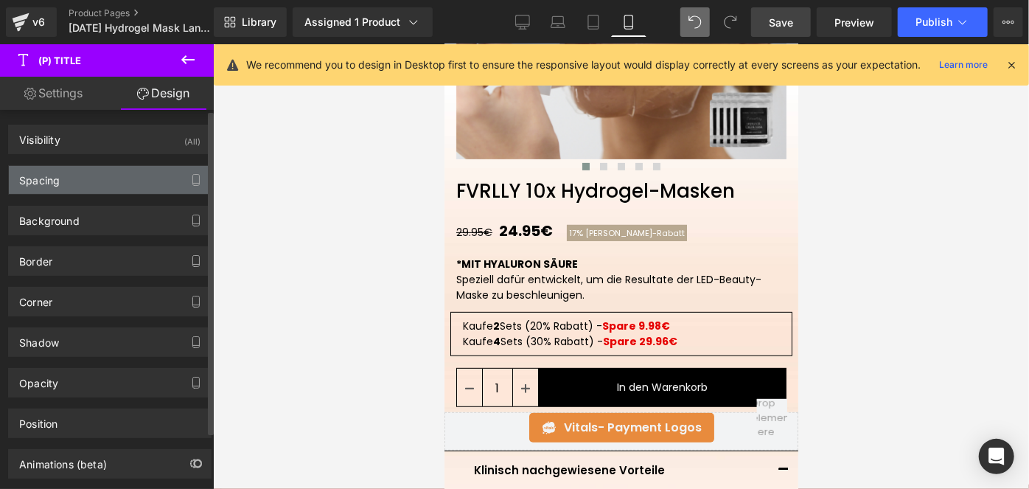
click at [131, 177] on div "Spacing" at bounding box center [110, 180] width 202 height 28
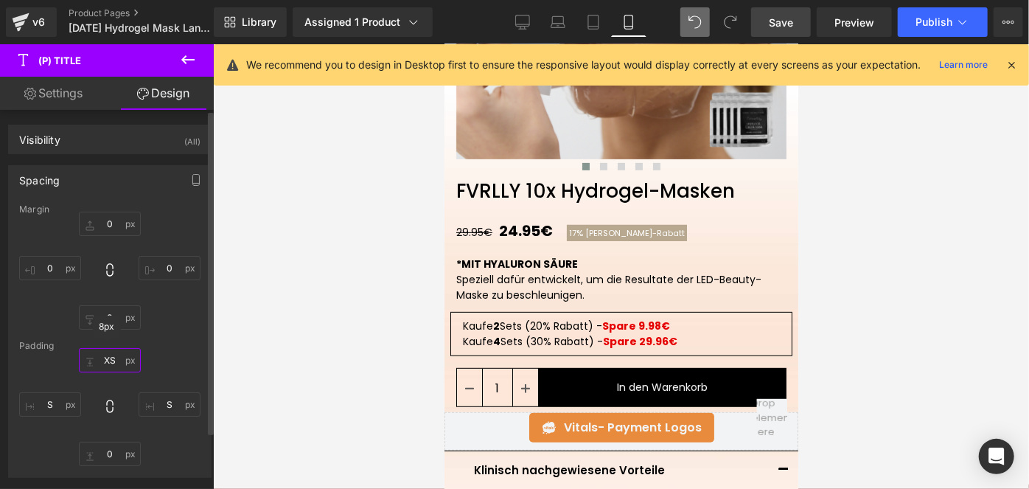
click at [106, 358] on input "XS" at bounding box center [110, 360] width 62 height 24
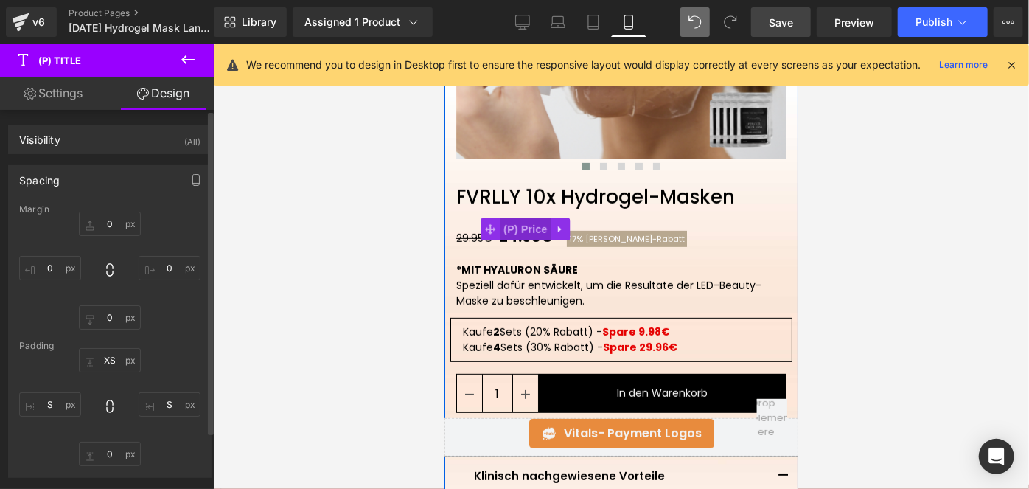
click at [520, 226] on span "(P) Price" at bounding box center [525, 228] width 52 height 22
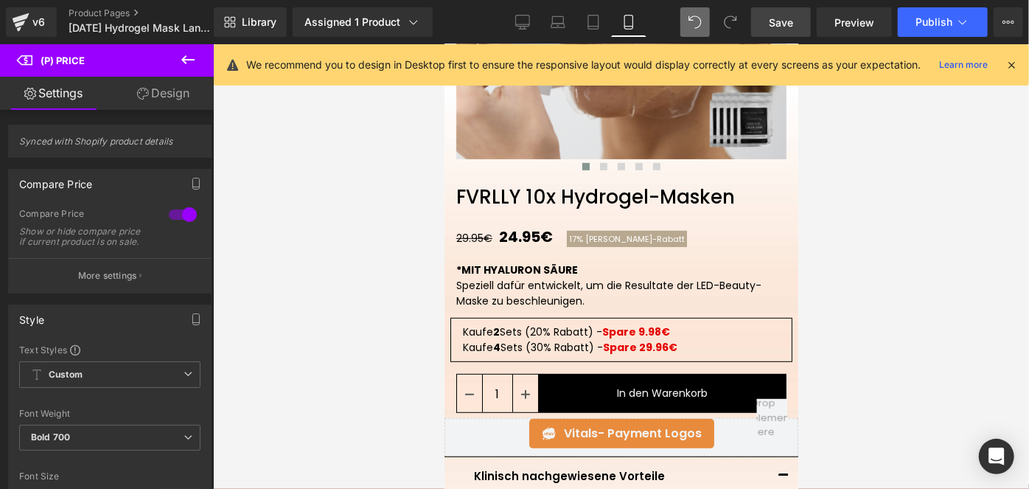
click at [143, 97] on icon at bounding box center [143, 94] width 12 height 12
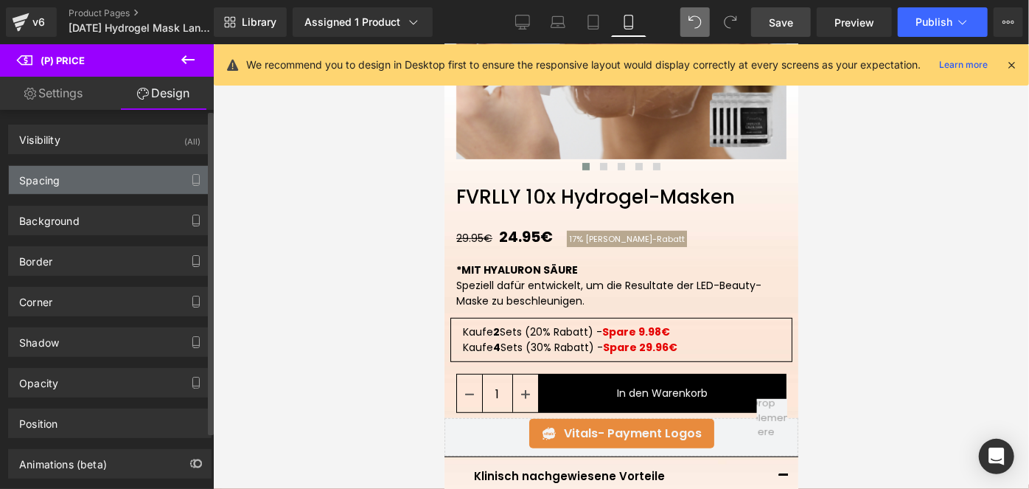
click at [78, 183] on div "Spacing" at bounding box center [110, 180] width 202 height 28
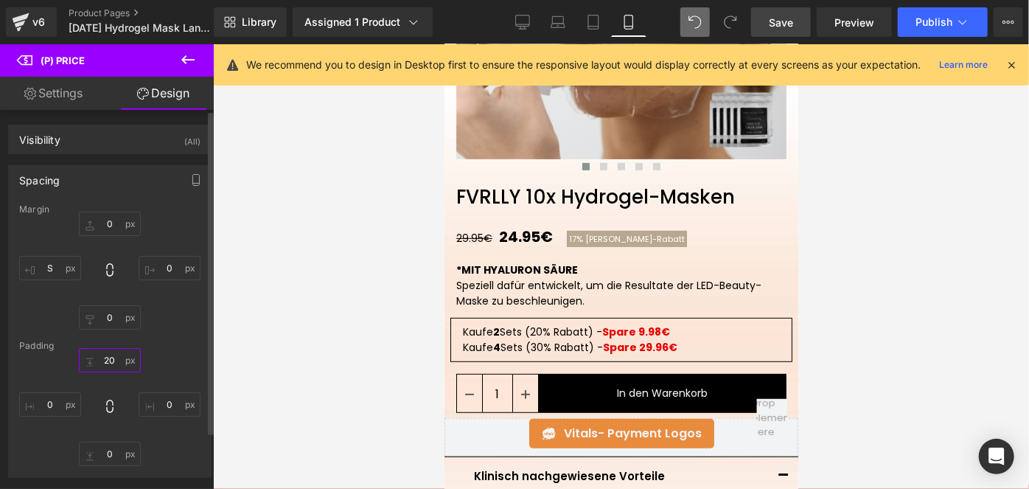
click at [108, 362] on input "20" at bounding box center [110, 360] width 62 height 24
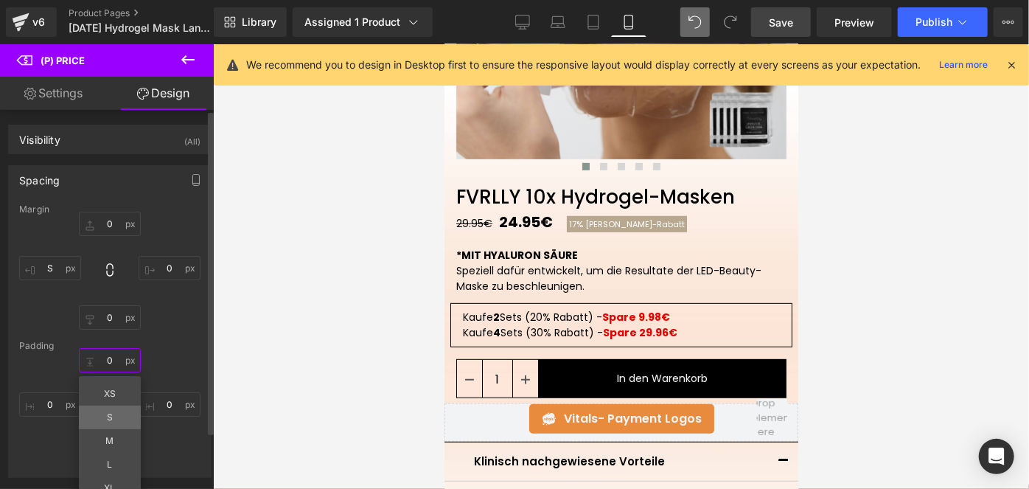
type input "S"
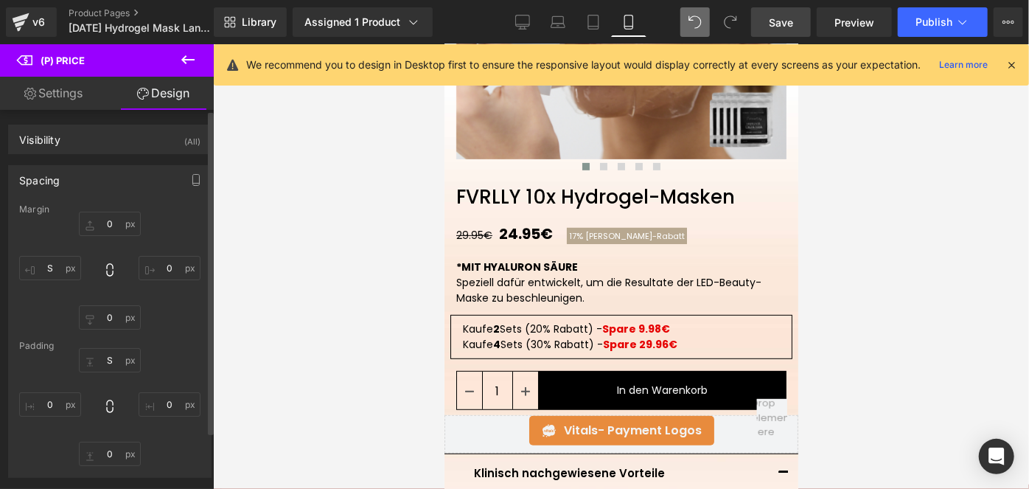
click at [796, 18] on link "Save" at bounding box center [781, 21] width 60 height 29
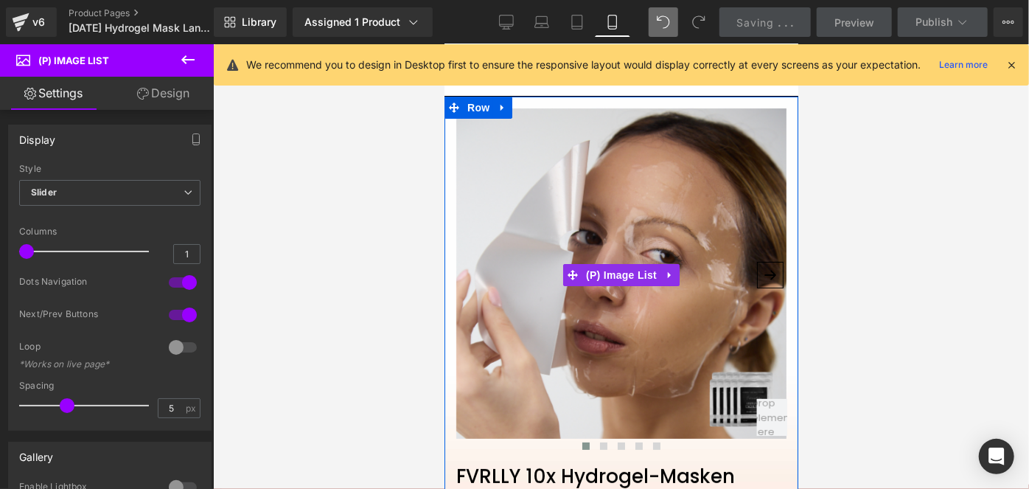
scroll to position [20, 0]
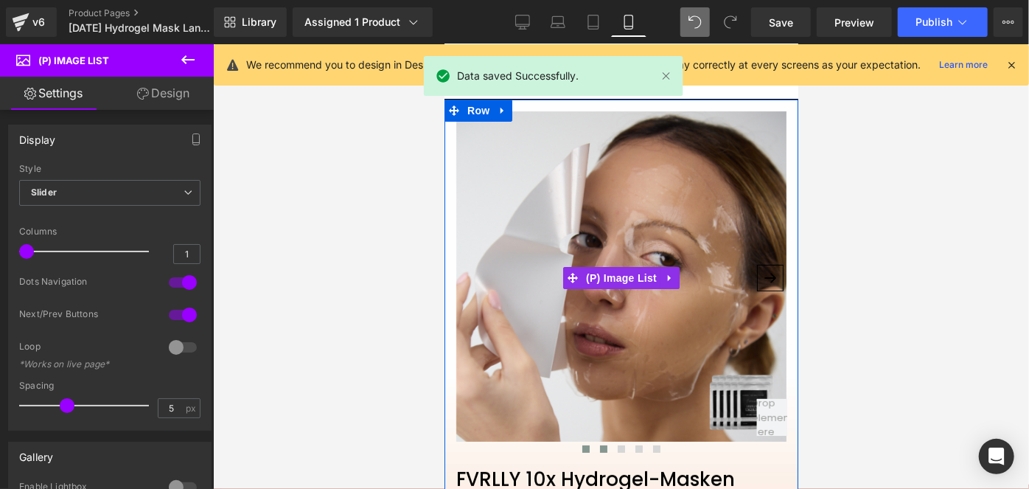
click at [599, 448] on span at bounding box center [602, 447] width 7 height 7
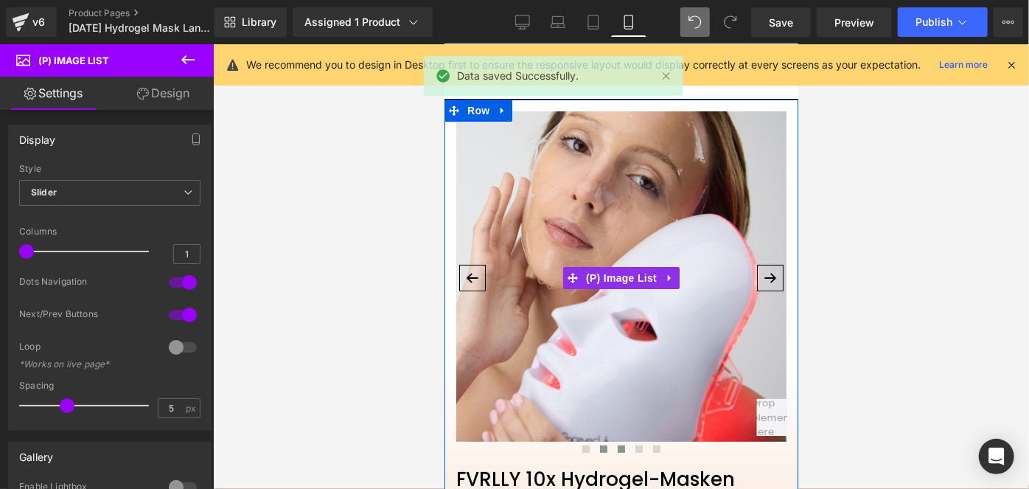
click at [617, 448] on span at bounding box center [620, 447] width 7 height 7
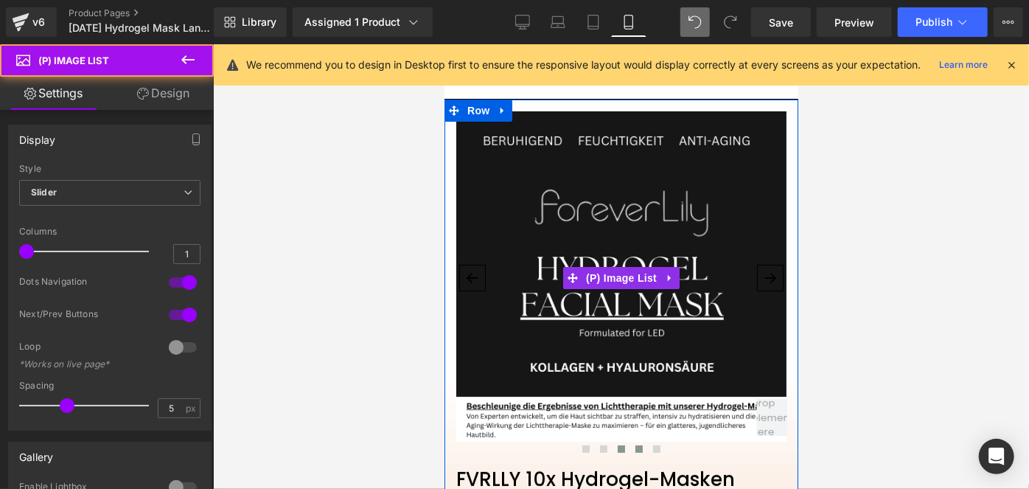
click at [635, 448] on span at bounding box center [638, 447] width 7 height 7
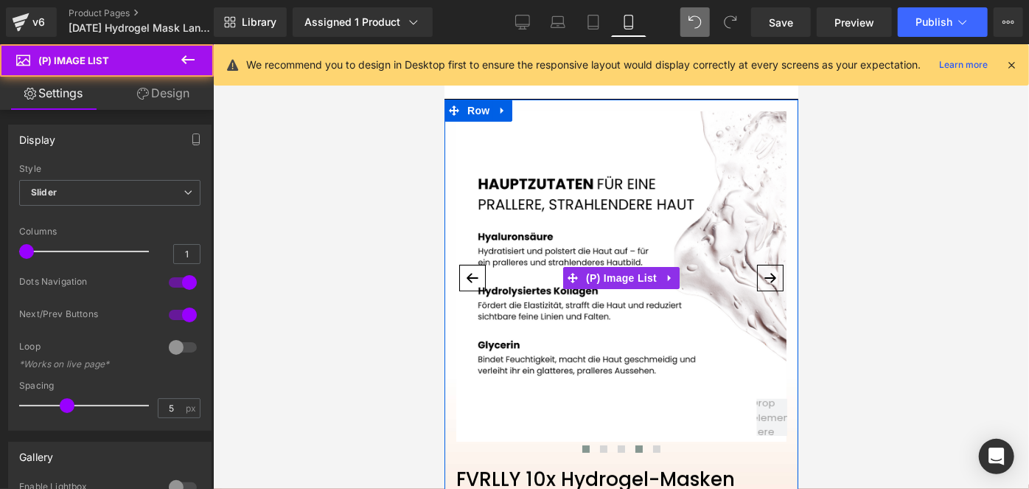
click at [582, 449] on span at bounding box center [585, 447] width 7 height 7
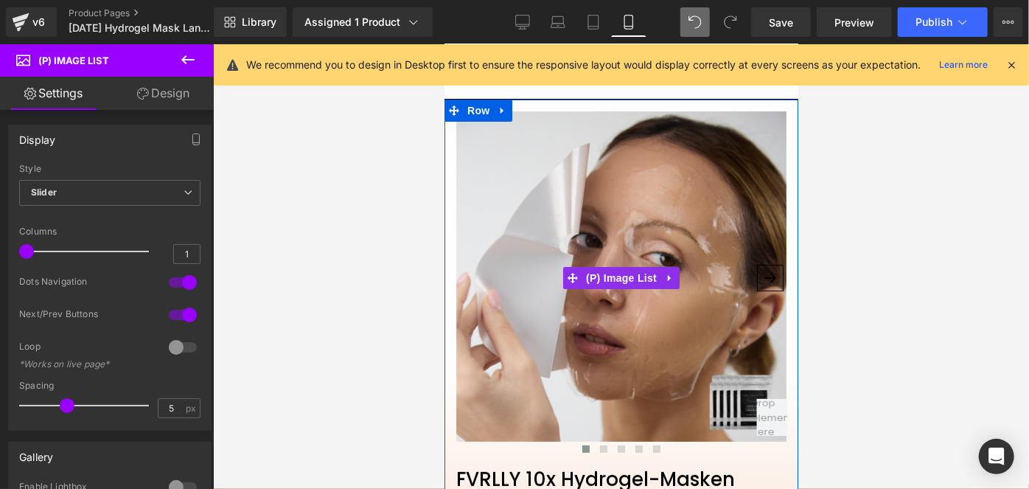
scroll to position [41, 0]
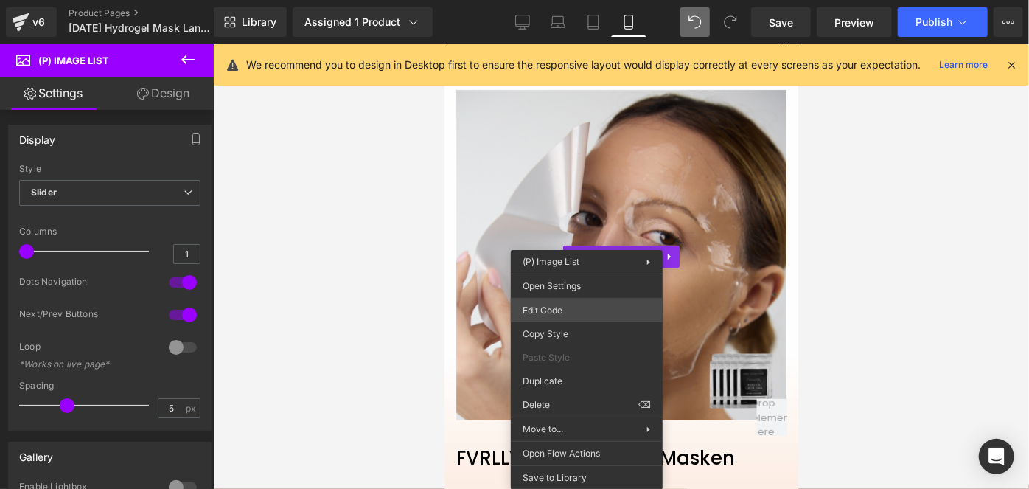
click at [529, 0] on div "(P) Price You are previewing how the will restyle your page. You can not edit E…" at bounding box center [514, 0] width 1029 height 0
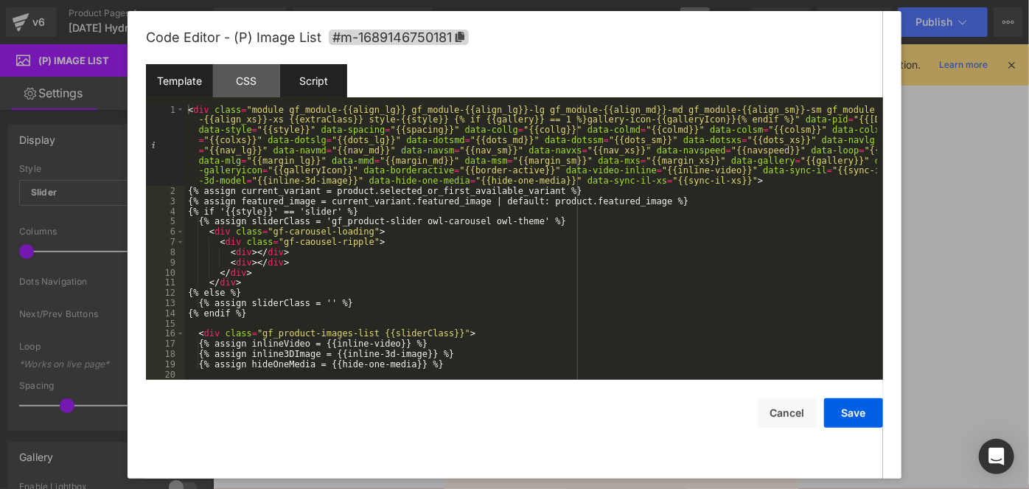
click at [325, 81] on div "Script" at bounding box center [313, 80] width 67 height 33
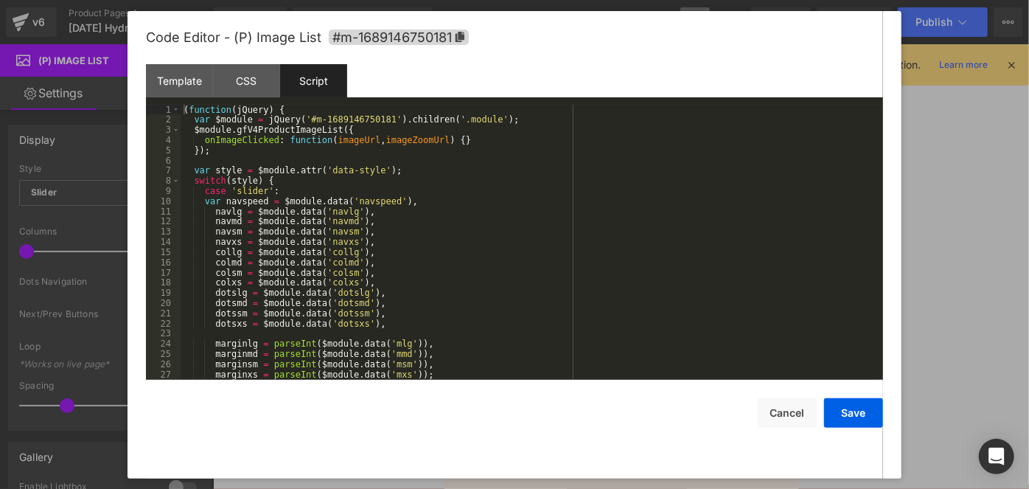
scroll to position [0, 0]
click at [231, 94] on div "CSS" at bounding box center [246, 80] width 67 height 33
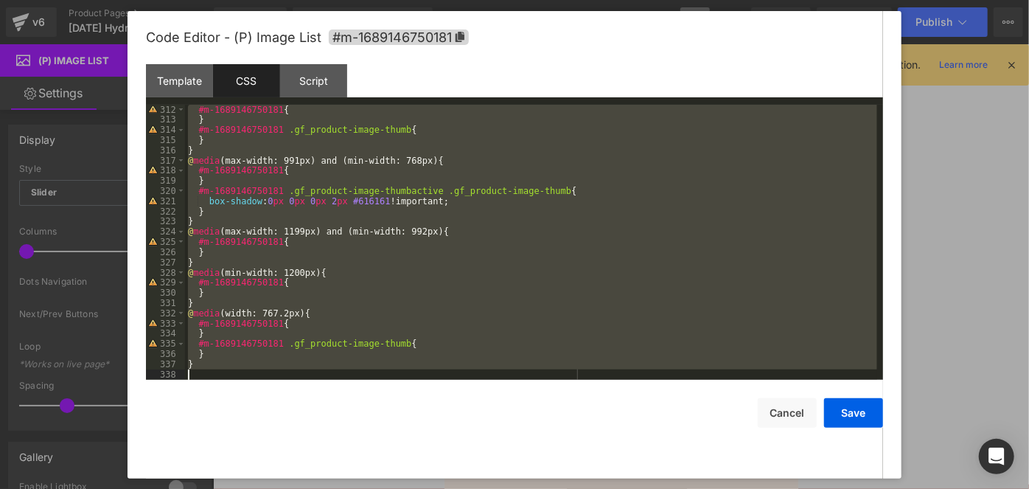
scroll to position [3239, 0]
drag, startPoint x: 186, startPoint y: 105, endPoint x: 270, endPoint y: 519, distance: 422.6
click at [270, 488] on html "(P) Price You are previewing how the will restyle your page. You can not edit E…" at bounding box center [514, 244] width 1029 height 489
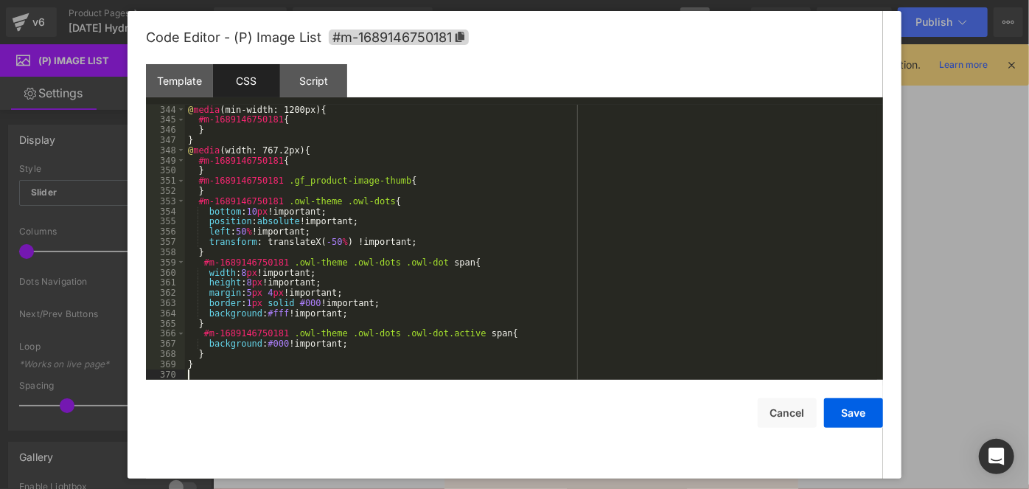
scroll to position [3565, 0]
click at [852, 412] on button "Save" at bounding box center [853, 412] width 59 height 29
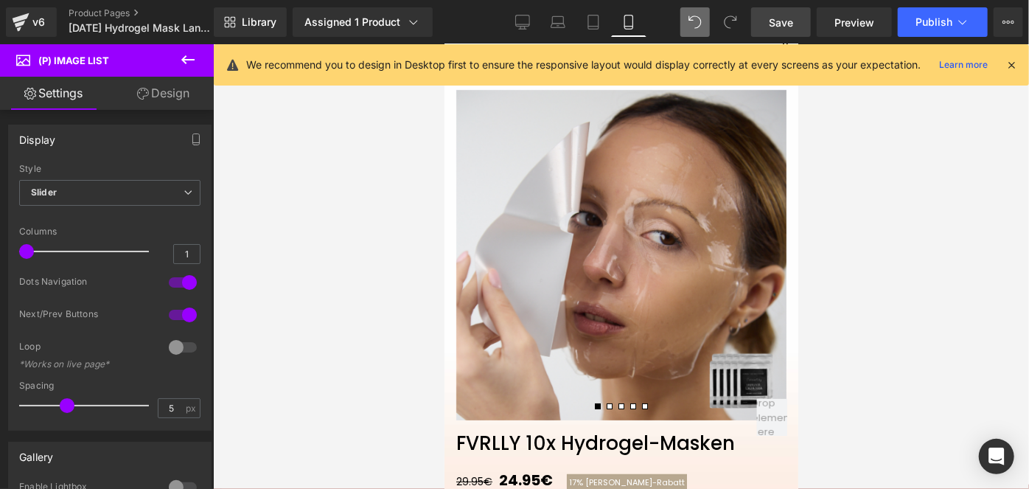
click at [763, 28] on link "Save" at bounding box center [781, 21] width 60 height 29
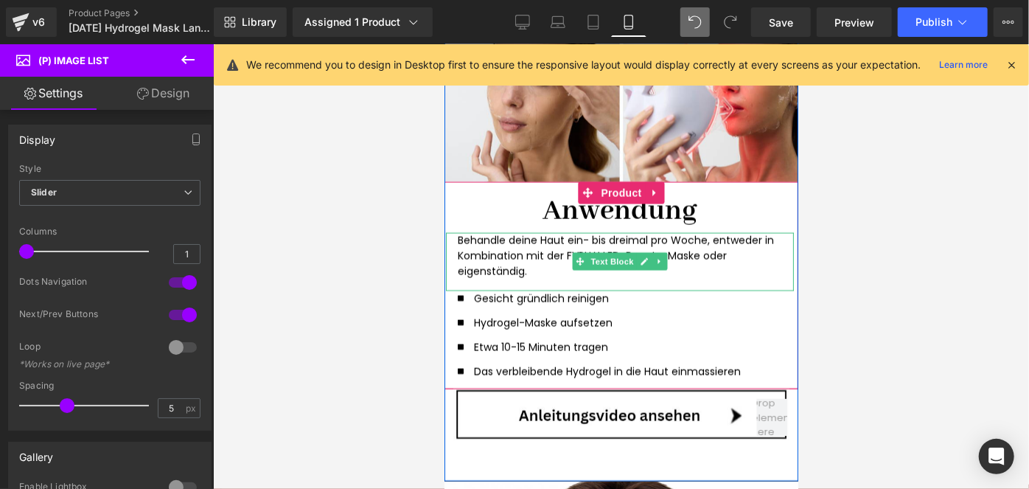
scroll to position [1389, 0]
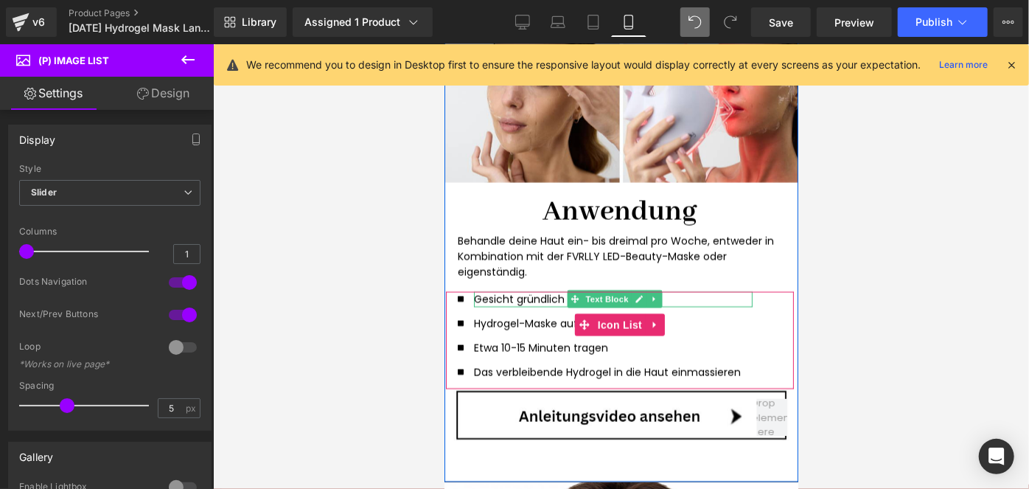
click at [500, 296] on p "Gesicht gründlich reinigen" at bounding box center [606, 298] width 267 height 15
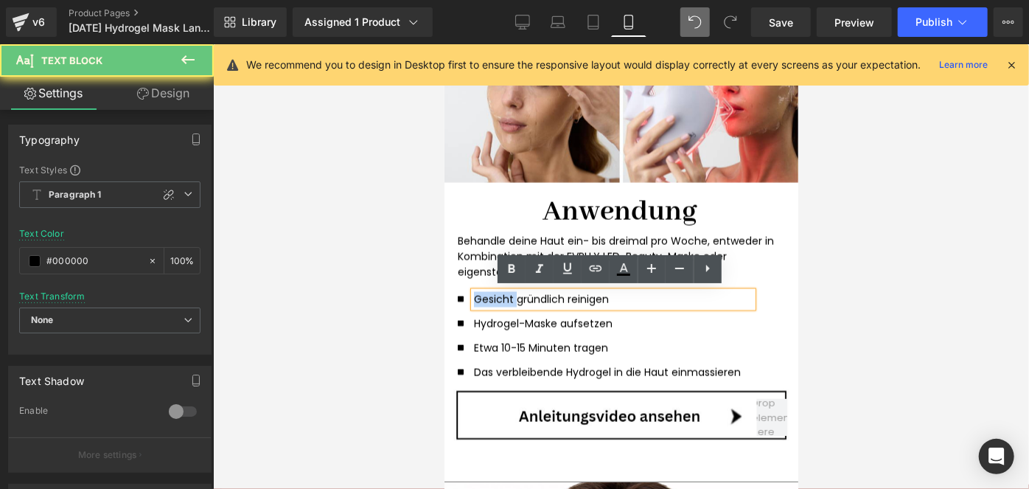
click at [500, 296] on p "Gesicht gründlich reinigen" at bounding box center [606, 298] width 267 height 15
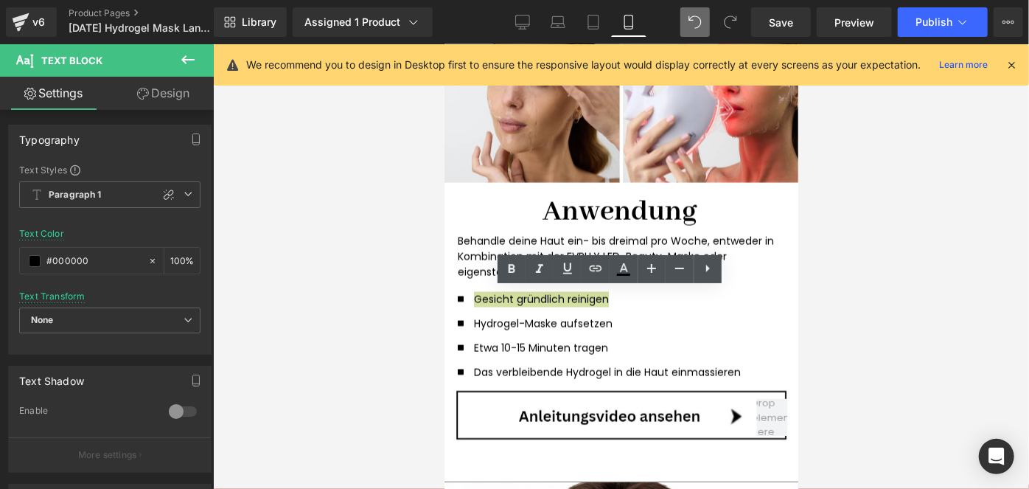
click at [851, 291] on div at bounding box center [621, 266] width 816 height 444
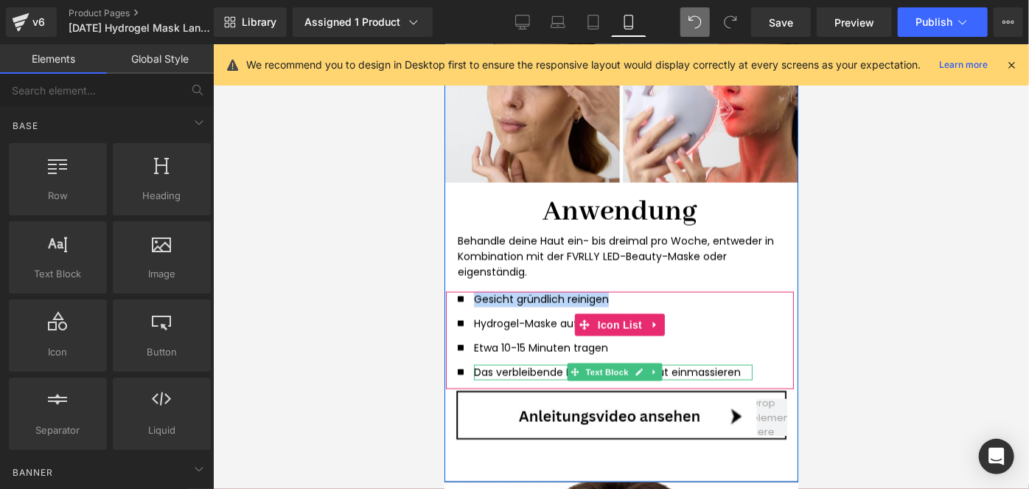
click at [690, 370] on p "Das verbleibende Hydrogel in die Haut einmassieren" at bounding box center [606, 371] width 267 height 15
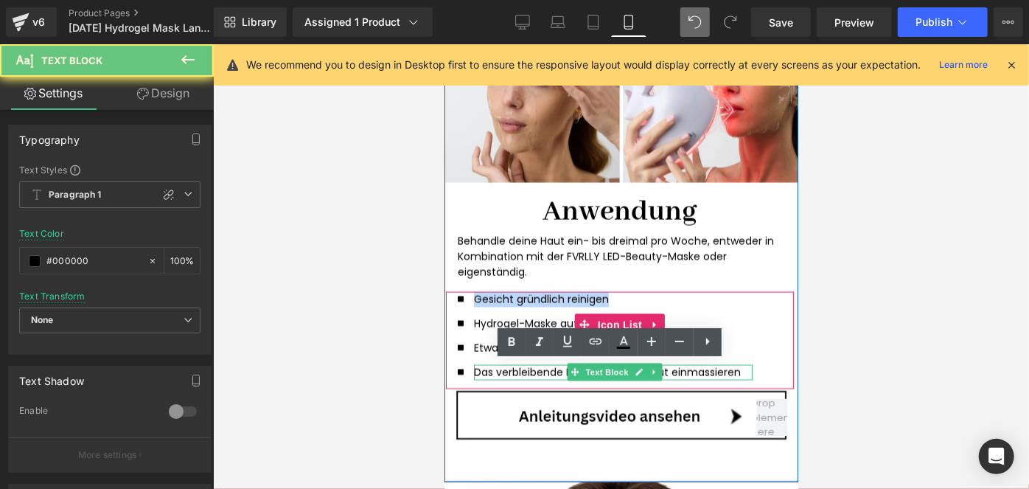
click at [690, 370] on p "Das verbleibende Hydrogel in die Haut einmassieren" at bounding box center [606, 371] width 267 height 15
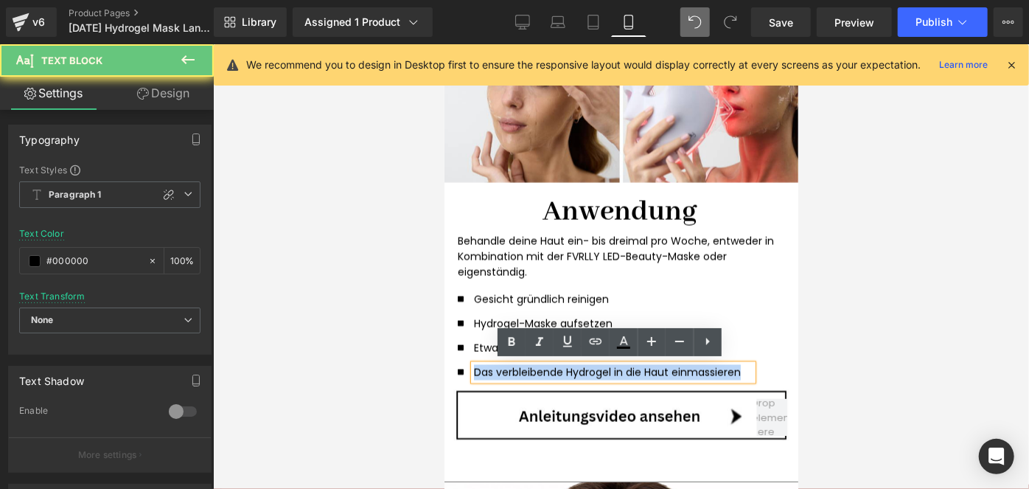
click at [690, 370] on p "Das verbleibende Hydrogel in die Haut einmassieren" at bounding box center [606, 371] width 267 height 15
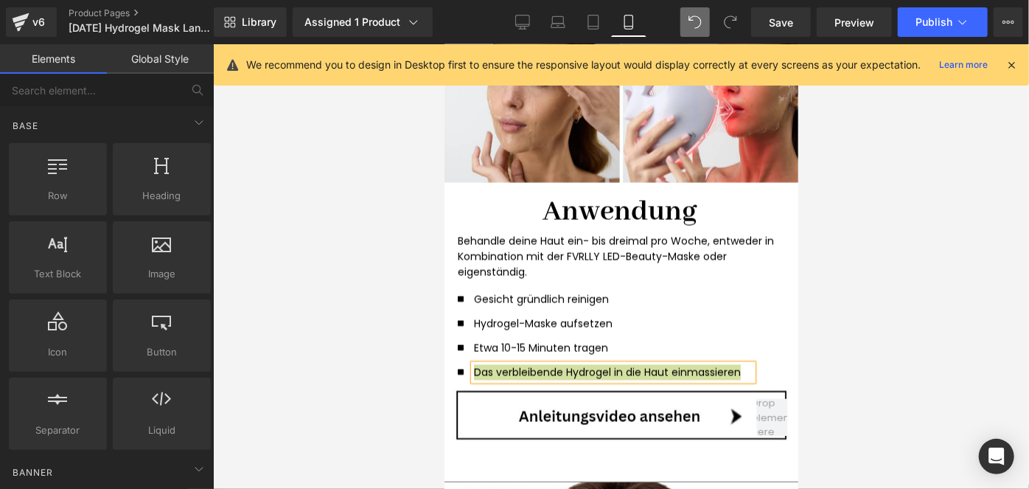
click at [923, 315] on div at bounding box center [621, 266] width 816 height 444
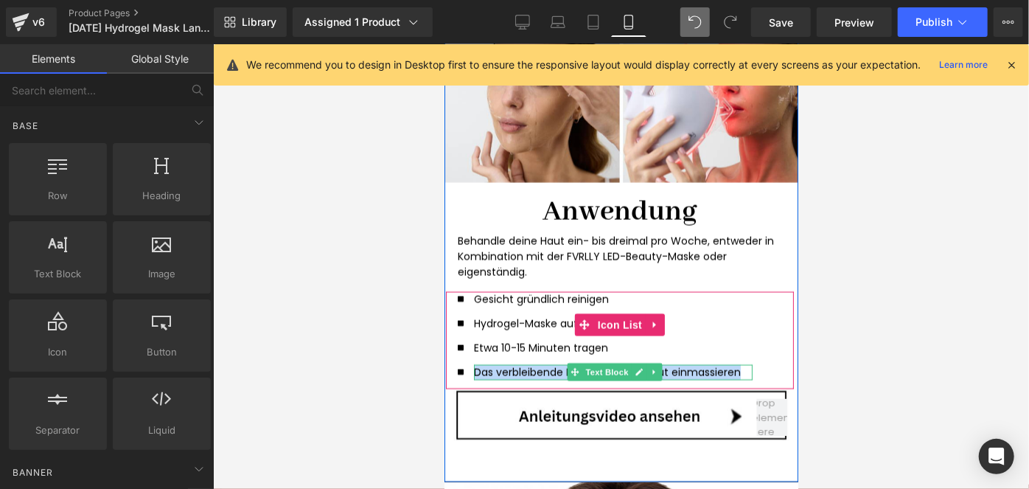
click at [534, 370] on p "Das verbleibende Hydrogel in die Haut einmassieren" at bounding box center [606, 371] width 267 height 15
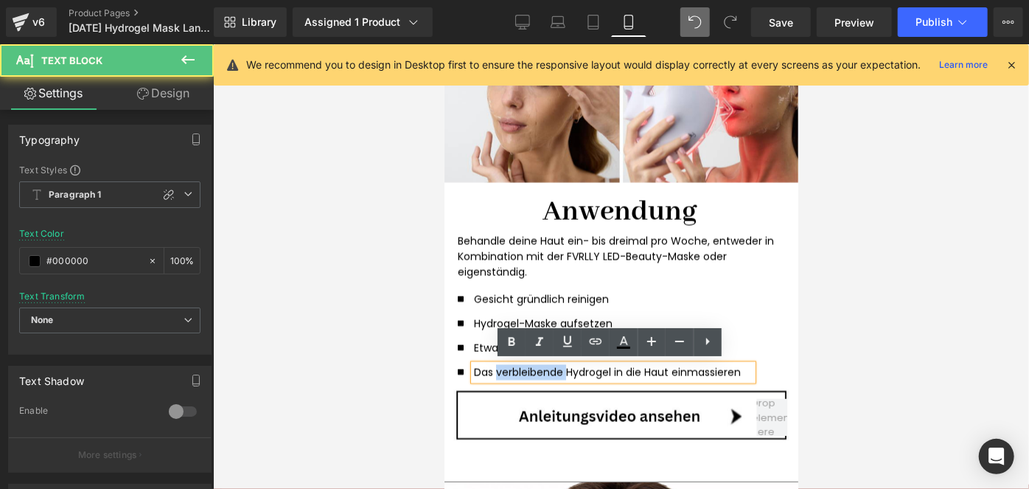
click at [534, 370] on p "Das verbleibende Hydrogel in die Haut einmassieren" at bounding box center [606, 371] width 267 height 15
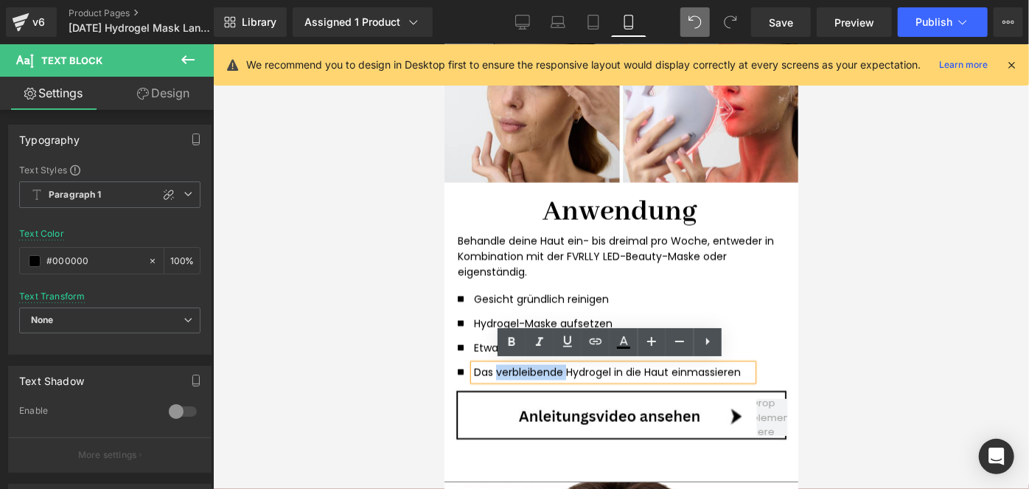
click at [504, 369] on p "Das verbleibende Hydrogel in die Haut einmassieren" at bounding box center [606, 371] width 267 height 15
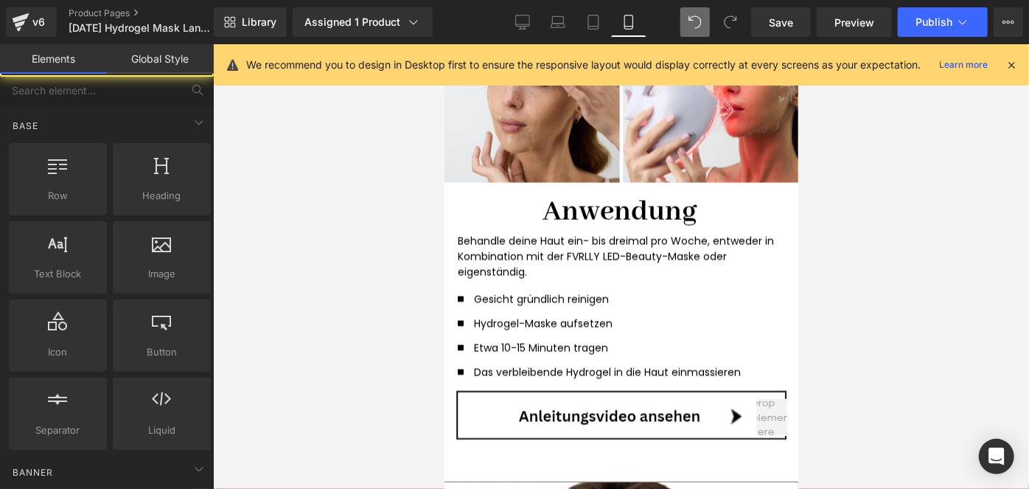
click at [924, 352] on div at bounding box center [621, 266] width 816 height 444
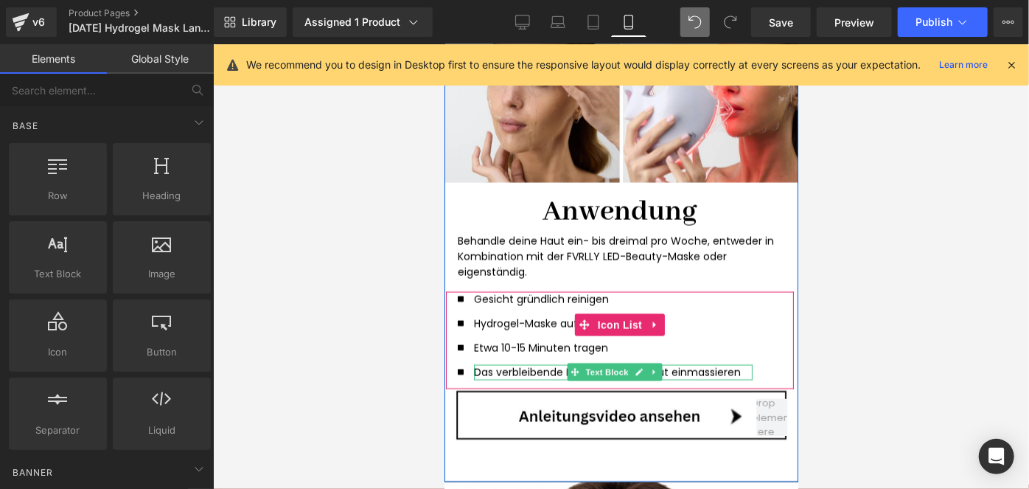
click at [492, 370] on p "Das verbleibende Hydrogel in die Haut einmassieren" at bounding box center [606, 371] width 267 height 15
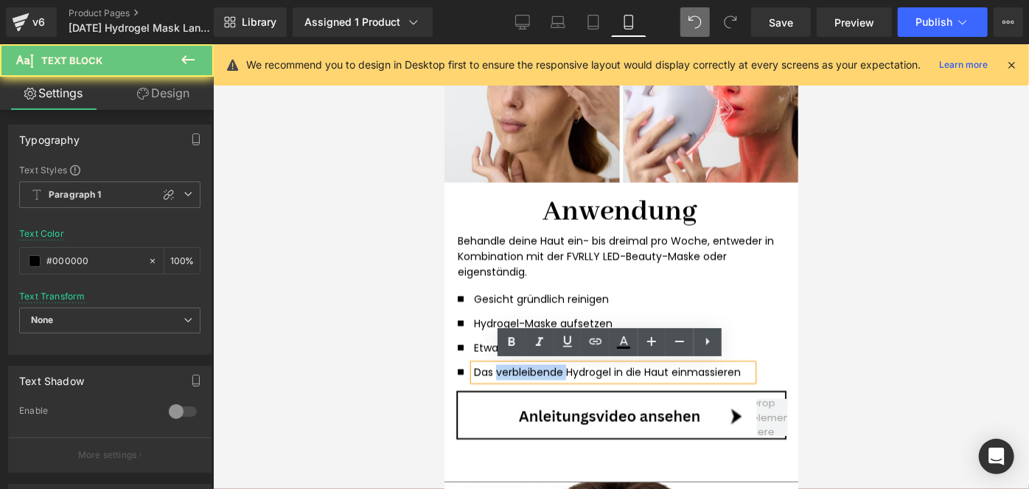
click at [492, 370] on p "Das verbleibende Hydrogel in die Haut einmassieren" at bounding box center [606, 371] width 267 height 15
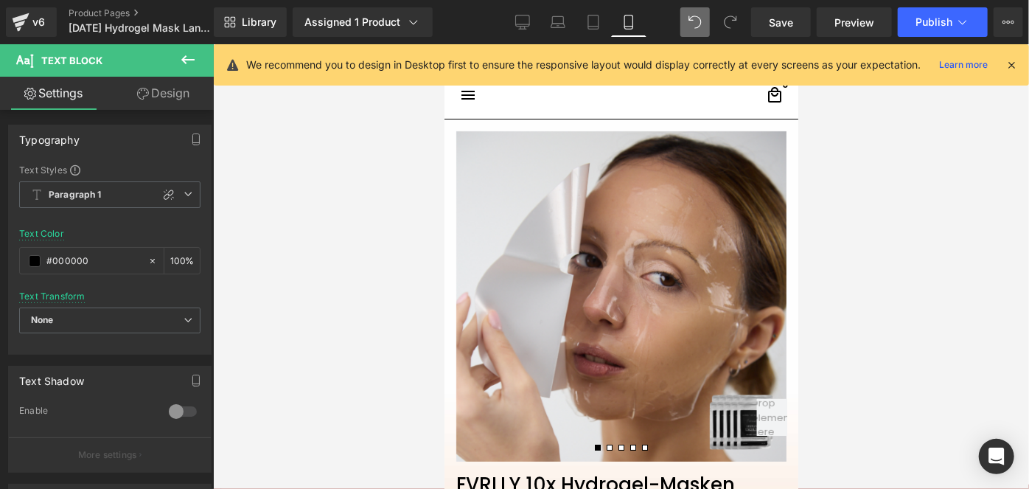
scroll to position [91, 0]
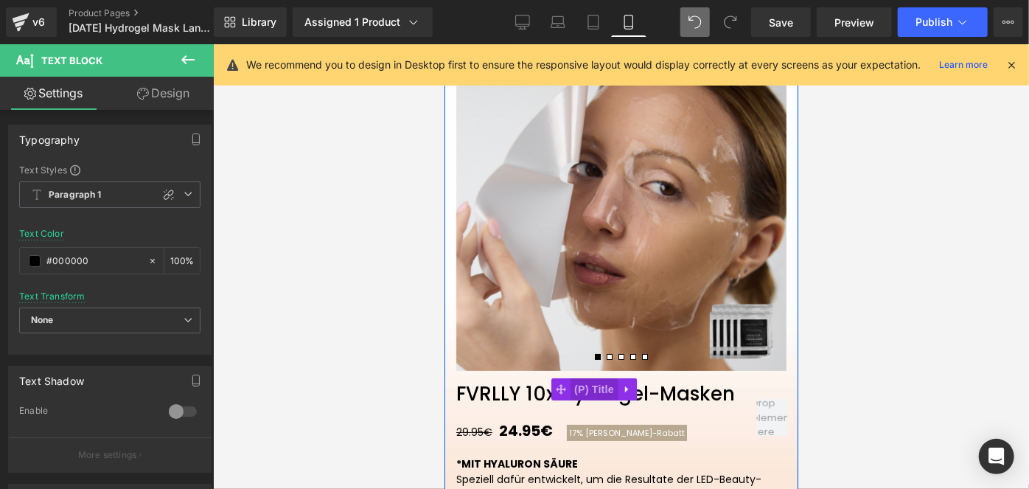
click at [586, 388] on span "(P) Title" at bounding box center [593, 388] width 47 height 22
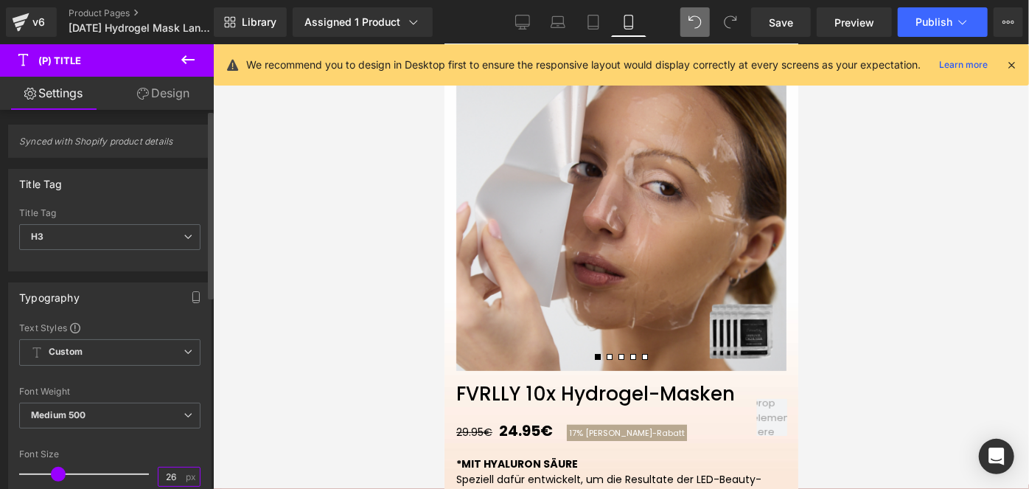
click at [172, 470] on input "26" at bounding box center [171, 476] width 26 height 18
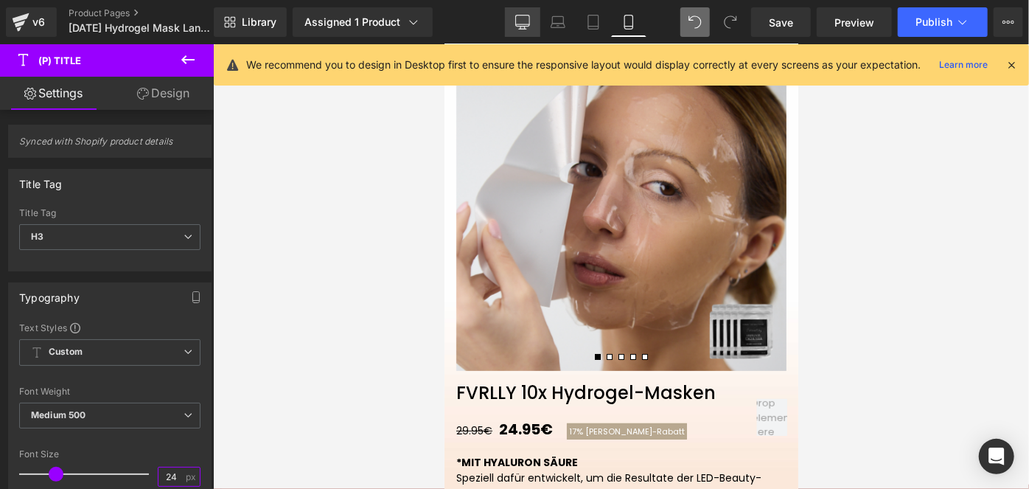
type input "24"
click at [522, 29] on link "Desktop" at bounding box center [522, 21] width 35 height 29
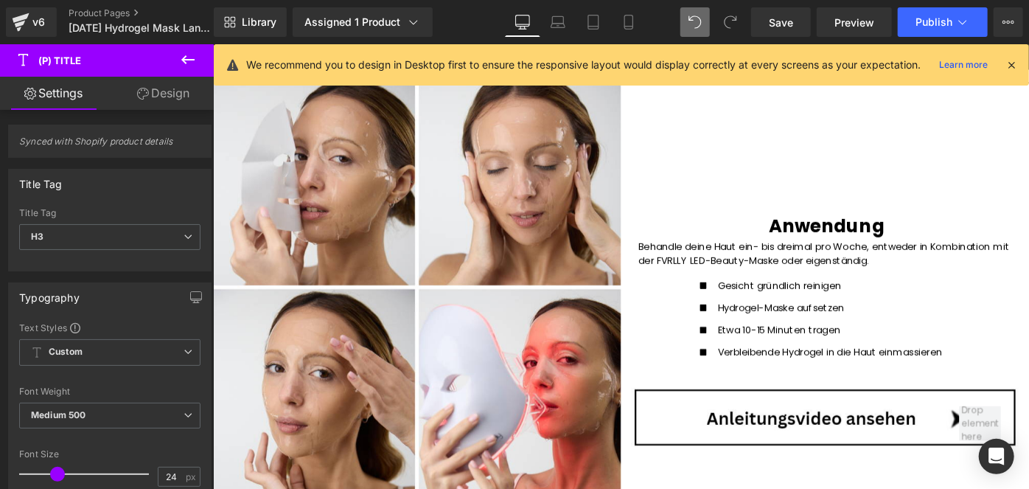
scroll to position [787, 0]
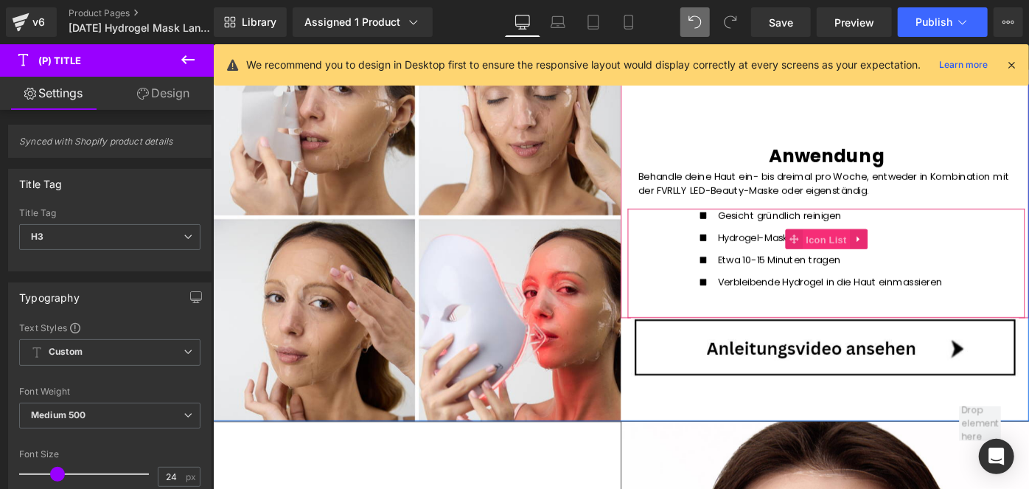
click at [859, 256] on span "Icon List" at bounding box center [883, 257] width 52 height 22
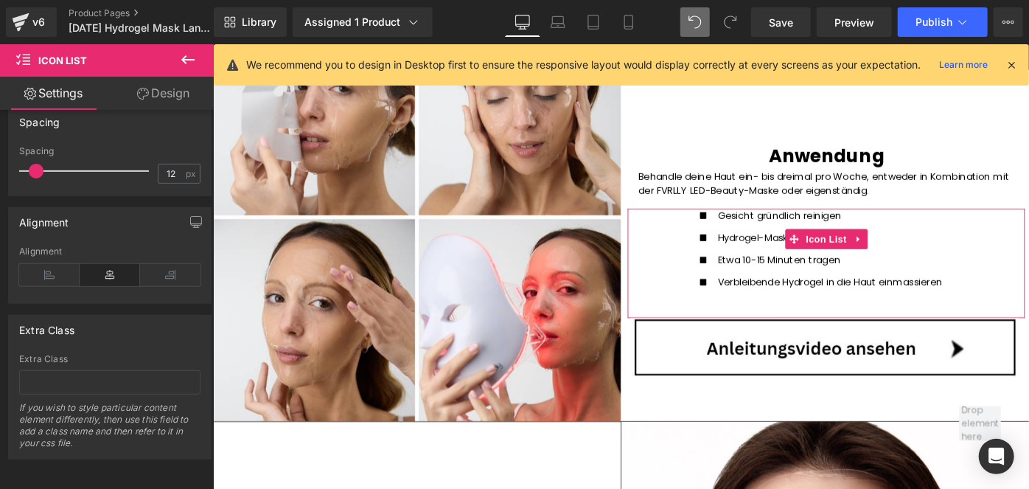
scroll to position [261, 0]
click at [45, 268] on icon at bounding box center [49, 274] width 60 height 22
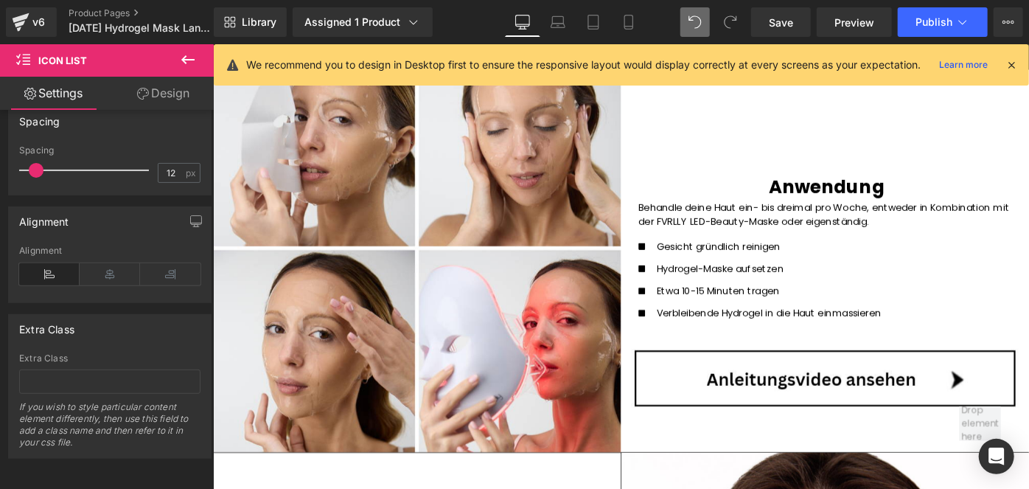
scroll to position [748, 0]
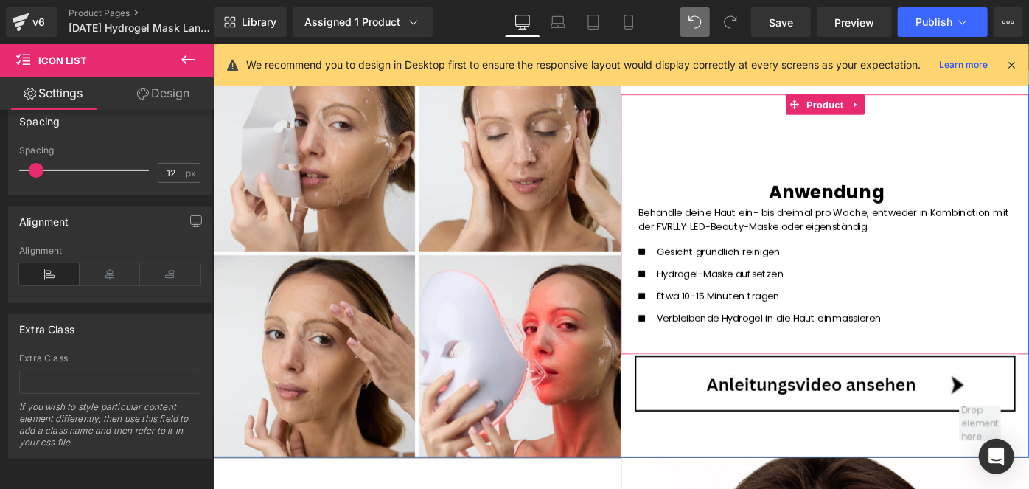
click at [792, 204] on h1 "Anwendung" at bounding box center [882, 205] width 411 height 24
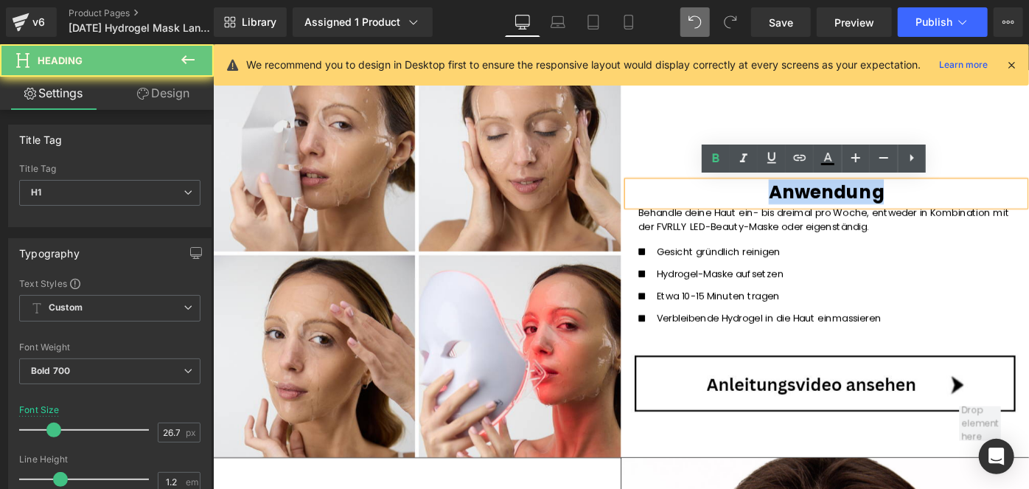
click at [792, 204] on h1 "Anwendung" at bounding box center [882, 205] width 411 height 24
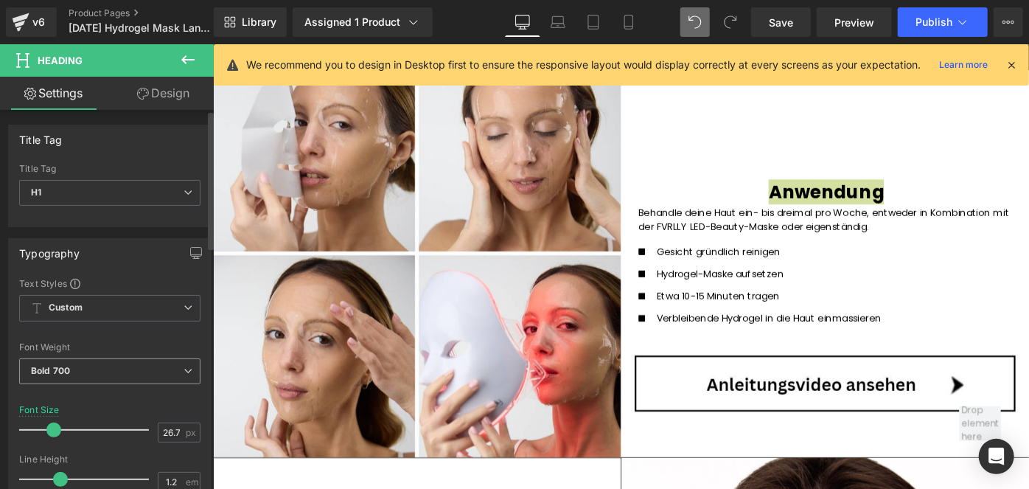
click at [86, 378] on span "Bold 700" at bounding box center [109, 371] width 181 height 26
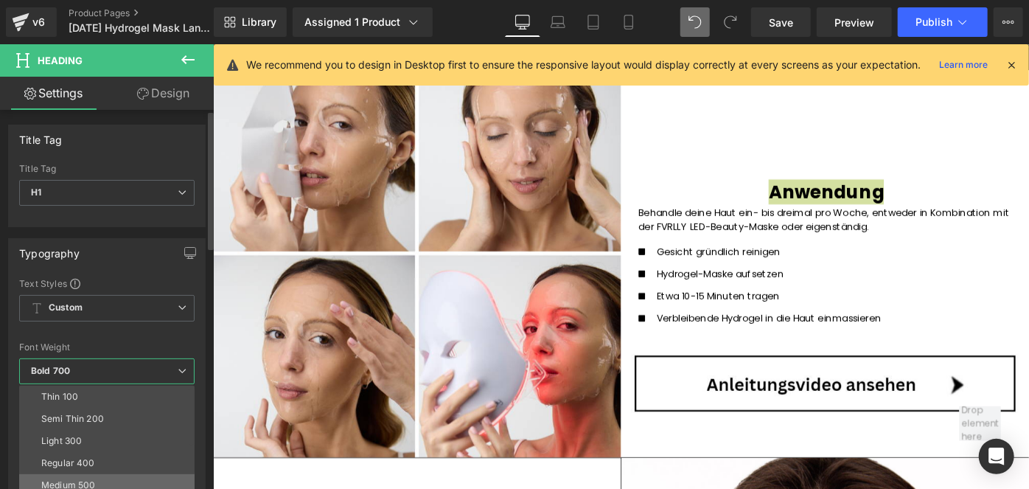
click at [76, 475] on li "Medium 500" at bounding box center [110, 485] width 182 height 22
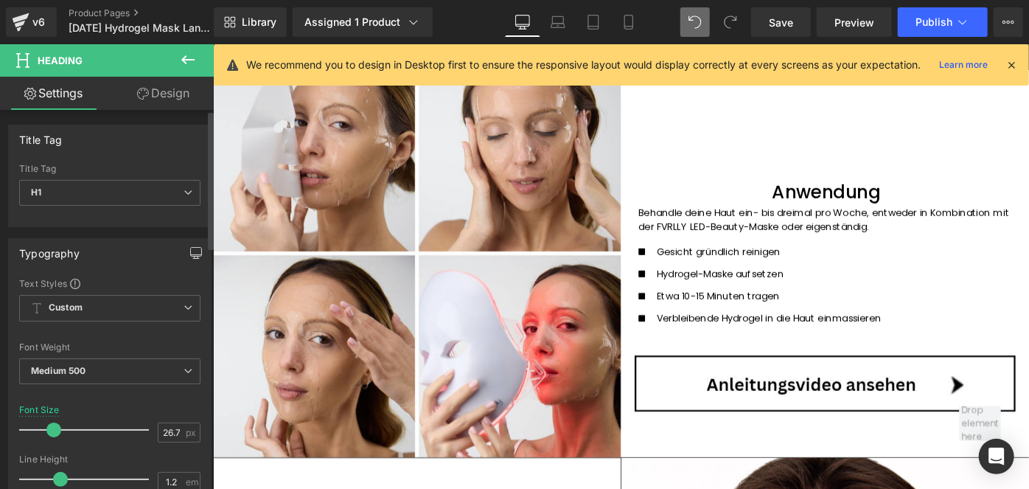
click at [184, 250] on button "button" at bounding box center [196, 253] width 24 height 28
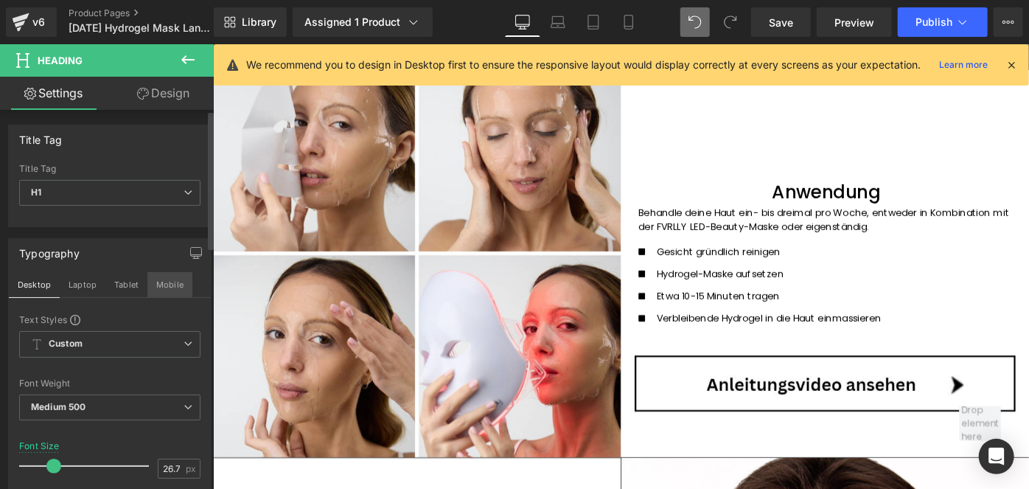
click at [174, 280] on button "Mobile" at bounding box center [169, 284] width 45 height 25
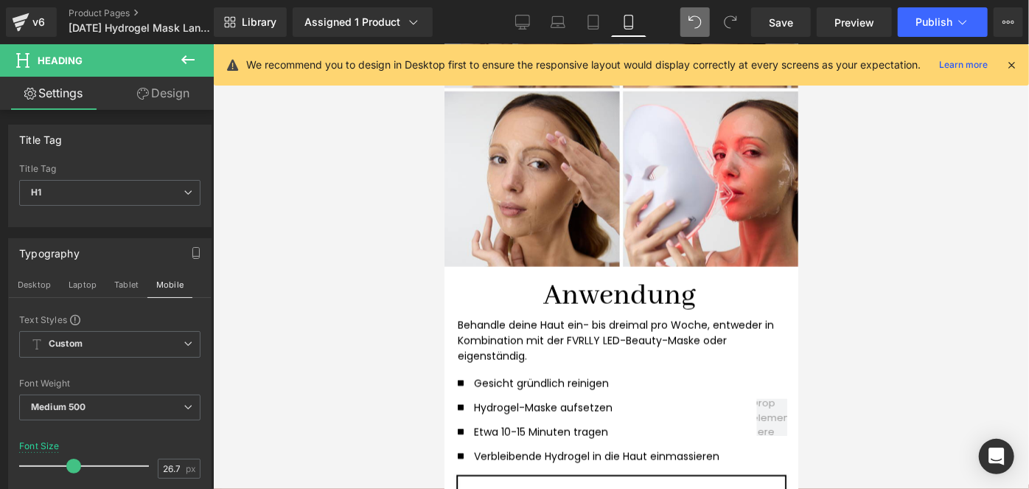
scroll to position [1300, 0]
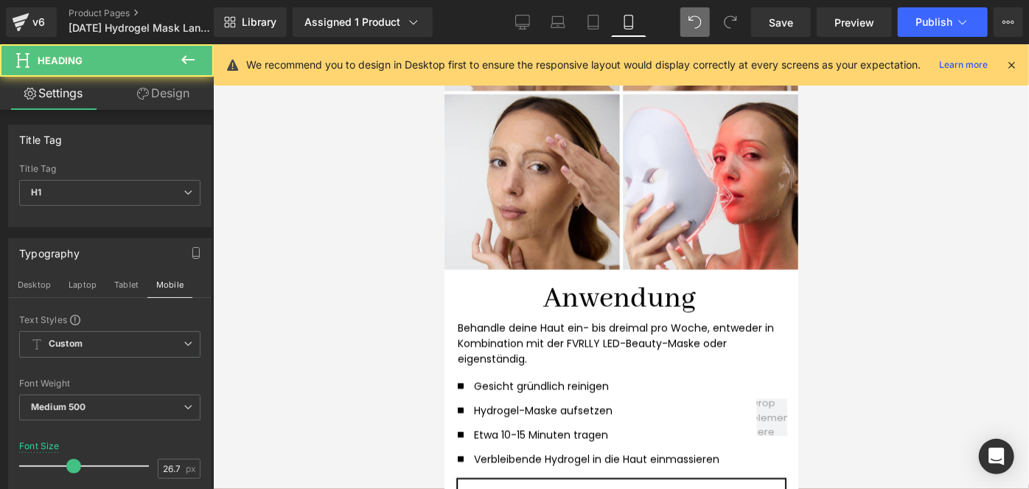
click at [571, 297] on div "Anwendung Heading" at bounding box center [619, 300] width 348 height 40
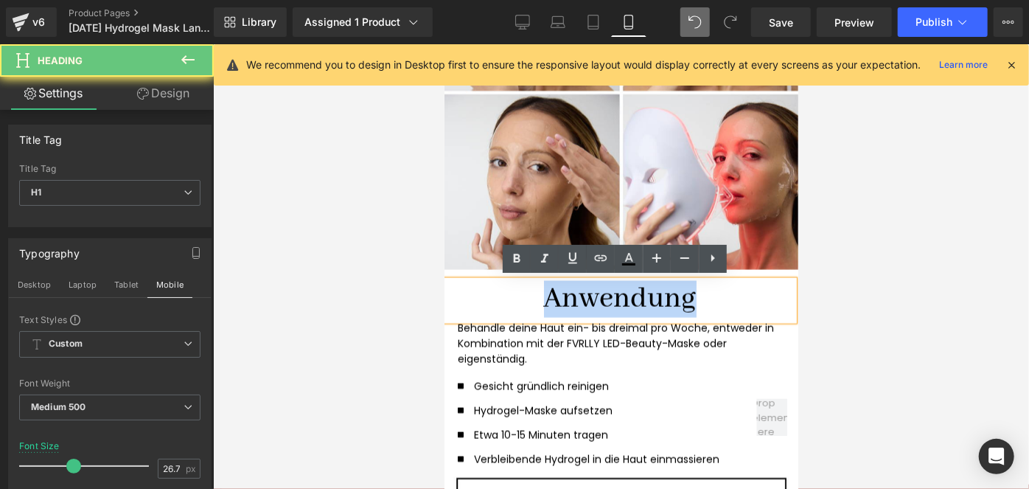
click at [571, 297] on h1 "Anwendung" at bounding box center [619, 298] width 324 height 37
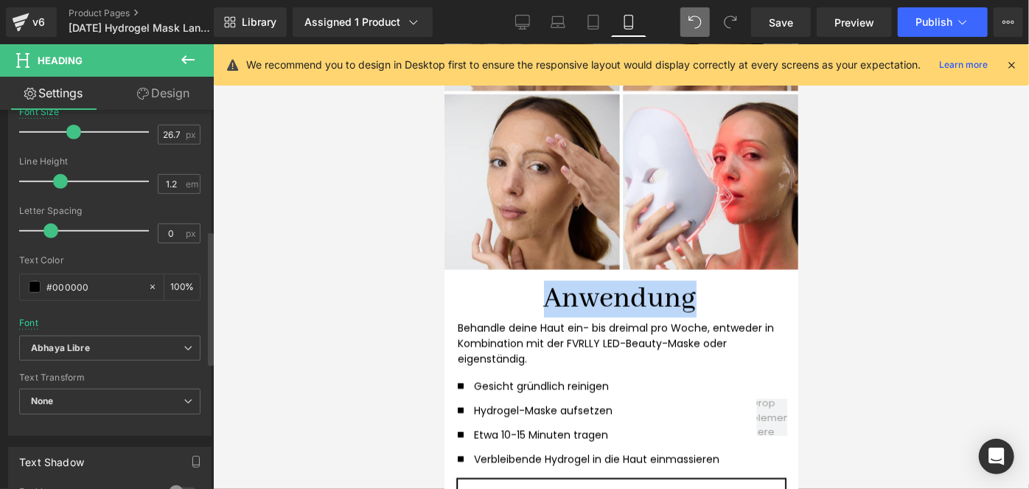
scroll to position [344, 0]
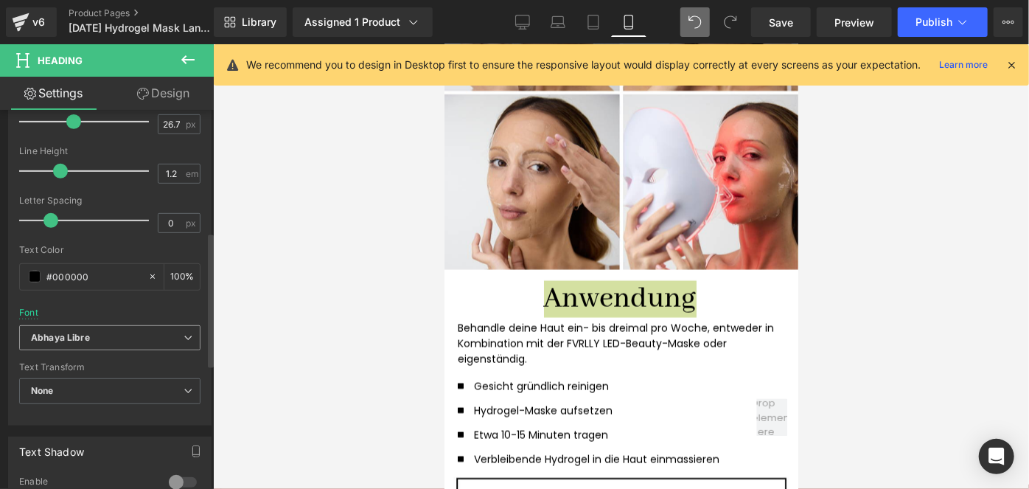
click at [81, 341] on span "Abhaya Libre" at bounding box center [109, 338] width 181 height 26
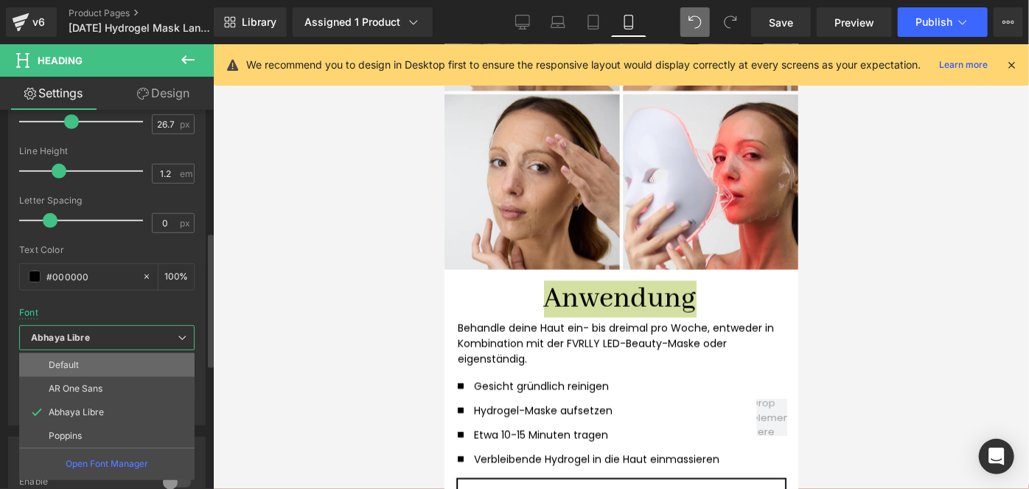
click at [80, 366] on li "Default" at bounding box center [106, 365] width 175 height 24
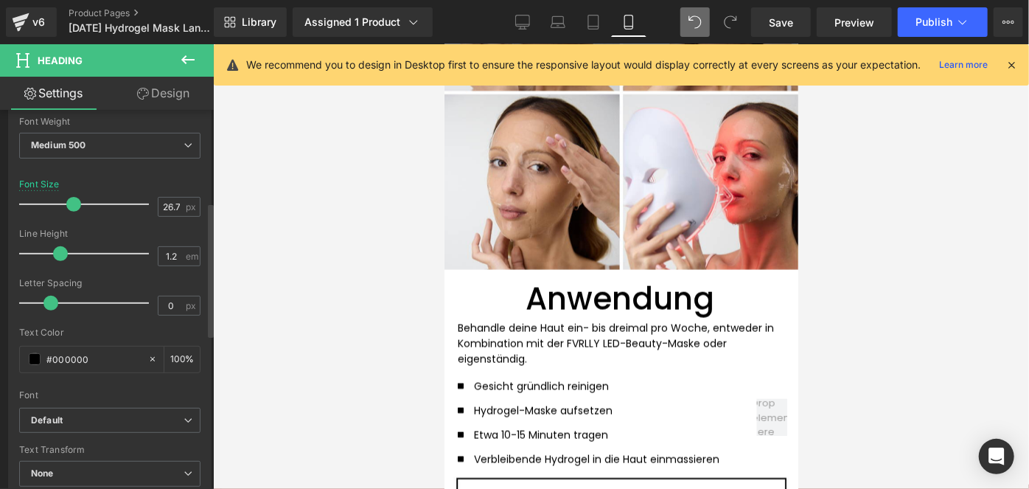
scroll to position [259, 0]
click at [174, 203] on input "26.7" at bounding box center [171, 209] width 26 height 18
type input "4"
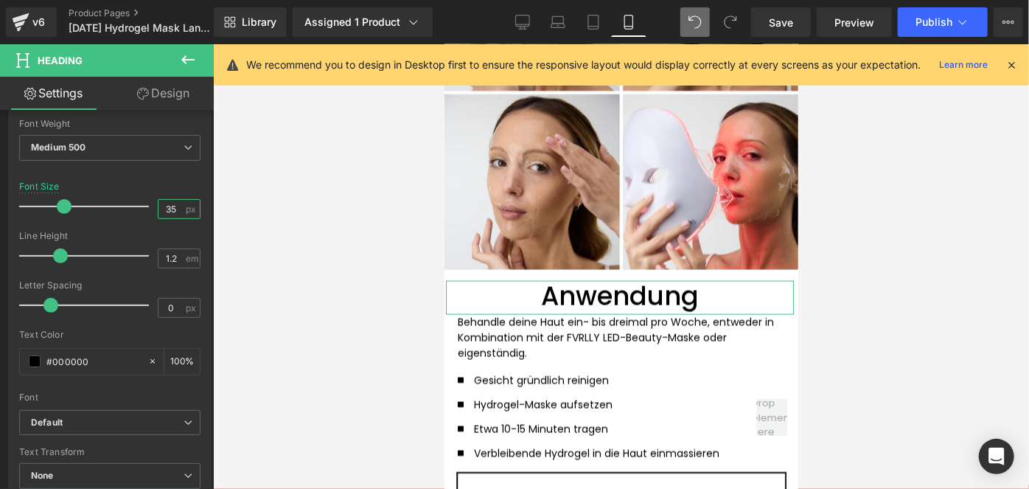
type input "35"
click at [175, 99] on link "Design" at bounding box center [163, 93] width 107 height 33
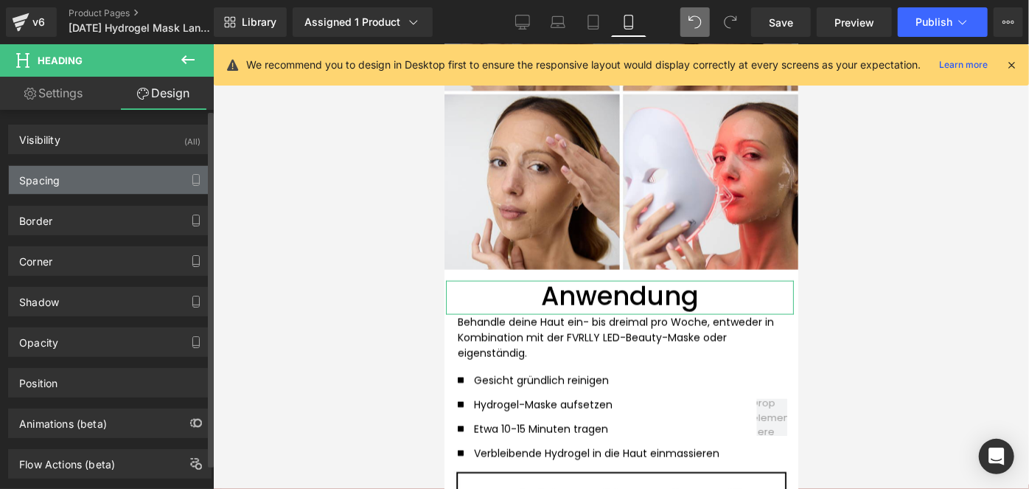
click at [98, 182] on div "Spacing" at bounding box center [110, 180] width 202 height 28
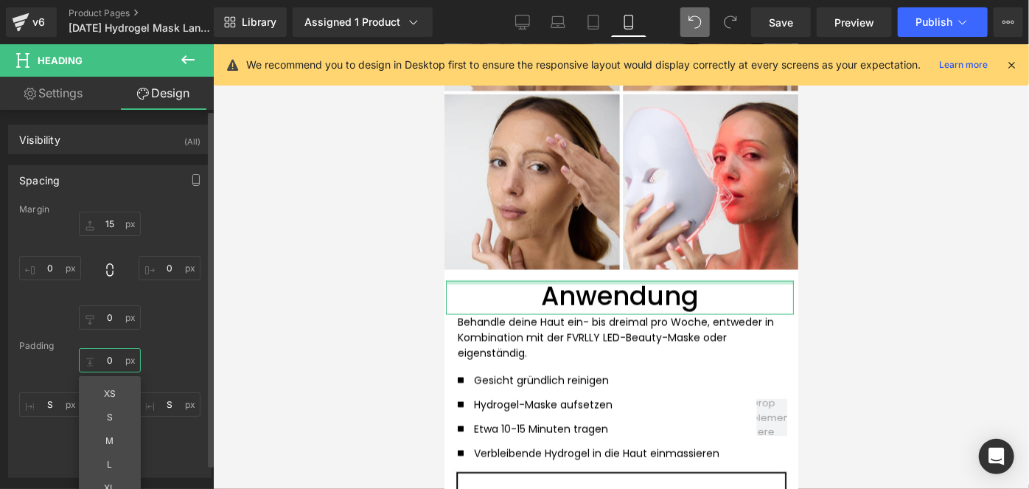
click at [106, 358] on input "0" at bounding box center [110, 360] width 62 height 24
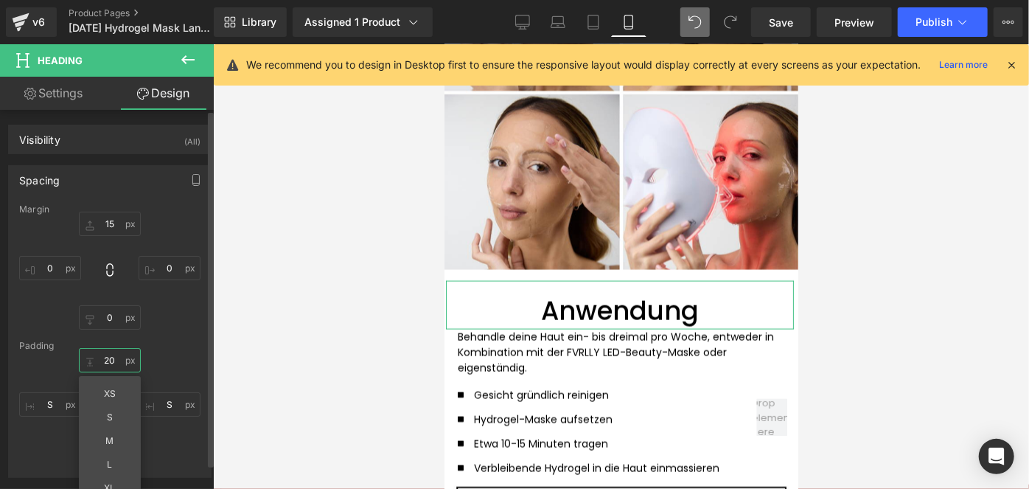
type input "20"
click at [173, 377] on div "20 S 4 S" at bounding box center [109, 407] width 181 height 118
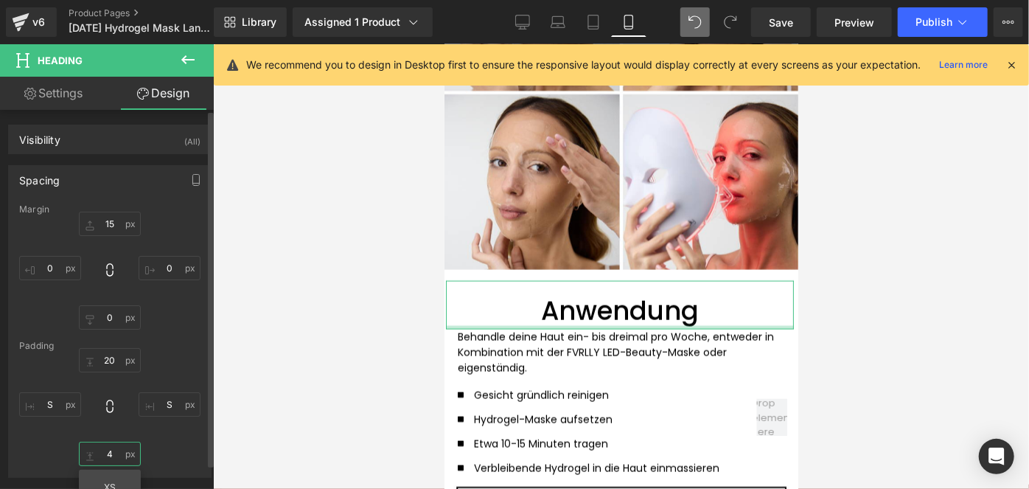
click at [101, 454] on input "4" at bounding box center [110, 454] width 62 height 24
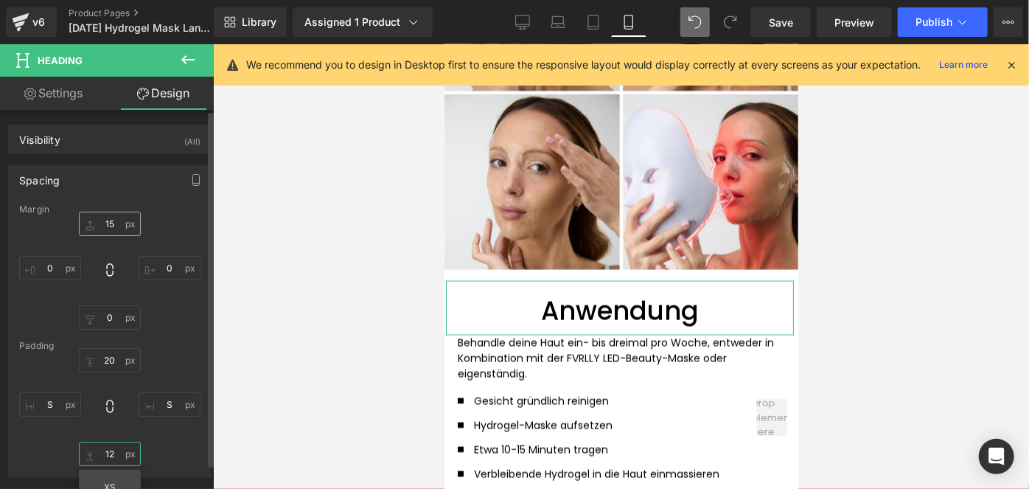
type input "12"
click at [110, 219] on input "15" at bounding box center [110, 224] width 62 height 24
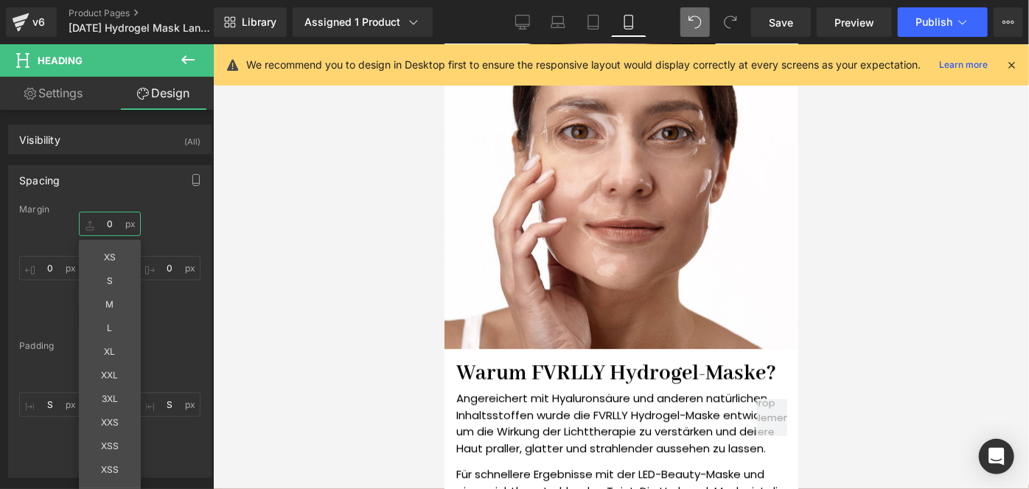
scroll to position [1879, 0]
click at [557, 369] on h1 "Warum FVRLLY Hydrogel-Maske?" at bounding box center [621, 372] width 330 height 27
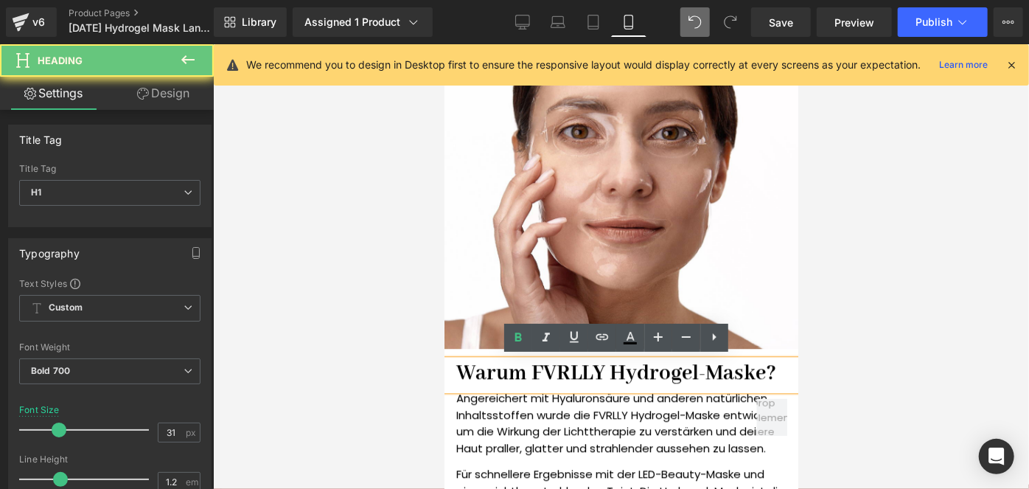
click at [557, 369] on h1 "Warum FVRLLY Hydrogel-Maske?" at bounding box center [621, 372] width 330 height 27
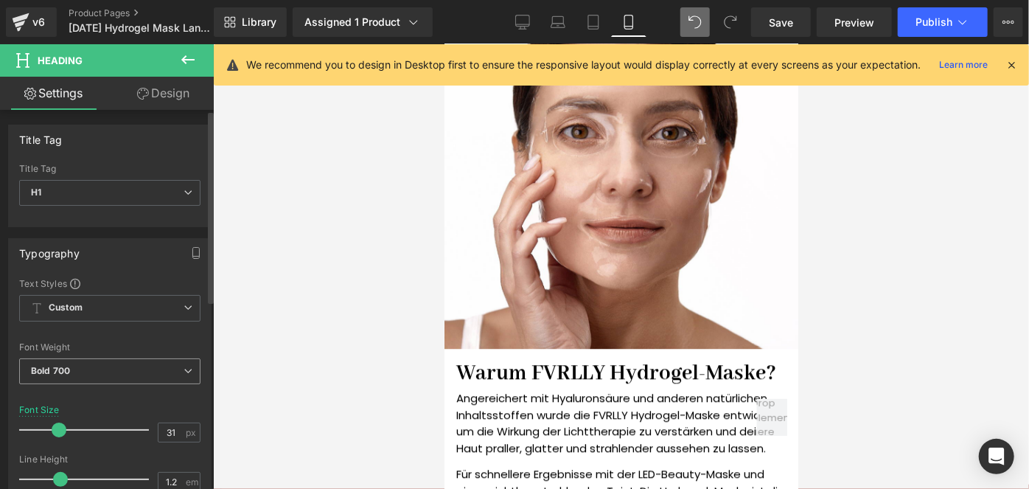
click at [133, 371] on span "Bold 700" at bounding box center [109, 371] width 181 height 26
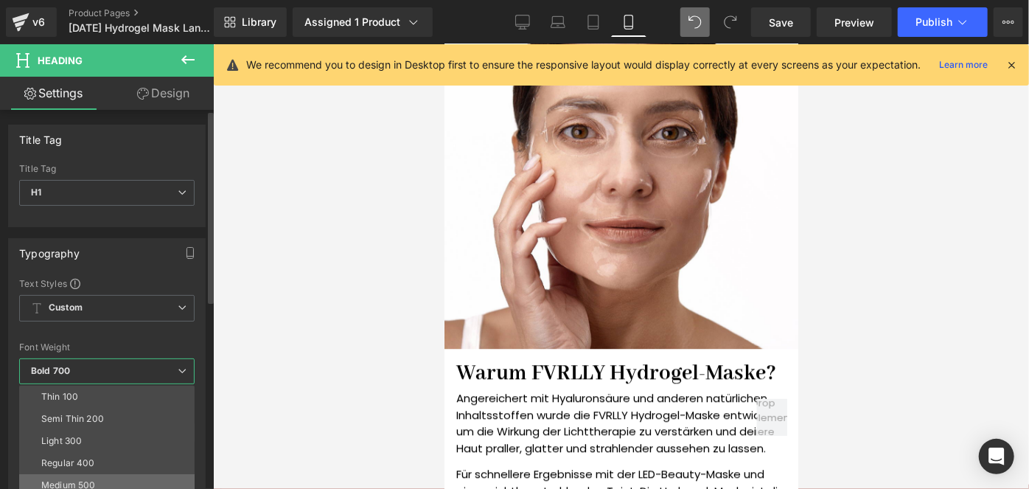
click at [84, 475] on li "Medium 500" at bounding box center [110, 485] width 182 height 22
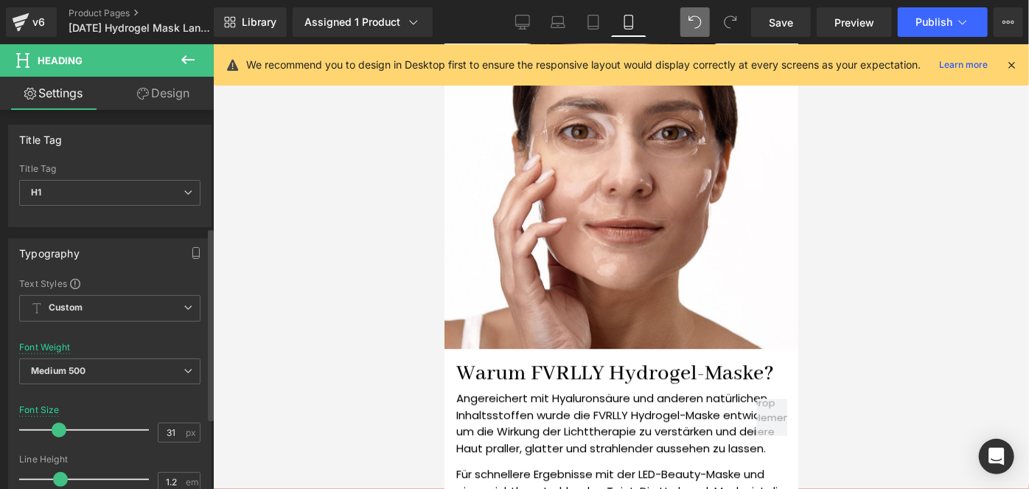
scroll to position [259, 0]
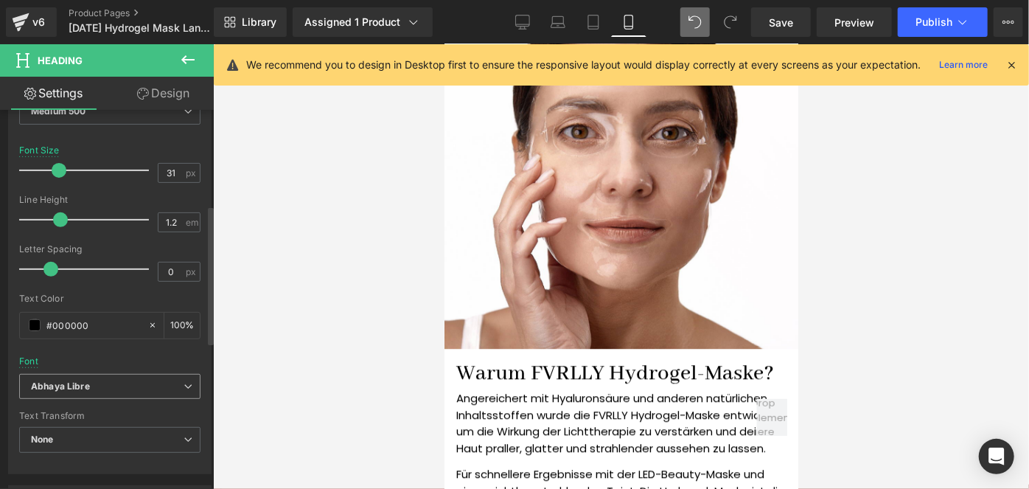
click at [66, 374] on span "Abhaya Libre" at bounding box center [109, 387] width 181 height 26
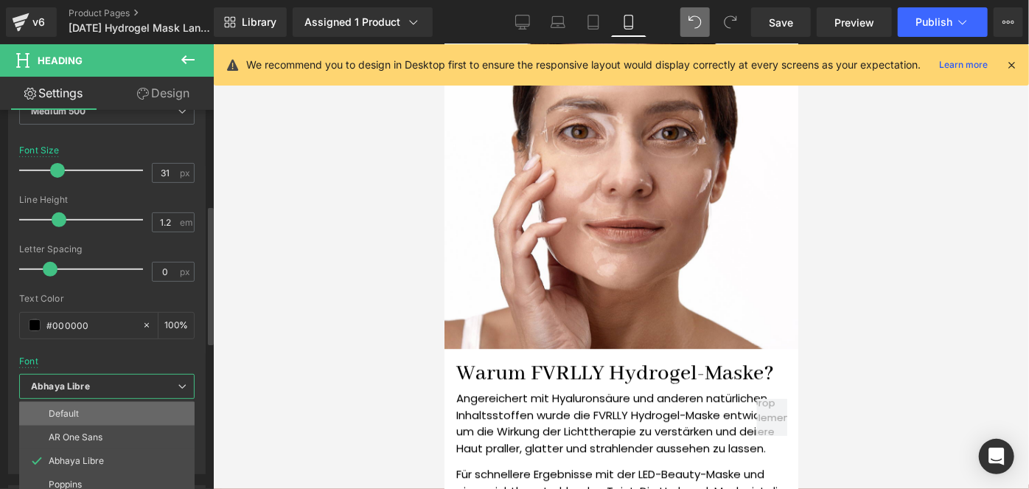
click at [101, 414] on li "Default" at bounding box center [106, 414] width 175 height 24
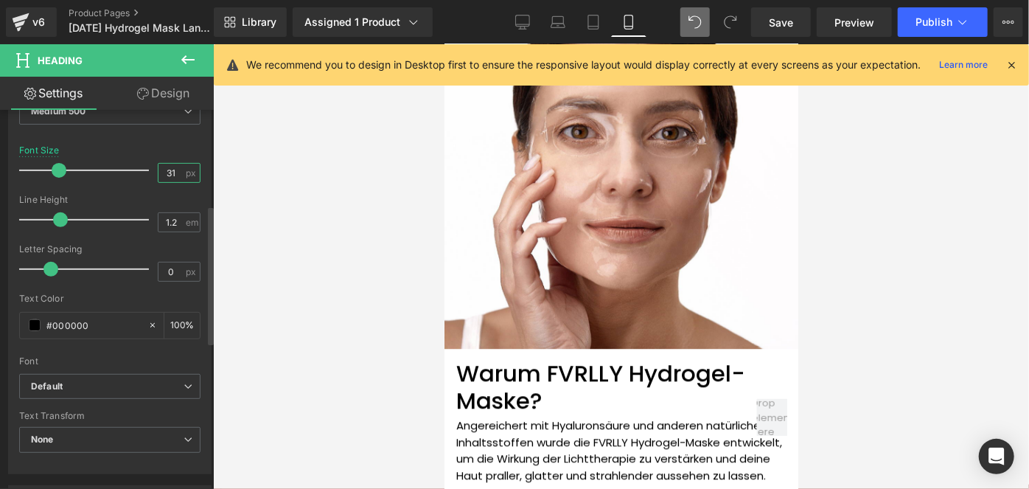
click at [169, 171] on input "31" at bounding box center [171, 173] width 26 height 18
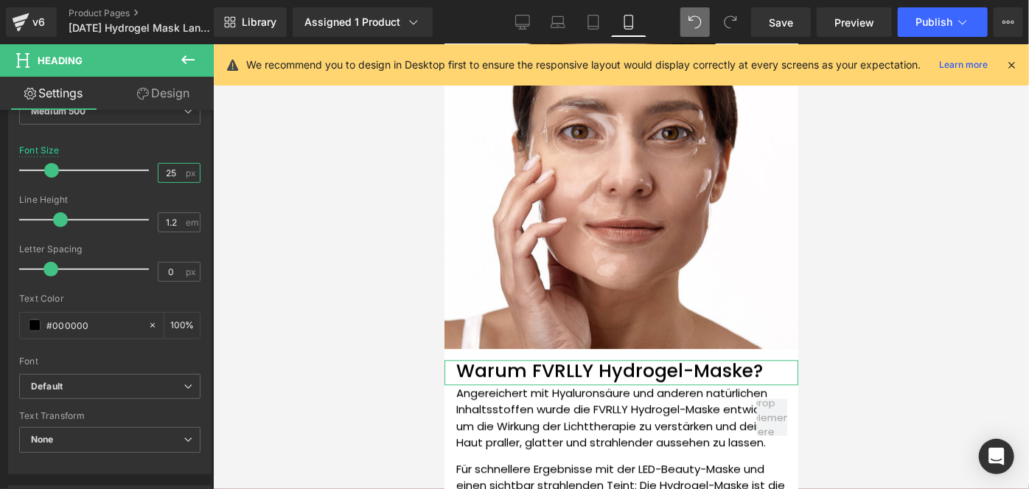
type input "25"
click at [157, 93] on link "Design" at bounding box center [163, 93] width 107 height 33
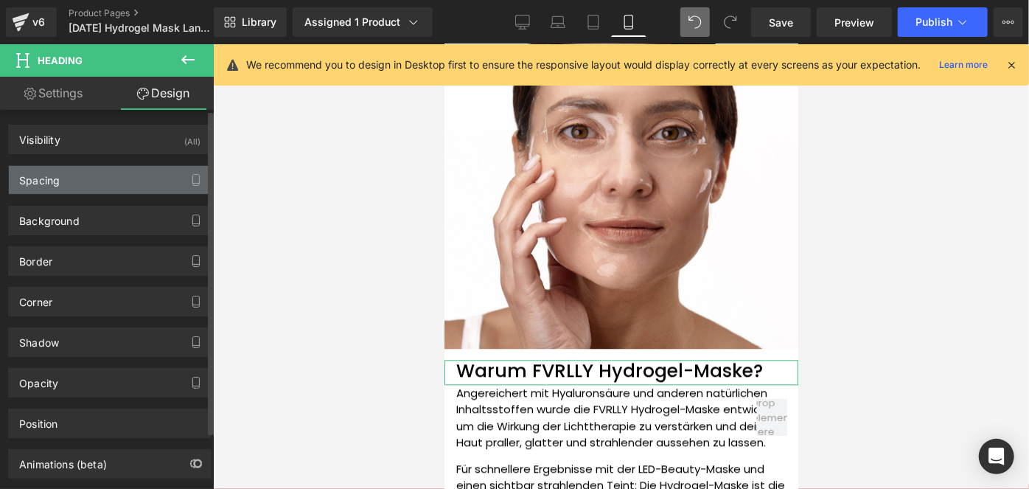
click at [98, 170] on div "Spacing" at bounding box center [110, 180] width 202 height 28
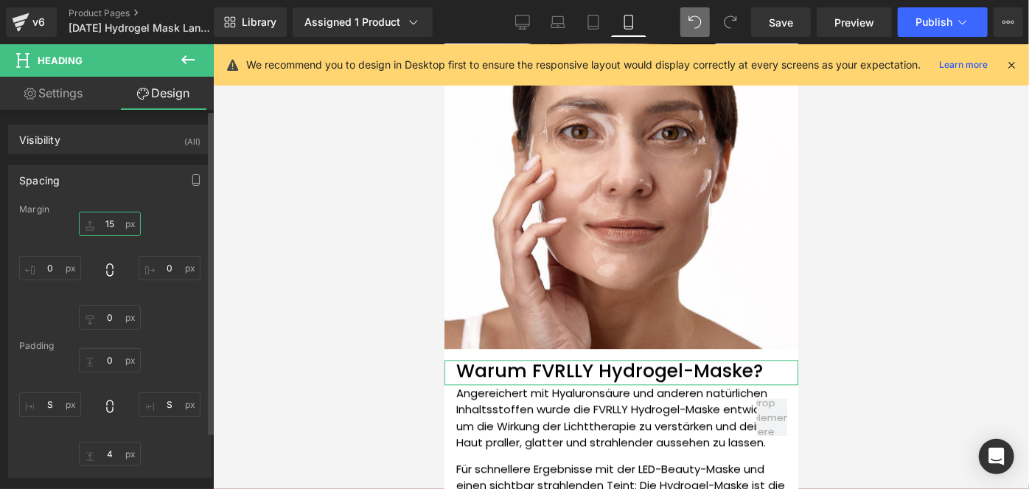
click at [115, 230] on input "text" at bounding box center [110, 224] width 62 height 24
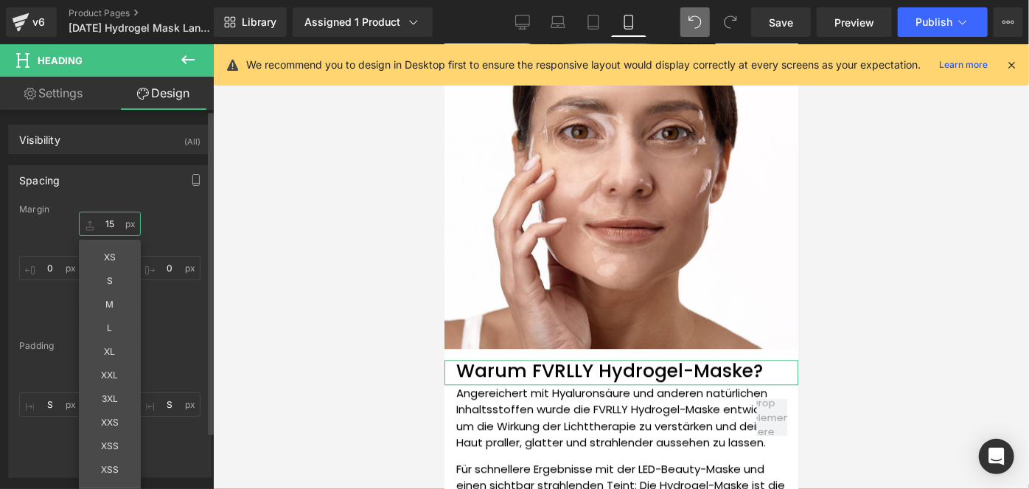
type input "15"
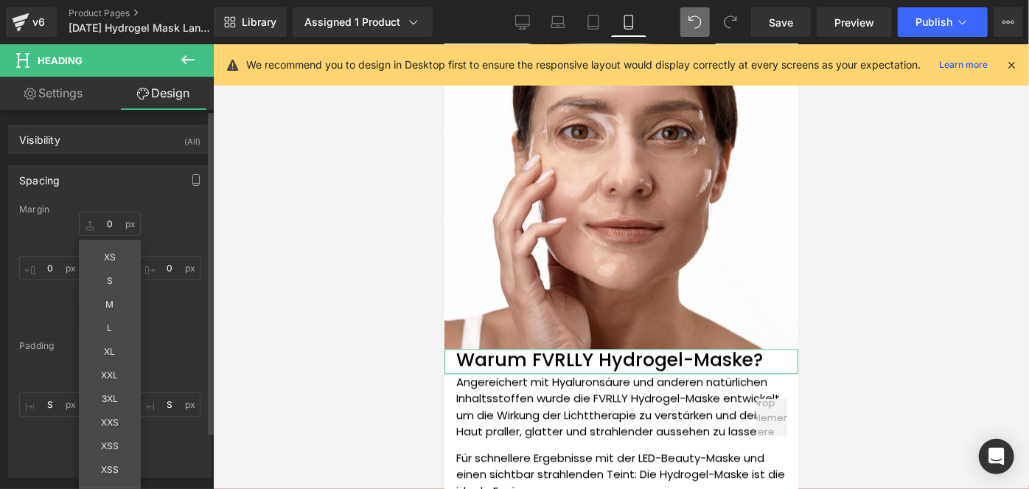
click at [168, 350] on div at bounding box center [109, 407] width 181 height 118
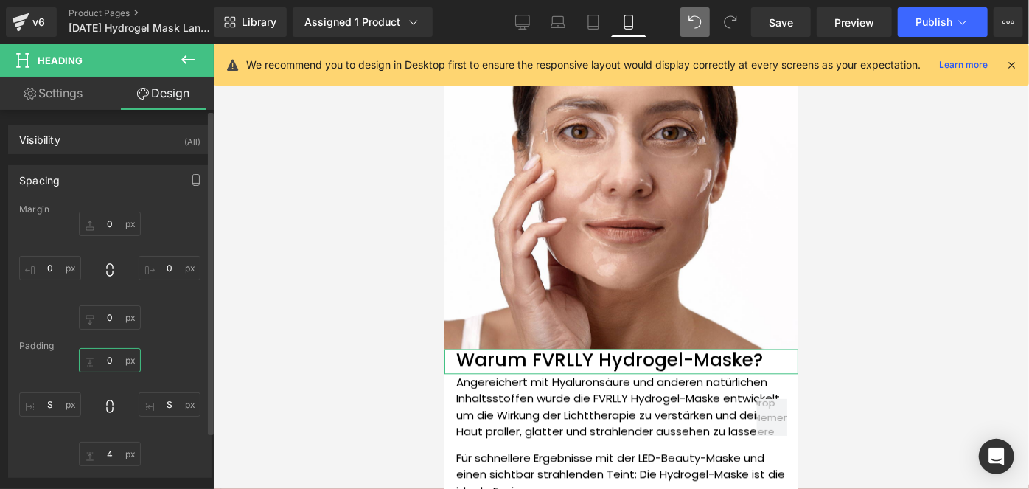
click at [100, 364] on input "text" at bounding box center [110, 360] width 62 height 24
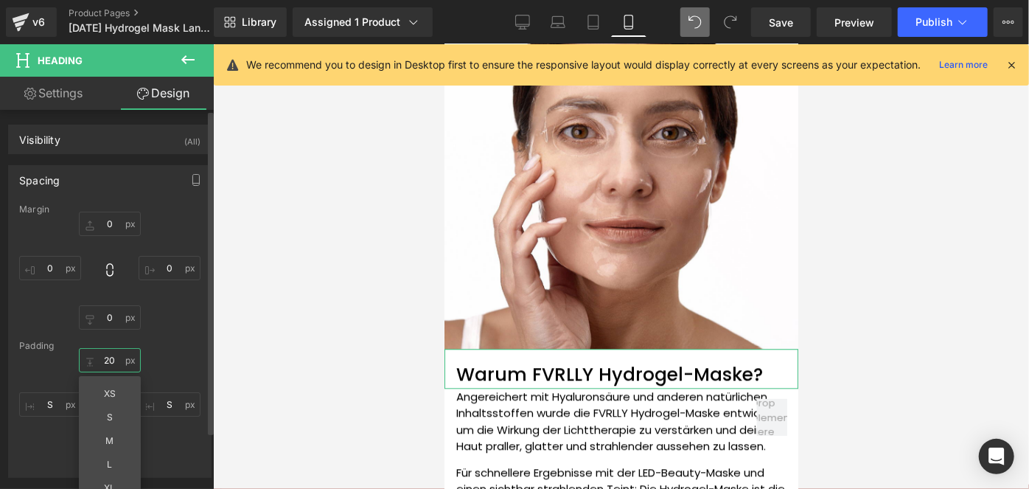
type input "20"
click at [179, 380] on div "20 XS S M L XL XXL 3XL XXS XSS XSS Edit Value" at bounding box center [109, 407] width 181 height 118
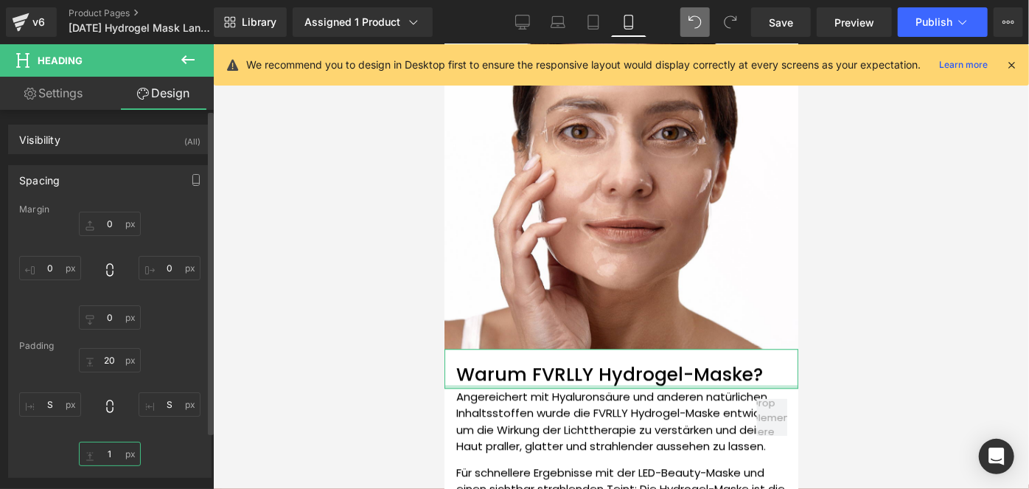
click at [115, 454] on input "1" at bounding box center [110, 454] width 62 height 24
type input "12"
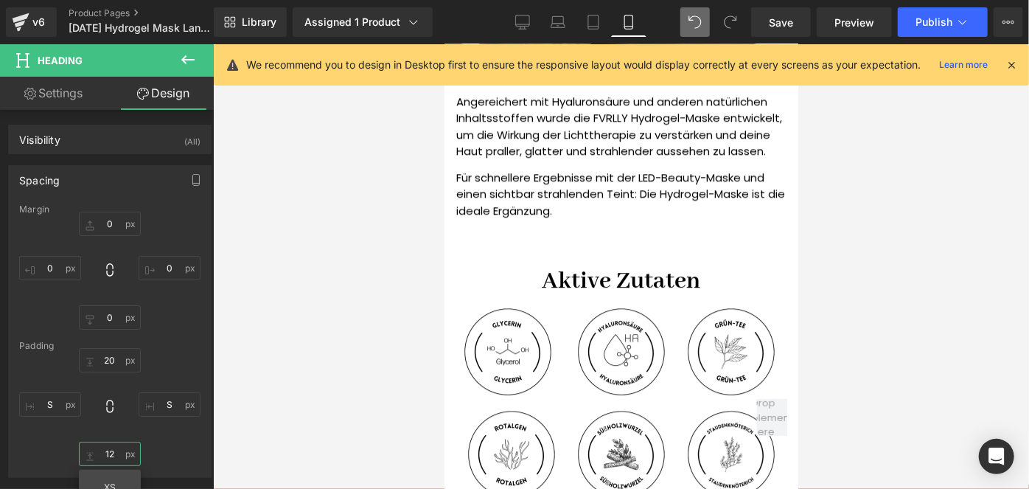
scroll to position [2175, 0]
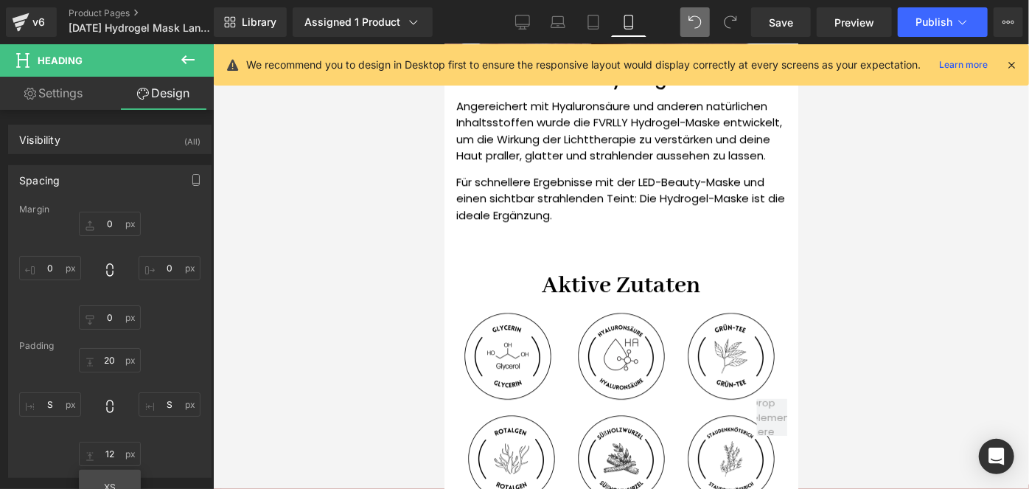
click at [553, 275] on h1 "Aktive Zutaten" at bounding box center [621, 285] width 330 height 31
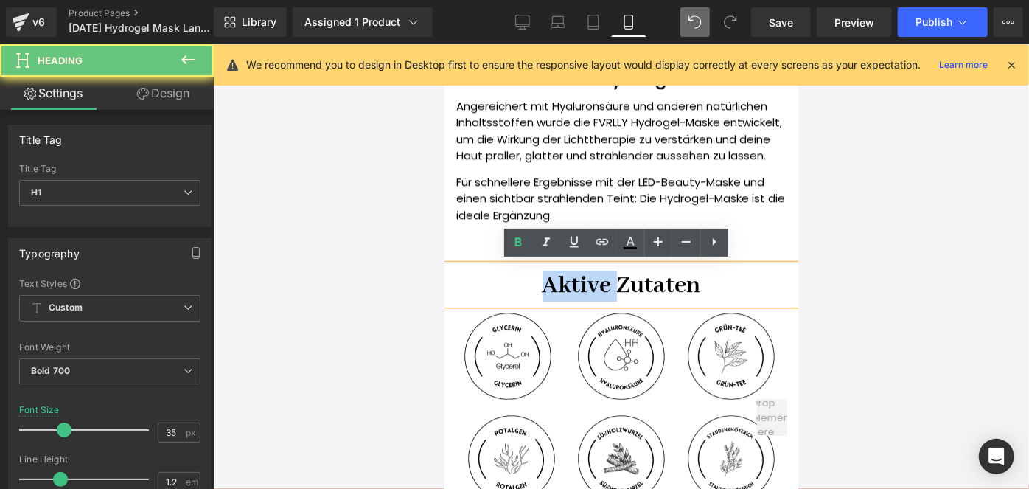
click at [553, 275] on h1 "Aktive Zutaten" at bounding box center [621, 285] width 330 height 31
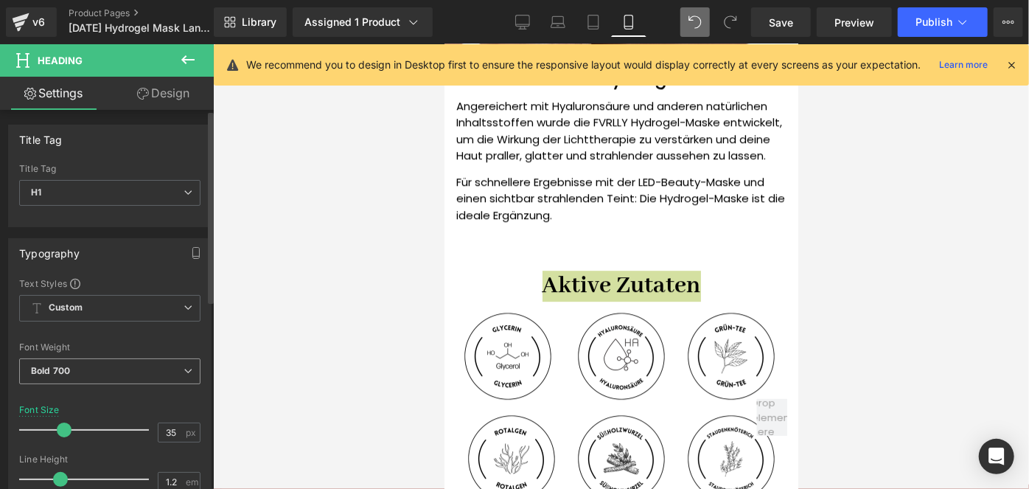
click at [77, 372] on span "Bold 700" at bounding box center [109, 371] width 181 height 26
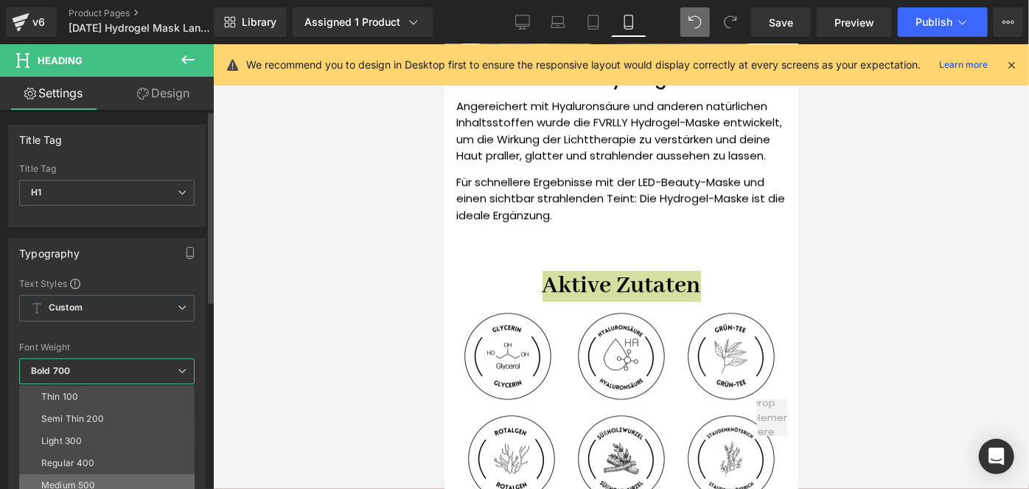
click at [72, 475] on li "Medium 500" at bounding box center [110, 485] width 182 height 22
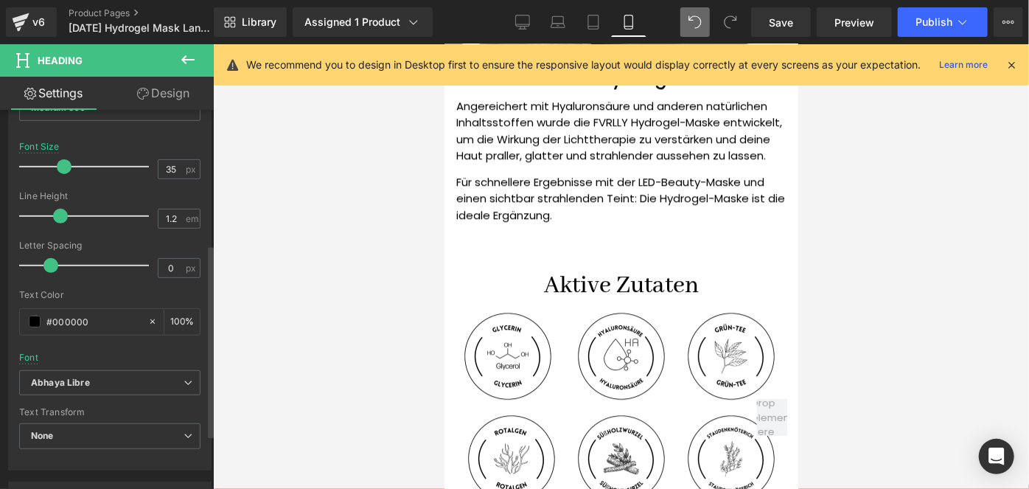
scroll to position [265, 0]
click at [169, 164] on input "35" at bounding box center [171, 167] width 26 height 18
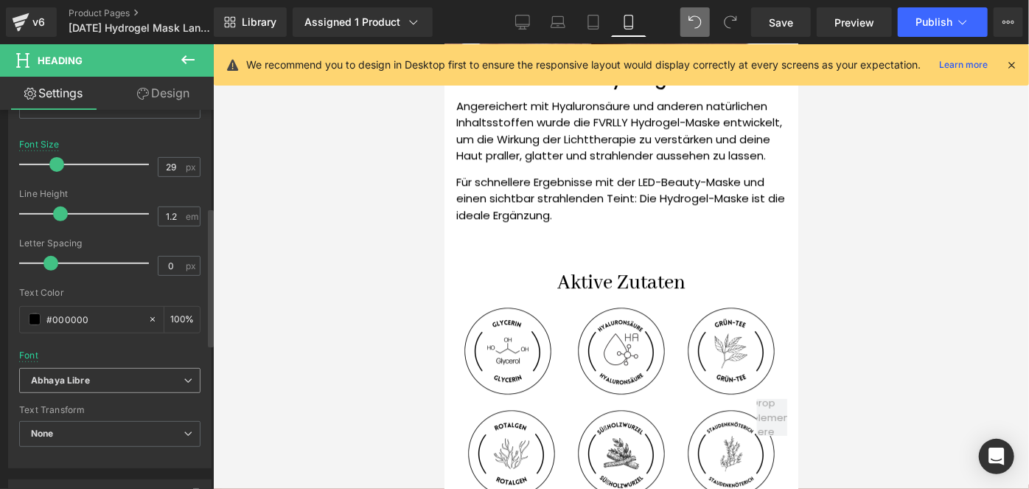
click at [86, 377] on icon "Abhaya Libre" at bounding box center [60, 380] width 59 height 13
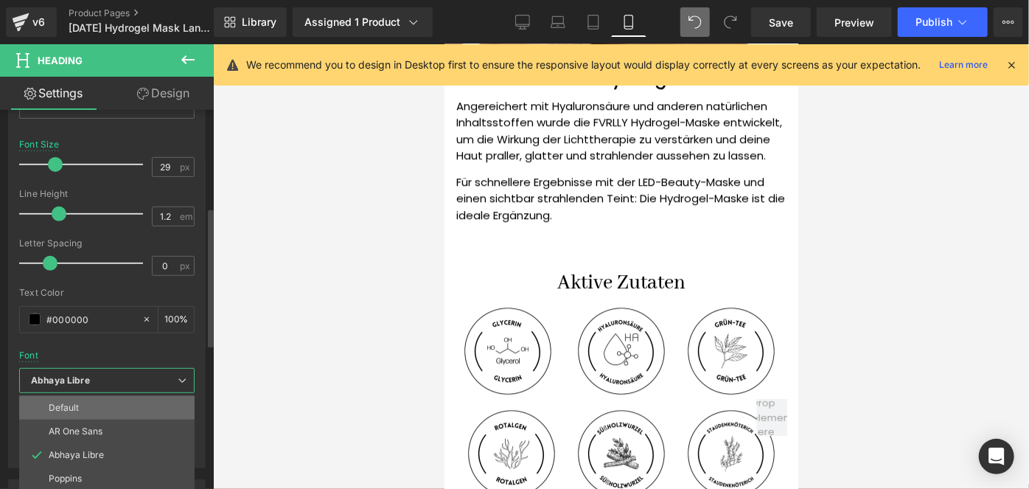
click at [66, 402] on p "Default" at bounding box center [64, 407] width 30 height 10
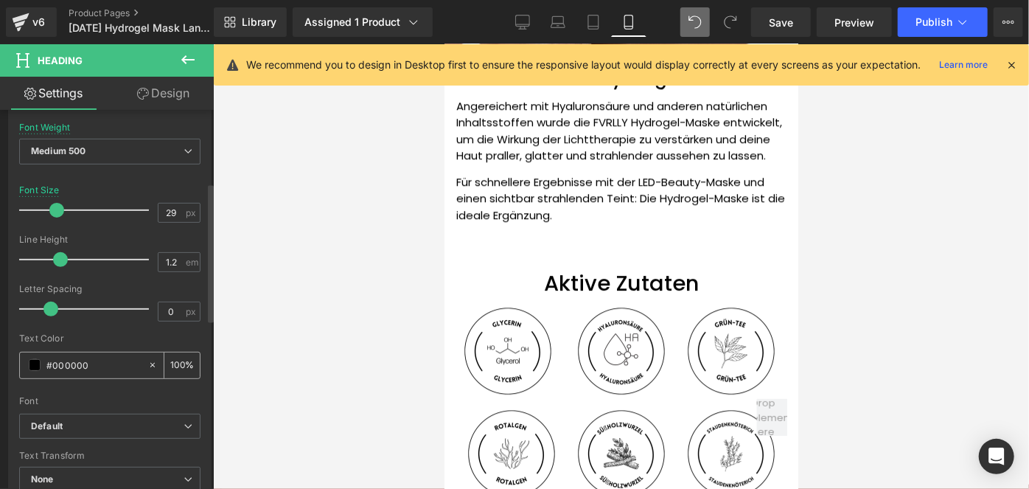
scroll to position [196, 0]
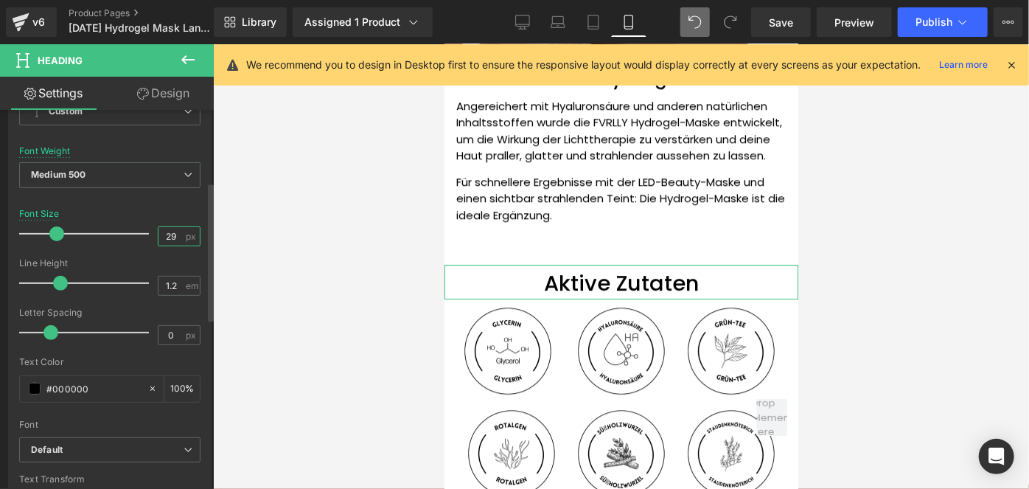
click at [167, 232] on input "29" at bounding box center [171, 236] width 26 height 18
type input "6"
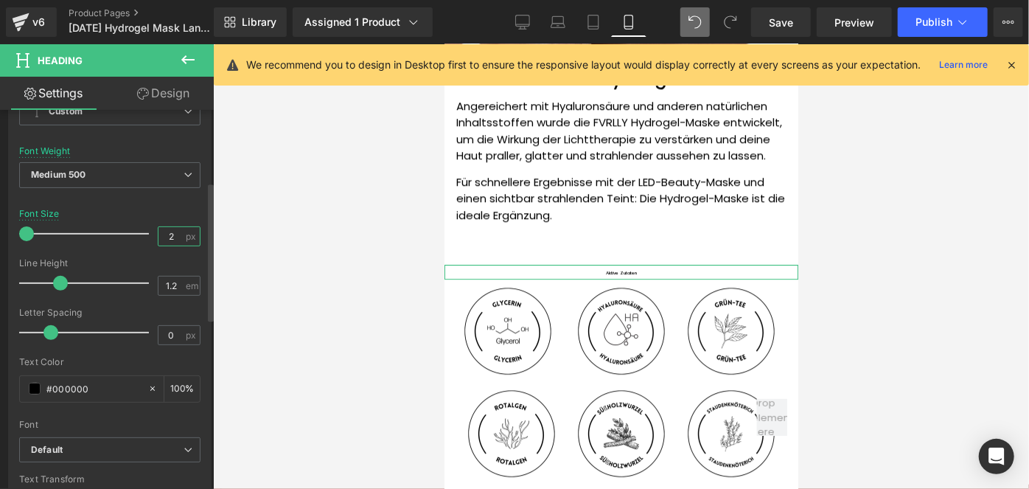
type input "25"
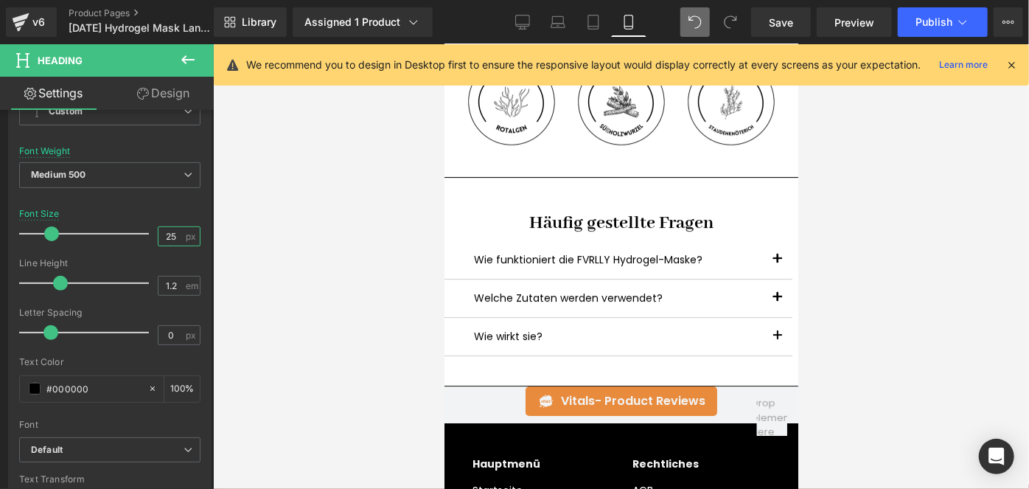
scroll to position [2526, 0]
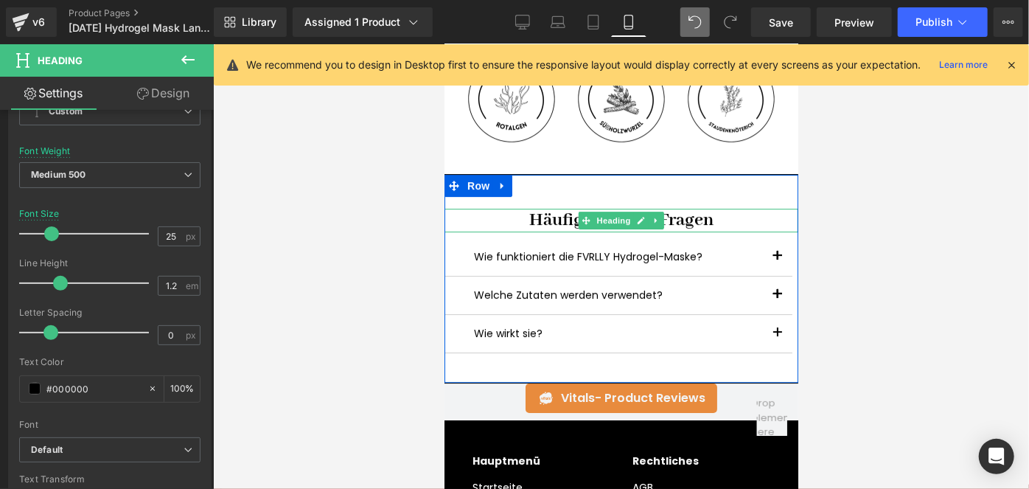
click at [538, 219] on h1 "Häufig gestellte Fragen" at bounding box center [621, 219] width 354 height 23
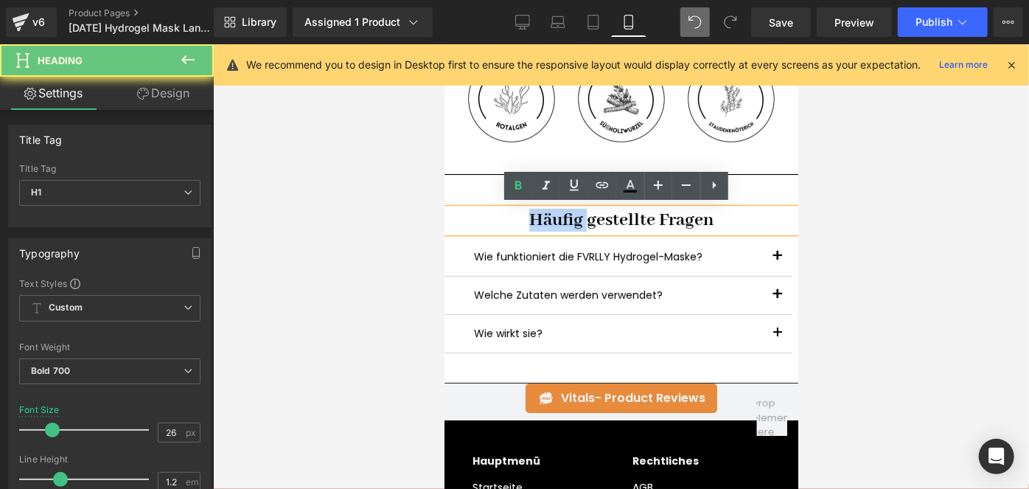
click at [538, 219] on h1 "Häufig gestellte Fragen" at bounding box center [621, 219] width 354 height 23
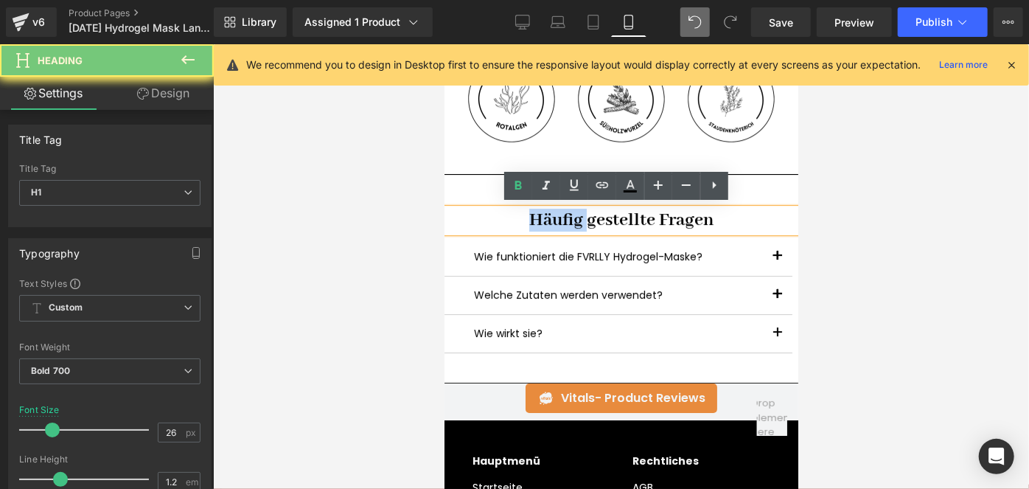
click at [538, 219] on h1 "Häufig gestellte Fragen" at bounding box center [621, 219] width 354 height 23
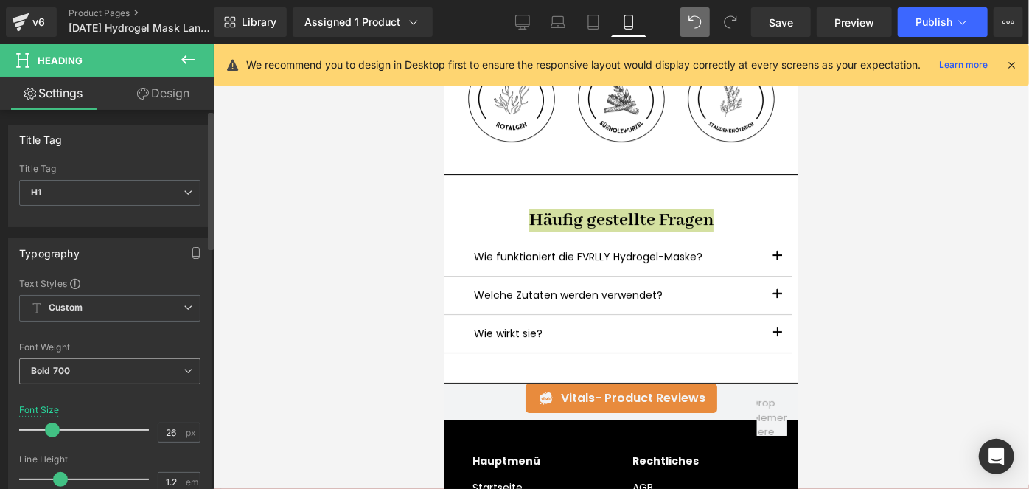
click at [149, 368] on span "Bold 700" at bounding box center [109, 371] width 181 height 26
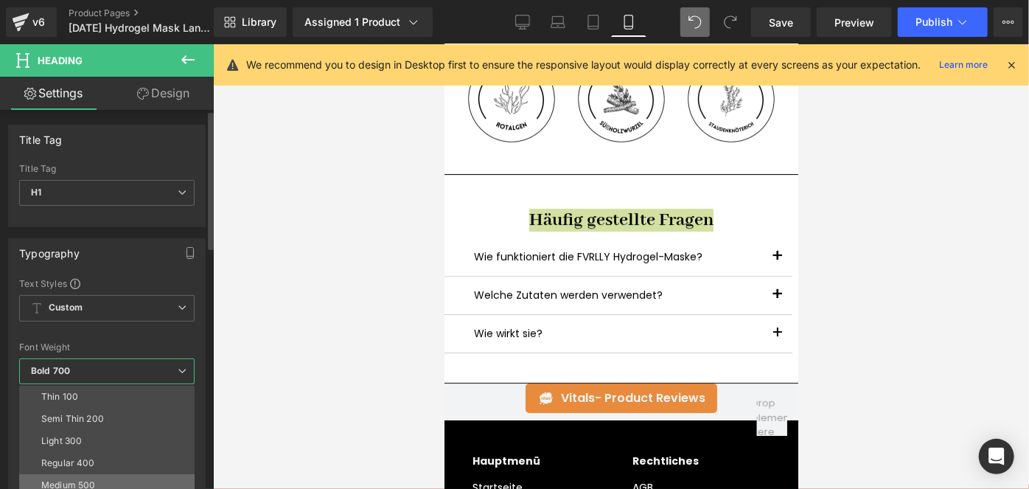
click at [81, 480] on div "Medium 500" at bounding box center [68, 485] width 54 height 10
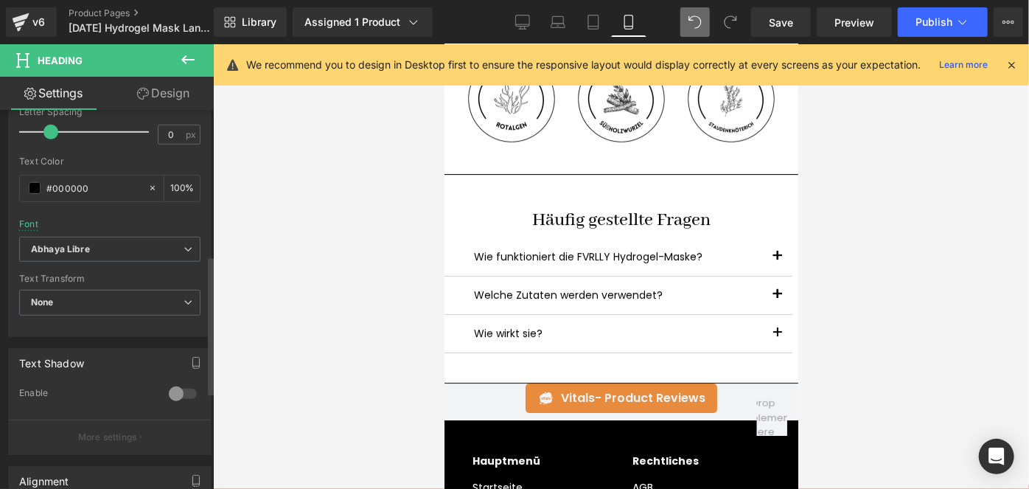
scroll to position [397, 0]
click at [76, 251] on icon "Abhaya Libre" at bounding box center [60, 249] width 59 height 13
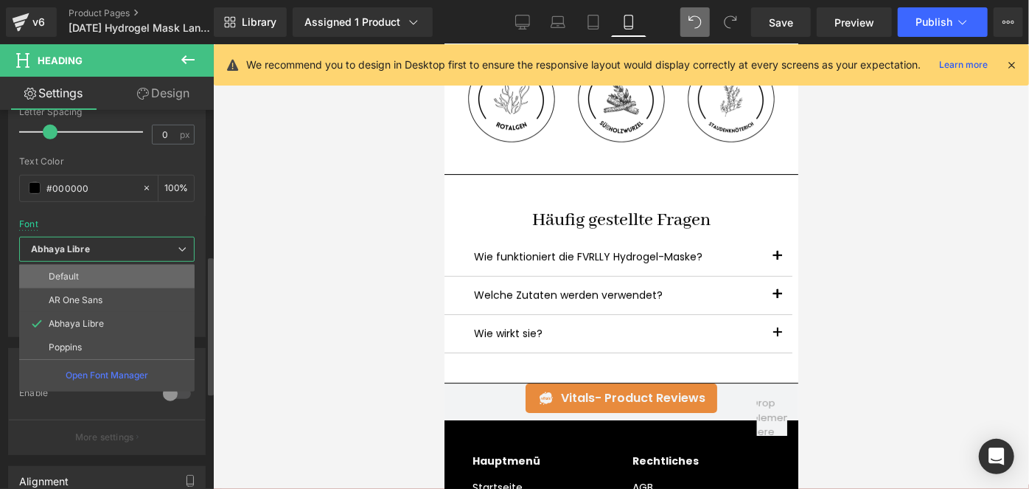
click at [60, 271] on p "Default" at bounding box center [64, 276] width 30 height 10
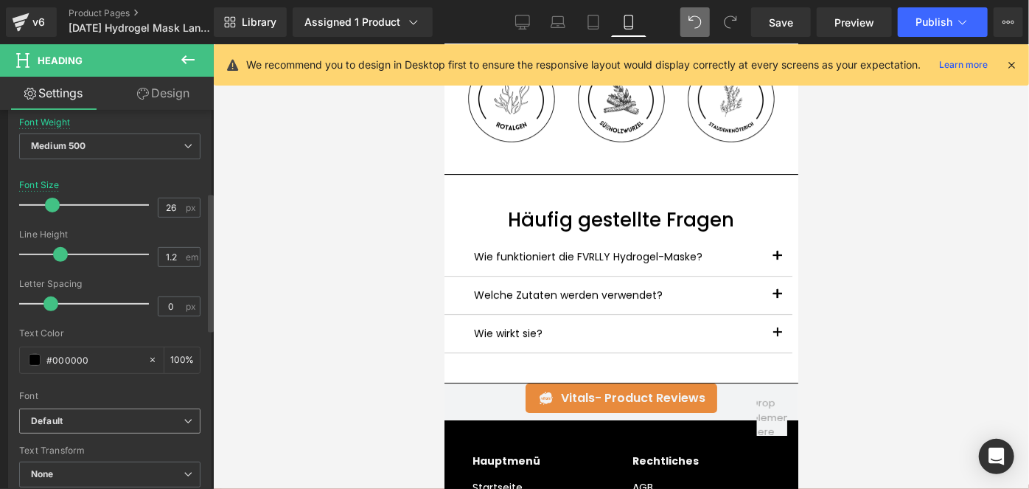
scroll to position [224, 0]
click at [169, 209] on input "26" at bounding box center [171, 208] width 26 height 18
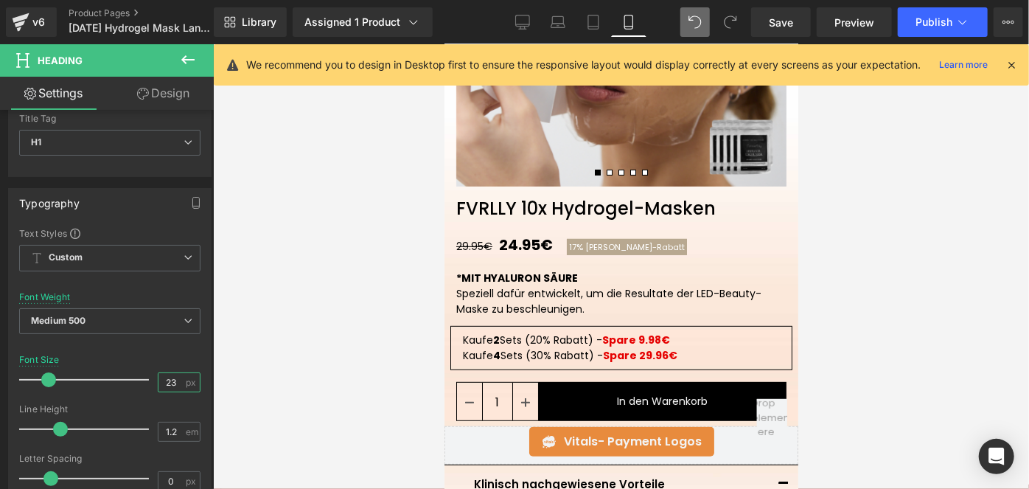
scroll to position [0, 0]
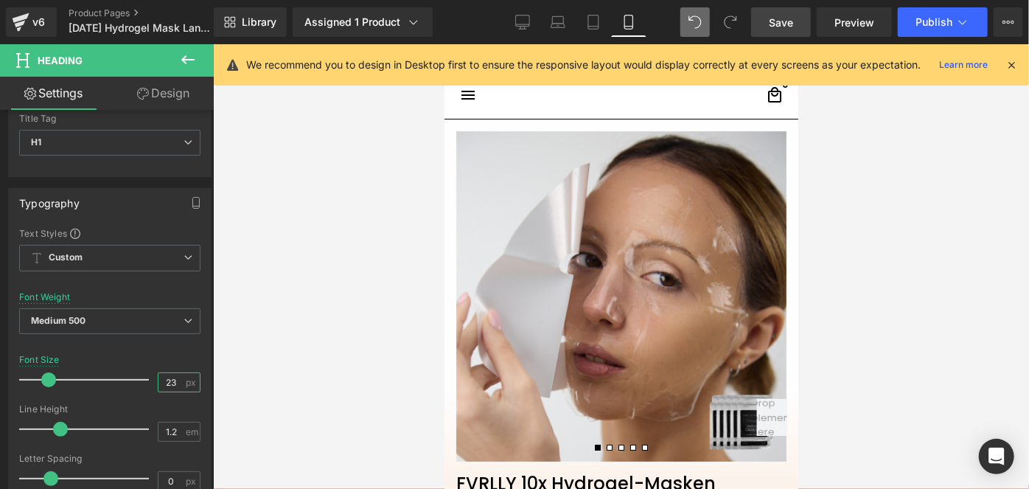
type input "23"
click at [772, 24] on span "Save" at bounding box center [781, 22] width 24 height 15
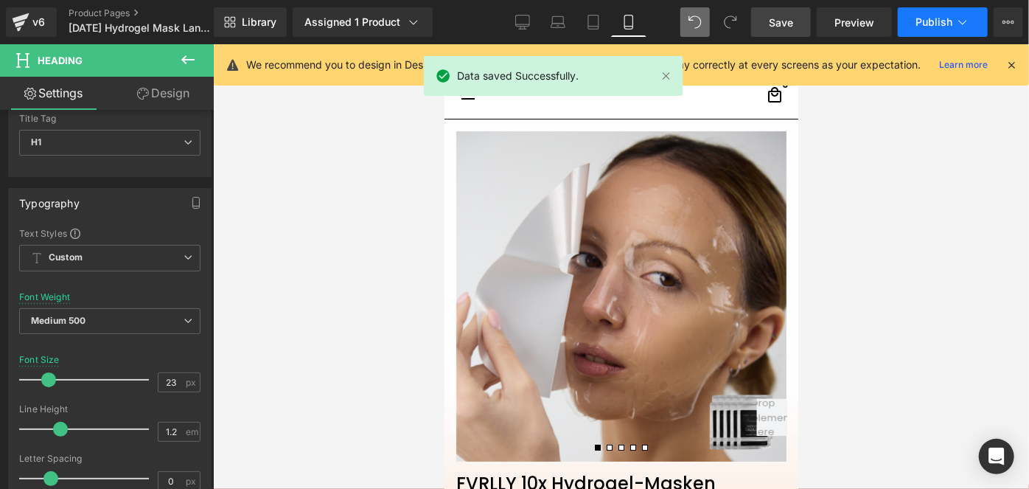
click at [921, 12] on button "Publish" at bounding box center [943, 21] width 90 height 29
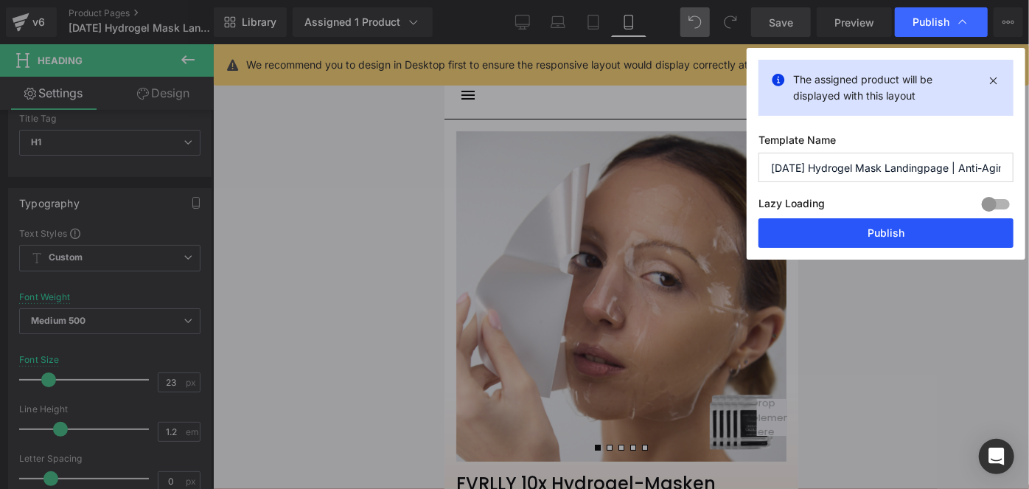
click at [806, 228] on button "Publish" at bounding box center [885, 232] width 255 height 29
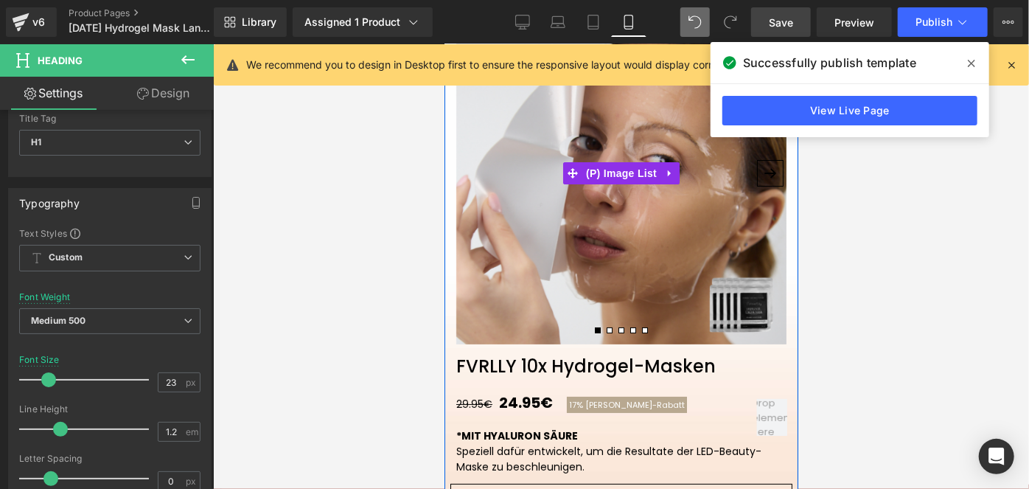
scroll to position [118, 0]
click at [621, 369] on link "FVRLLY 10x Hydrogel-Masken" at bounding box center [585, 359] width 283 height 33
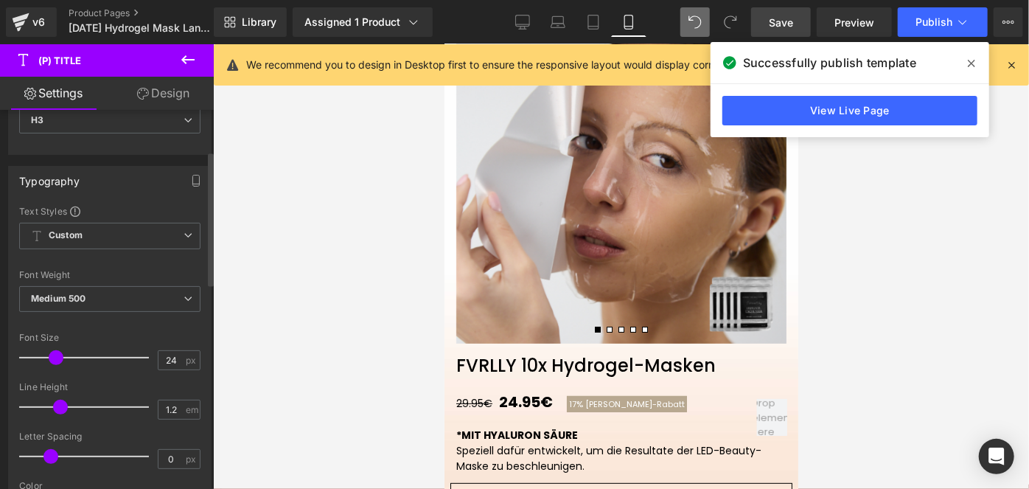
scroll to position [116, 0]
click at [174, 358] on input "24" at bounding box center [171, 361] width 26 height 18
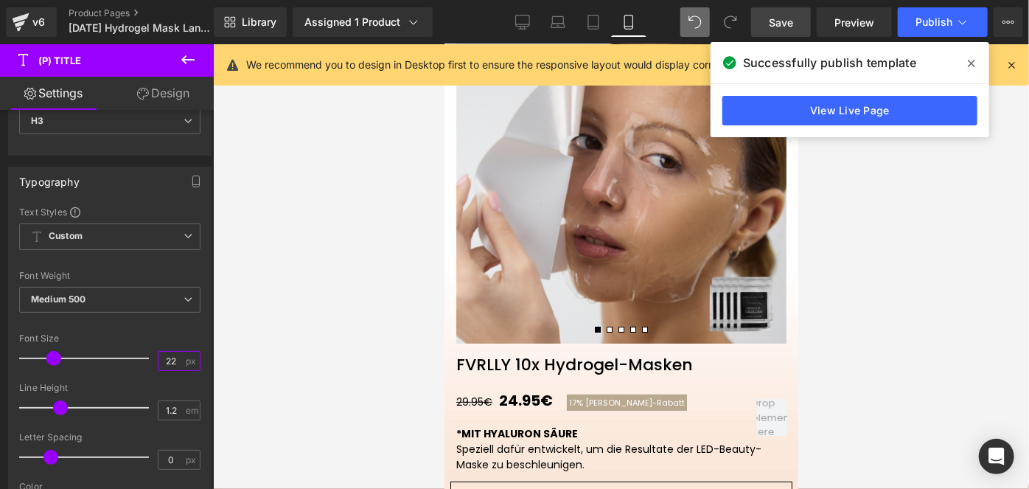
type input "22"
click at [787, 32] on link "Save" at bounding box center [781, 21] width 60 height 29
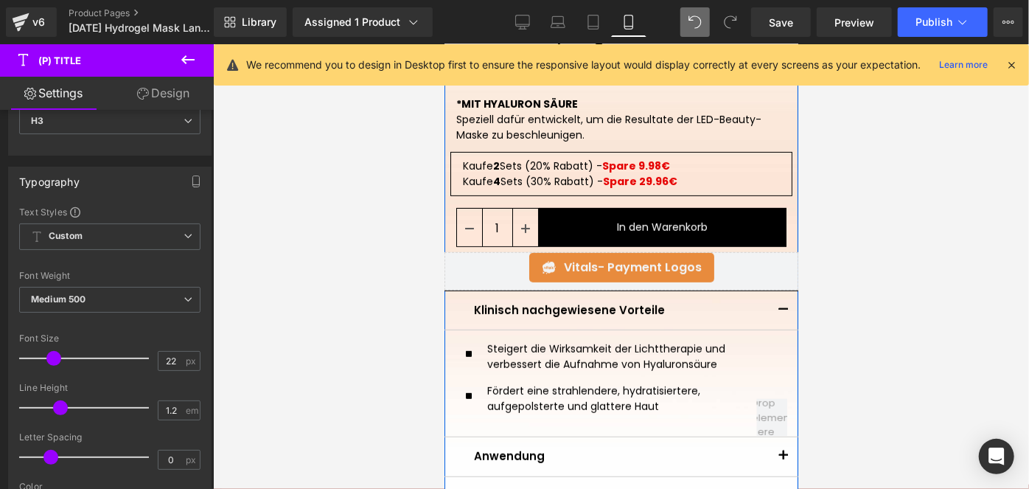
scroll to position [448, 0]
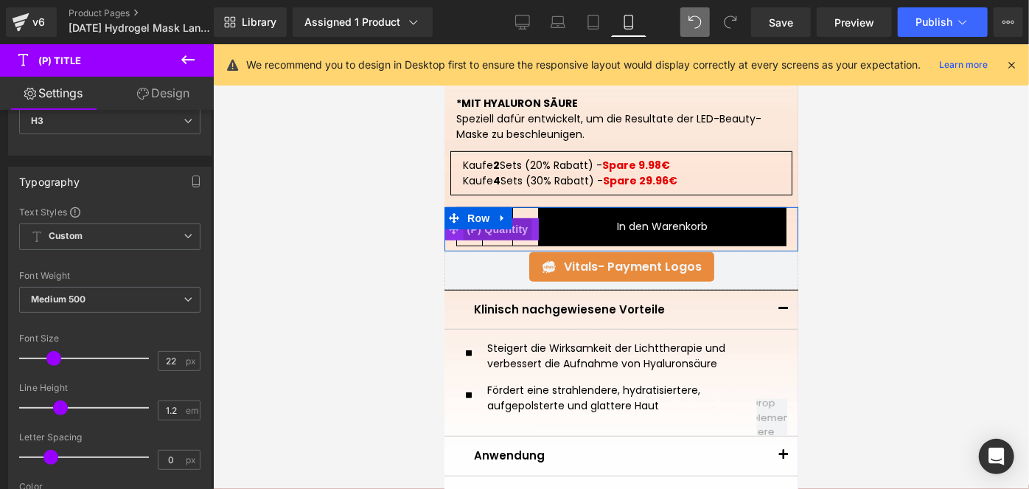
click at [498, 231] on span "(P) Quantity" at bounding box center [497, 228] width 69 height 22
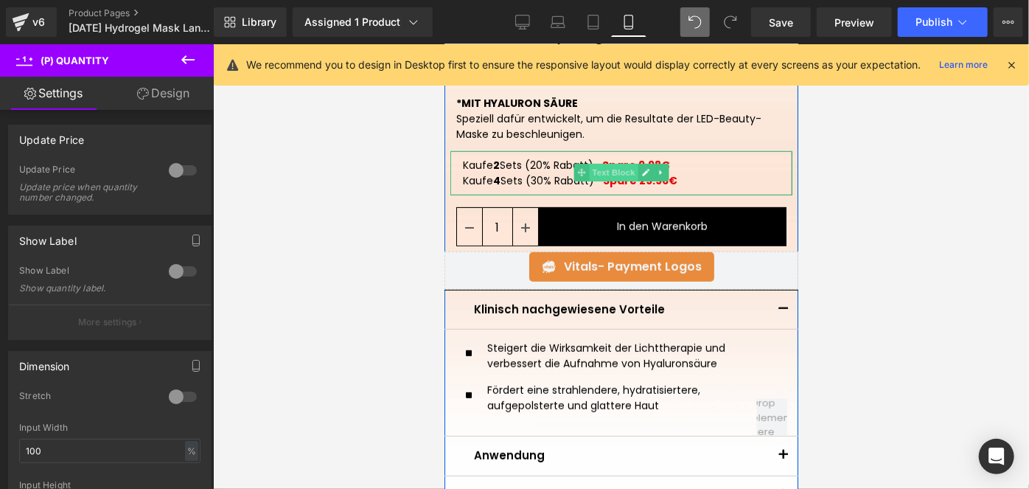
click at [613, 172] on span "Text Block" at bounding box center [612, 172] width 49 height 18
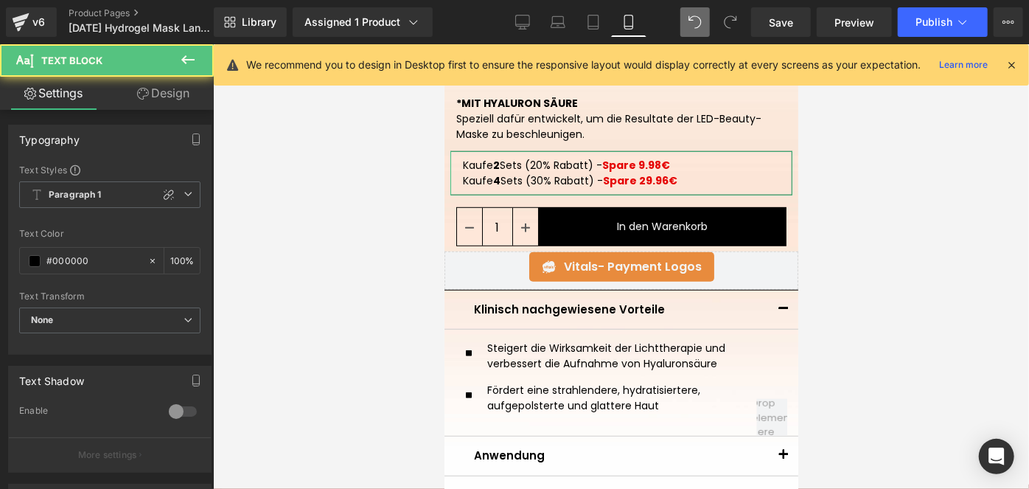
click at [164, 97] on link "Design" at bounding box center [163, 93] width 107 height 33
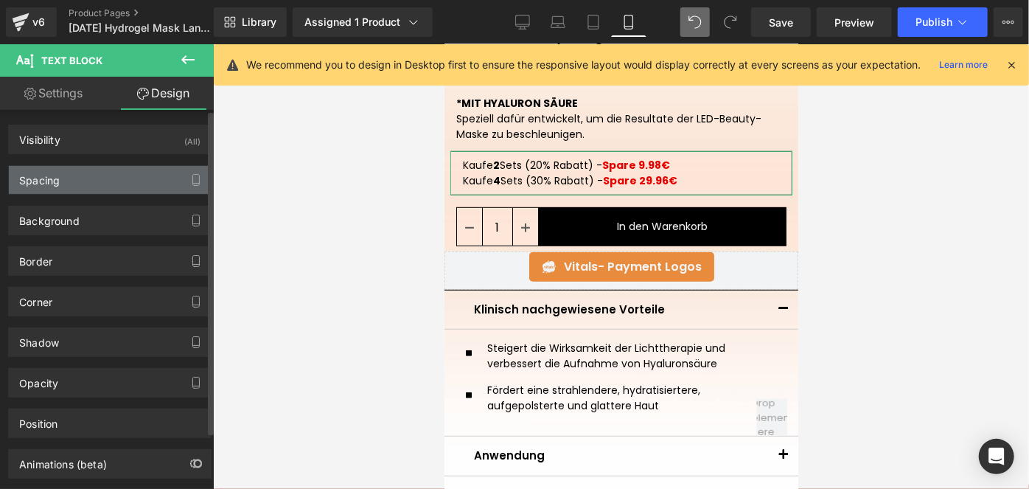
click at [77, 179] on div "Spacing" at bounding box center [110, 180] width 202 height 28
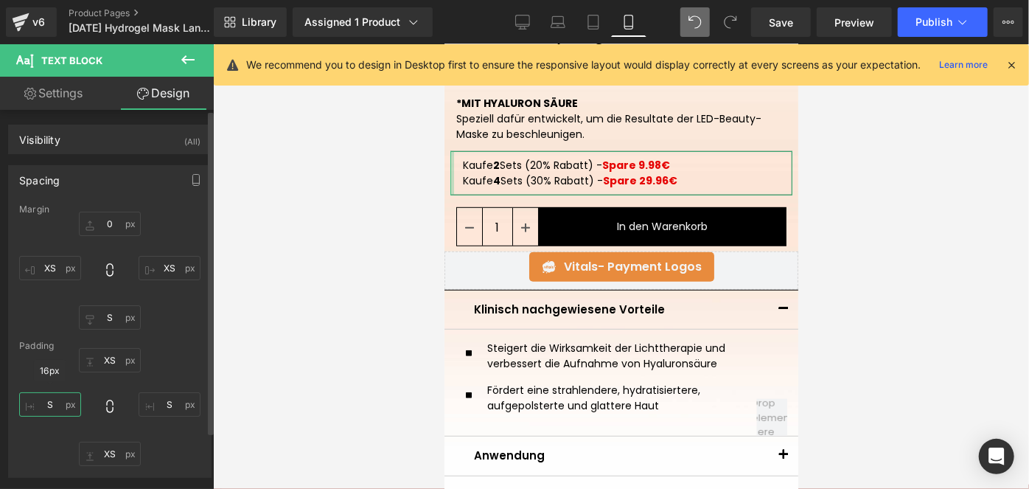
click at [49, 405] on input "S" at bounding box center [50, 404] width 62 height 24
click at [53, 405] on input "S" at bounding box center [50, 404] width 62 height 24
click at [60, 401] on input "S" at bounding box center [50, 404] width 62 height 24
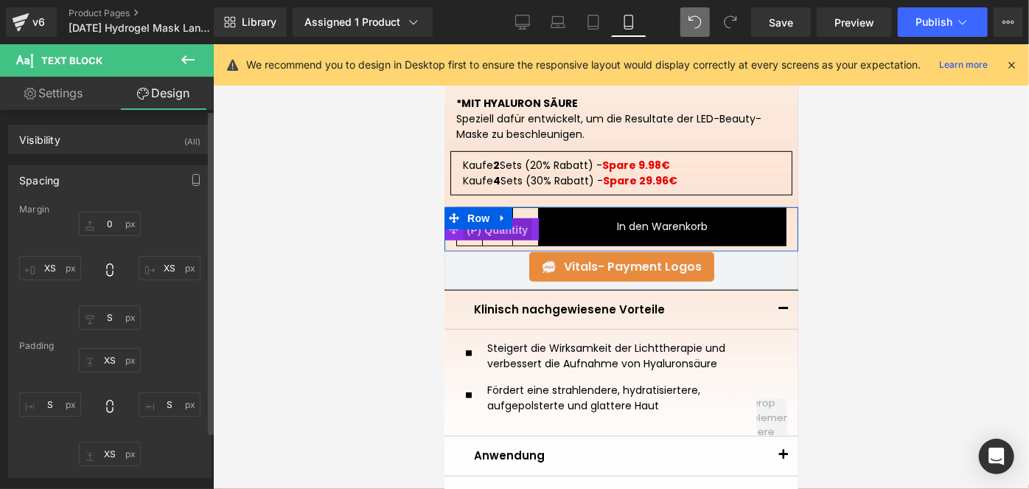
click at [490, 230] on span "(P) Quantity" at bounding box center [497, 229] width 69 height 22
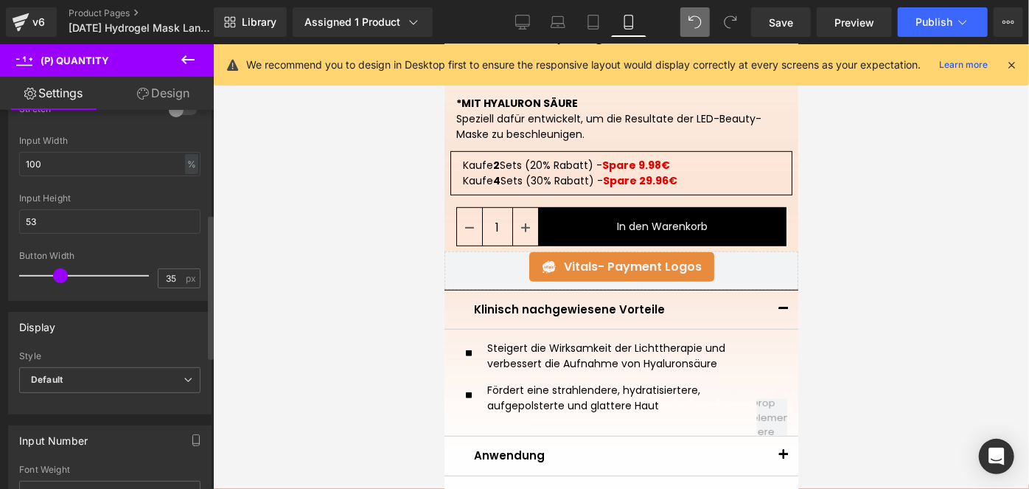
scroll to position [287, 0]
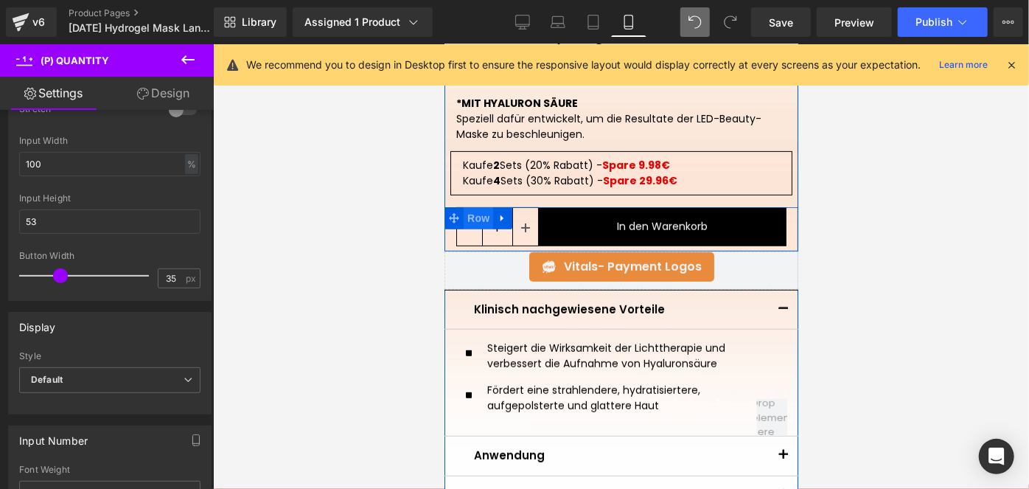
click at [475, 217] on span "Row" at bounding box center [477, 217] width 29 height 22
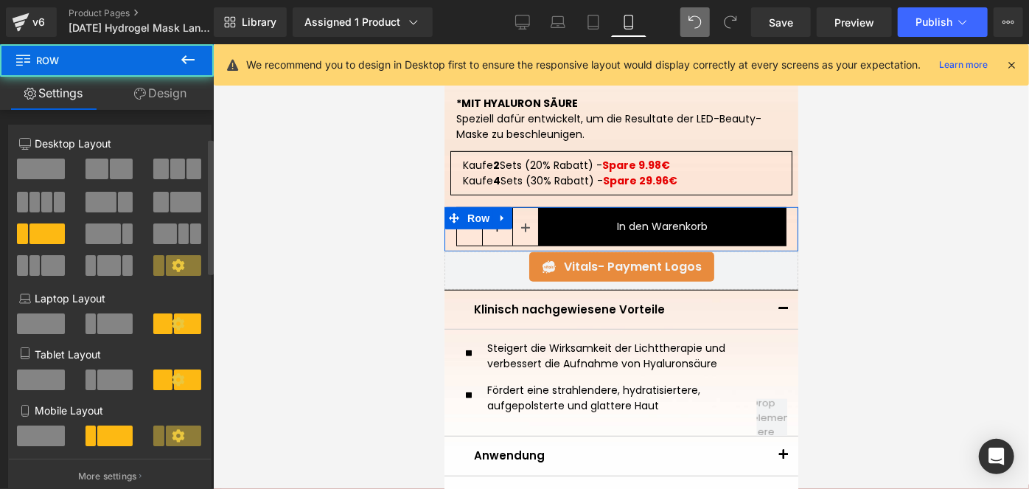
scroll to position [78, 0]
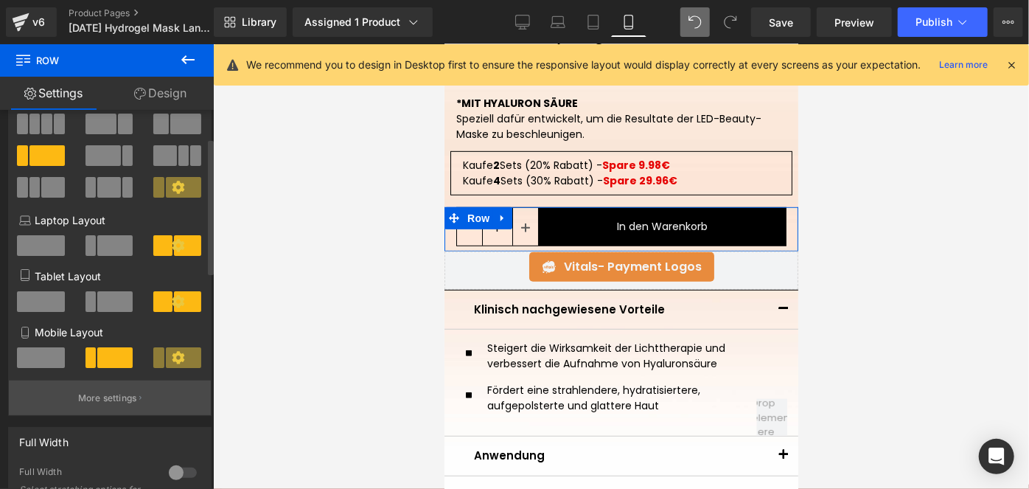
click at [144, 398] on button "More settings" at bounding box center [110, 397] width 202 height 35
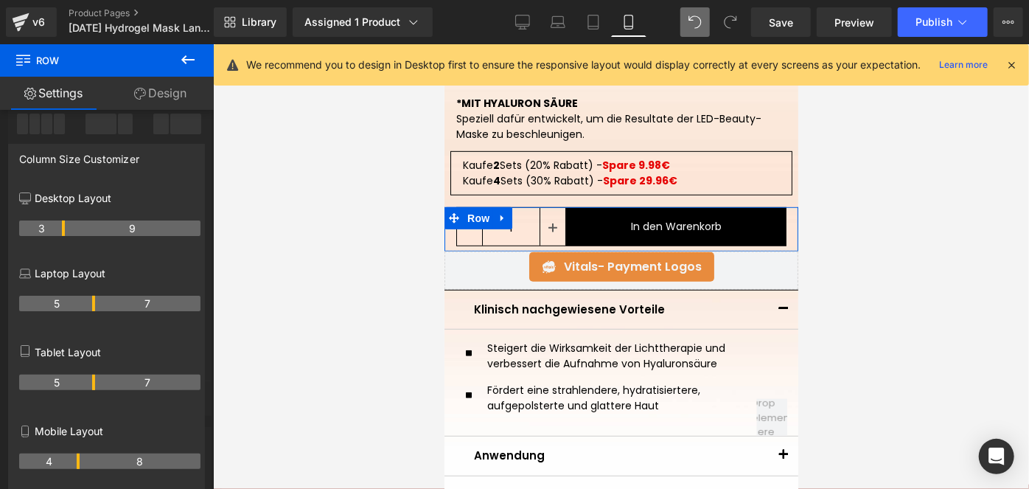
drag, startPoint x: 63, startPoint y: 467, endPoint x: 79, endPoint y: 462, distance: 16.1
click at [79, 462] on tr "4 8" at bounding box center [109, 460] width 181 height 15
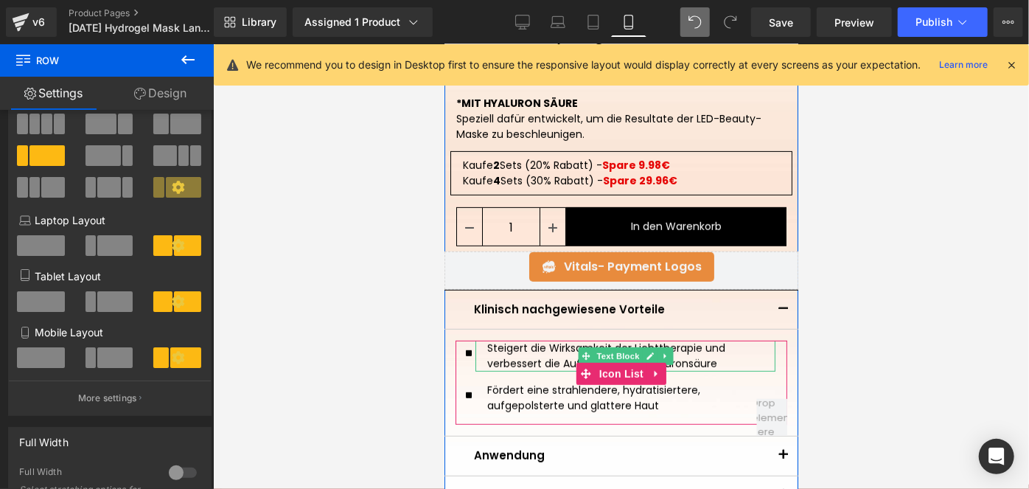
click at [509, 355] on p "Steigert die Wirksamkeit der Lichttherapie und verbessert die Aufnahme von Hyal…" at bounding box center [631, 355] width 288 height 31
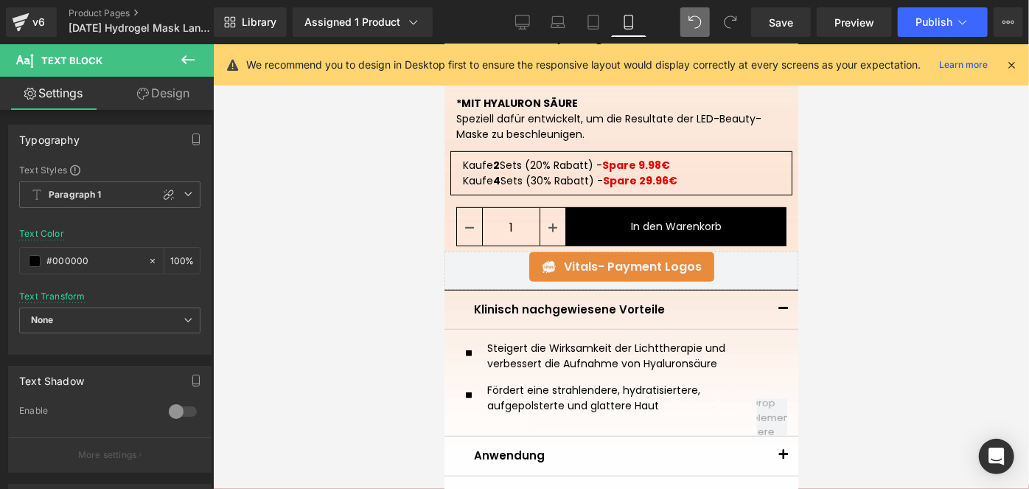
click at [154, 102] on link "Design" at bounding box center [163, 93] width 107 height 33
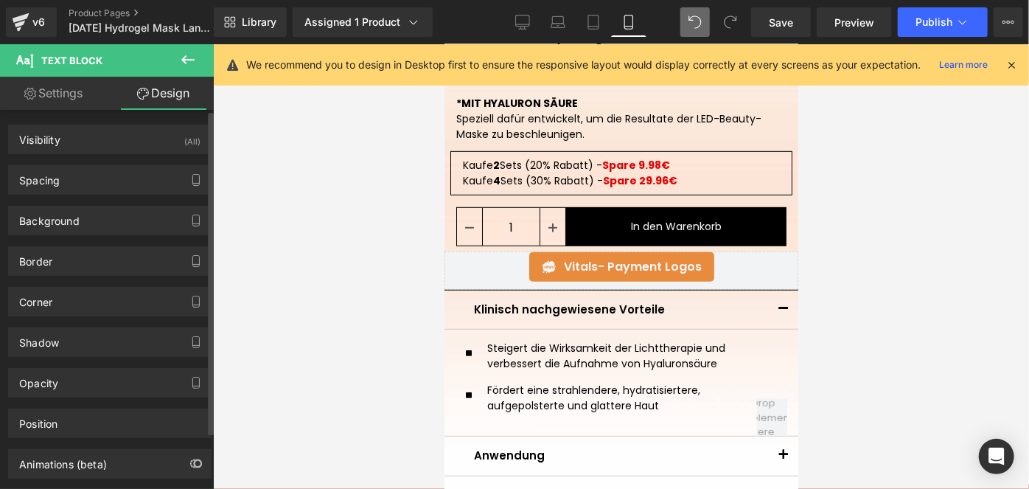
click at [76, 197] on div "Background Color & Image color Color % Image Replace Image Upload image or Brow…" at bounding box center [110, 215] width 220 height 41
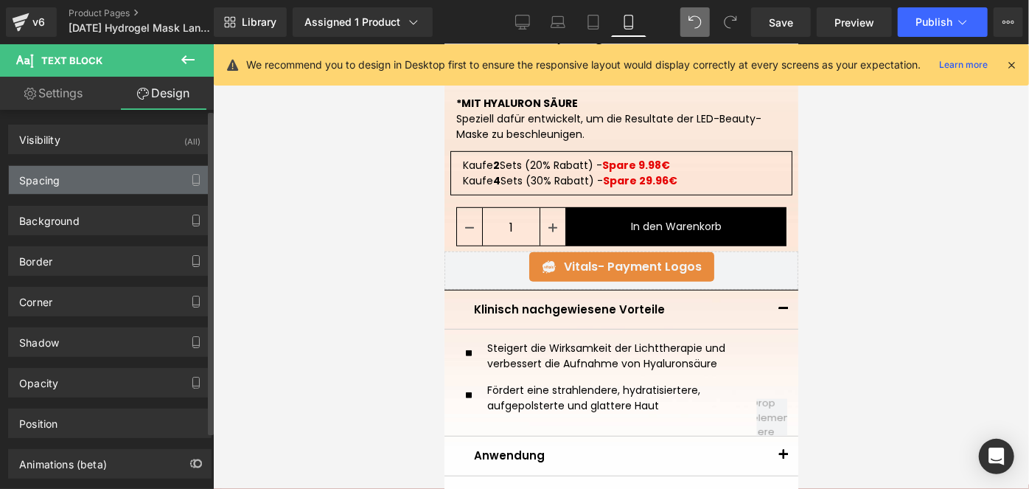
click at [105, 181] on div "Spacing" at bounding box center [110, 180] width 202 height 28
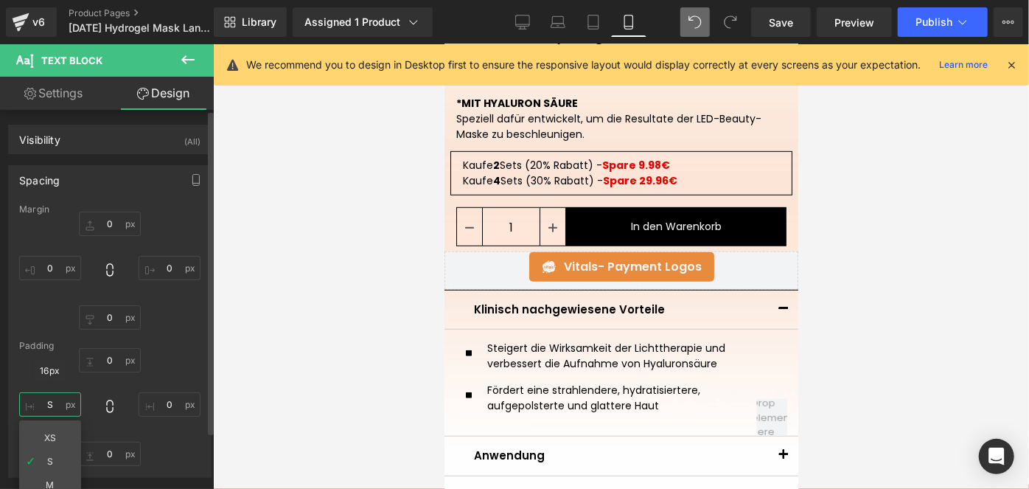
click at [50, 403] on input "text" at bounding box center [50, 404] width 62 height 24
type input "5"
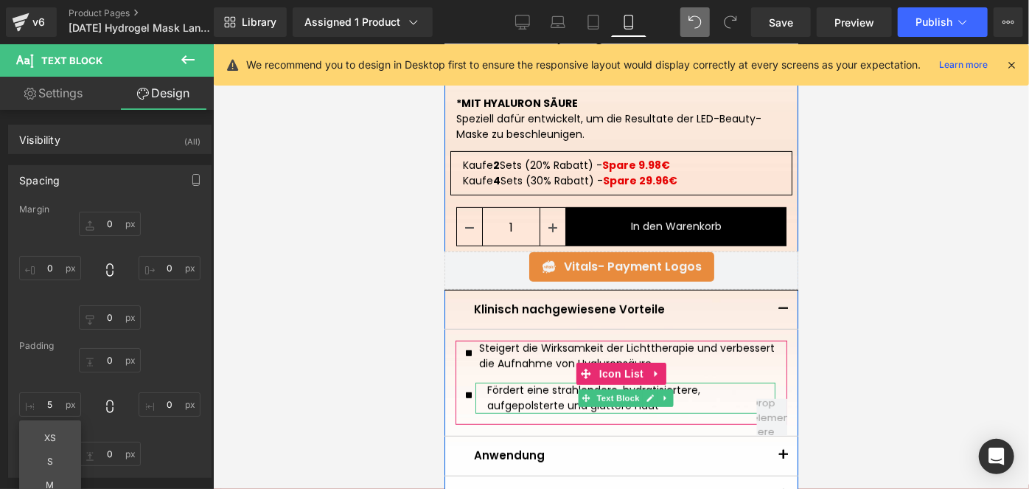
click at [517, 394] on p "Fördert eine strahlendere, hydratisiertere, aufgepolsterte und glattere Haut" at bounding box center [631, 397] width 288 height 31
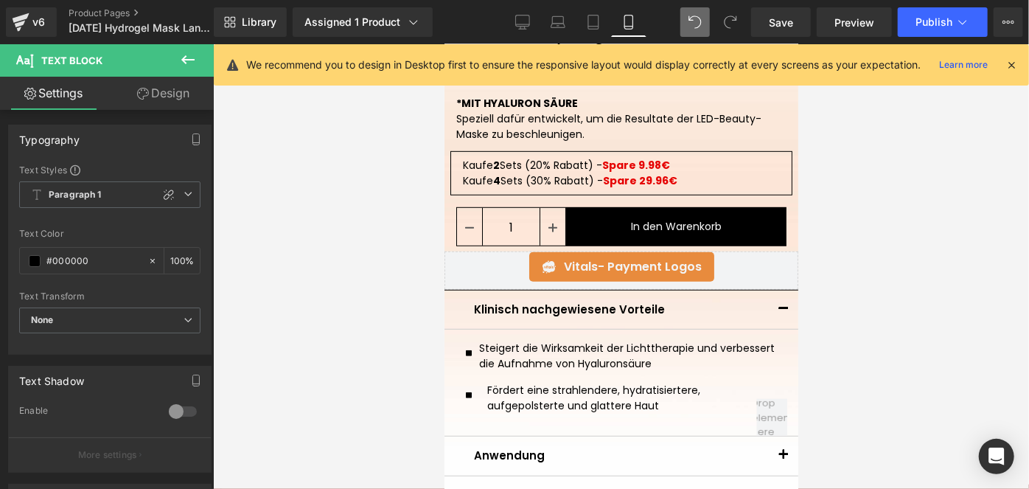
click at [186, 93] on link "Design" at bounding box center [163, 93] width 107 height 33
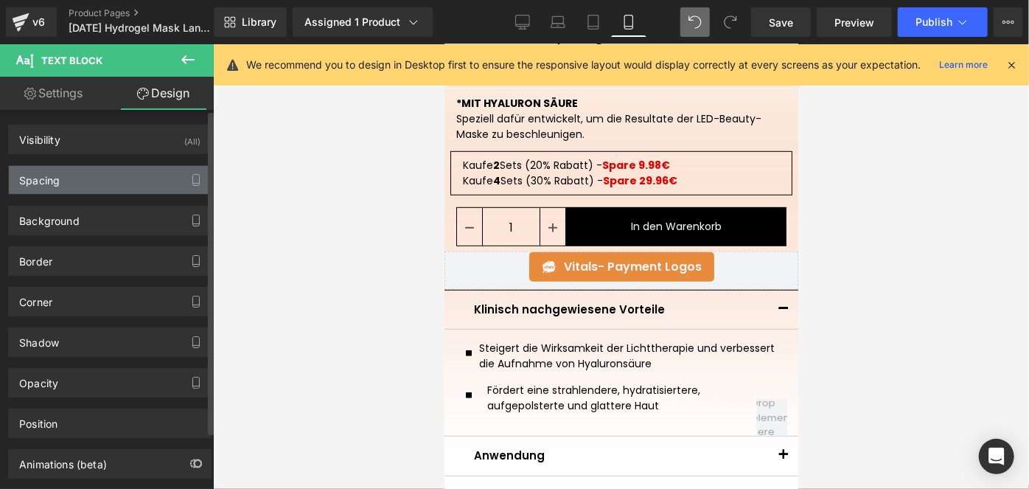
click at [72, 172] on div "Spacing" at bounding box center [110, 180] width 202 height 28
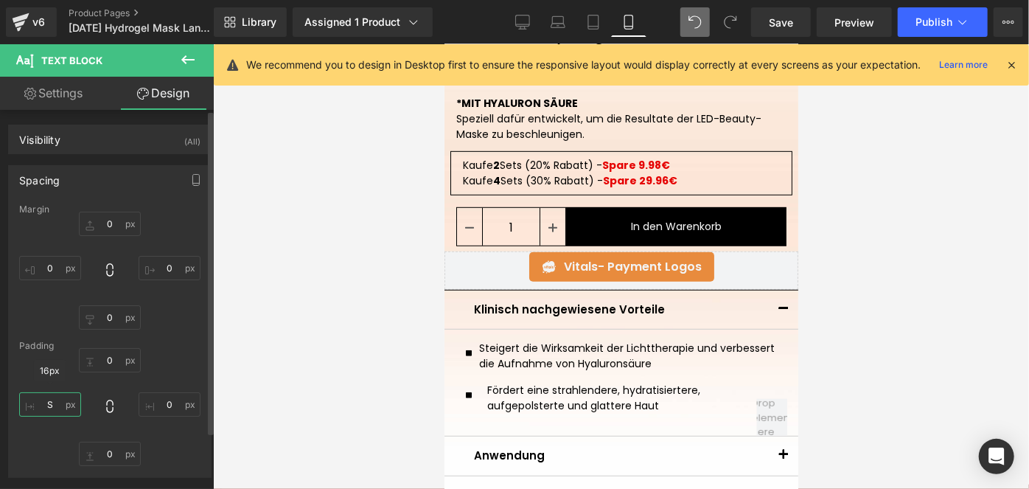
click at [49, 400] on input "text" at bounding box center [50, 404] width 62 height 24
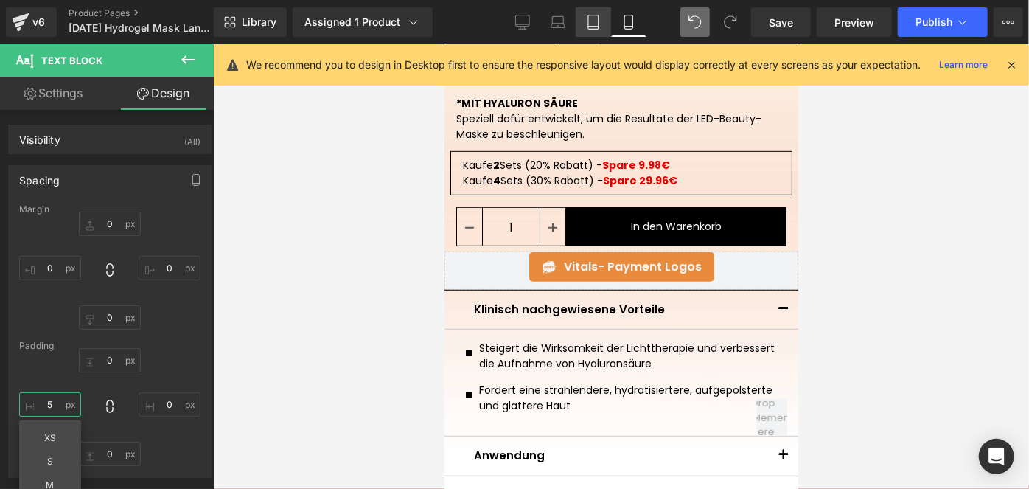
type input "5"
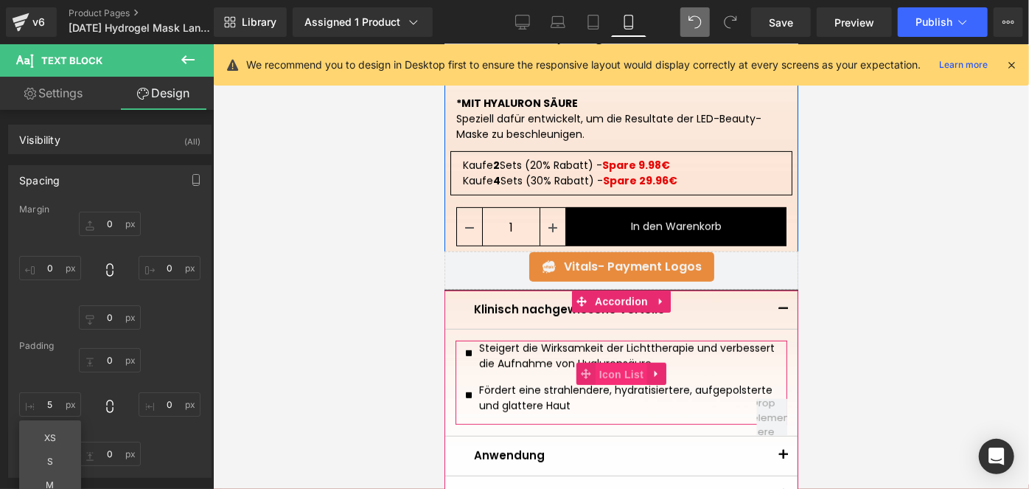
click at [601, 365] on span "Icon List" at bounding box center [621, 374] width 52 height 22
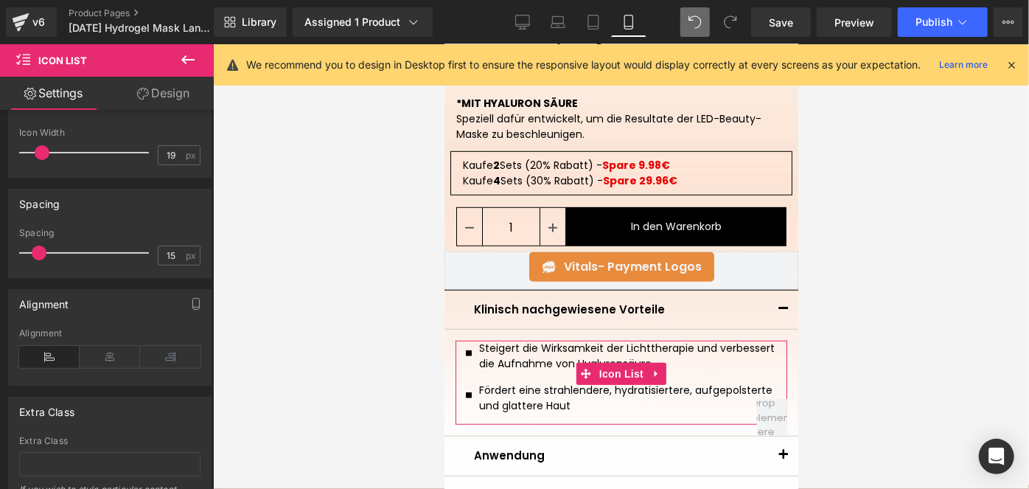
scroll to position [110, 0]
click at [169, 91] on link "Design" at bounding box center [163, 93] width 107 height 33
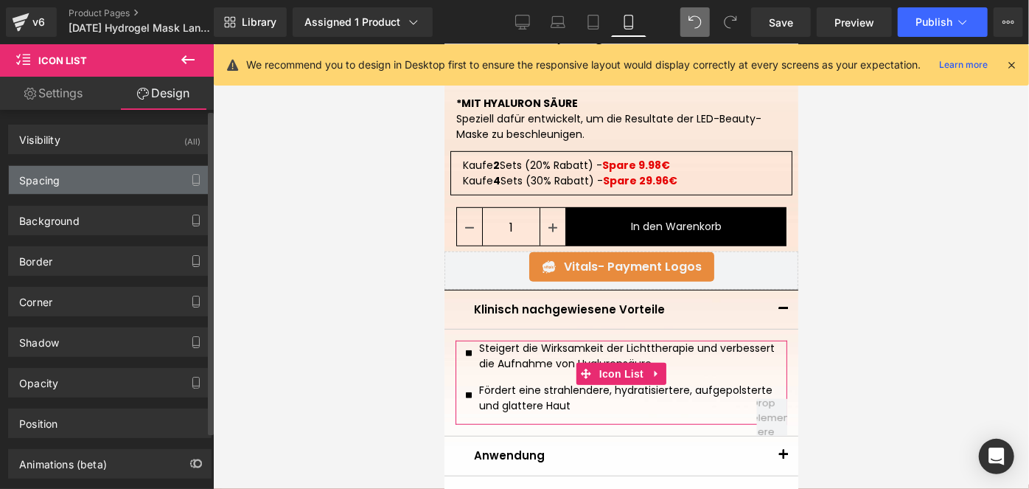
click at [71, 180] on div "Spacing" at bounding box center [110, 180] width 202 height 28
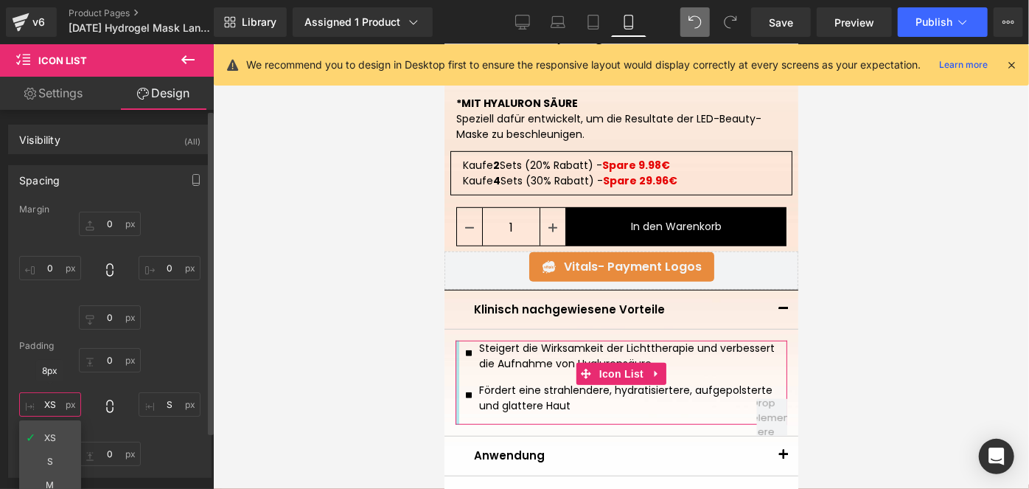
click at [45, 409] on input "XS" at bounding box center [50, 404] width 62 height 24
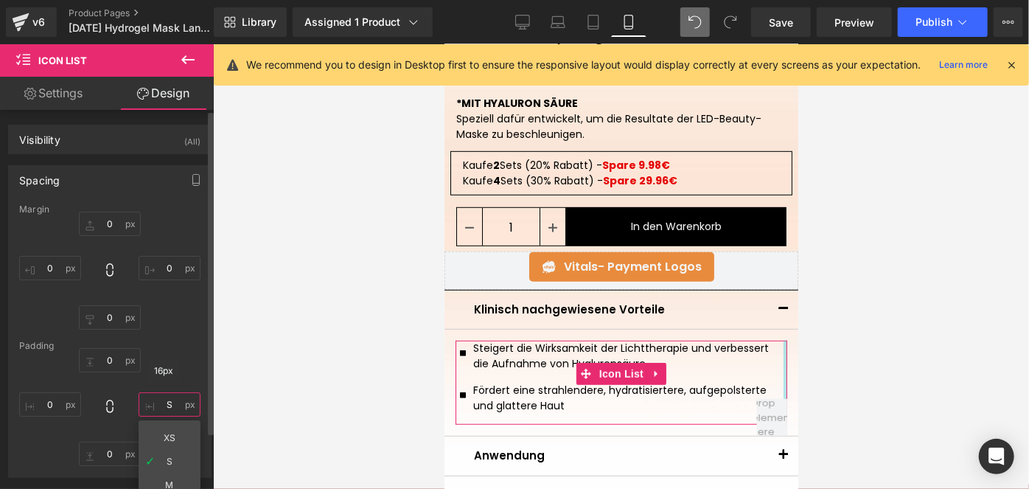
click at [168, 400] on input "S" at bounding box center [170, 404] width 62 height 24
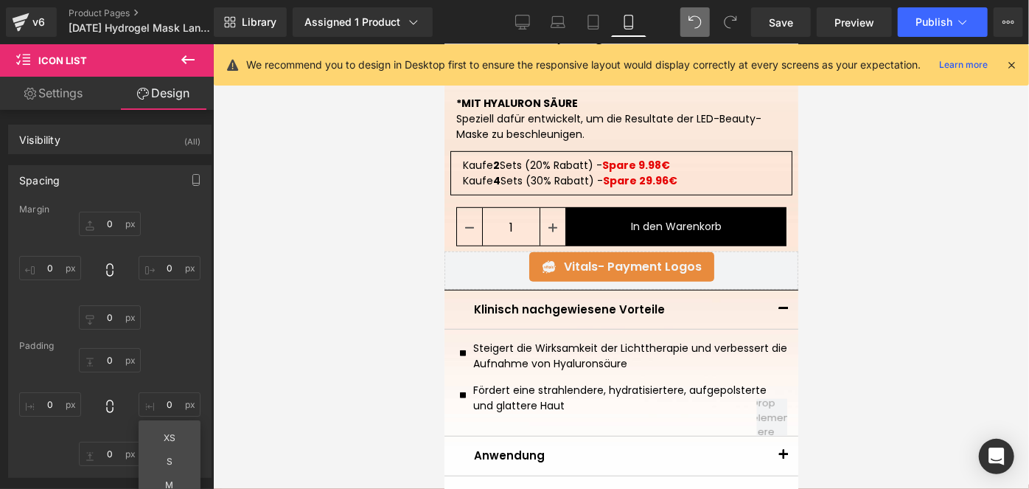
click at [691, 28] on icon at bounding box center [694, 21] width 13 height 13
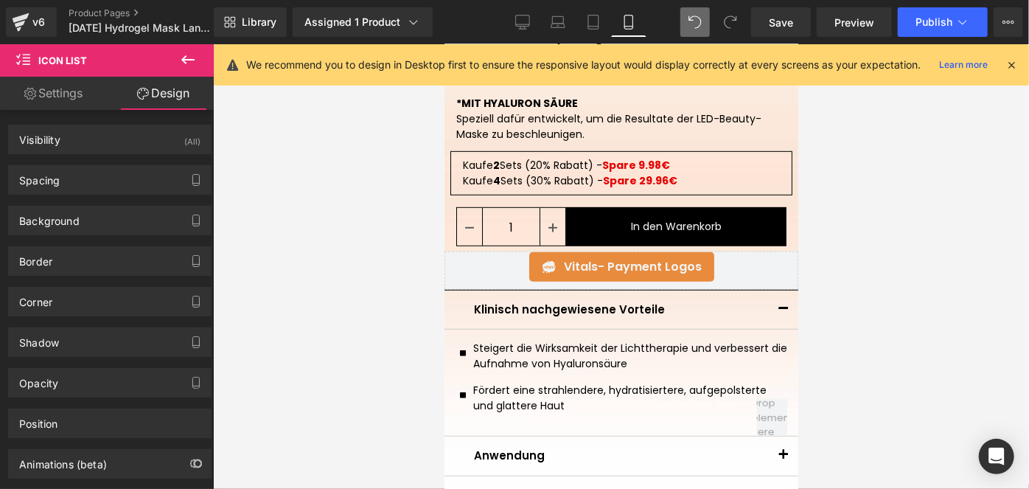
click at [727, 24] on icon at bounding box center [730, 21] width 13 height 13
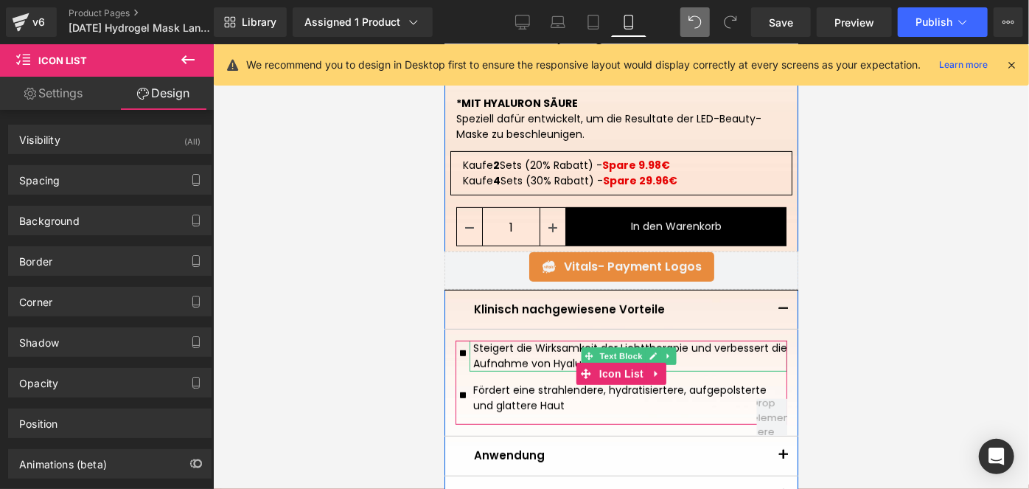
click at [532, 352] on p "Steigert die Wirksamkeit der Lichttherapie und verbessert die Aufnahme von Hyal…" at bounding box center [629, 355] width 314 height 31
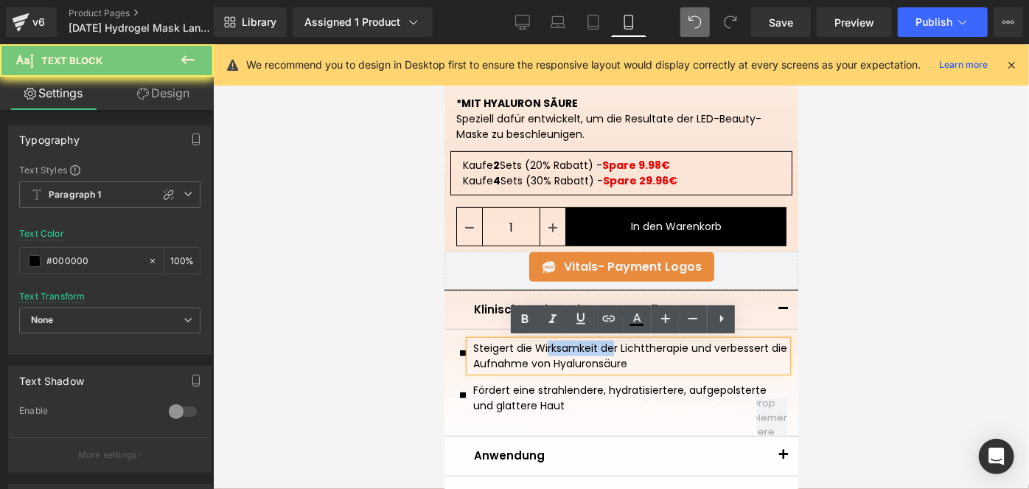
click at [532, 352] on p "Steigert die Wirksamkeit der Lichttherapie und verbessert die Aufnahme von Hyal…" at bounding box center [629, 355] width 314 height 31
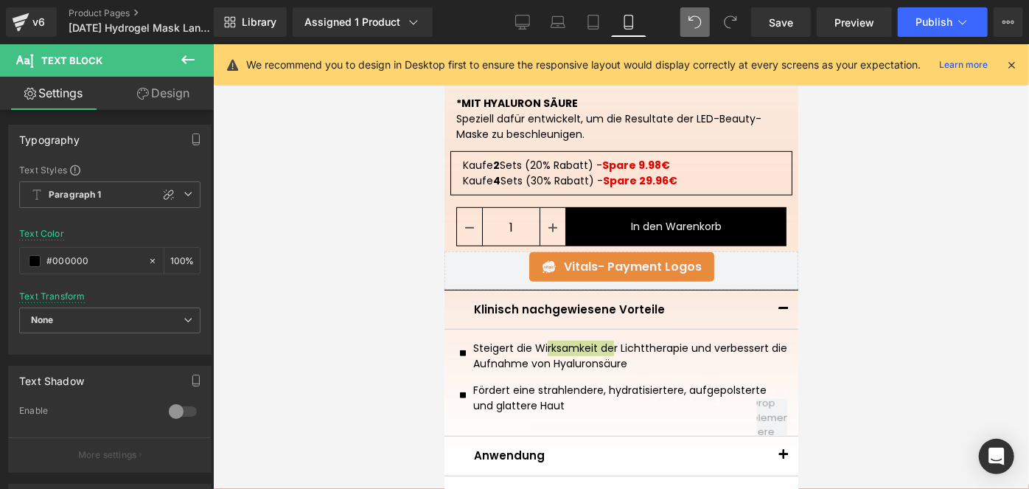
click at [172, 93] on link "Design" at bounding box center [163, 93] width 107 height 33
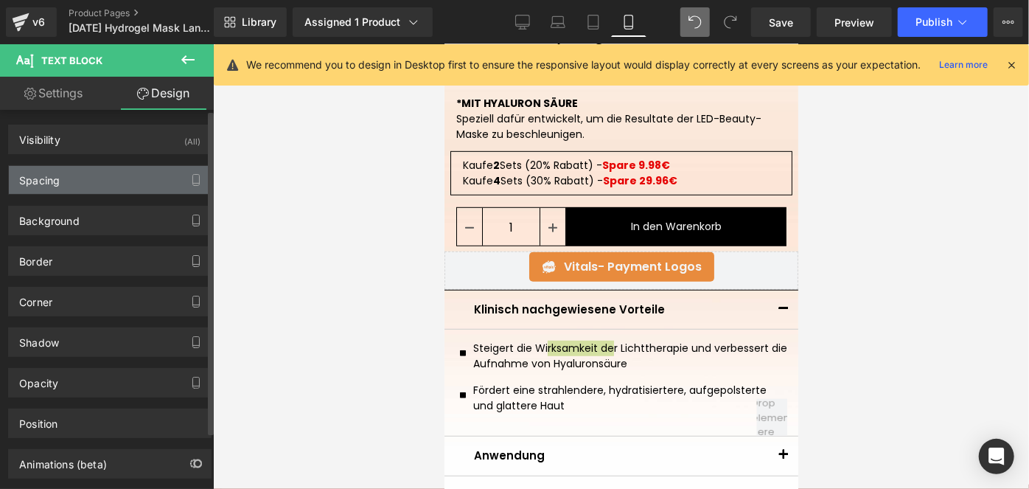
click at [85, 178] on div "Spacing" at bounding box center [110, 180] width 202 height 28
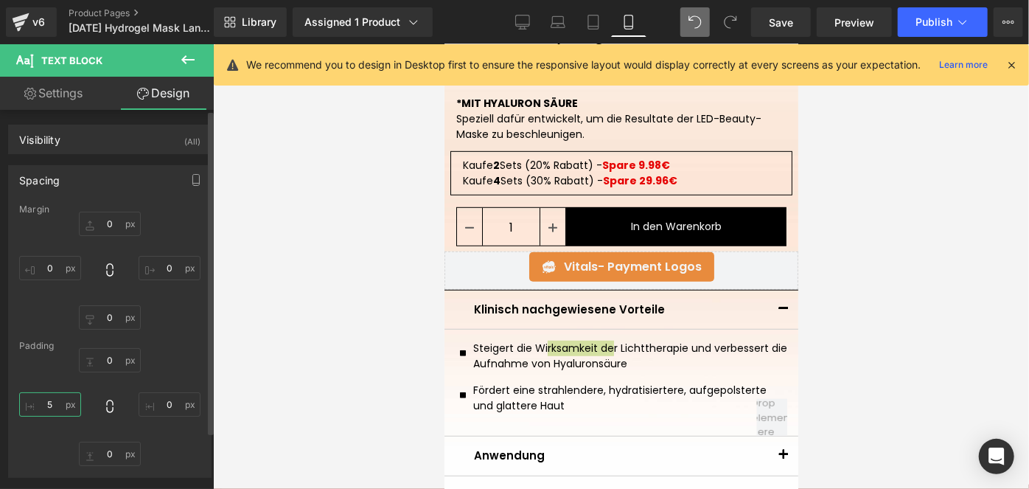
click at [46, 400] on input "5" at bounding box center [50, 404] width 62 height 24
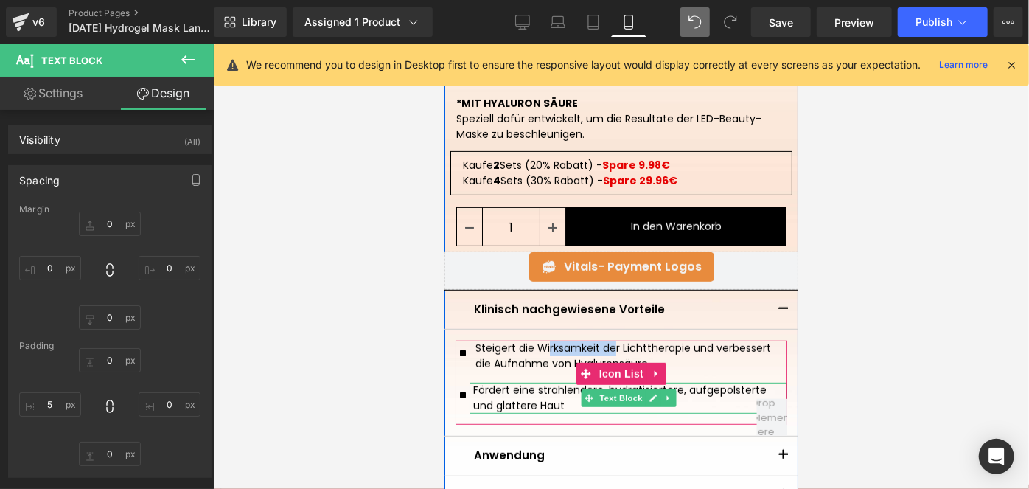
click at [492, 394] on p "Fördert eine strahlendere, hydratisiertere, aufgepolsterte und glattere Haut" at bounding box center [629, 397] width 314 height 31
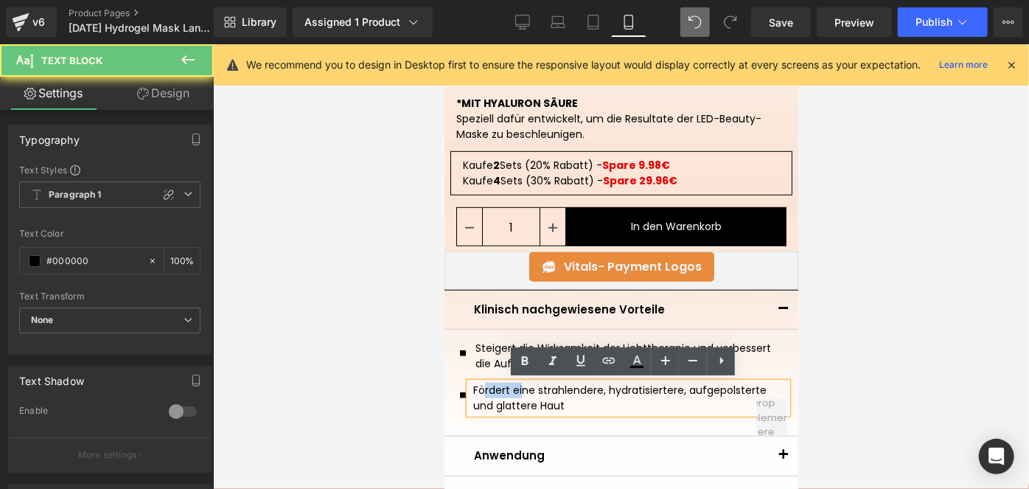
click at [492, 394] on p "Fördert eine strahlendere, hydratisiertere, aufgepolsterte und glattere Haut" at bounding box center [629, 397] width 314 height 31
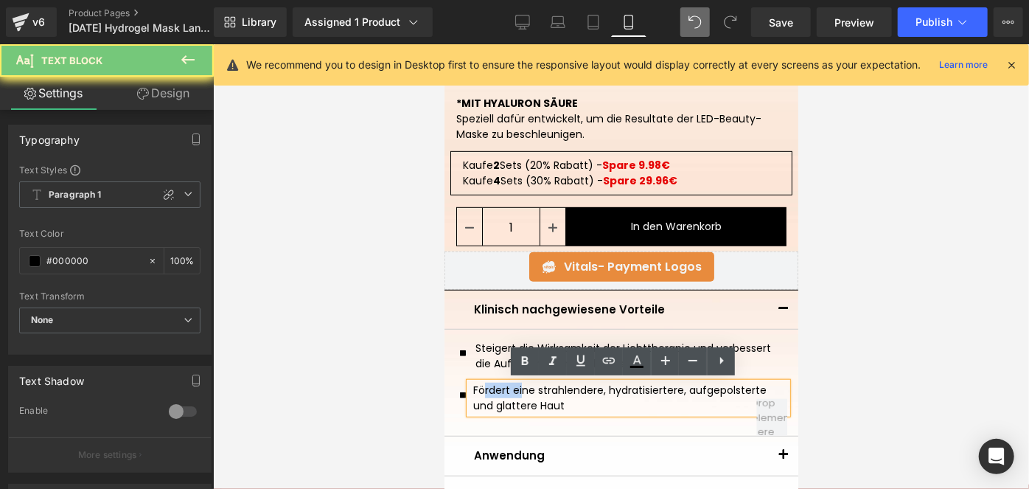
click at [492, 394] on p "Fördert eine strahlendere, hydratisiertere, aufgepolsterte und glattere Haut" at bounding box center [629, 397] width 314 height 31
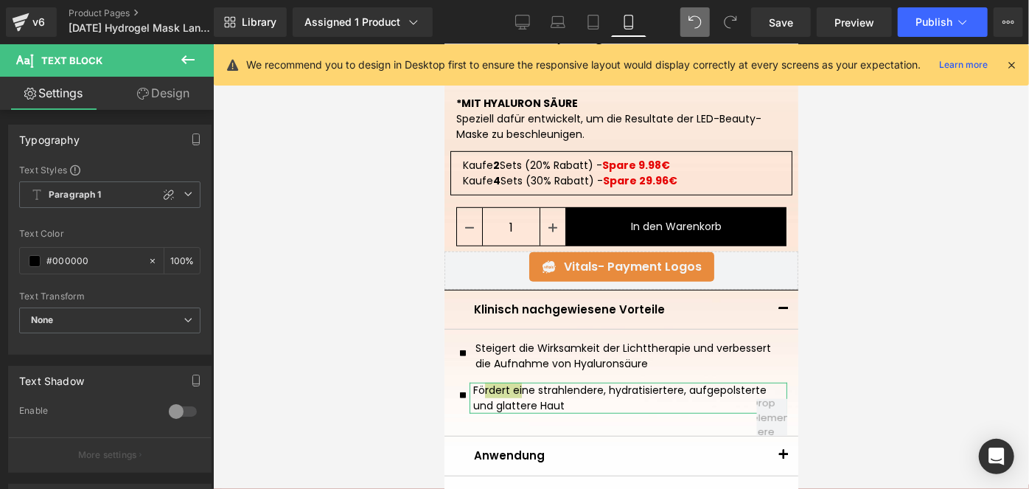
click at [176, 93] on link "Design" at bounding box center [163, 93] width 107 height 33
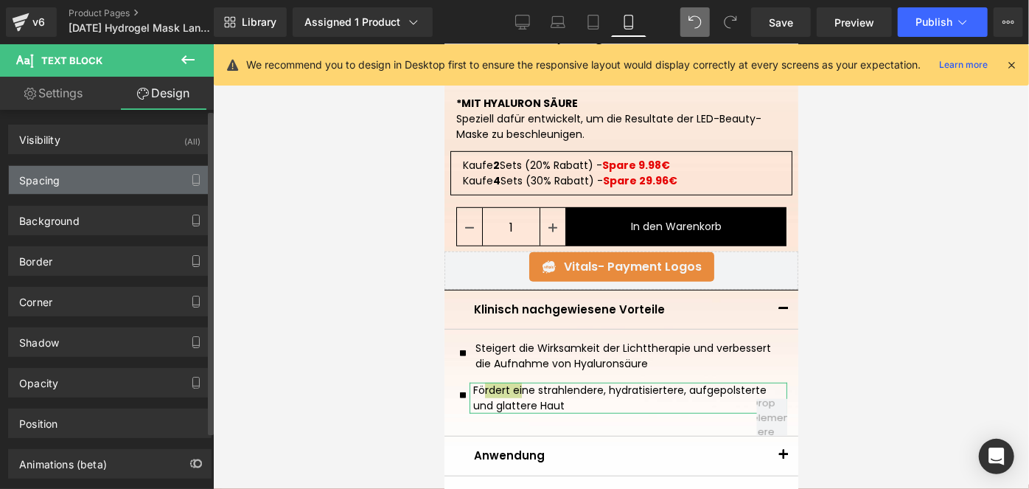
click at [77, 181] on div "Spacing" at bounding box center [110, 180] width 202 height 28
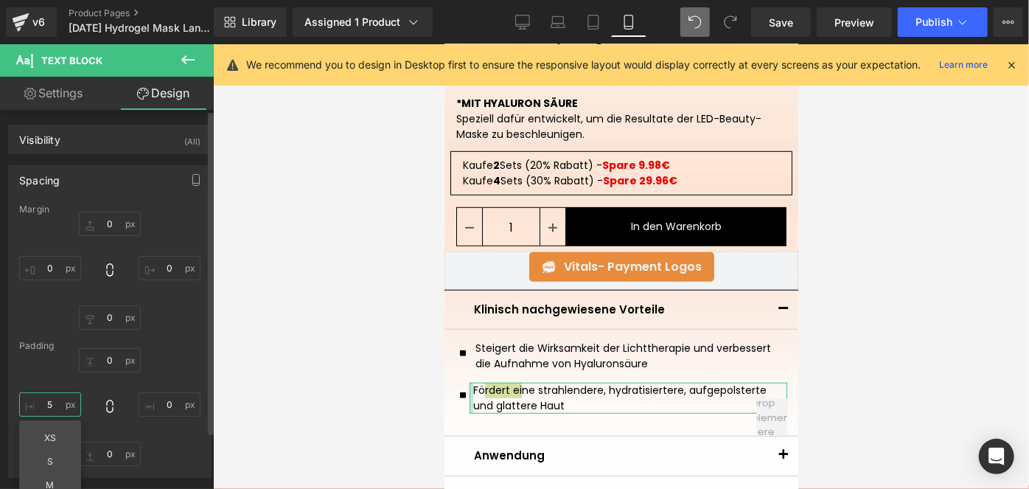
click at [55, 402] on input "5" at bounding box center [50, 404] width 62 height 24
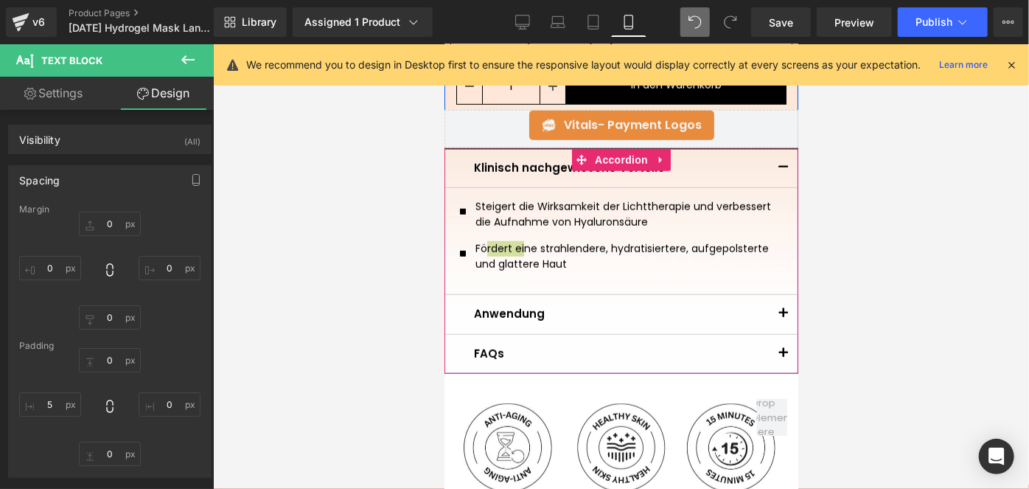
scroll to position [590, 0]
click at [782, 312] on button "button" at bounding box center [782, 313] width 29 height 39
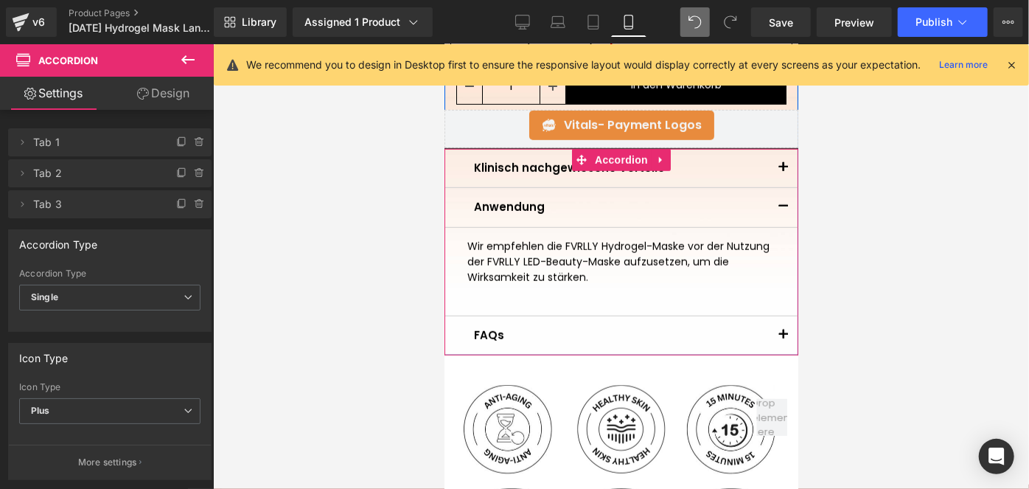
click at [770, 332] on button "button" at bounding box center [782, 334] width 29 height 39
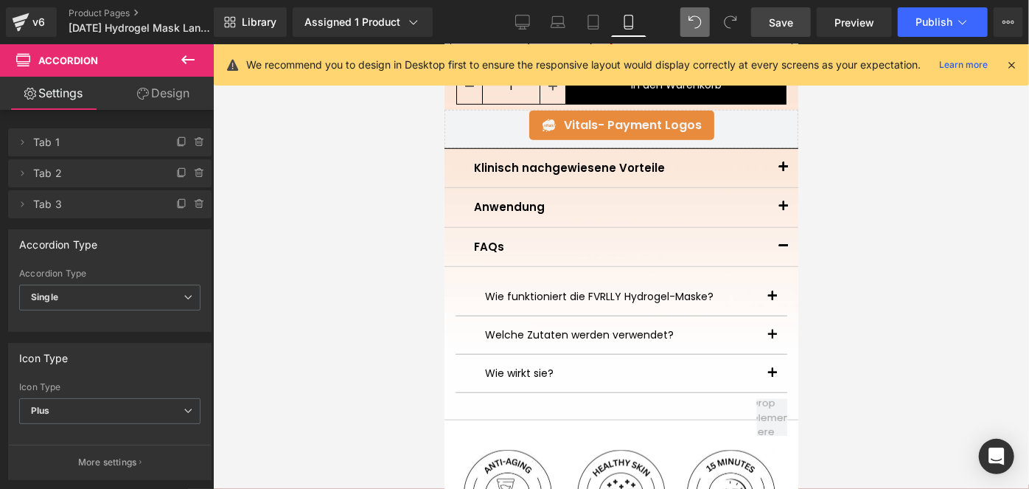
drag, startPoint x: 787, startPoint y: 28, endPoint x: 212, endPoint y: 207, distance: 602.9
click at [787, 28] on span "Save" at bounding box center [781, 22] width 24 height 15
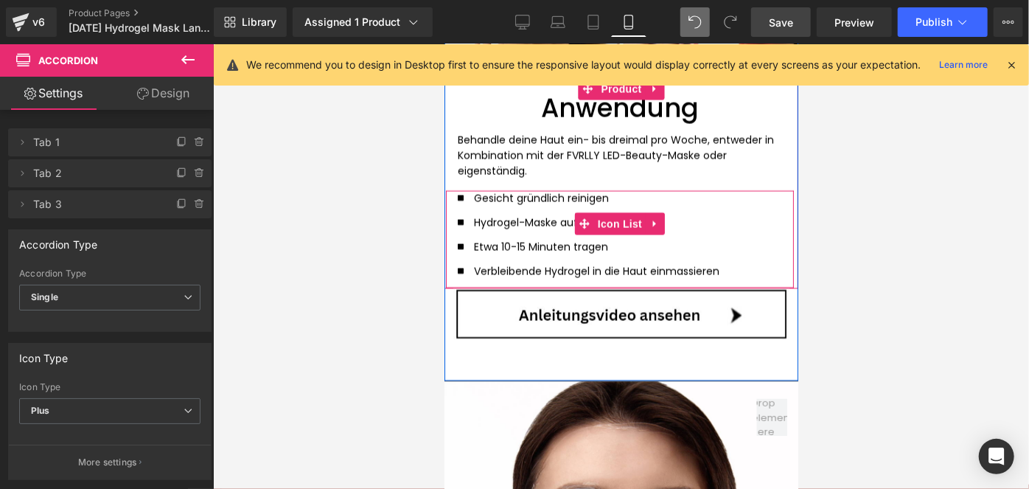
scroll to position [1535, 0]
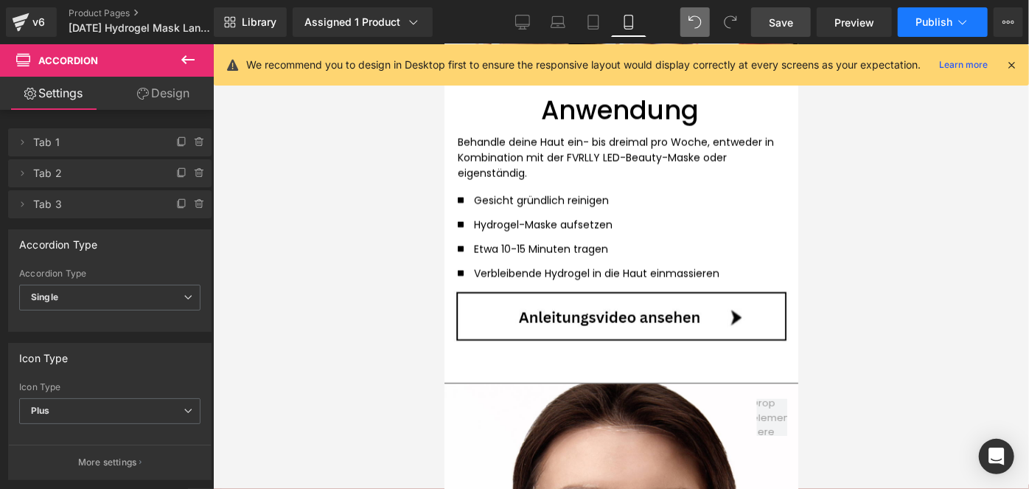
click at [915, 24] on button "Publish" at bounding box center [943, 21] width 90 height 29
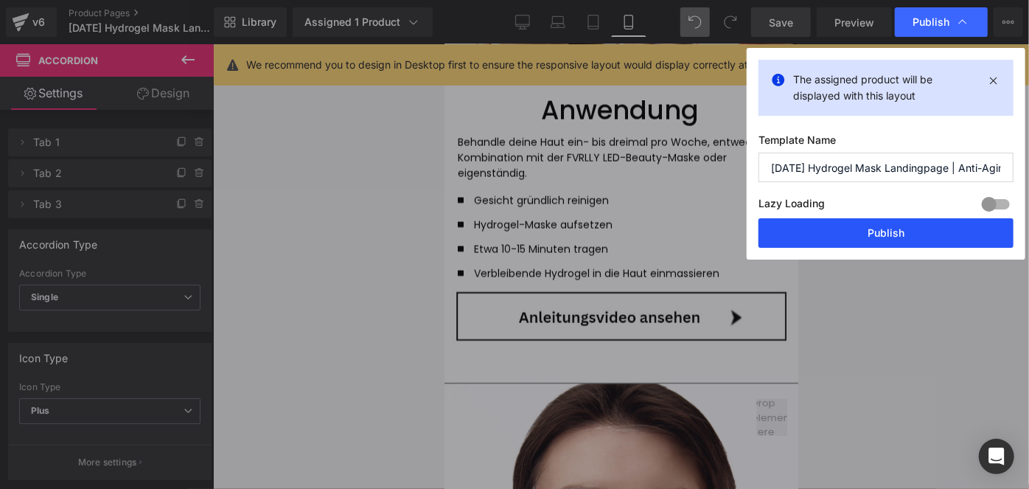
click at [817, 242] on button "Publish" at bounding box center [885, 232] width 255 height 29
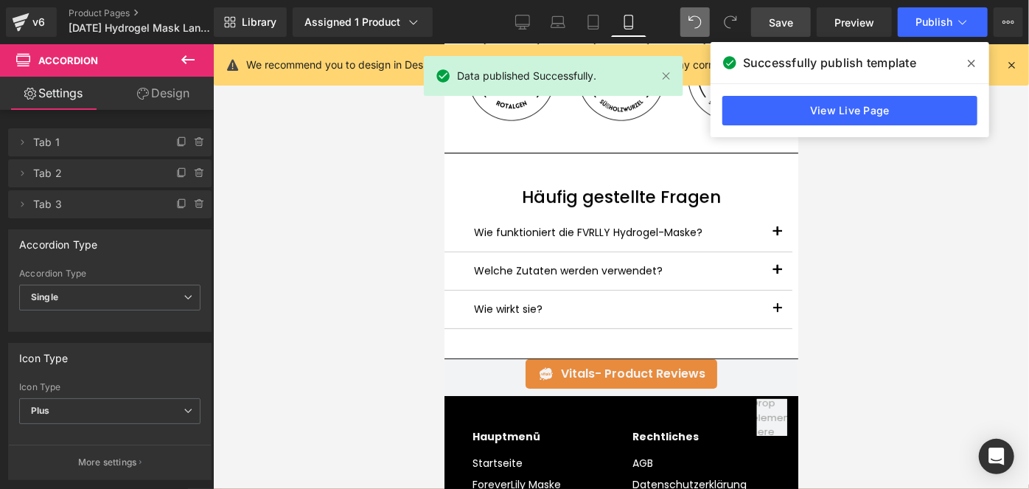
scroll to position [2570, 0]
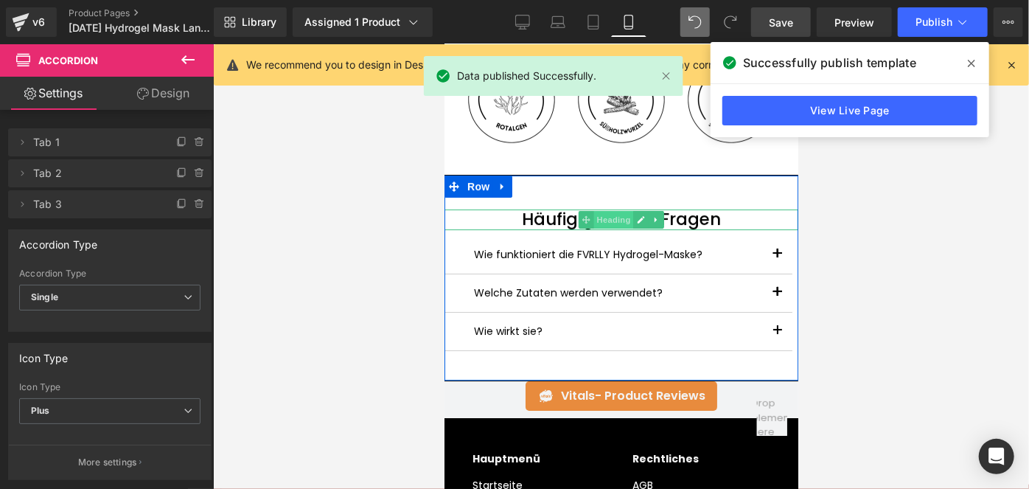
click at [604, 220] on span "Heading" at bounding box center [613, 219] width 40 height 18
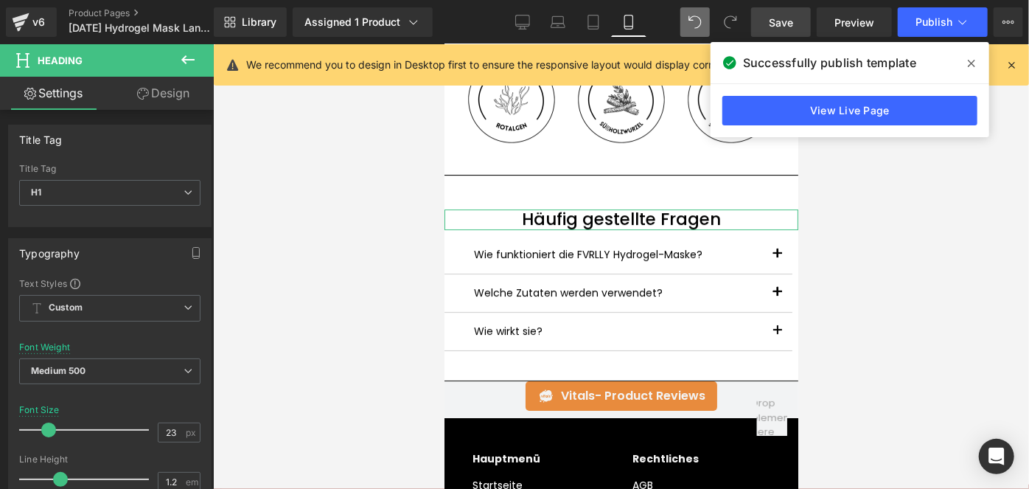
click at [138, 102] on link "Design" at bounding box center [163, 93] width 107 height 33
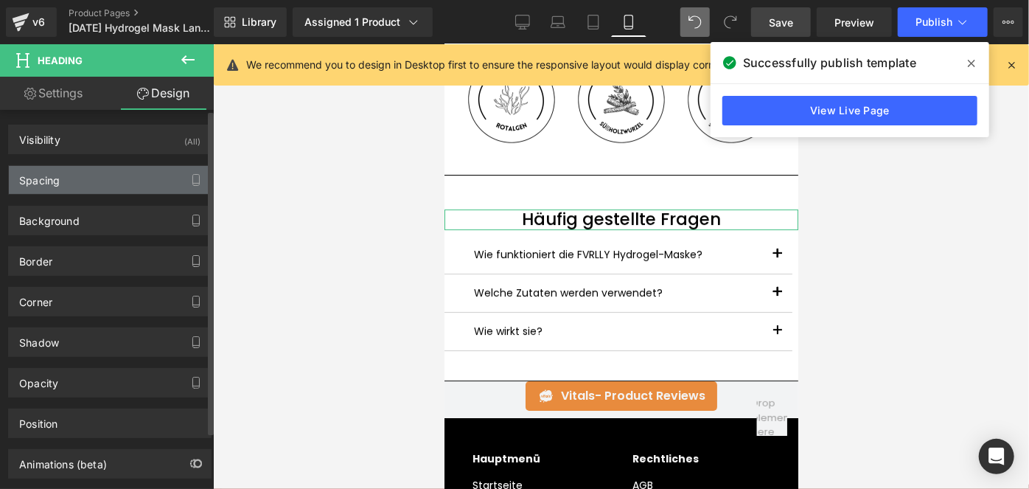
click at [80, 186] on div "Spacing" at bounding box center [110, 180] width 202 height 28
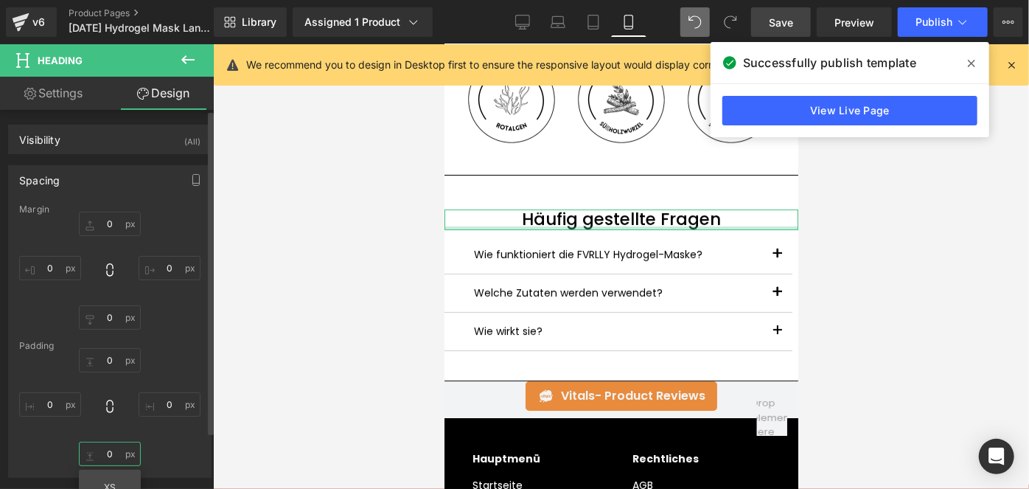
click at [118, 450] on input "text" at bounding box center [110, 454] width 62 height 24
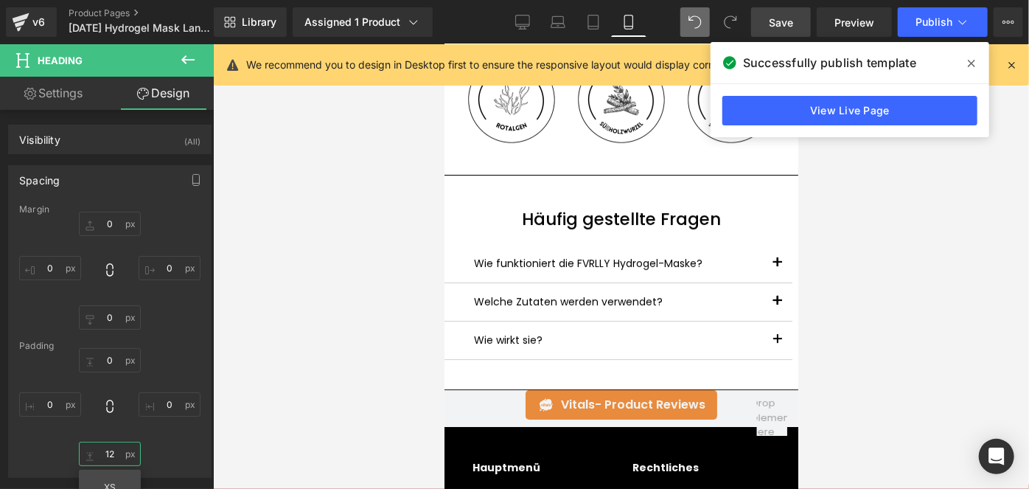
type input "12"
click at [784, 27] on span "Save" at bounding box center [781, 22] width 24 height 15
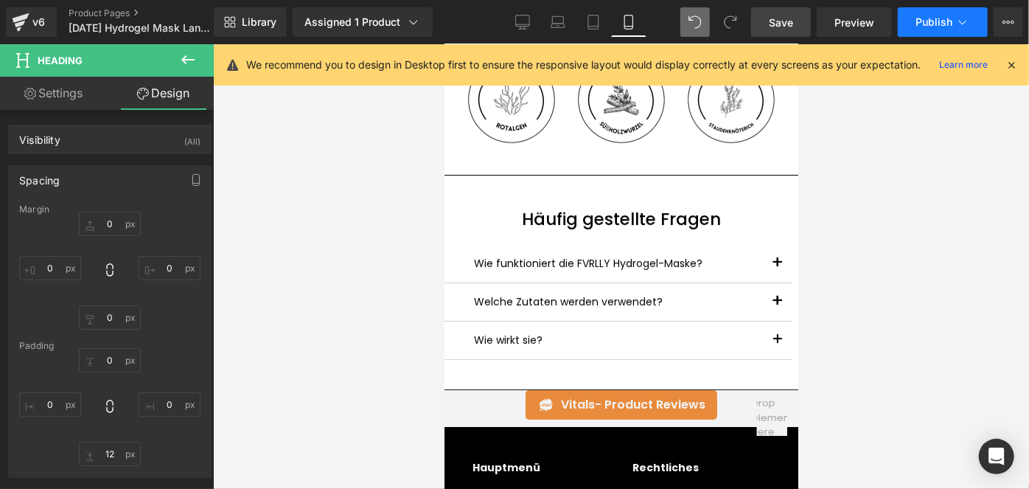
click at [916, 26] on button "Publish" at bounding box center [943, 21] width 90 height 29
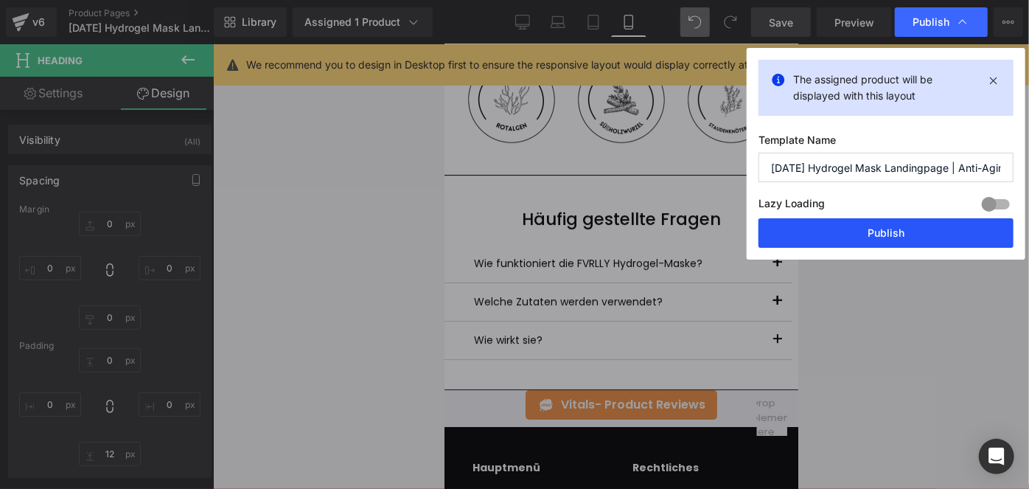
click at [802, 242] on button "Publish" at bounding box center [885, 232] width 255 height 29
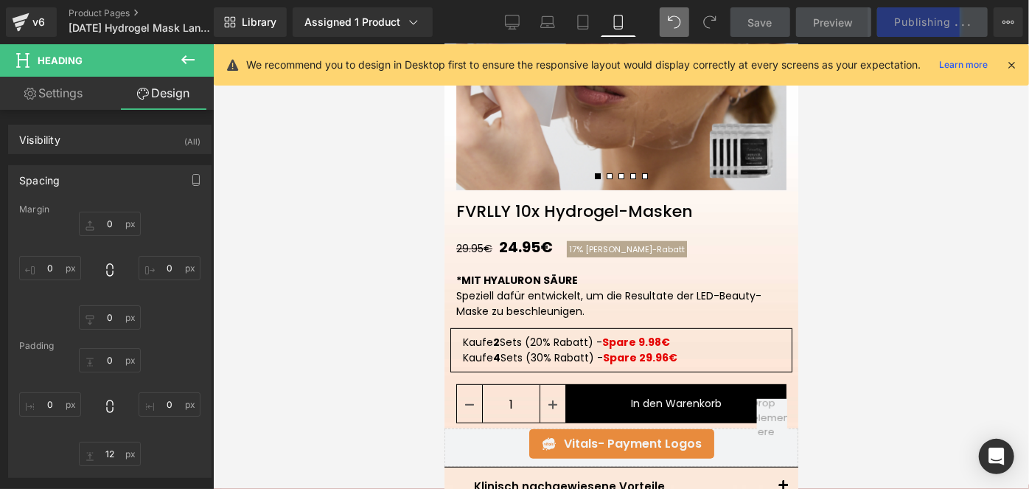
scroll to position [272, 0]
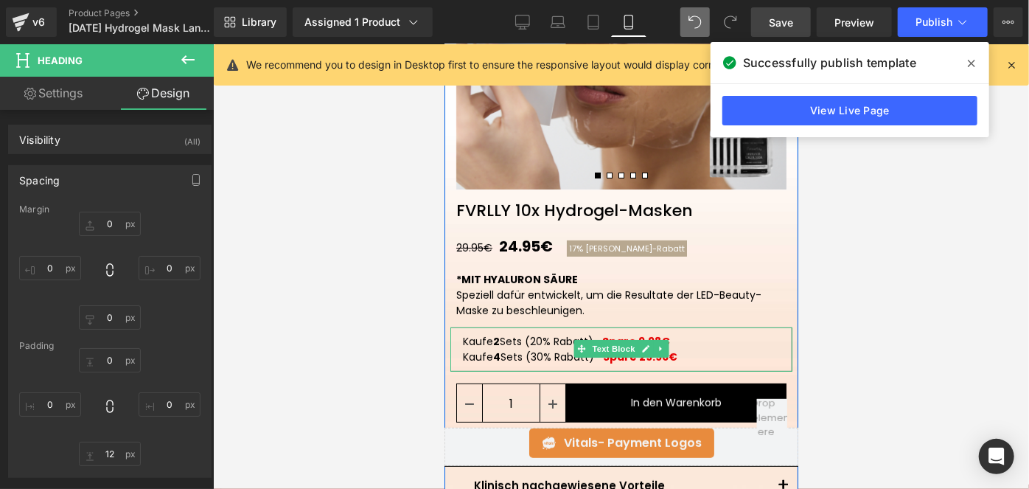
click at [685, 352] on p "Kaufe 4 Sets (30% Rabatt) - Spare 29.96€" at bounding box center [620, 356] width 317 height 15
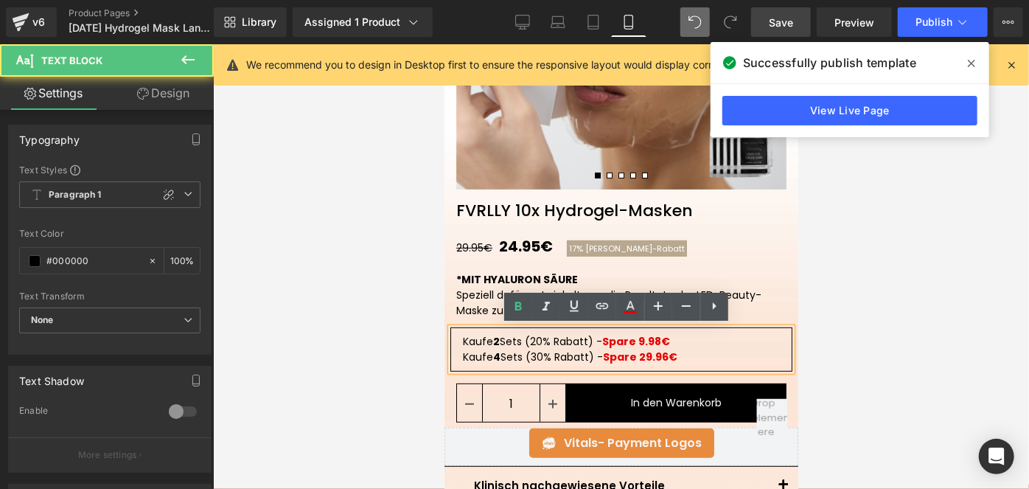
click at [685, 352] on p "Kaufe 4 Sets (30% Rabatt) - Spare 29.96€" at bounding box center [620, 356] width 317 height 15
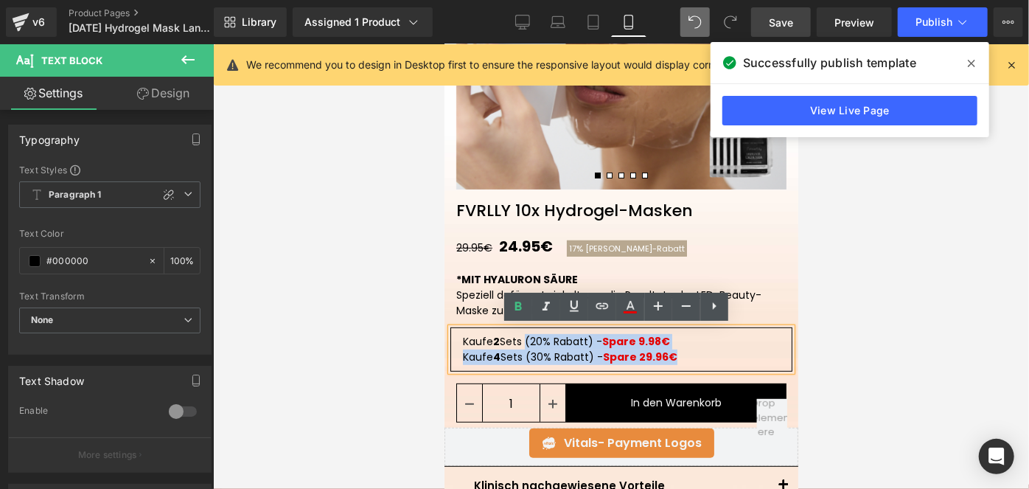
drag, startPoint x: 679, startPoint y: 358, endPoint x: 521, endPoint y: 338, distance: 159.0
click at [521, 338] on div "Kaufe 2 Sets (20% Rabatt) - Spare 9.98€ Kaufe 4 Sets (30% Rabatt) - Spare 29.96€" at bounding box center [621, 349] width 342 height 44
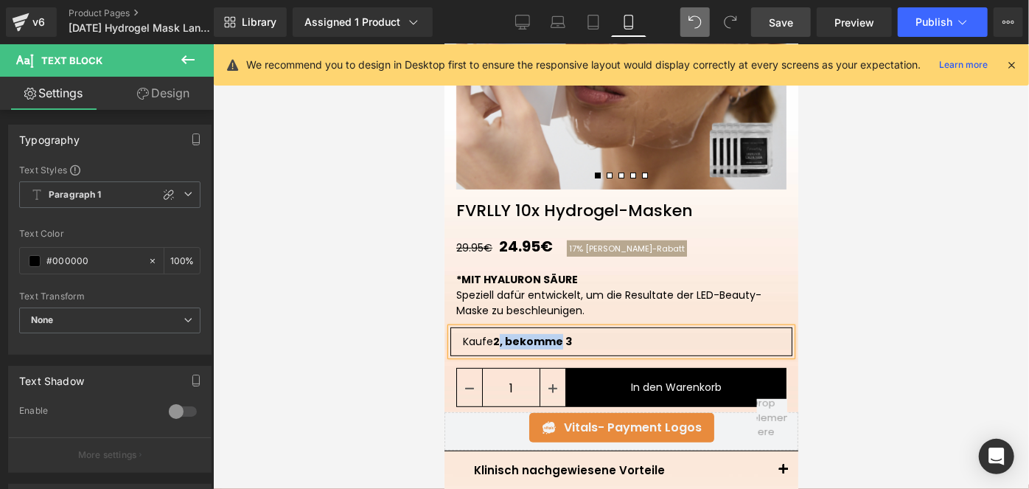
drag, startPoint x: 495, startPoint y: 342, endPoint x: 553, endPoint y: 335, distance: 58.7
click at [553, 335] on span "2, bekomme 3" at bounding box center [531, 340] width 79 height 15
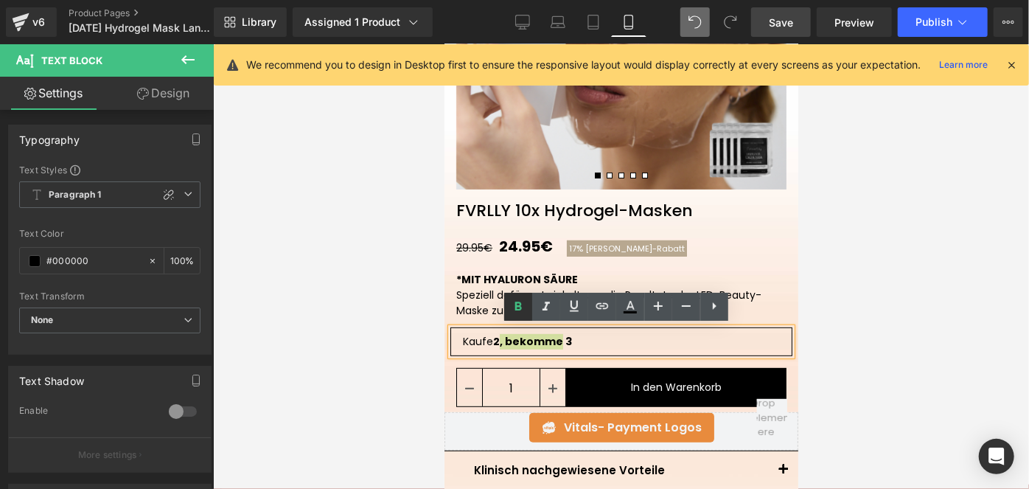
click at [515, 308] on icon at bounding box center [518, 307] width 18 height 18
click at [642, 349] on div "Kaufe 2 , bekomme 3" at bounding box center [621, 341] width 342 height 29
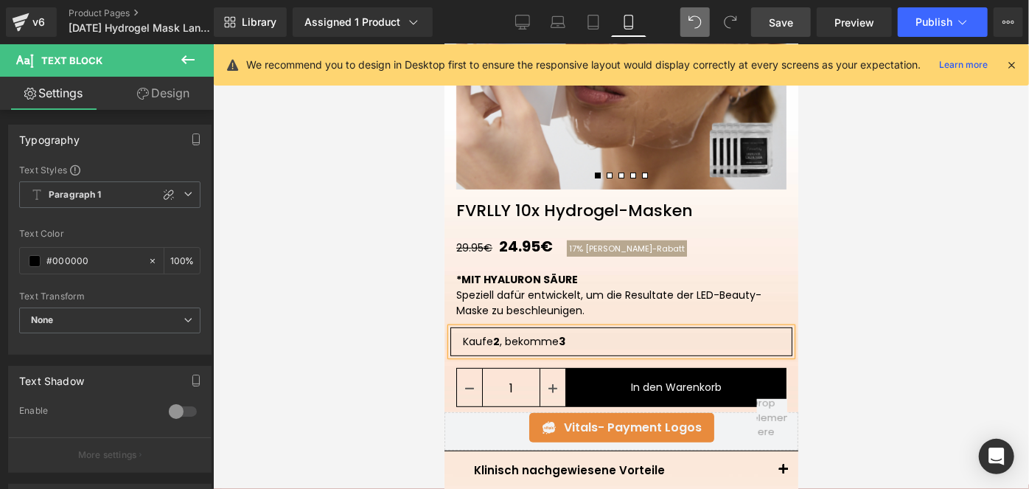
click at [914, 301] on div at bounding box center [621, 266] width 816 height 444
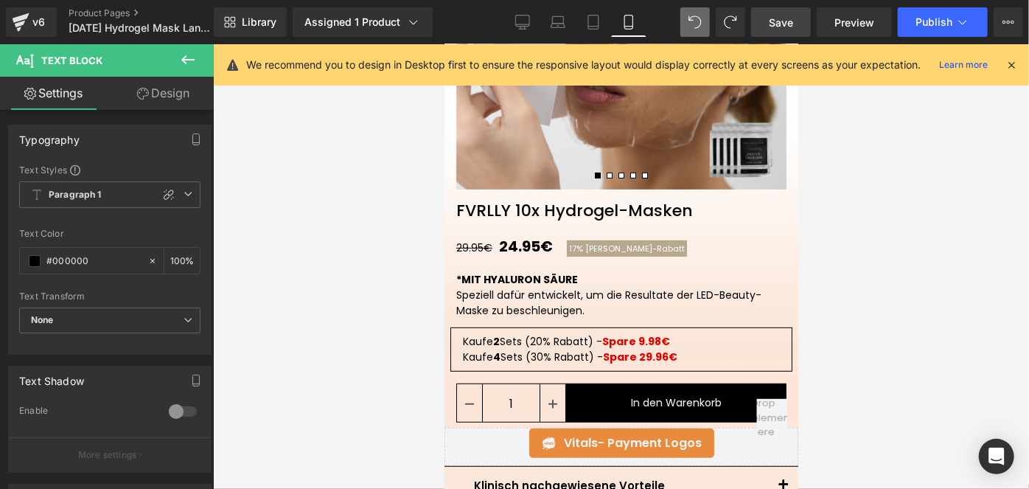
drag, startPoint x: 788, startPoint y: 24, endPoint x: 316, endPoint y: 69, distance: 473.9
click at [788, 24] on span "Save" at bounding box center [781, 22] width 24 height 15
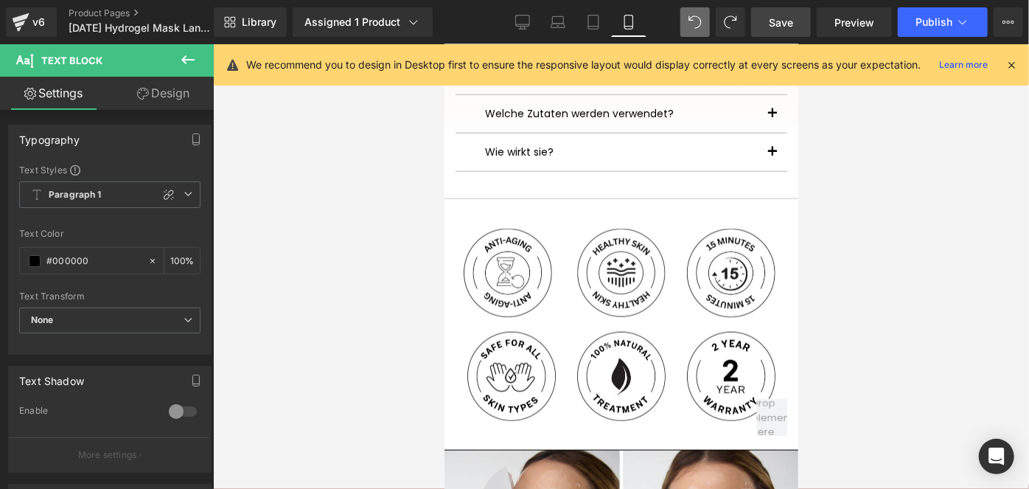
scroll to position [809, 0]
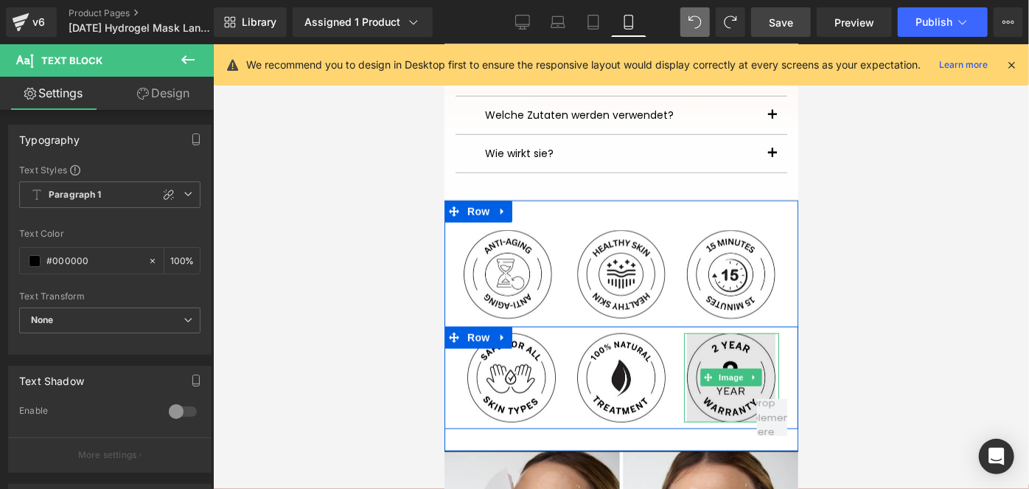
click at [715, 394] on img at bounding box center [730, 376] width 88 height 89
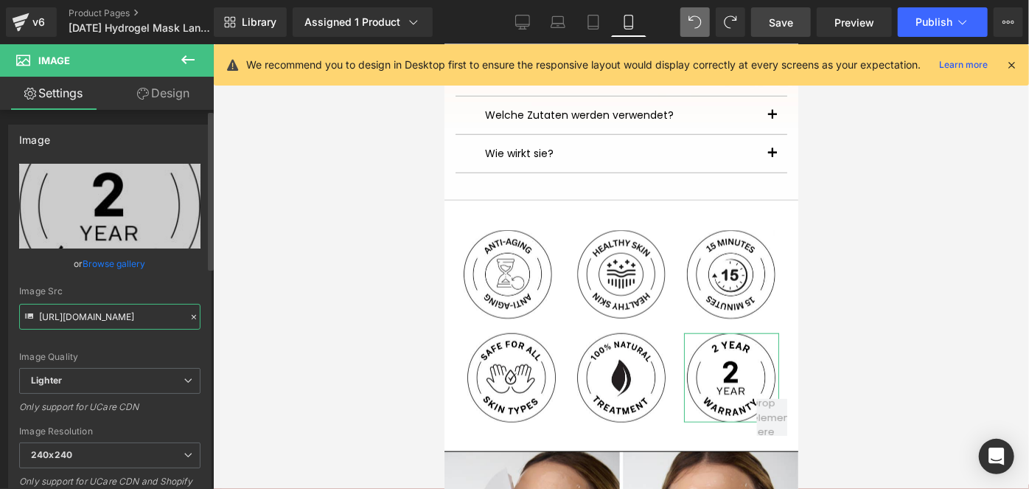
click at [114, 321] on input "https://ucarecdn.com/60835112-f5f3-46d8-bf3d-c3f65d4f74e7/-/format/auto/-/previ…" at bounding box center [109, 317] width 181 height 26
paste input "011b53ea-c977-4fa0-892c-45462a450c02/-/format/auto/-/preview/240x240/-/quality/…"
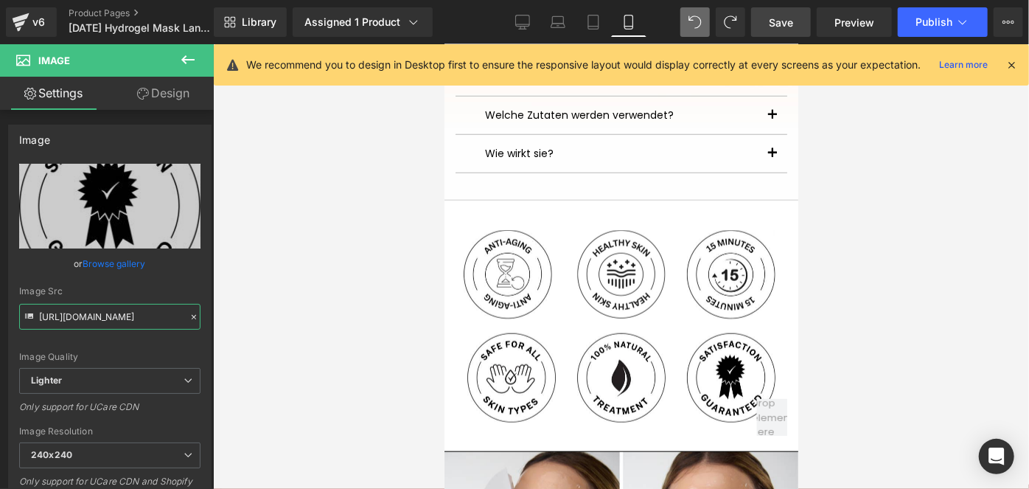
type input "https://ucarecdn.com/011b53ea-c977-4fa0-892c-45462a450c02/-/format/auto/-/previ…"
click at [777, 29] on span "Save" at bounding box center [781, 22] width 24 height 15
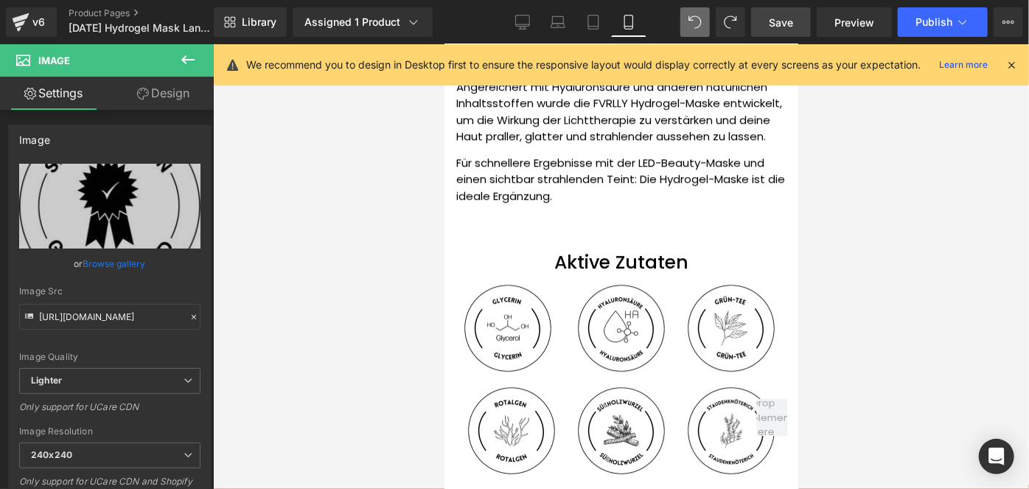
scroll to position [2239, 0]
click at [648, 254] on div "Aktive Zutaten Heading" at bounding box center [621, 260] width 354 height 31
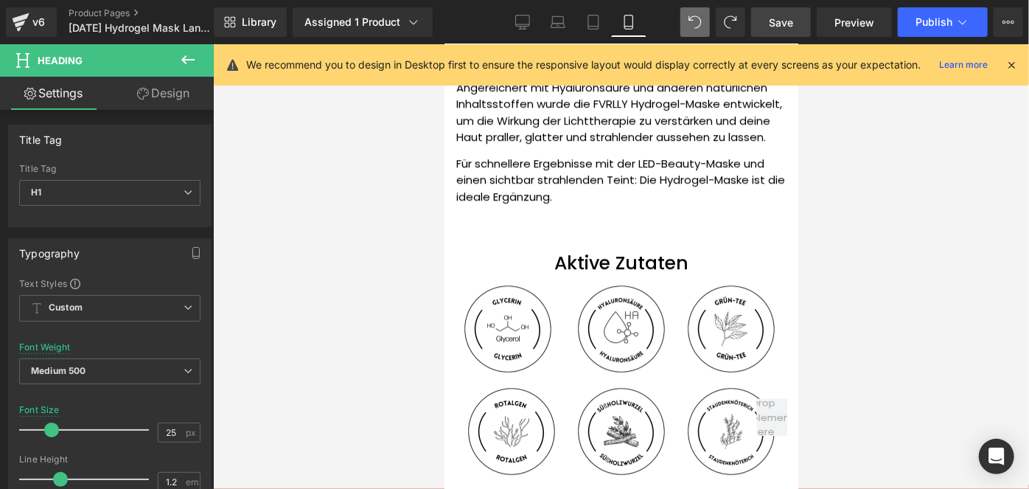
click at [845, 248] on div at bounding box center [621, 266] width 816 height 444
click at [649, 259] on icon at bounding box center [650, 261] width 2 height 5
click at [656, 258] on icon at bounding box center [659, 261] width 8 height 8
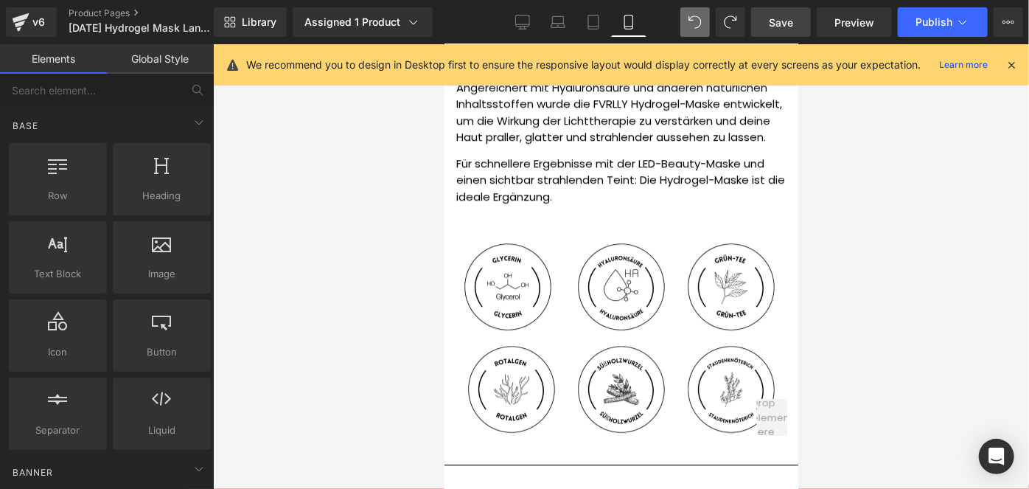
click at [768, 23] on link "Save" at bounding box center [781, 21] width 60 height 29
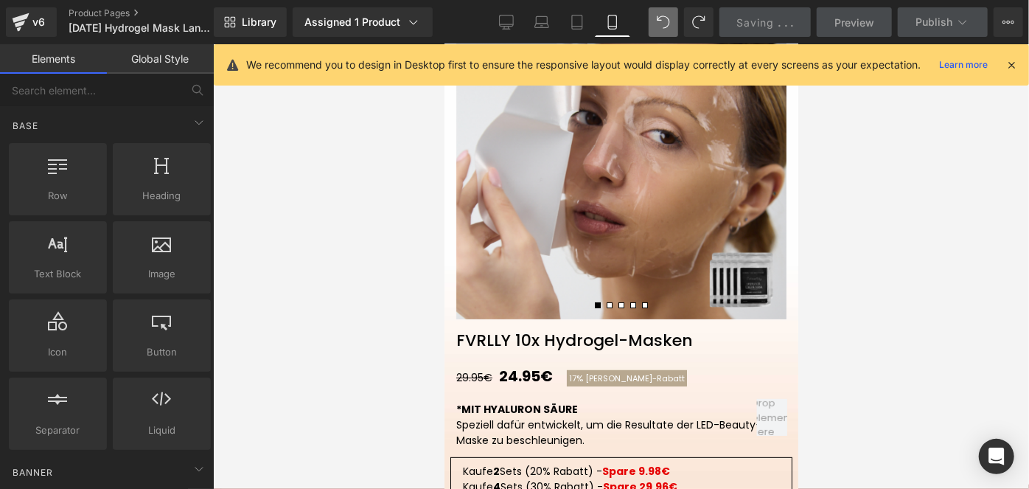
scroll to position [0, 0]
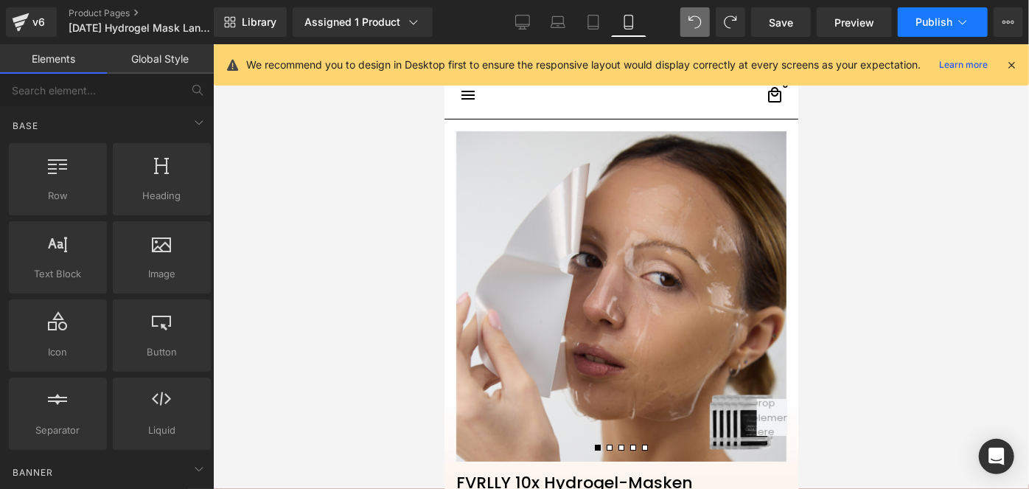
click at [924, 16] on span "Publish" at bounding box center [934, 22] width 37 height 12
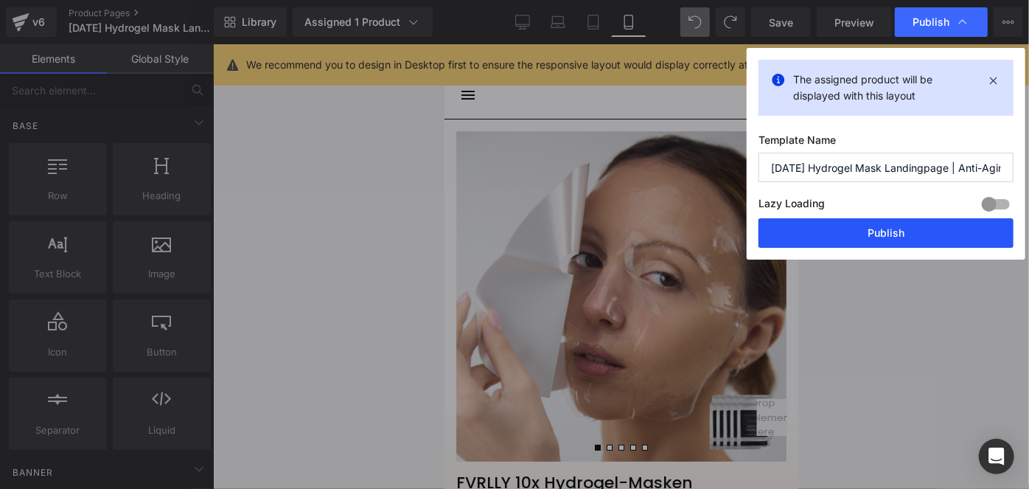
click at [823, 233] on button "Publish" at bounding box center [885, 232] width 255 height 29
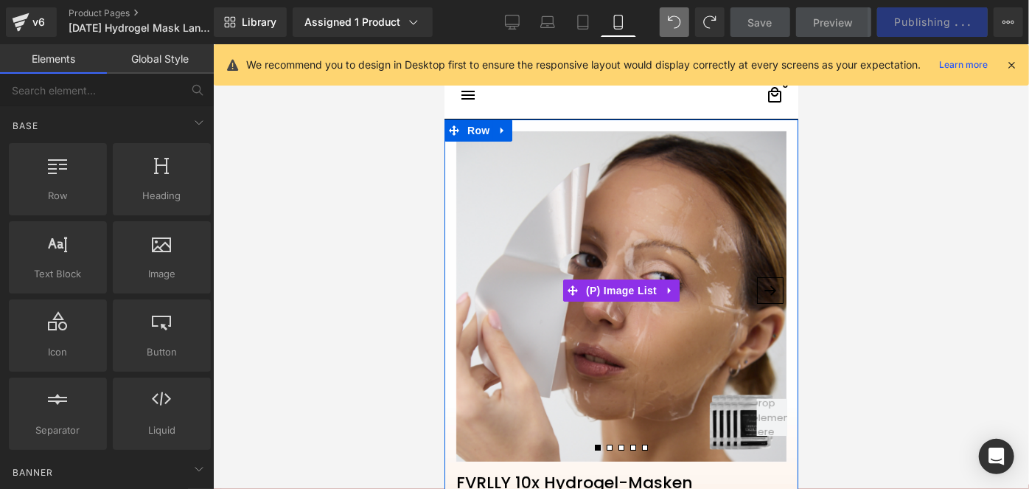
click at [644, 212] on img at bounding box center [621, 295] width 330 height 330
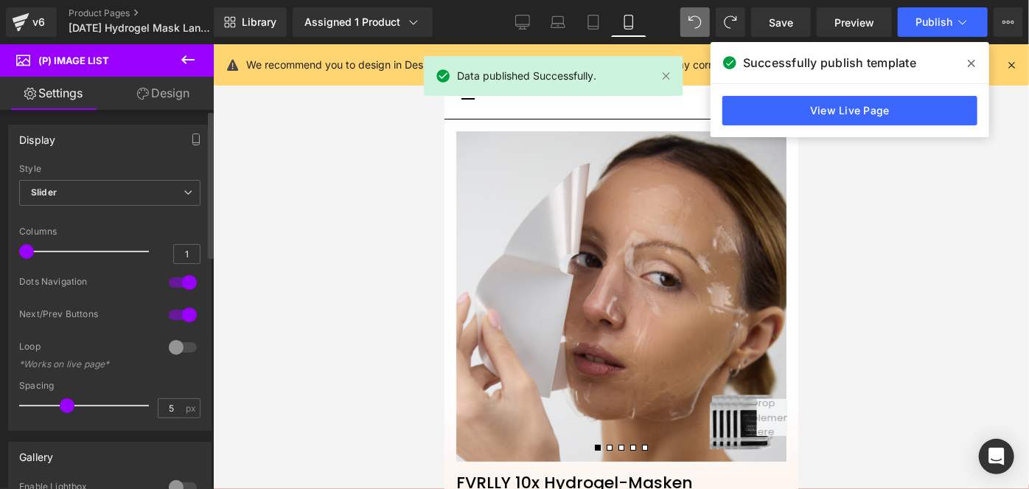
click at [175, 342] on div at bounding box center [182, 347] width 35 height 24
click at [773, 20] on span "Save" at bounding box center [781, 22] width 24 height 15
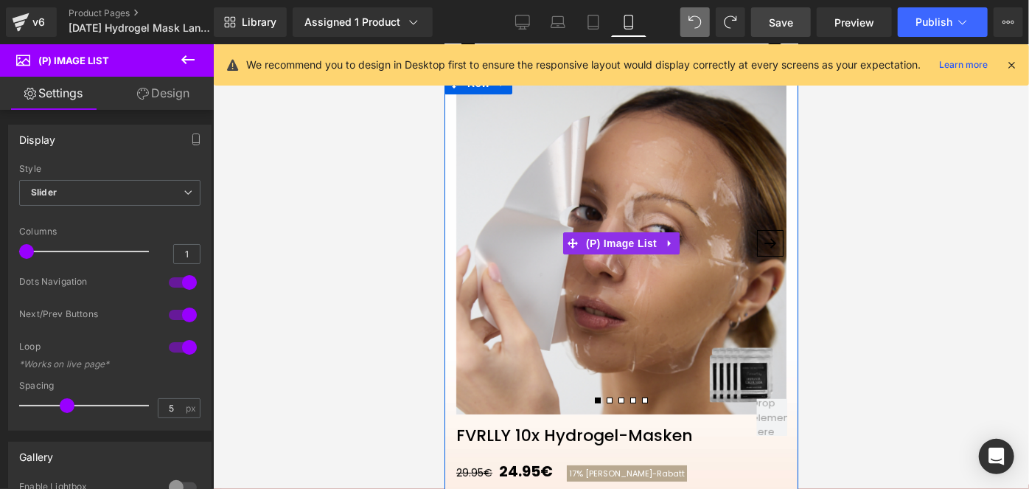
scroll to position [72, 0]
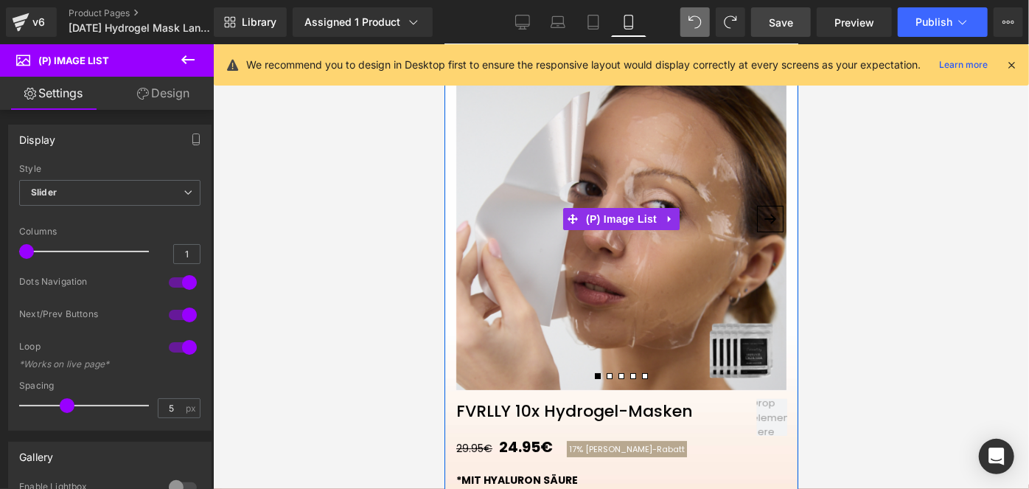
click at [765, 220] on button "›" at bounding box center [769, 218] width 27 height 27
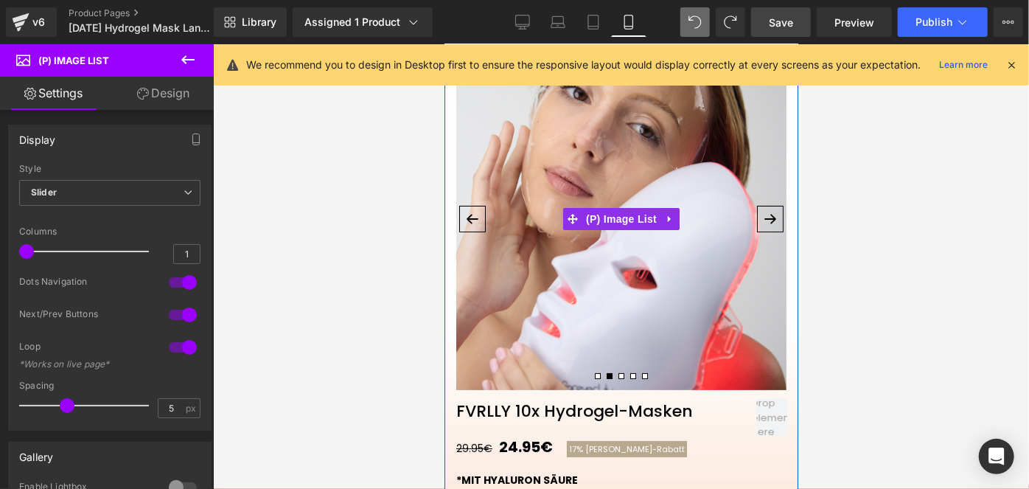
click at [765, 222] on button "›" at bounding box center [769, 218] width 27 height 27
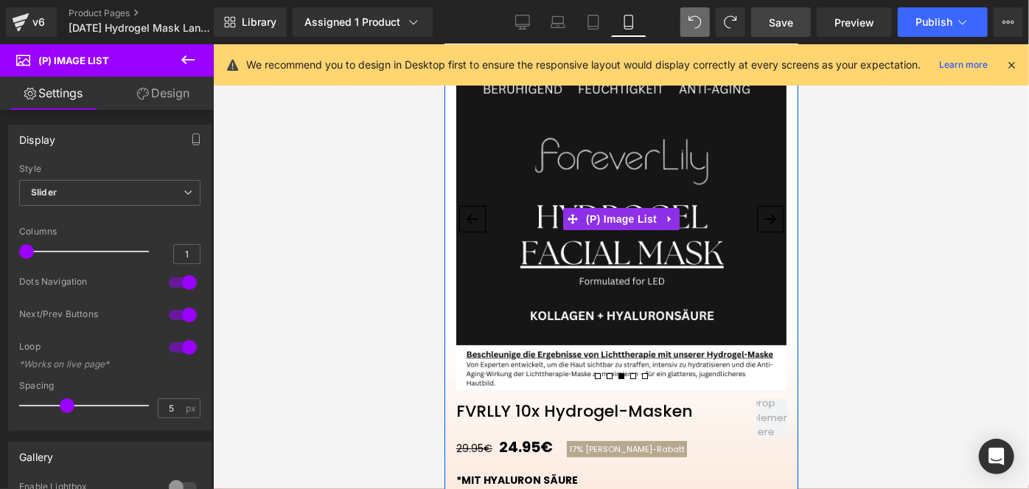
click at [557, 183] on img at bounding box center [621, 224] width 330 height 330
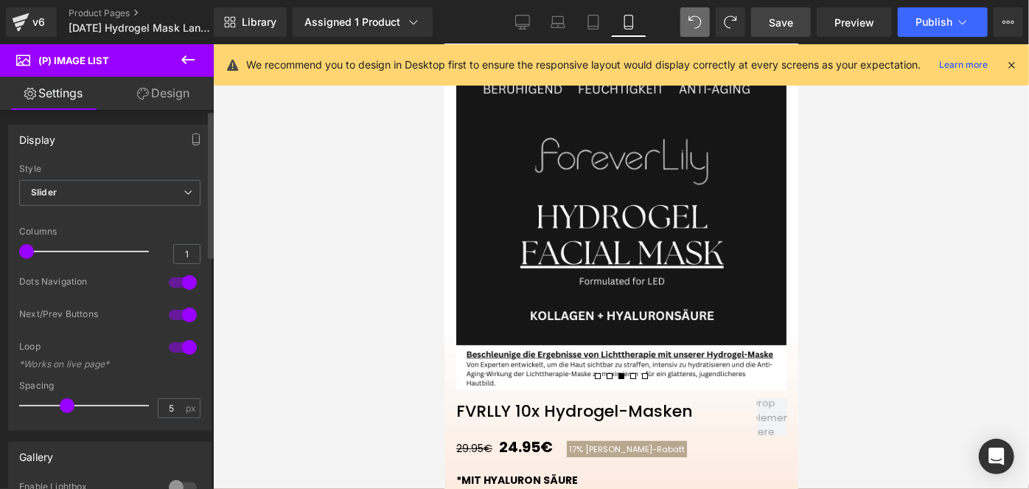
click at [173, 311] on div at bounding box center [182, 315] width 35 height 24
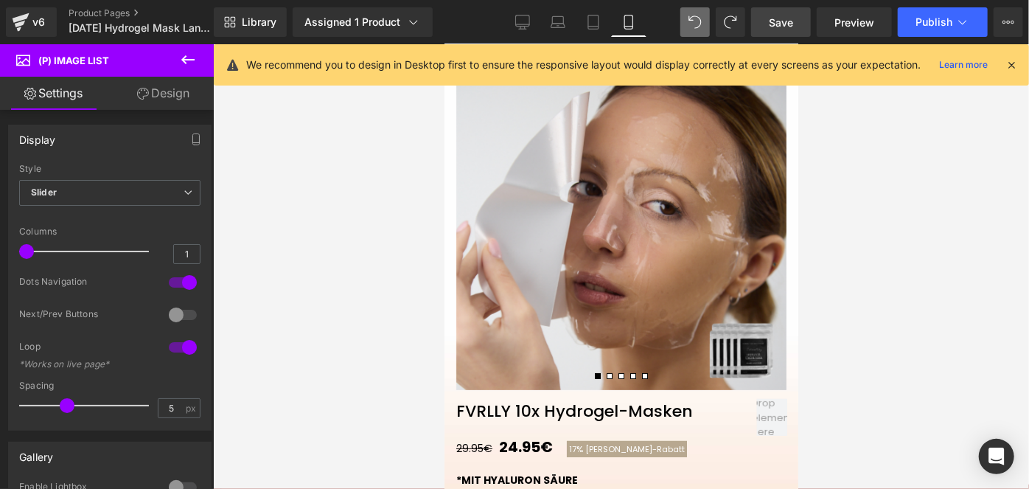
click at [780, 17] on span "Save" at bounding box center [781, 22] width 24 height 15
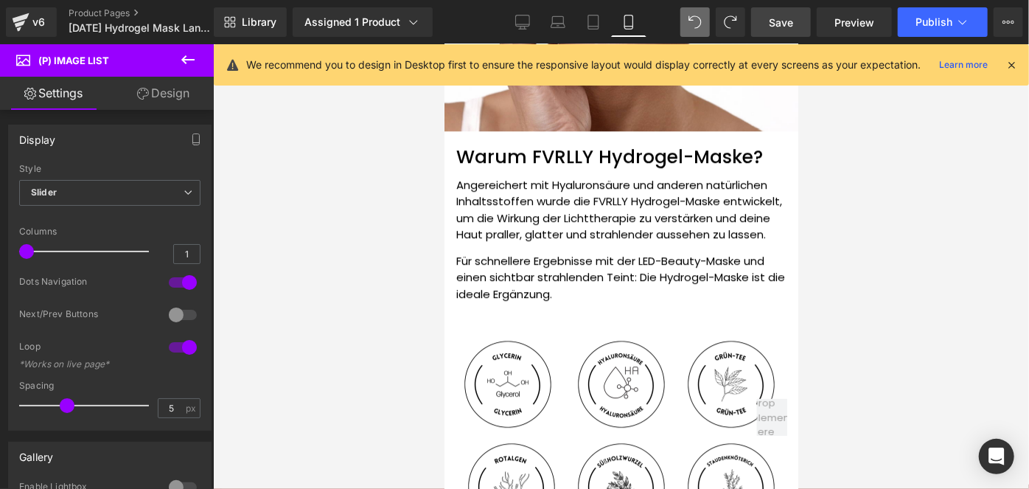
scroll to position [2141, 0]
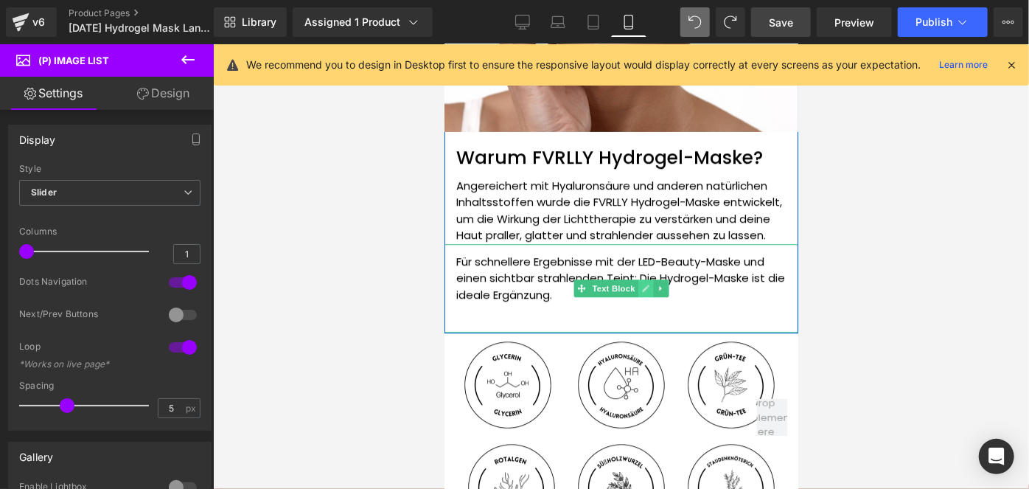
click at [641, 283] on icon at bounding box center [645, 287] width 8 height 9
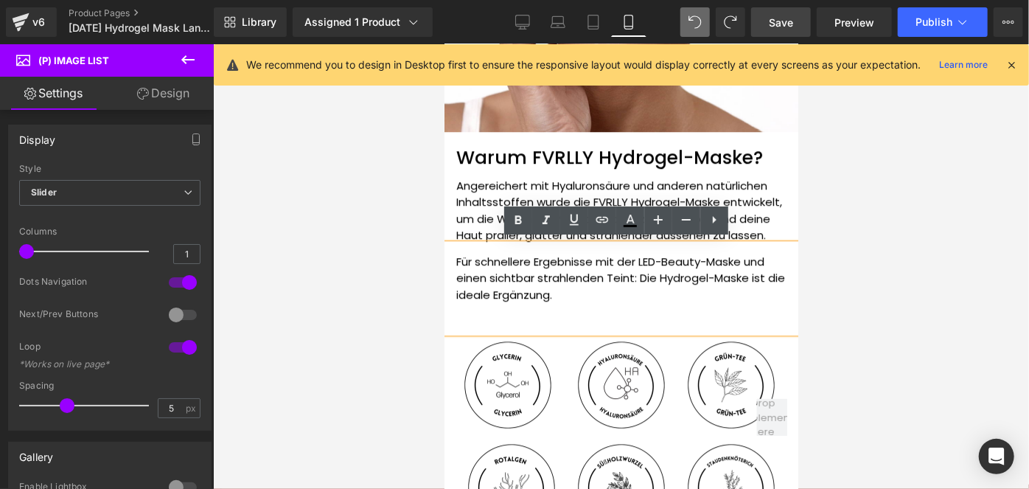
click at [592, 289] on p "Für schnellere Ergebnisse mit der LED-Beauty-Maske und einen sichtbar strahlend…" at bounding box center [621, 278] width 330 height 50
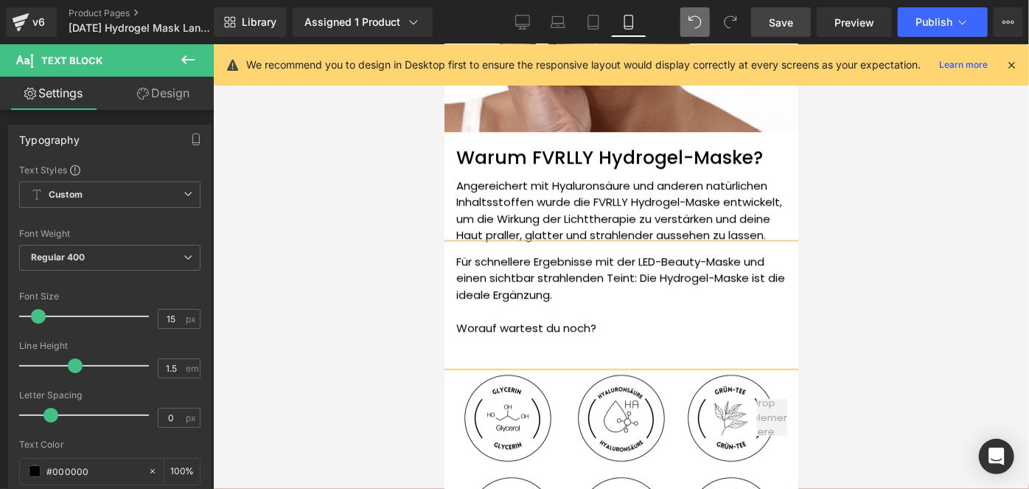
click at [518, 320] on p "Worauf wartest du noch?" at bounding box center [621, 327] width 330 height 17
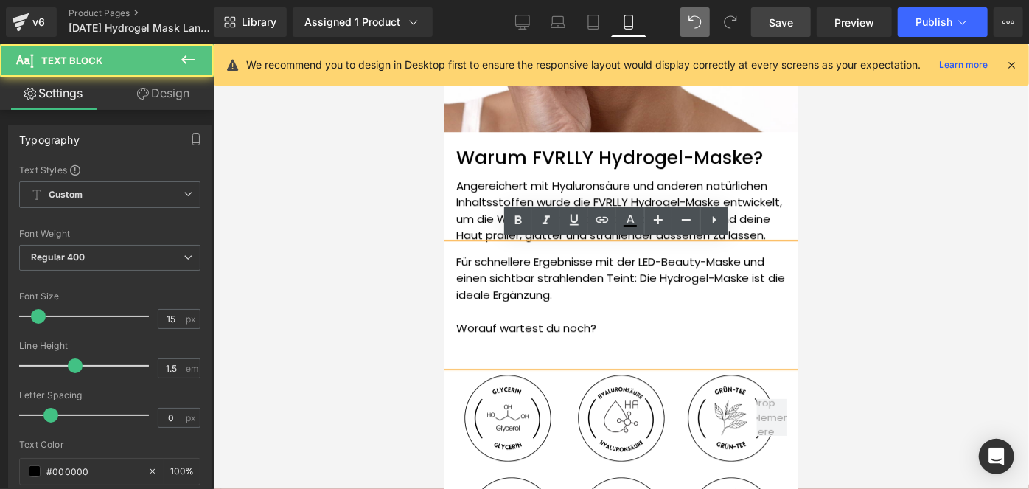
click at [518, 320] on p "Worauf wartest du noch?" at bounding box center [621, 327] width 330 height 17
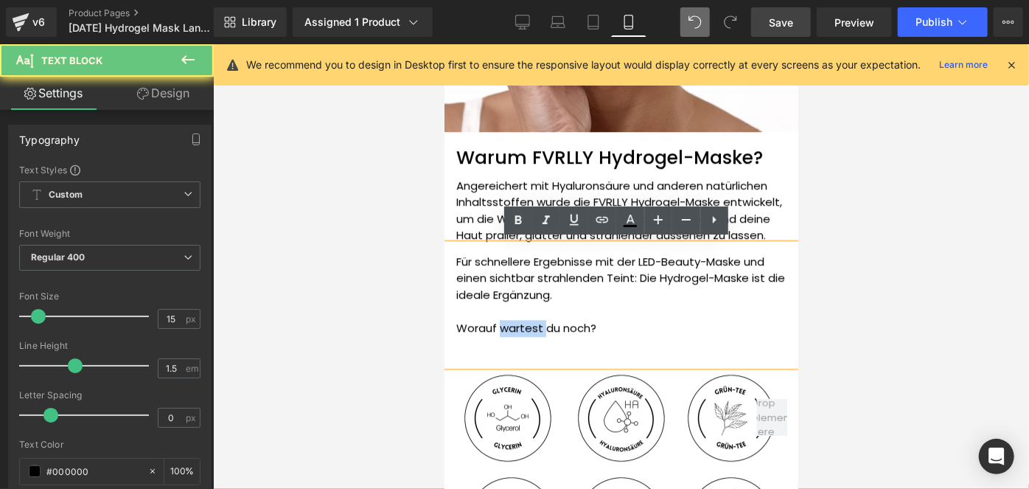
click at [518, 320] on p "Worauf wartest du noch?" at bounding box center [621, 327] width 330 height 17
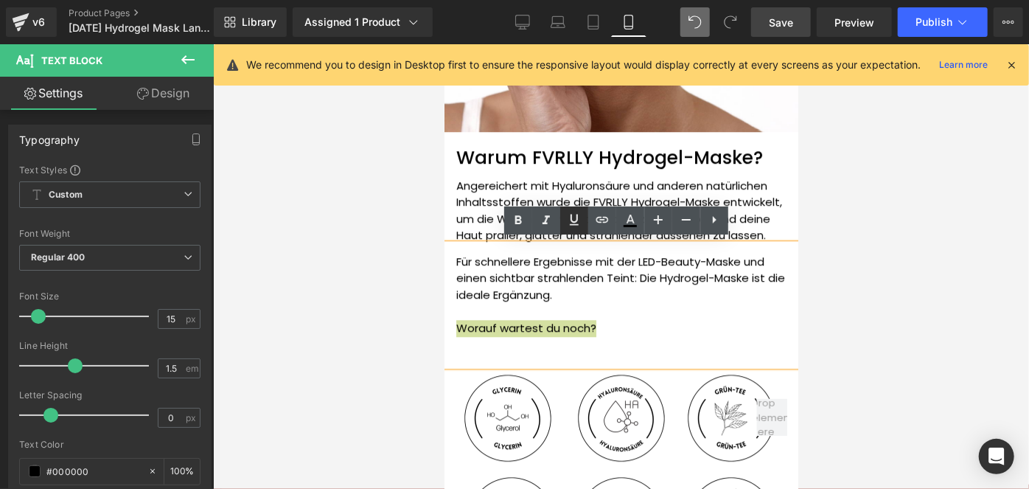
click at [571, 223] on icon at bounding box center [574, 220] width 18 height 18
click at [784, 20] on span "Save" at bounding box center [781, 22] width 24 height 15
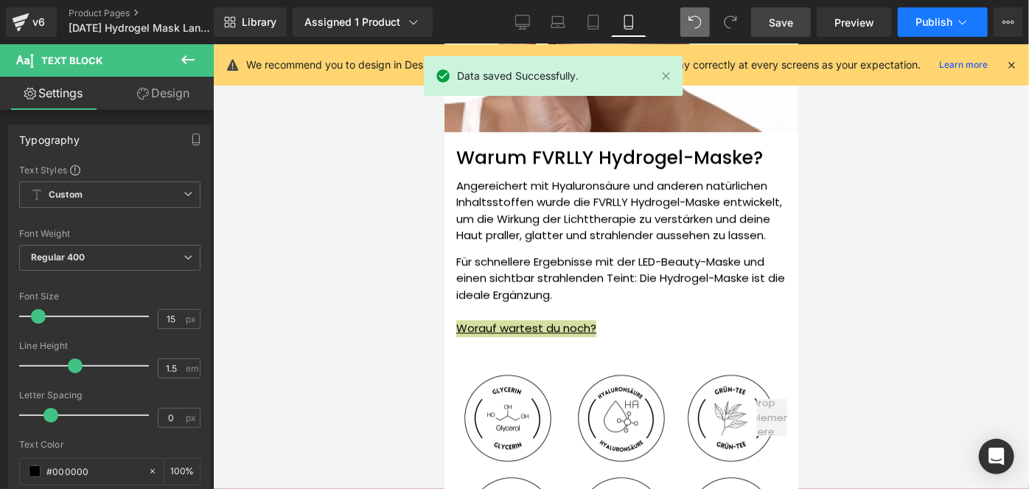
click at [920, 21] on span "Publish" at bounding box center [934, 22] width 37 height 12
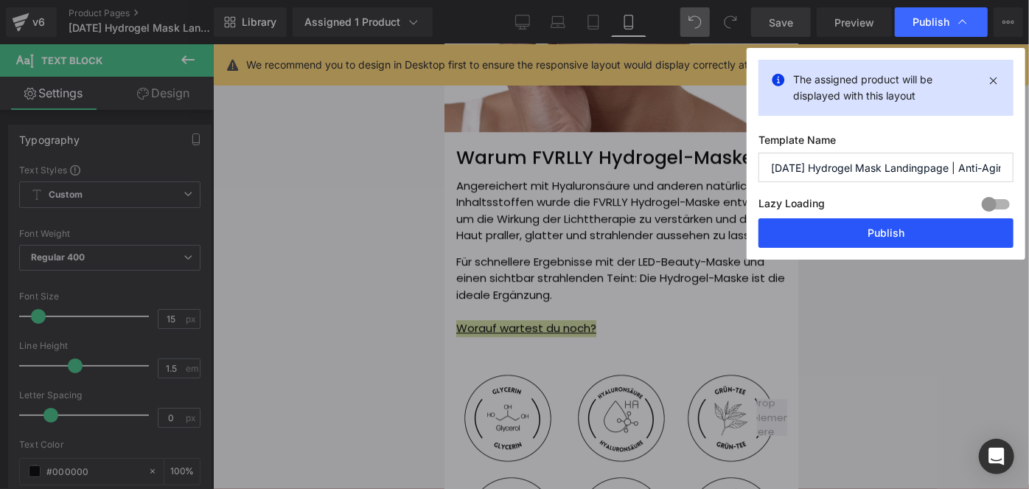
click at [836, 232] on button "Publish" at bounding box center [885, 232] width 255 height 29
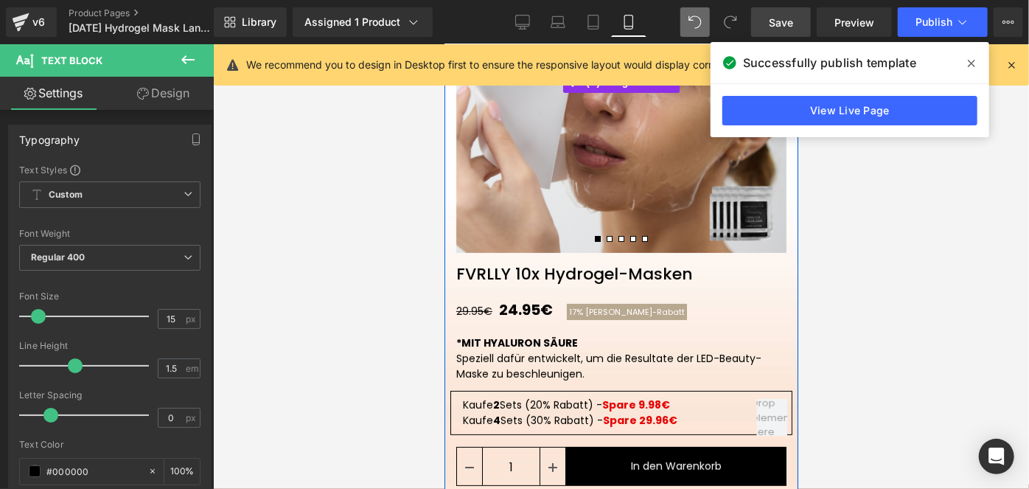
scroll to position [218, 0]
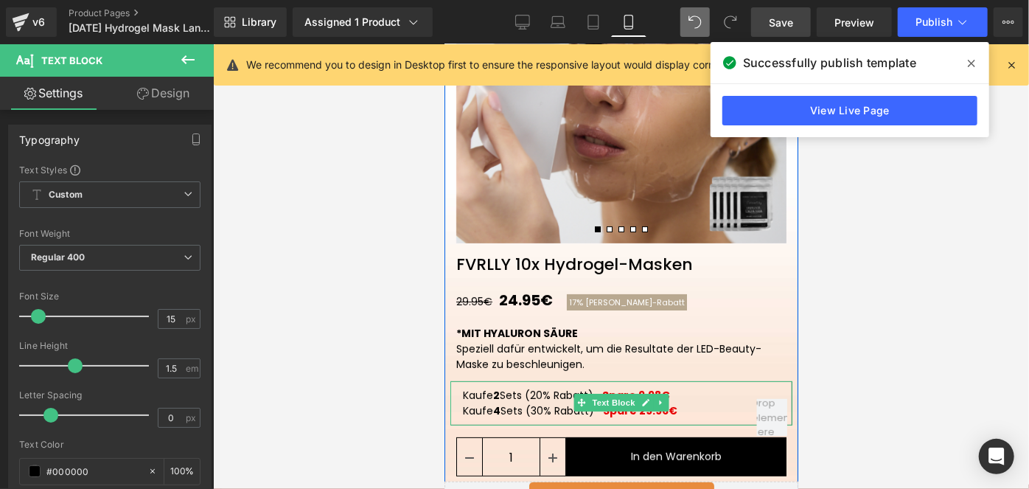
click at [518, 394] on p "Kaufe 2 Sets (20% Rabatt) - Spare 9.98€" at bounding box center [620, 394] width 317 height 15
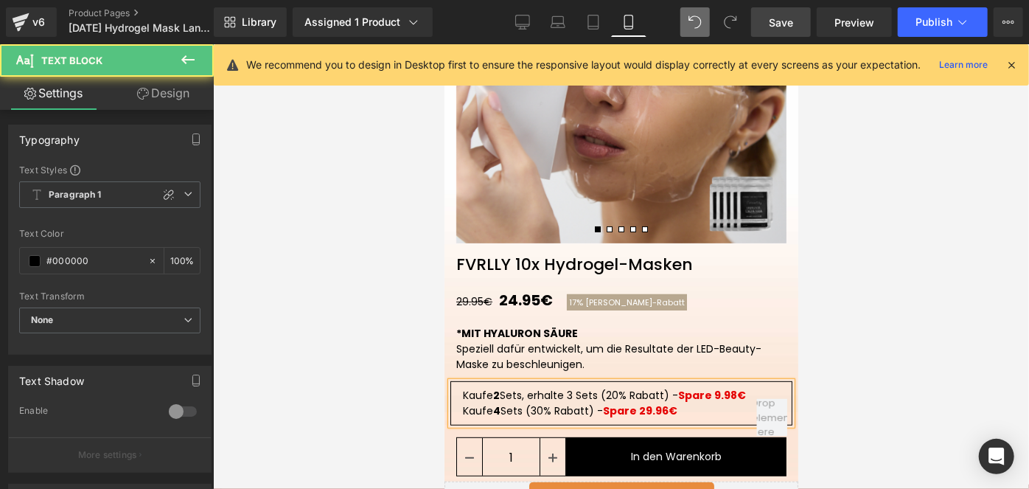
click at [677, 395] on strong "Spare 9.98€" at bounding box center [711, 394] width 68 height 15
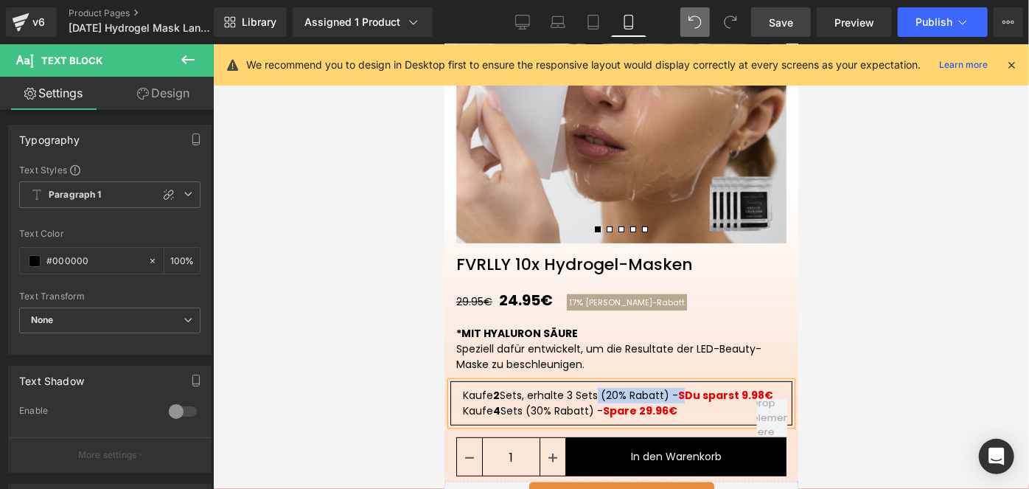
drag, startPoint x: 681, startPoint y: 394, endPoint x: 593, endPoint y: 393, distance: 87.7
click at [593, 393] on p "Kaufe 2 Sets, erhalte 3 Sets (20% Rabatt) - SDu sparst 9.98€" at bounding box center [620, 394] width 317 height 15
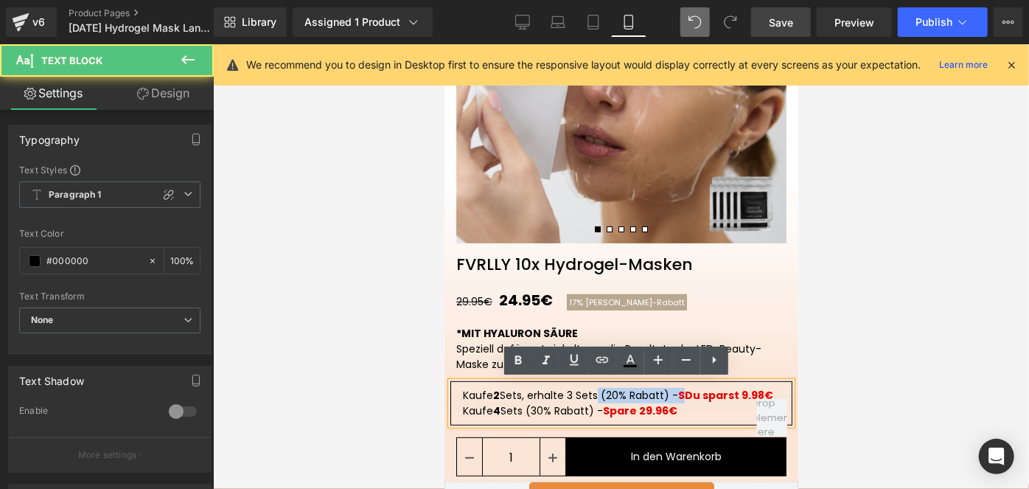
click at [677, 394] on strong "SDu sparst 9.98€" at bounding box center [724, 394] width 95 height 15
click at [680, 394] on strong "SDu sparst 9.98€" at bounding box center [724, 394] width 95 height 15
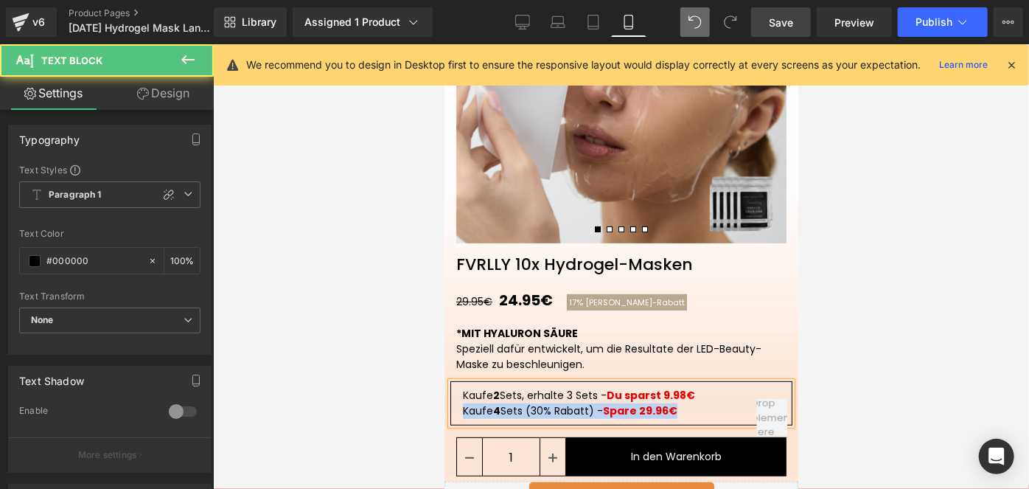
drag, startPoint x: 663, startPoint y: 408, endPoint x: 447, endPoint y: 406, distance: 216.0
click at [450, 406] on div "Kaufe 2 Sets, erhalte 3 Sets - Du sparst 9.98€ Kaufe 4 Sets (30% Rabatt) - Spar…" at bounding box center [621, 402] width 342 height 44
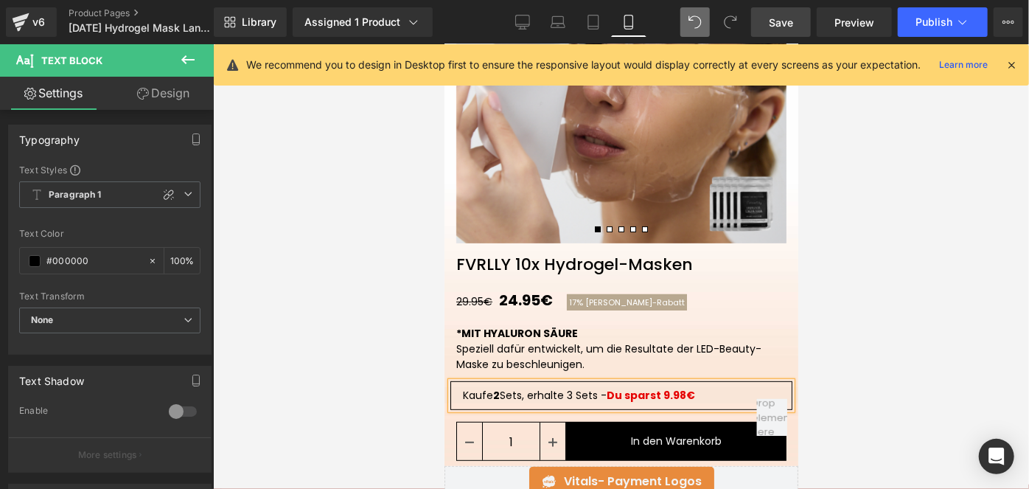
click at [566, 393] on p "Kaufe 2 Sets, erhalte 3 Sets - Du sparst 9.98€" at bounding box center [620, 394] width 317 height 15
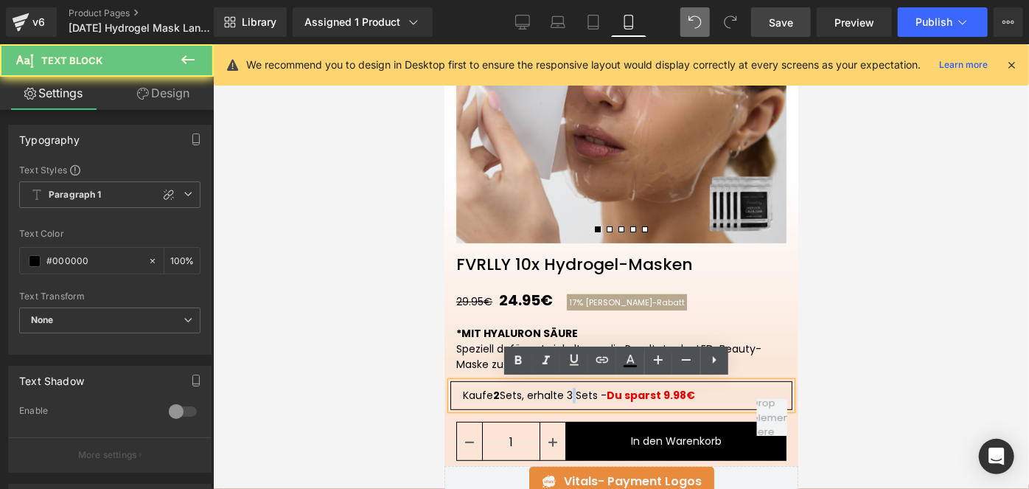
click at [566, 393] on p "Kaufe 2 Sets, erhalte 3 Sets - Du sparst 9.98€" at bounding box center [620, 394] width 317 height 15
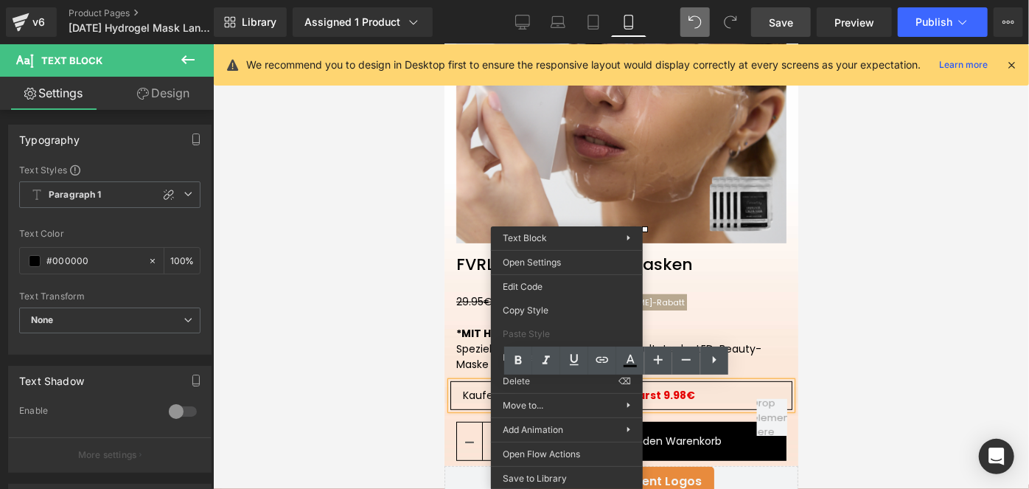
click at [567, 394] on div "Move to... Move Up Move Down Move to Parent" at bounding box center [567, 406] width 152 height 24
click at [736, 388] on p "Kaufe 2 Sets, erhalte 3 Sets - Du sparst 9.98€" at bounding box center [620, 394] width 317 height 15
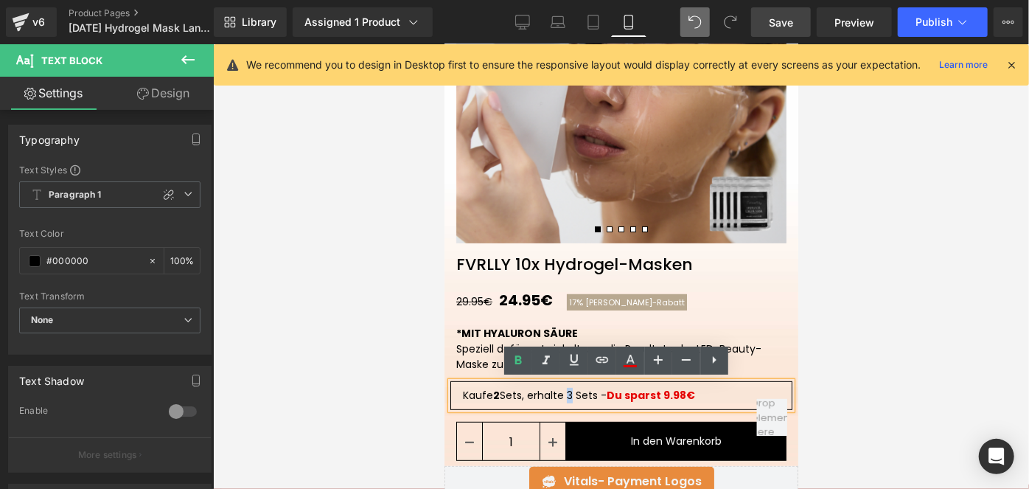
click at [566, 393] on p "Kaufe 2 Sets, erhalte 3 Sets - Du sparst 9.98€" at bounding box center [620, 394] width 317 height 15
click at [525, 364] on icon at bounding box center [518, 361] width 18 height 18
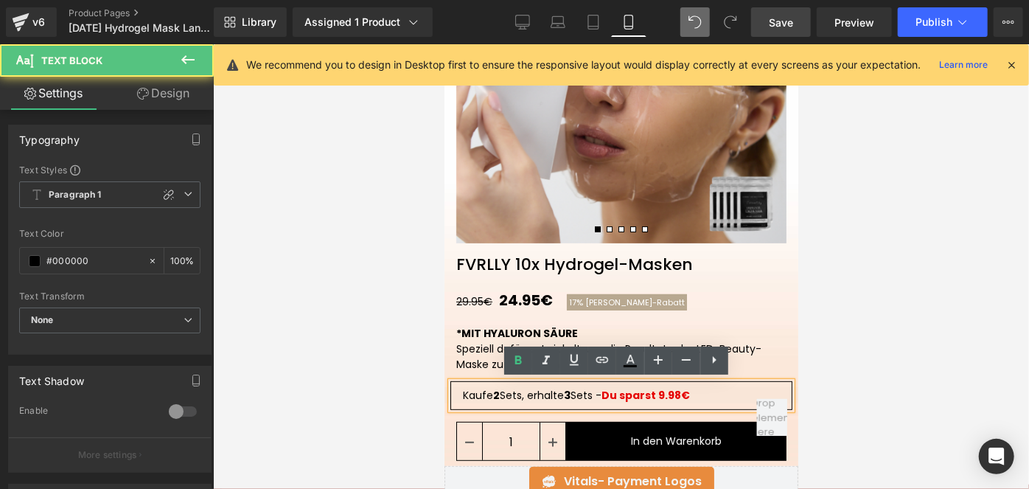
click at [704, 392] on p "Kaufe 2 Sets, erhalte 3 Sets - Du sparst 9.98€" at bounding box center [620, 394] width 317 height 15
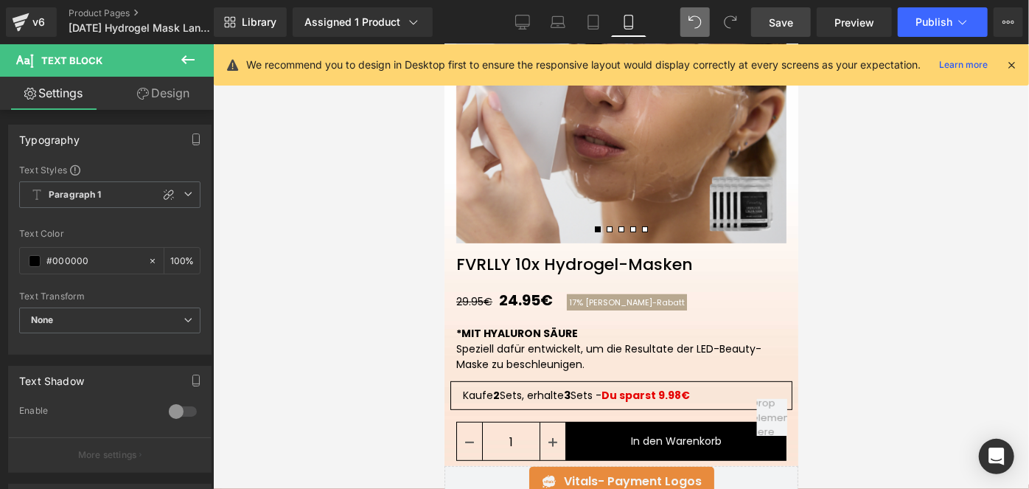
click at [845, 352] on div at bounding box center [621, 266] width 816 height 444
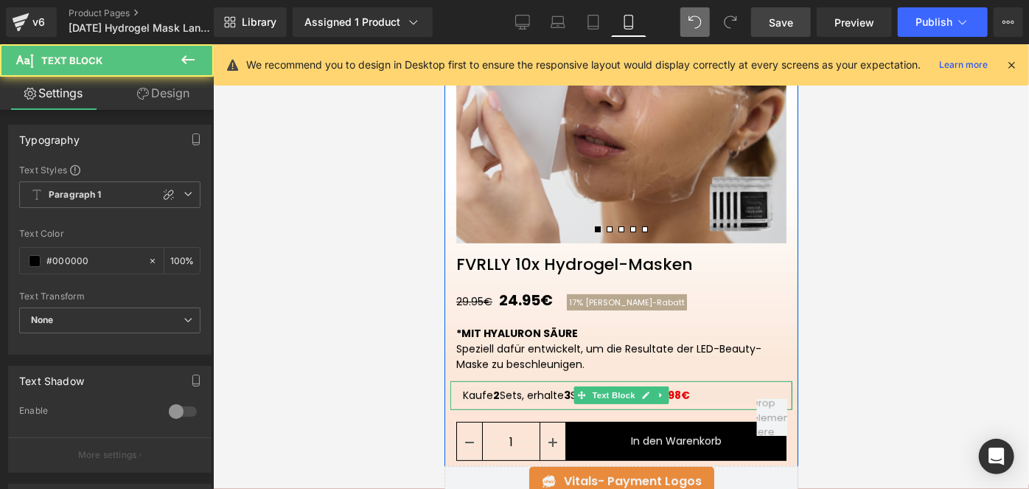
click at [704, 392] on p "Kaufe 2 Sets, erhalte 3 Sets - Du sparst 9.98€" at bounding box center [620, 394] width 317 height 15
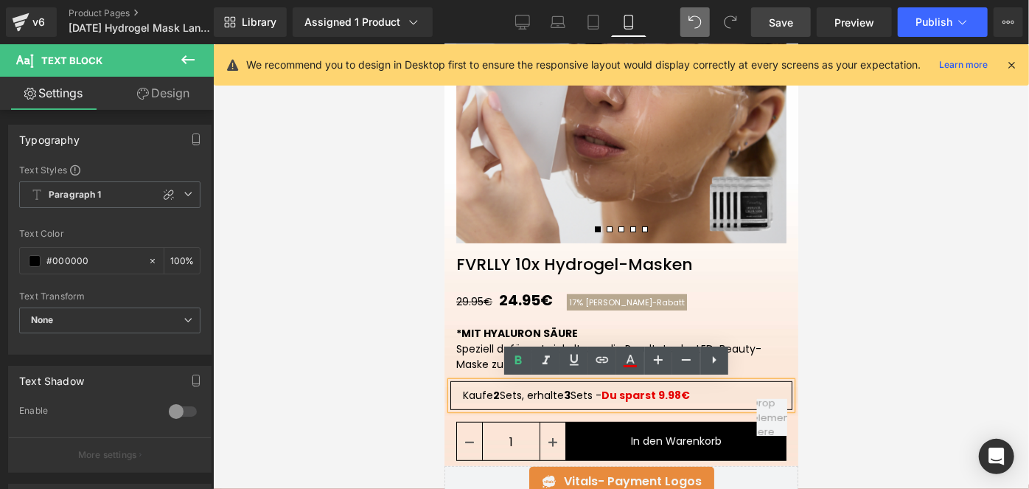
click at [660, 392] on strong "Du sparst 9.98€" at bounding box center [645, 394] width 88 height 15
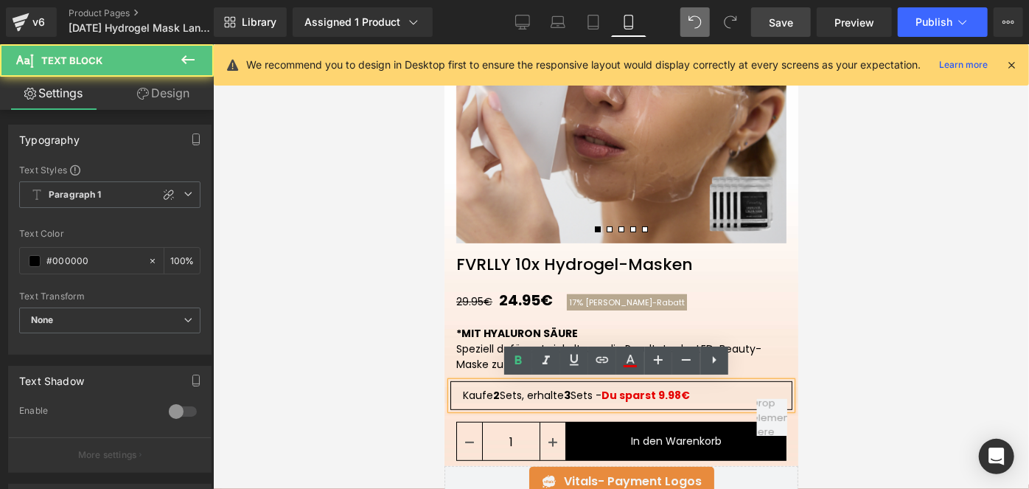
click at [663, 391] on strong "Du sparst 9.98€" at bounding box center [645, 394] width 88 height 15
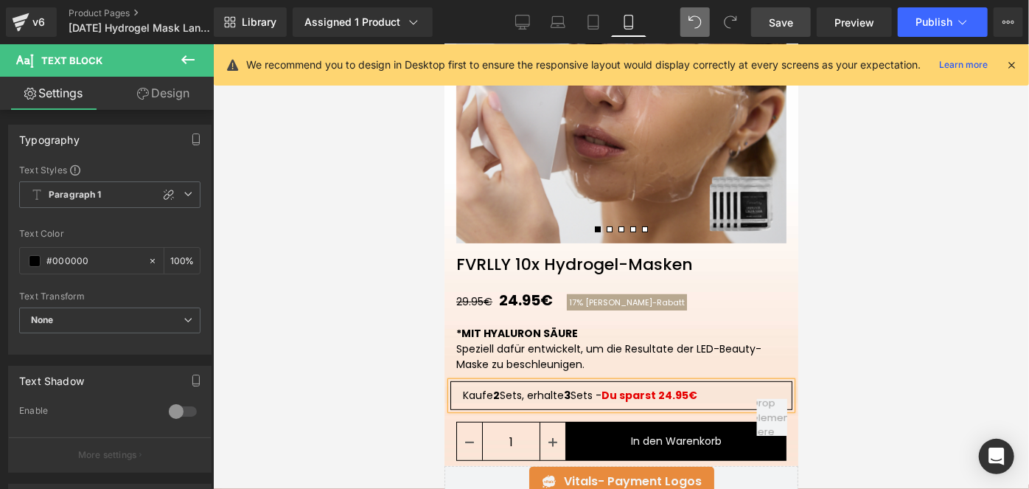
click at [761, 25] on link "Save" at bounding box center [781, 21] width 60 height 29
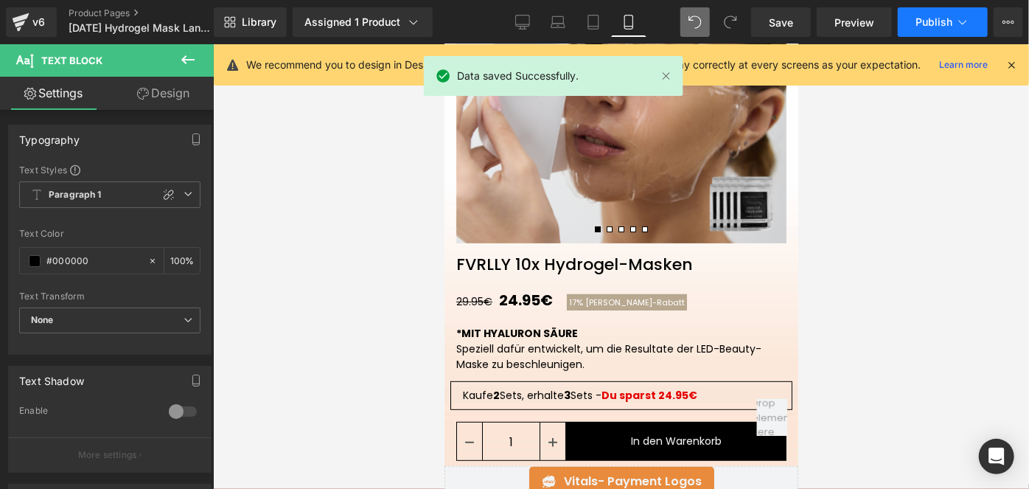
click at [921, 29] on button "Publish" at bounding box center [943, 21] width 90 height 29
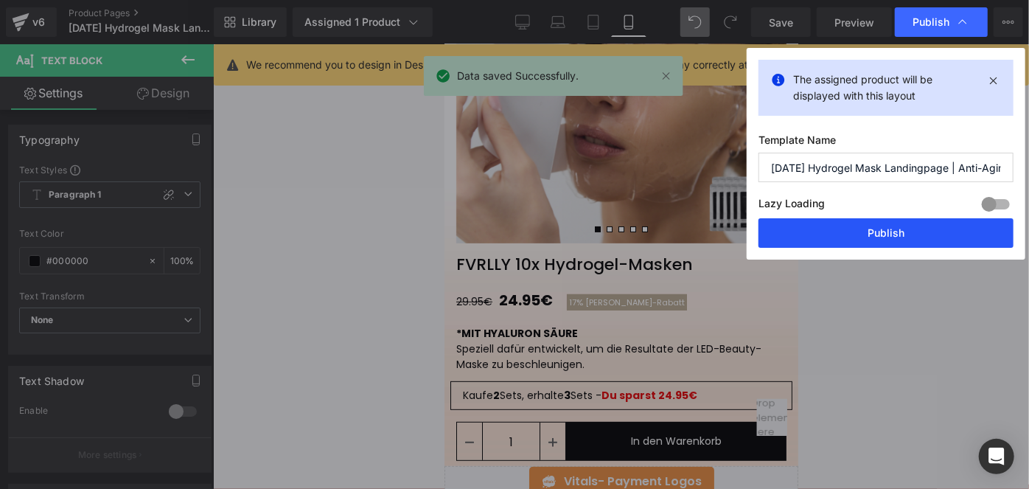
click at [831, 231] on button "Publish" at bounding box center [885, 232] width 255 height 29
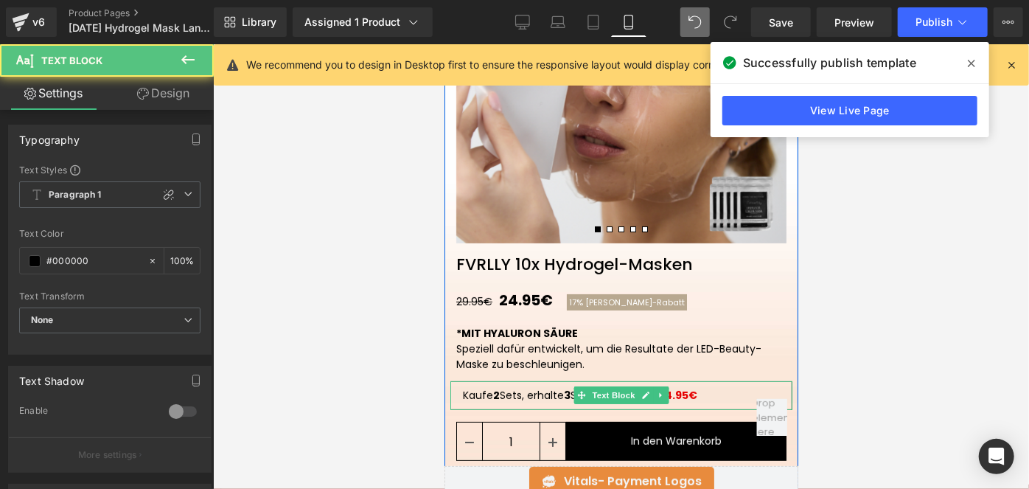
click at [520, 395] on p "Kaufe 2 Sets, erhalte 3 Sets - Du sparst 24.95€" at bounding box center [620, 394] width 317 height 15
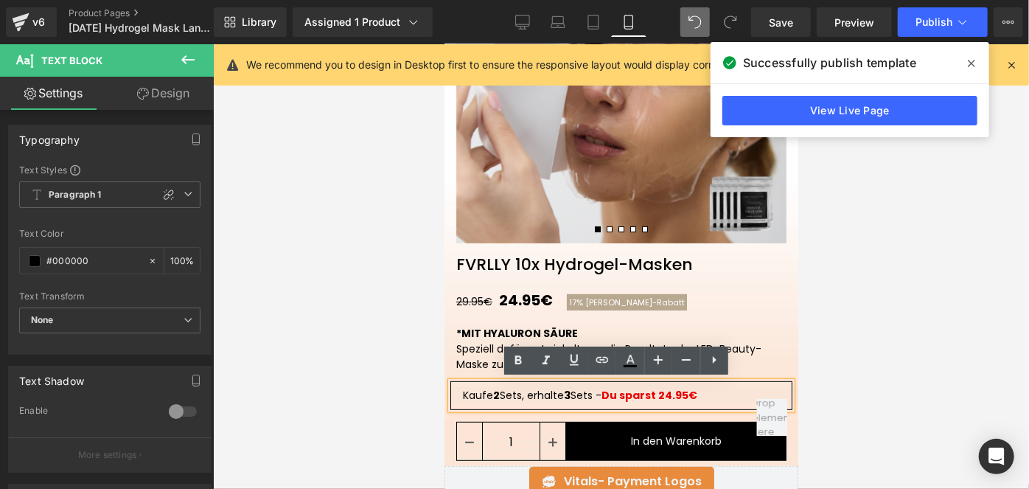
click at [516, 394] on p "Kaufe 2 Sets, erhalte 3 Sets - Du sparst 24.95€" at bounding box center [620, 394] width 317 height 15
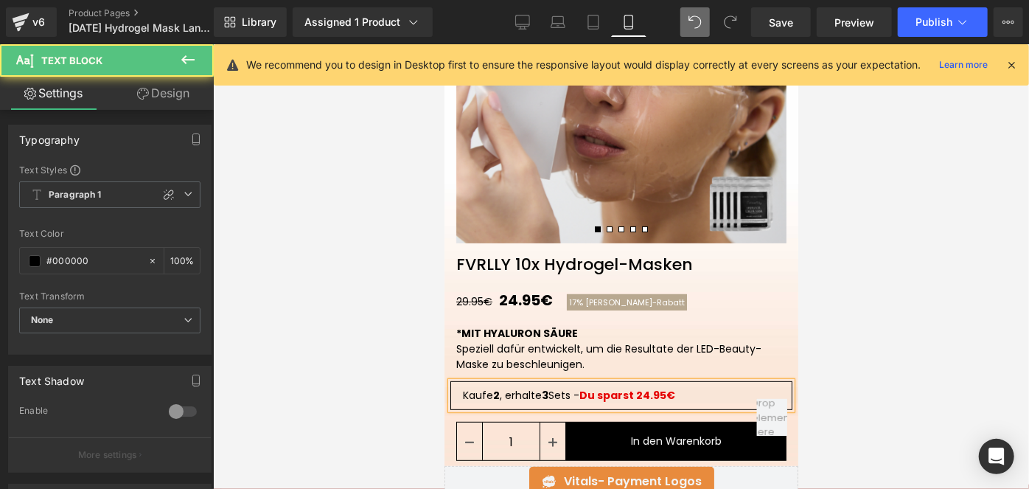
click at [571, 391] on p "Kaufe 2 , erhalte 3 Sets - Du sparst 24.95€" at bounding box center [620, 394] width 317 height 15
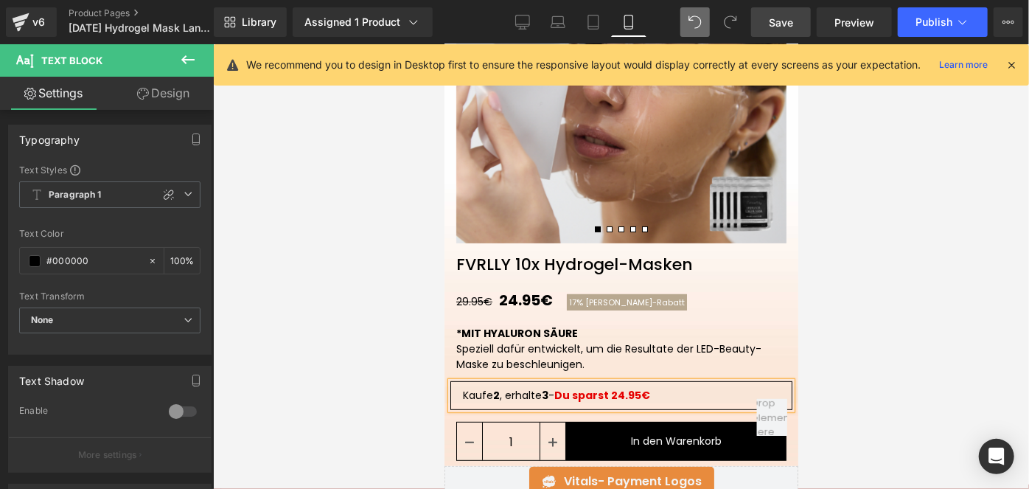
click at [790, 27] on span "Save" at bounding box center [781, 22] width 24 height 15
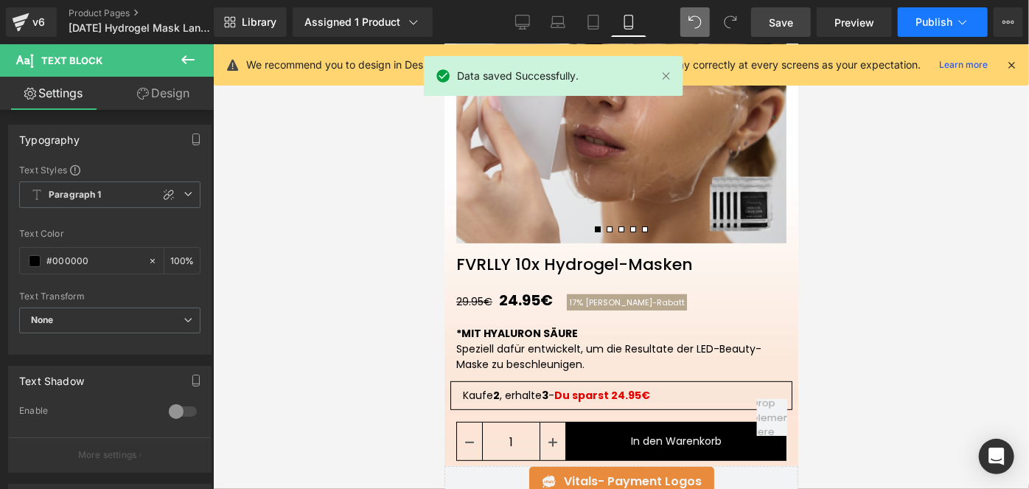
click at [917, 32] on button "Publish" at bounding box center [943, 21] width 90 height 29
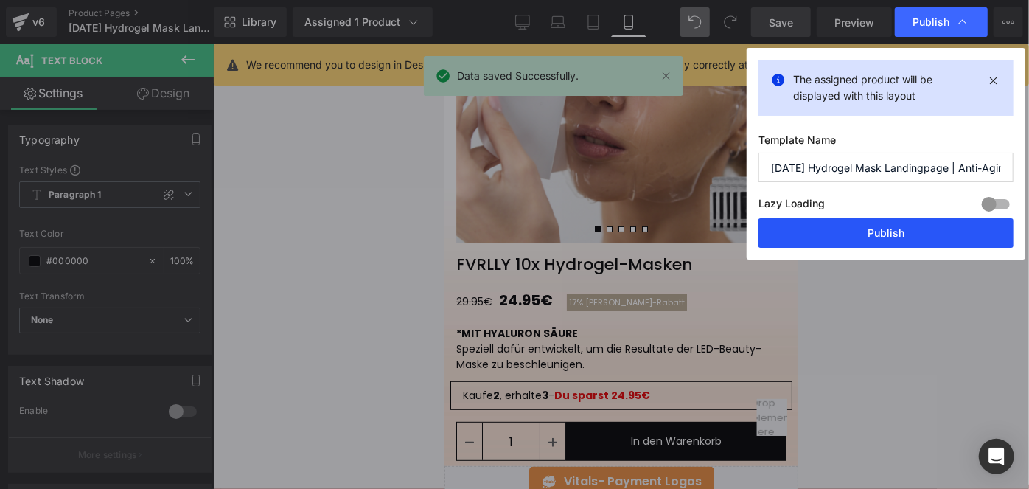
click at [843, 218] on button "Publish" at bounding box center [885, 232] width 255 height 29
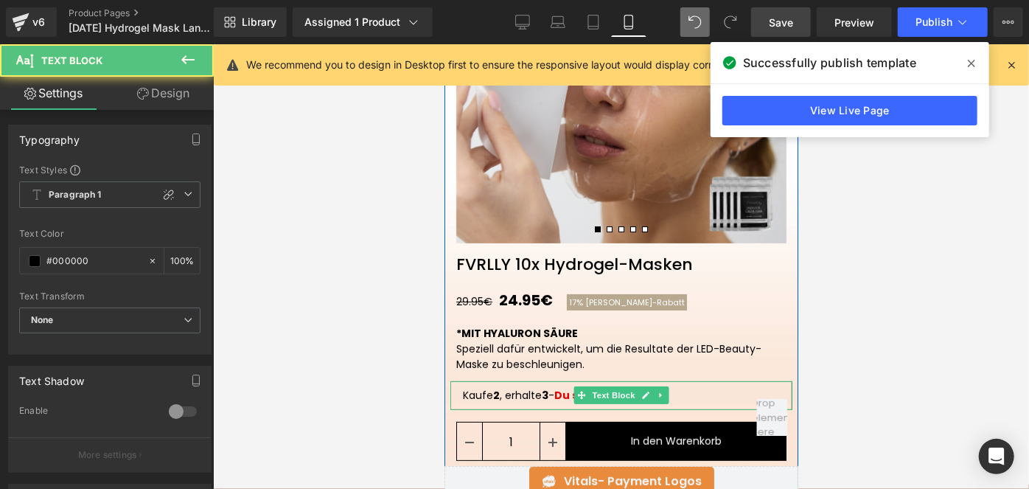
click at [497, 392] on p "Kaufe 2 , erhalte 3 - Du sparst 24.95€" at bounding box center [620, 394] width 317 height 15
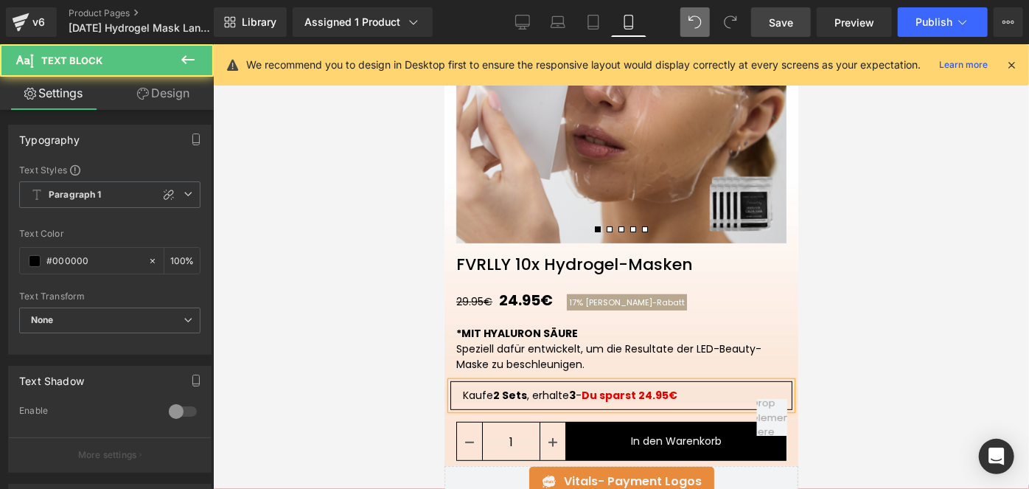
click at [506, 394] on span "2 Sets" at bounding box center [509, 394] width 34 height 15
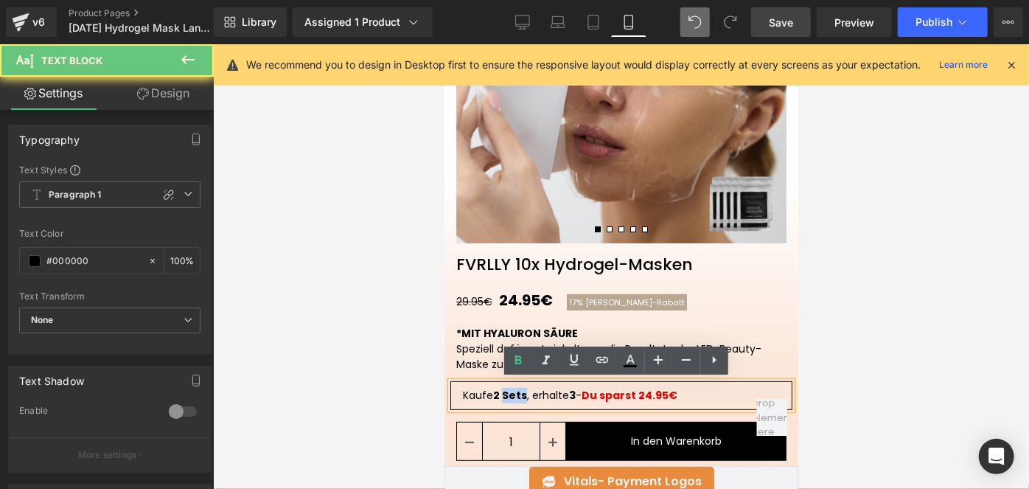
click at [506, 394] on span "2 Sets" at bounding box center [509, 394] width 34 height 15
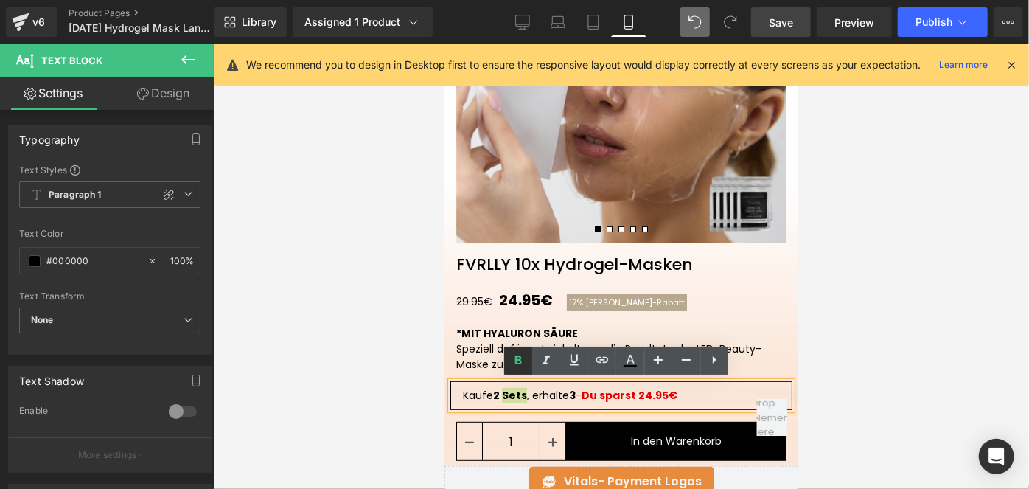
click at [513, 366] on icon at bounding box center [518, 361] width 18 height 18
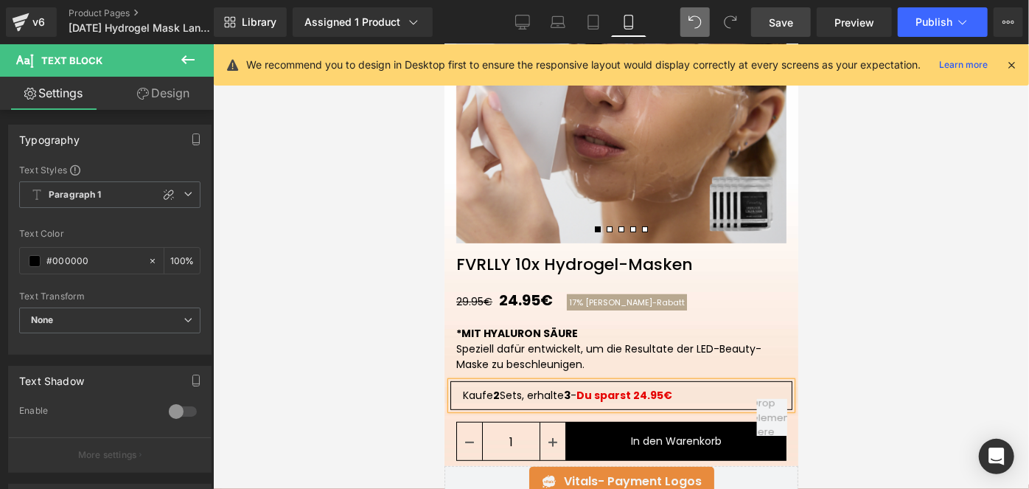
click at [781, 16] on span "Save" at bounding box center [781, 22] width 24 height 15
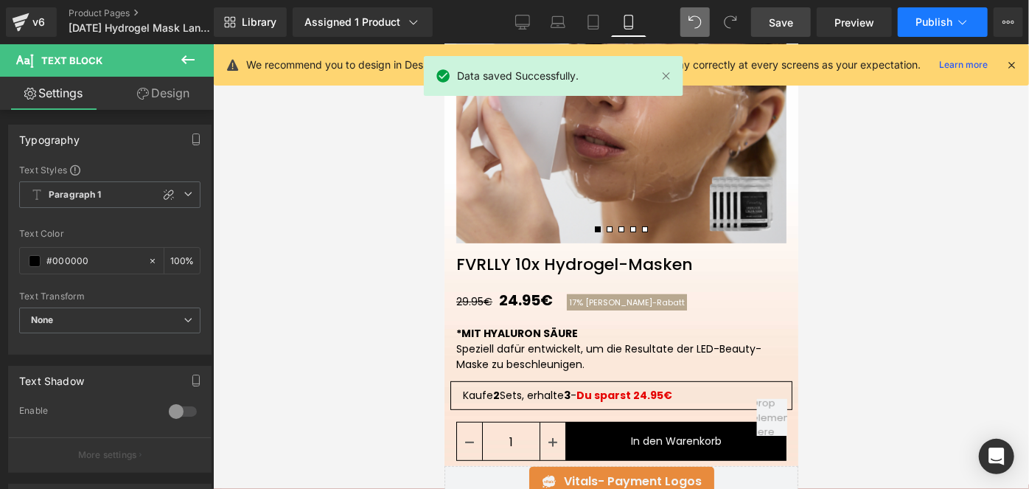
click at [918, 19] on span "Publish" at bounding box center [934, 22] width 37 height 12
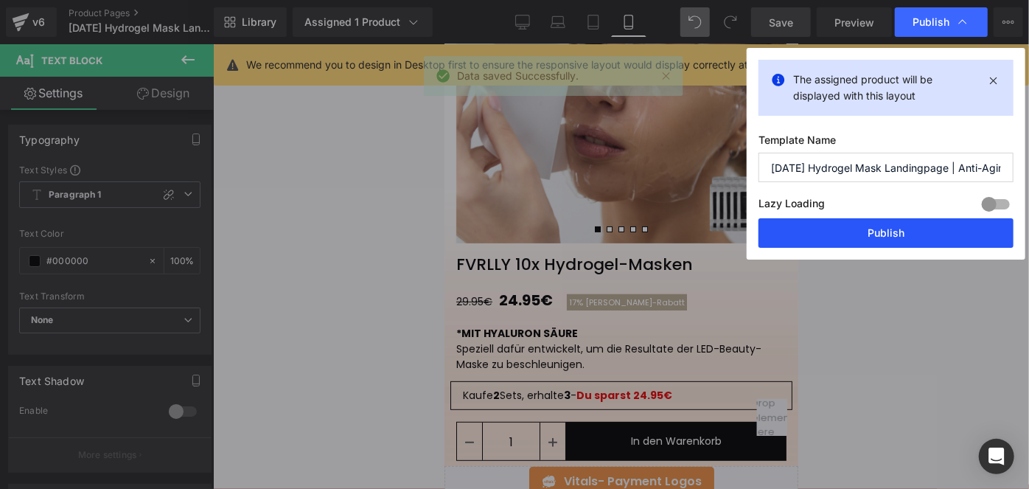
click at [822, 230] on button "Publish" at bounding box center [885, 232] width 255 height 29
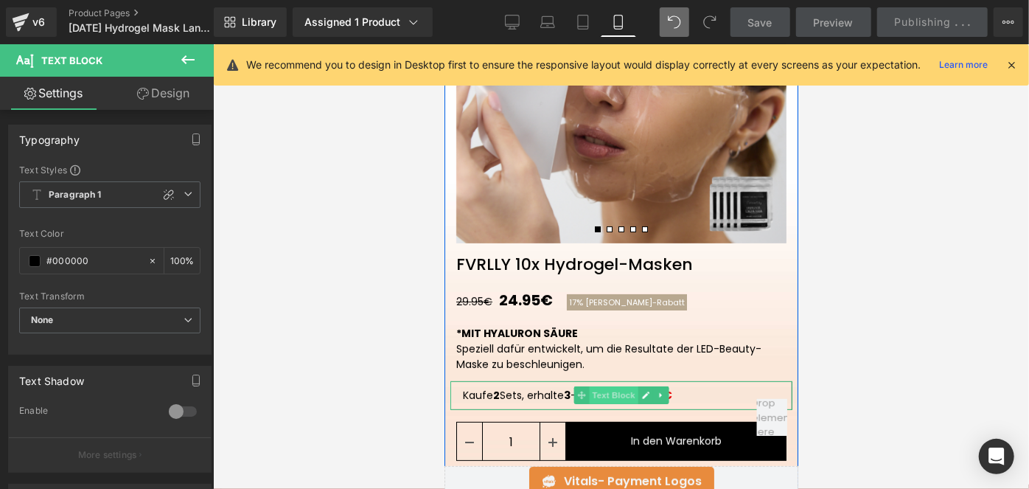
click at [613, 394] on span "Text Block" at bounding box center [612, 395] width 49 height 18
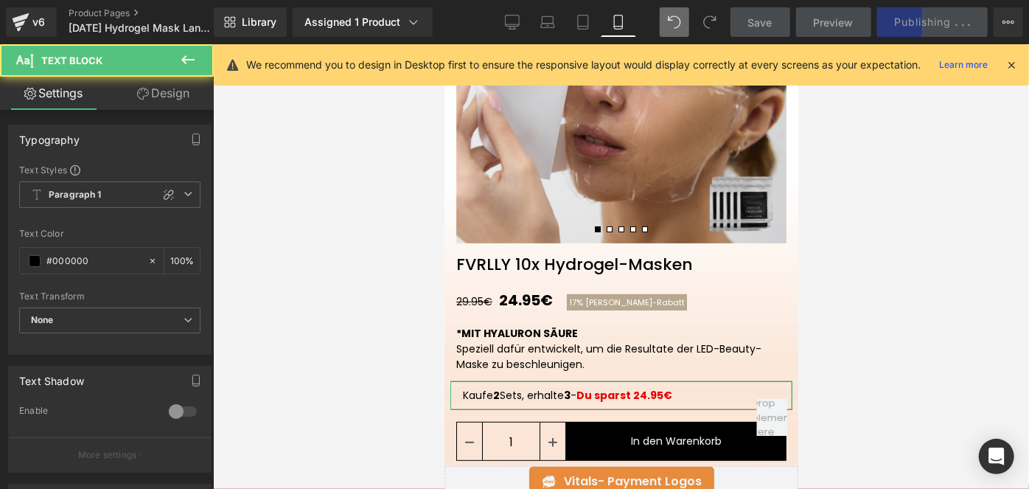
click at [172, 91] on link "Design" at bounding box center [163, 93] width 107 height 33
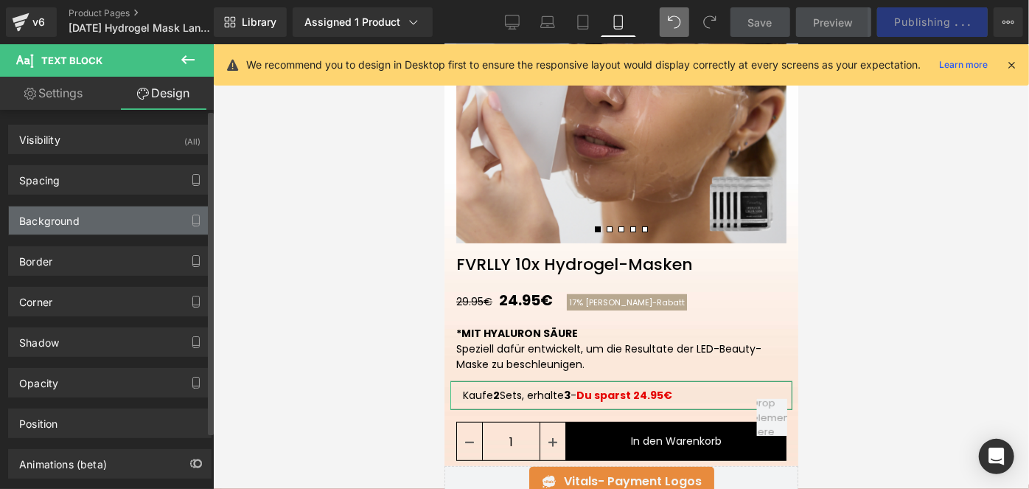
click at [86, 226] on div "Background" at bounding box center [110, 220] width 202 height 28
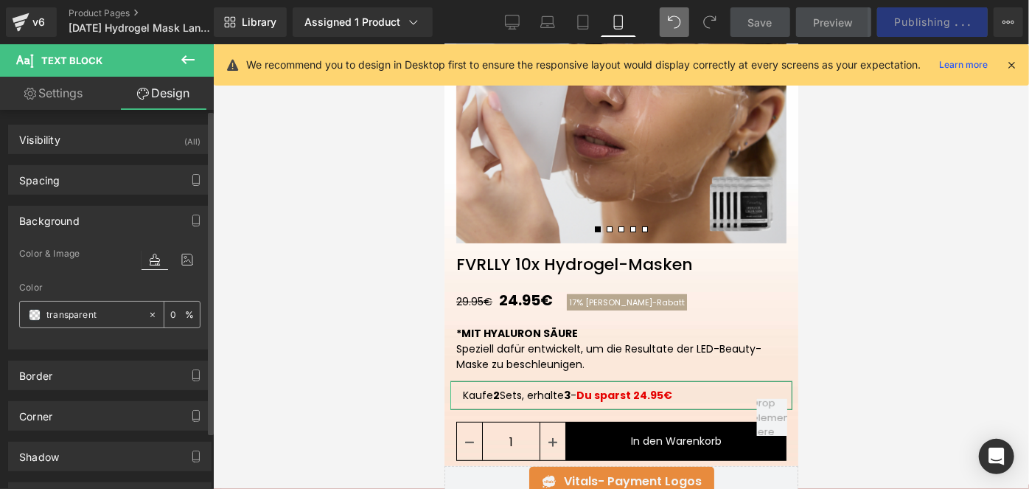
click at [39, 318] on span at bounding box center [35, 315] width 12 height 12
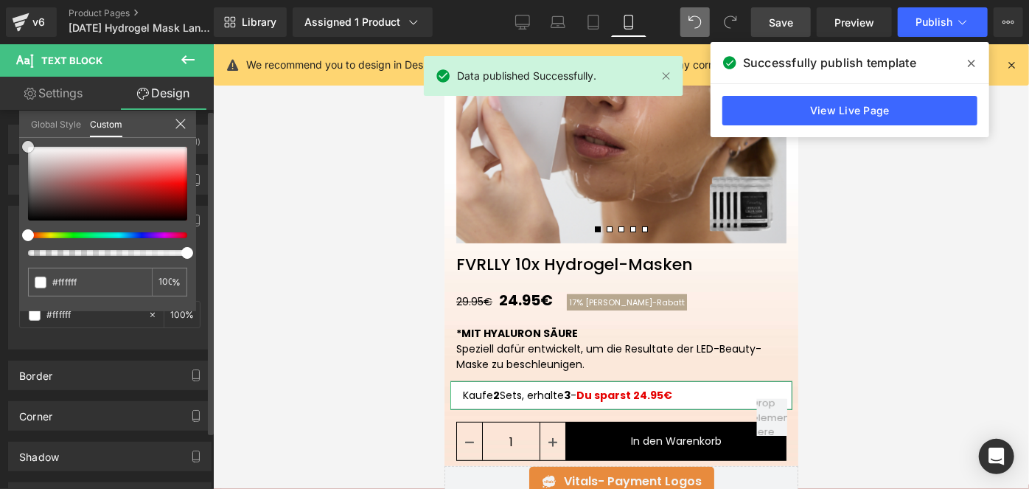
drag, startPoint x: 57, startPoint y: 171, endPoint x: 0, endPoint y: 130, distance: 70.8
click at [0, 195] on div "Background Color & Image color Color transparent 0 % Image Replace Image Upload…" at bounding box center [110, 272] width 220 height 155
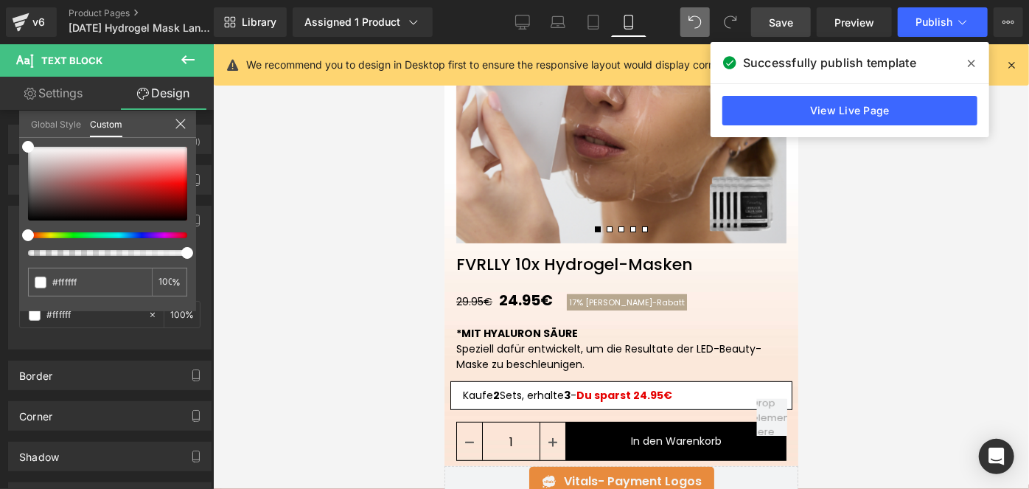
click at [776, 25] on span "Save" at bounding box center [781, 22] width 24 height 15
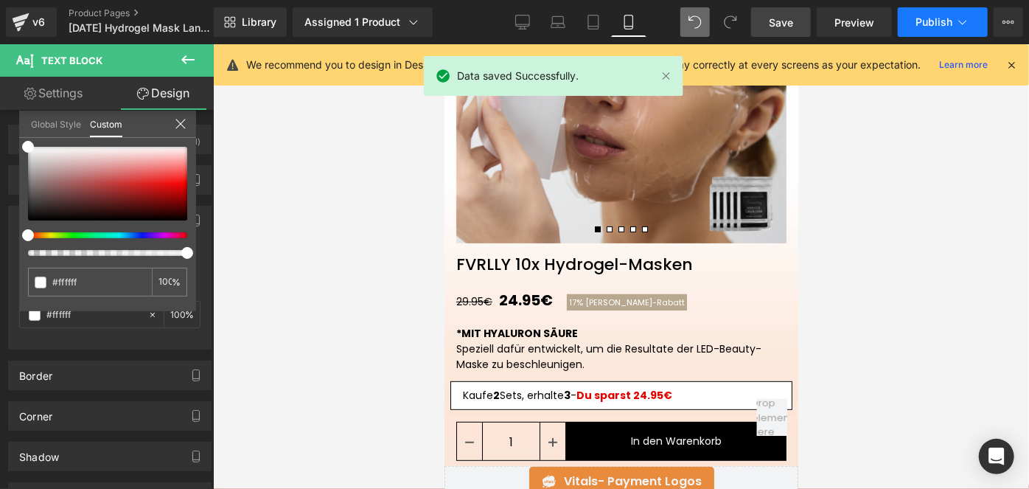
click at [920, 23] on span "Publish" at bounding box center [934, 22] width 37 height 12
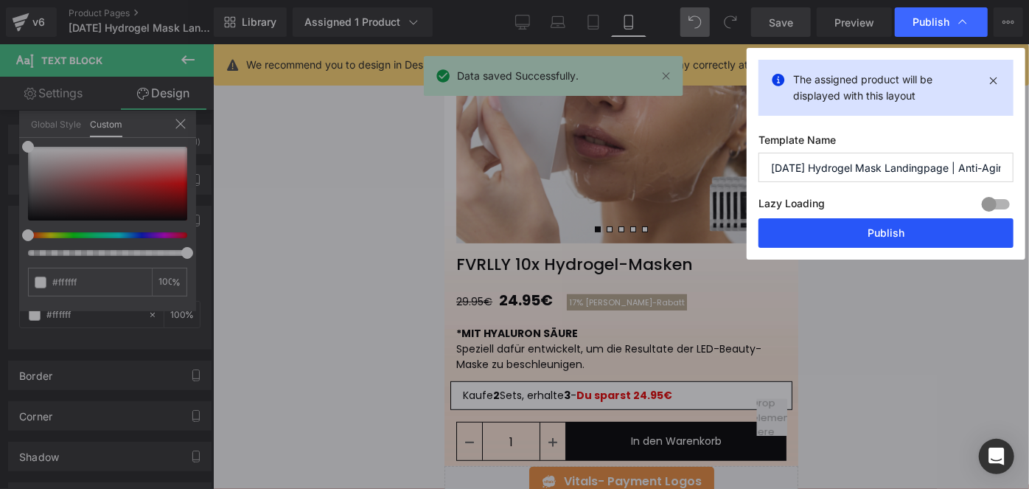
click at [831, 244] on button "Publish" at bounding box center [885, 232] width 255 height 29
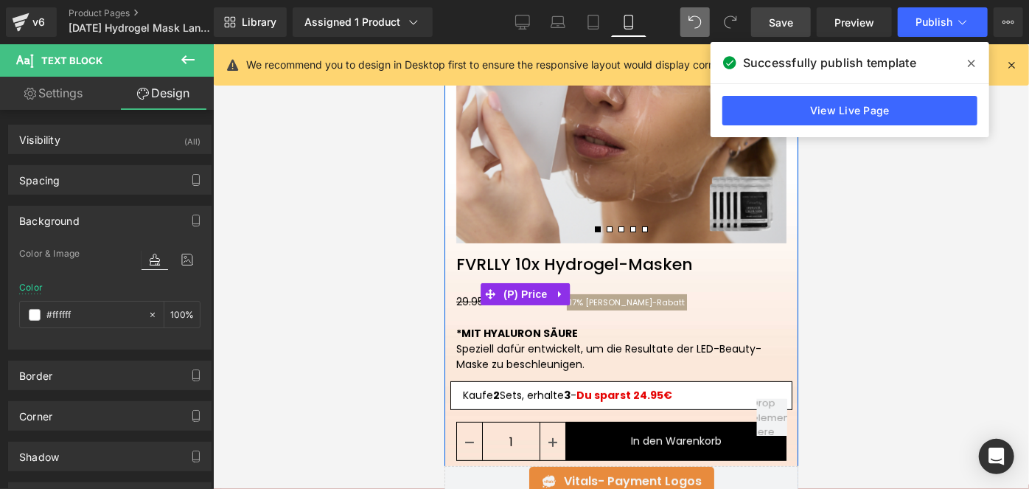
click at [600, 300] on span "[PERSON_NAME]-Rabatt" at bounding box center [635, 302] width 100 height 12
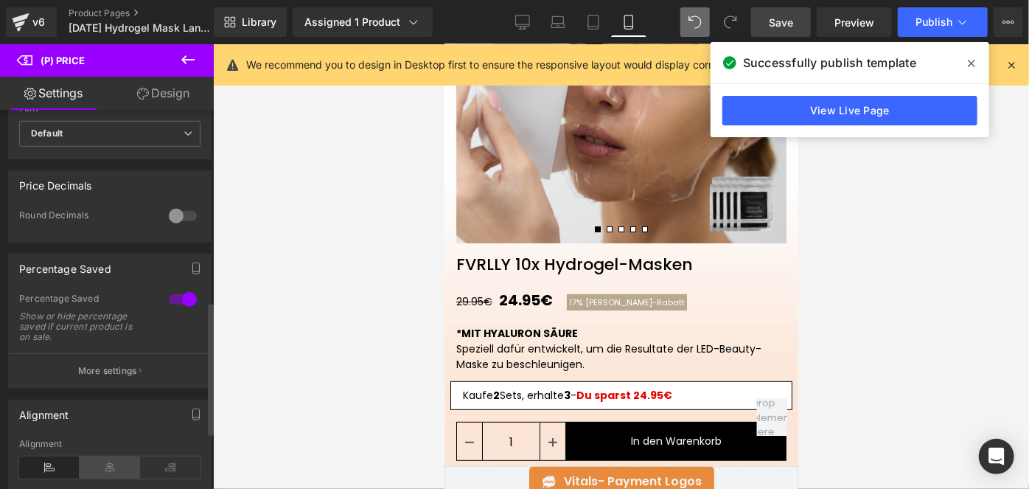
scroll to position [536, 0]
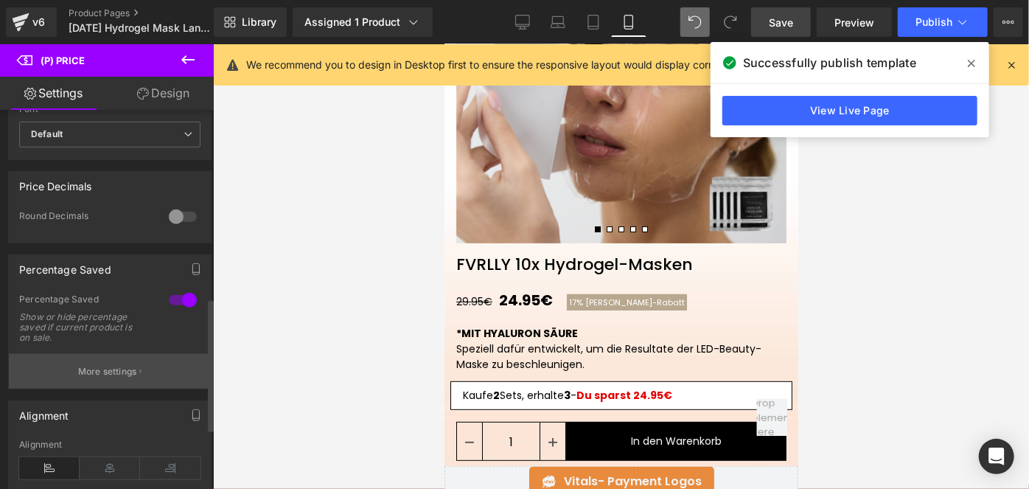
click at [86, 385] on button "More settings" at bounding box center [110, 371] width 202 height 35
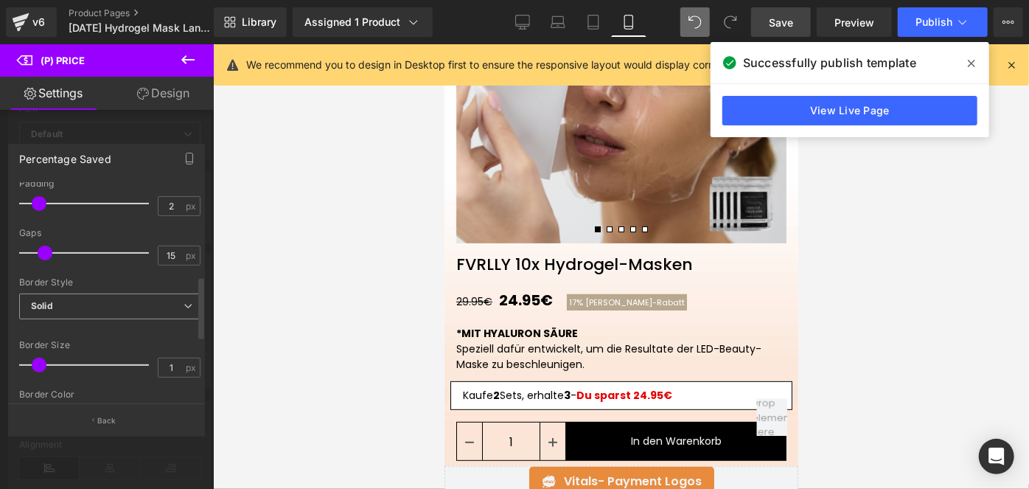
scroll to position [324, 0]
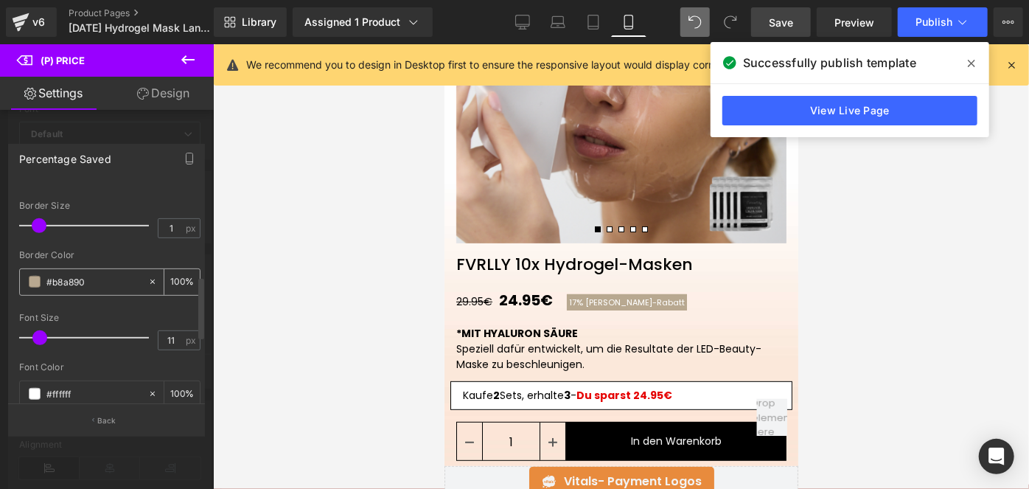
click at [98, 288] on div "#b8a890" at bounding box center [84, 282] width 128 height 26
copy div
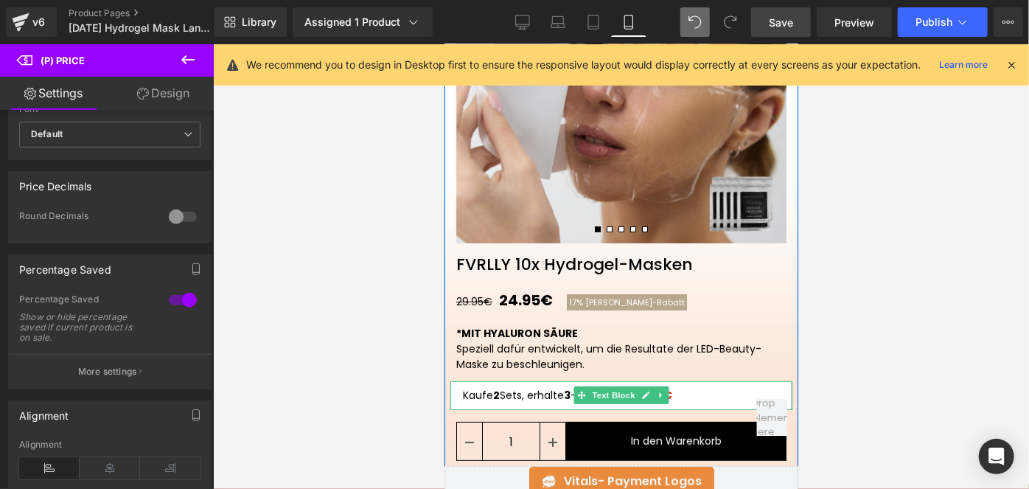
click at [551, 388] on p "Kaufe 2 Sets, erhalte 3 - Du sparst 24.95€" at bounding box center [620, 394] width 317 height 15
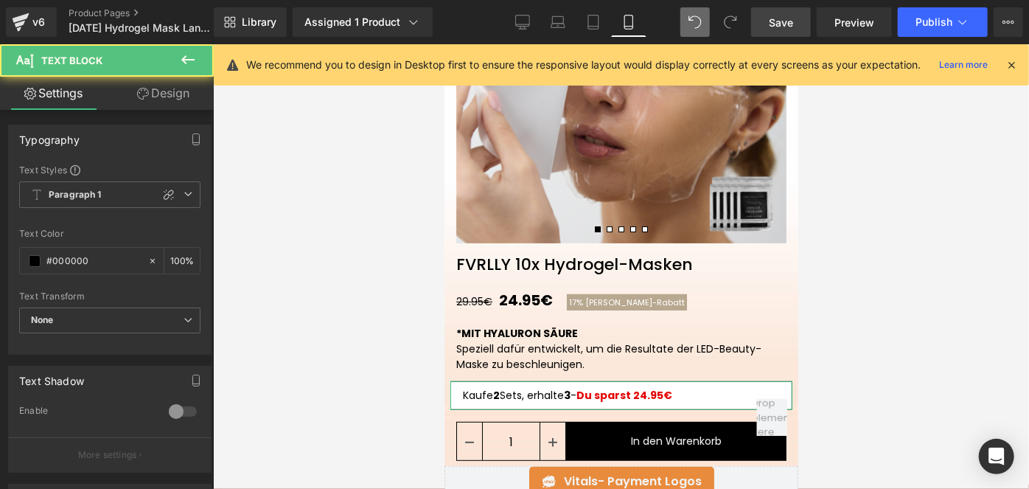
click at [147, 86] on link "Design" at bounding box center [163, 93] width 107 height 33
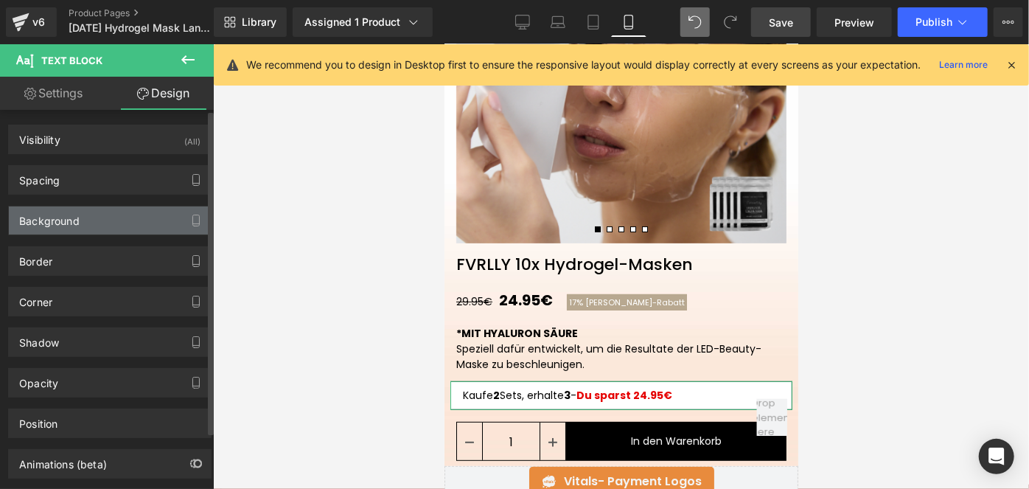
click at [60, 223] on div "Background" at bounding box center [49, 216] width 60 height 21
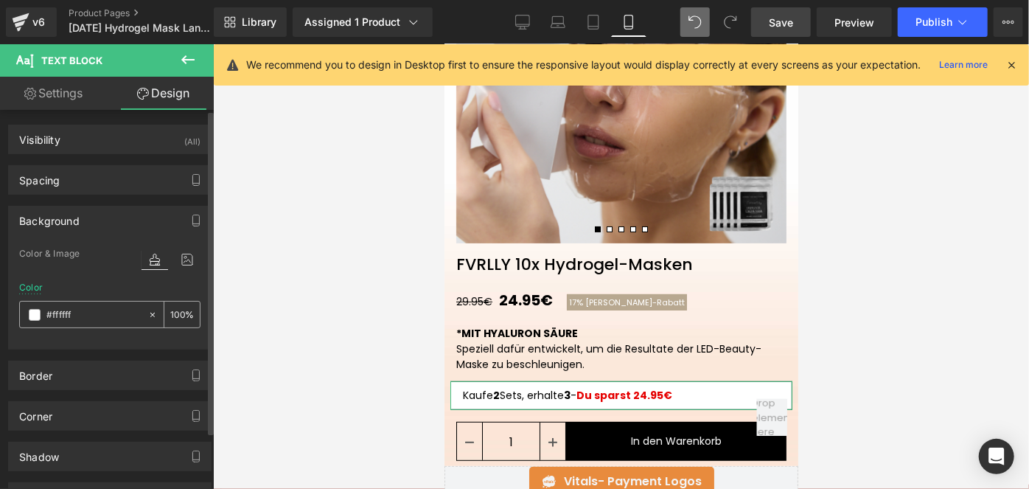
click at [84, 313] on input "#ffffff" at bounding box center [93, 315] width 94 height 16
paste input "#b8a890"
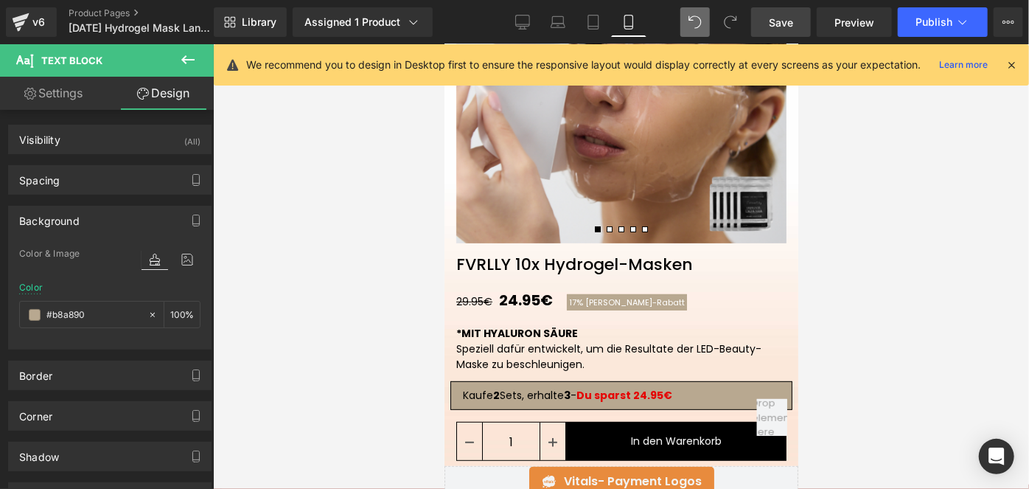
type input "#b8a890"
click at [726, 20] on span at bounding box center [730, 22] width 22 height 22
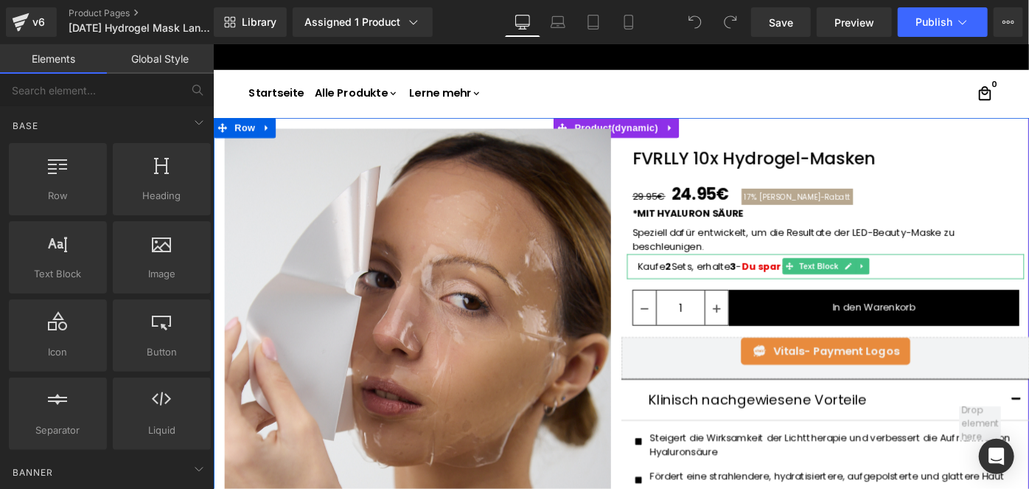
click at [684, 287] on p "Kaufe 2 Sets, erhalte 3 - Du sparst 24.95€" at bounding box center [882, 286] width 411 height 15
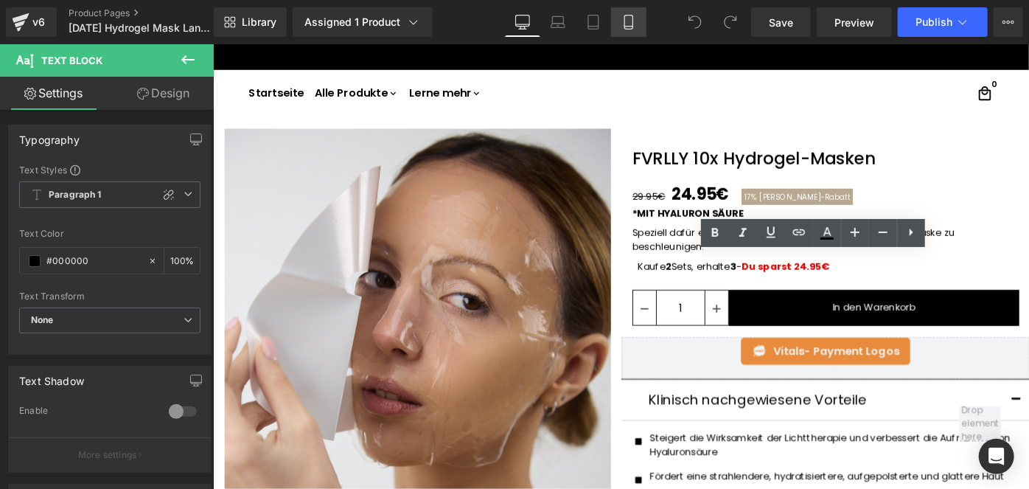
click at [625, 22] on icon at bounding box center [628, 22] width 15 height 15
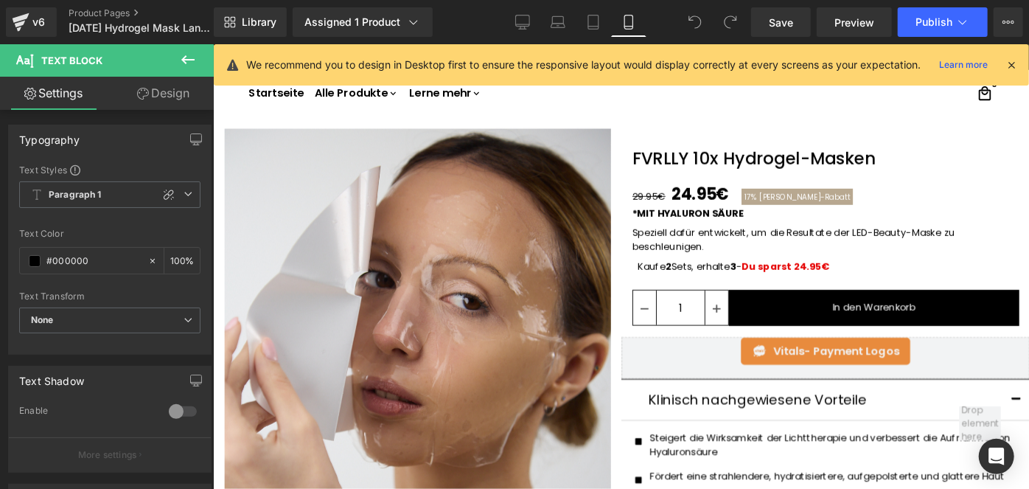
scroll to position [422, 0]
